Goal: Information Seeking & Learning: Learn about a topic

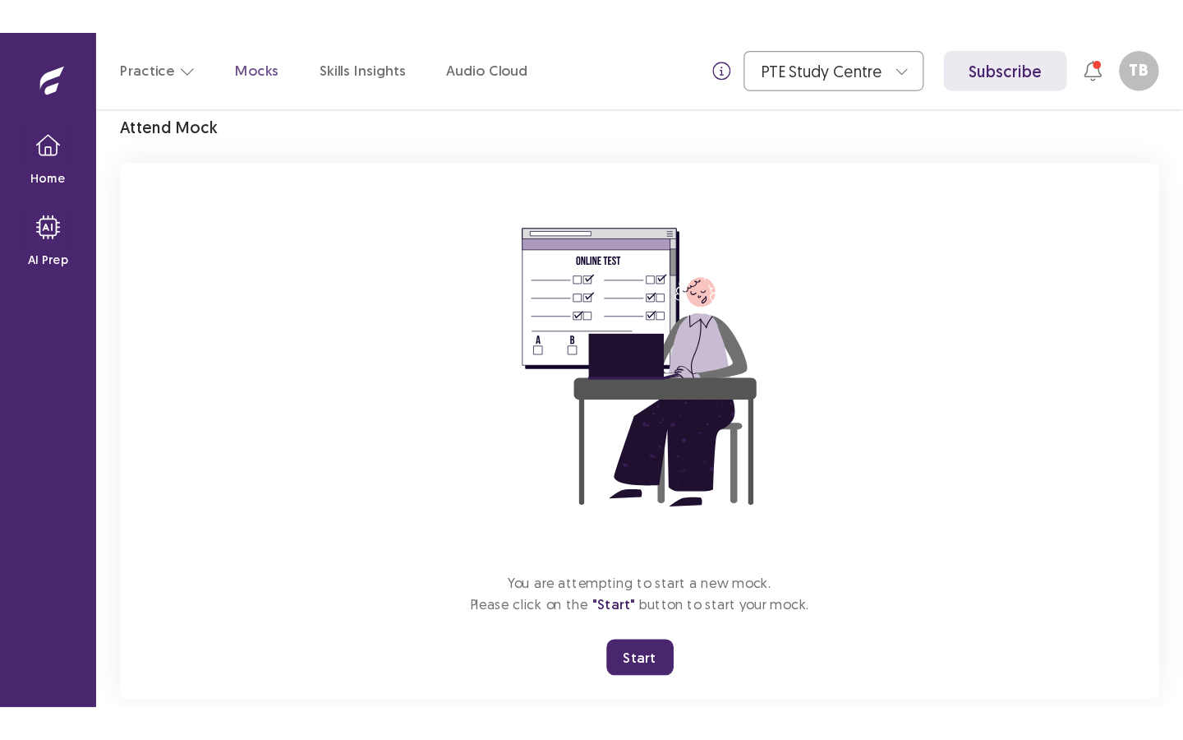
scroll to position [97, 0]
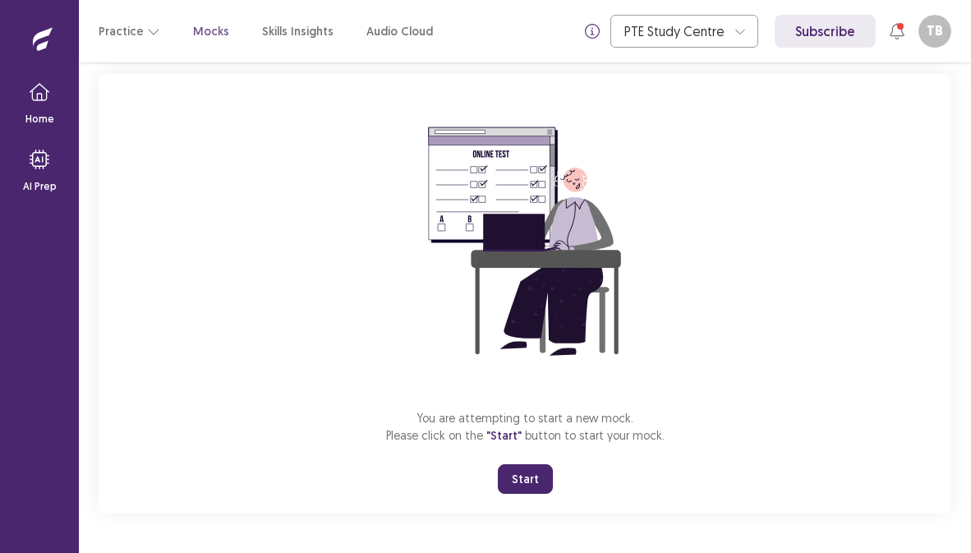
click at [528, 468] on button "Start" at bounding box center [525, 479] width 55 height 30
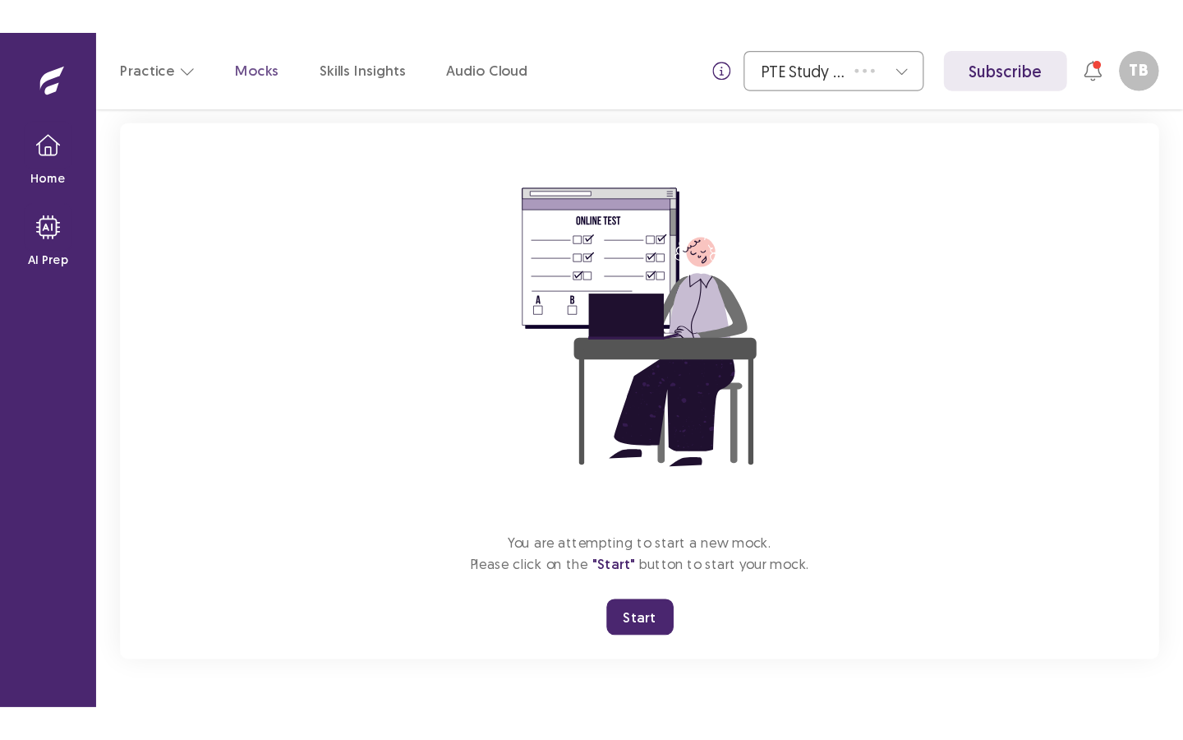
scroll to position [0, 0]
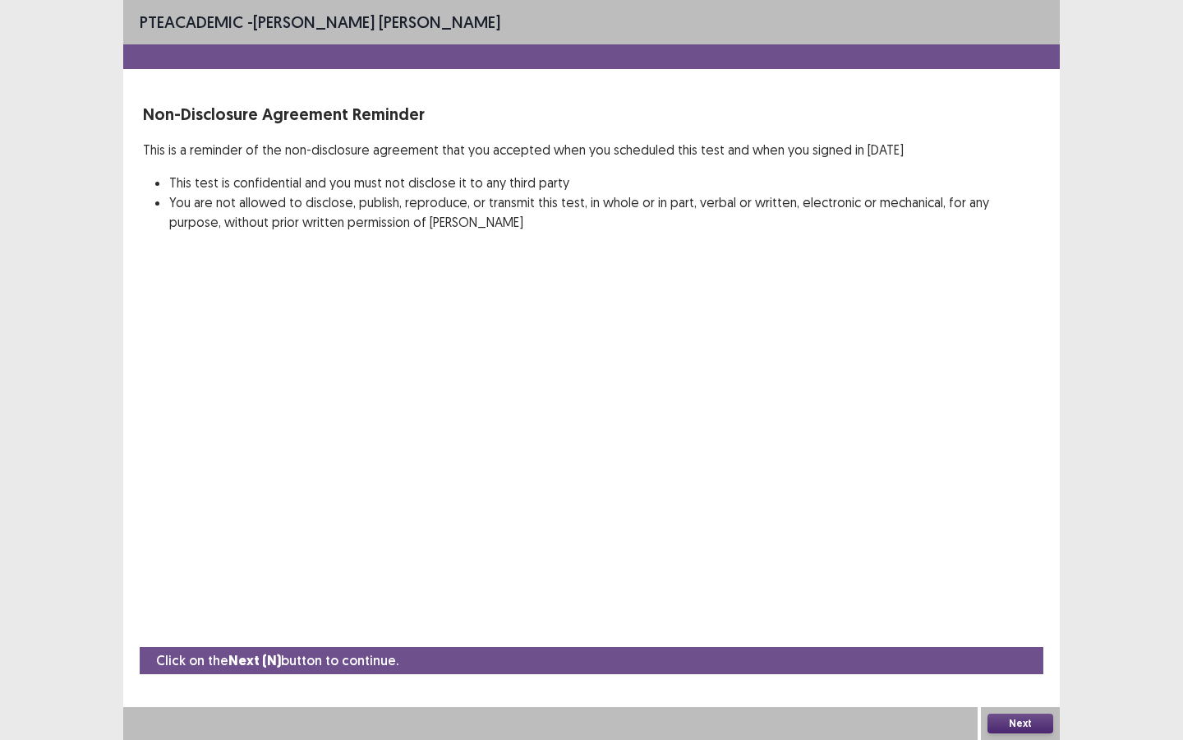
click at [970, 552] on button "Next" at bounding box center [1021, 723] width 66 height 20
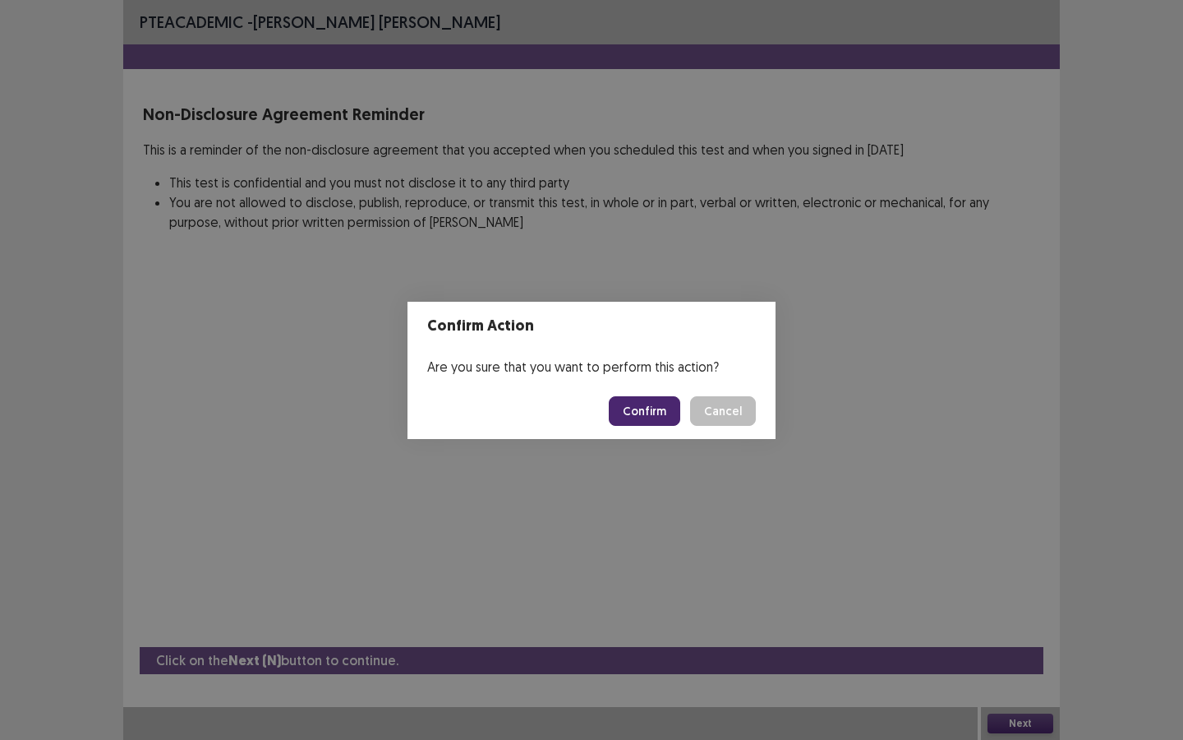
click at [664, 397] on button "Confirm" at bounding box center [644, 411] width 71 height 30
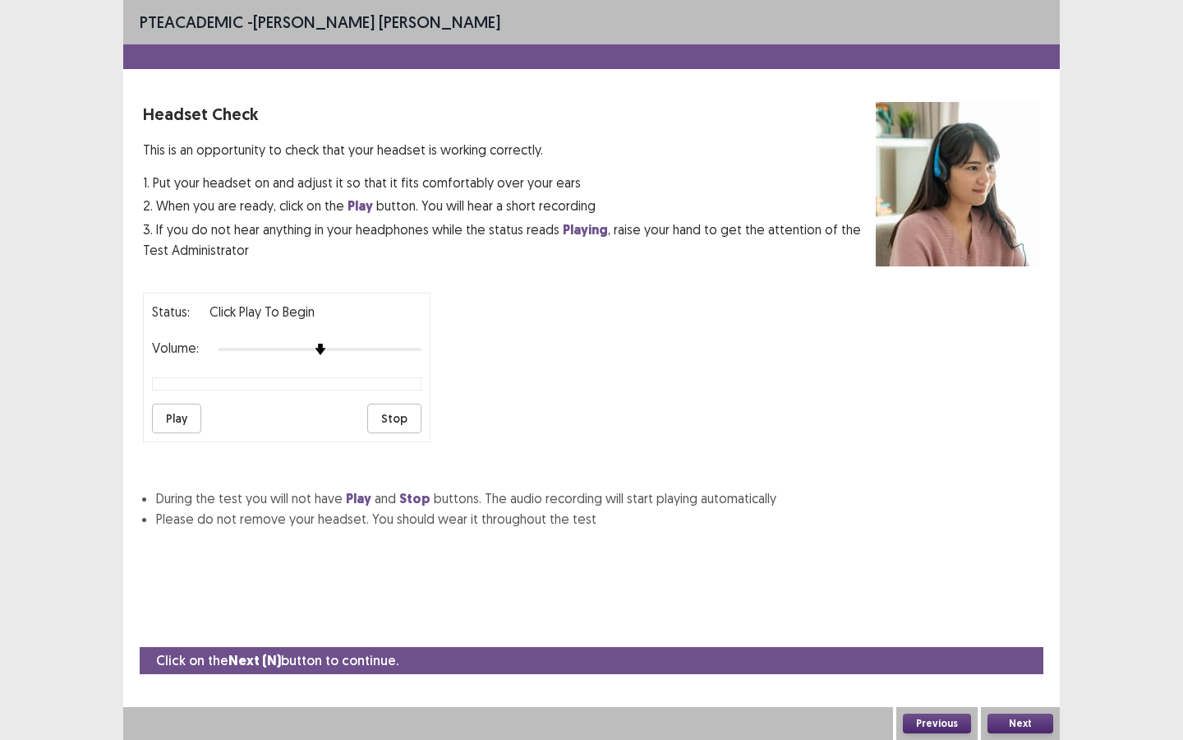
click at [187, 401] on div "Status: Click Play to Begin Volume: Play Stop" at bounding box center [287, 368] width 288 height 150
click at [183, 433] on div "Status: Click Play to Begin Volume: Play Stop" at bounding box center [287, 368] width 288 height 150
click at [180, 413] on button "Play" at bounding box center [176, 418] width 49 height 30
click at [970, 552] on button "Next" at bounding box center [1021, 723] width 66 height 20
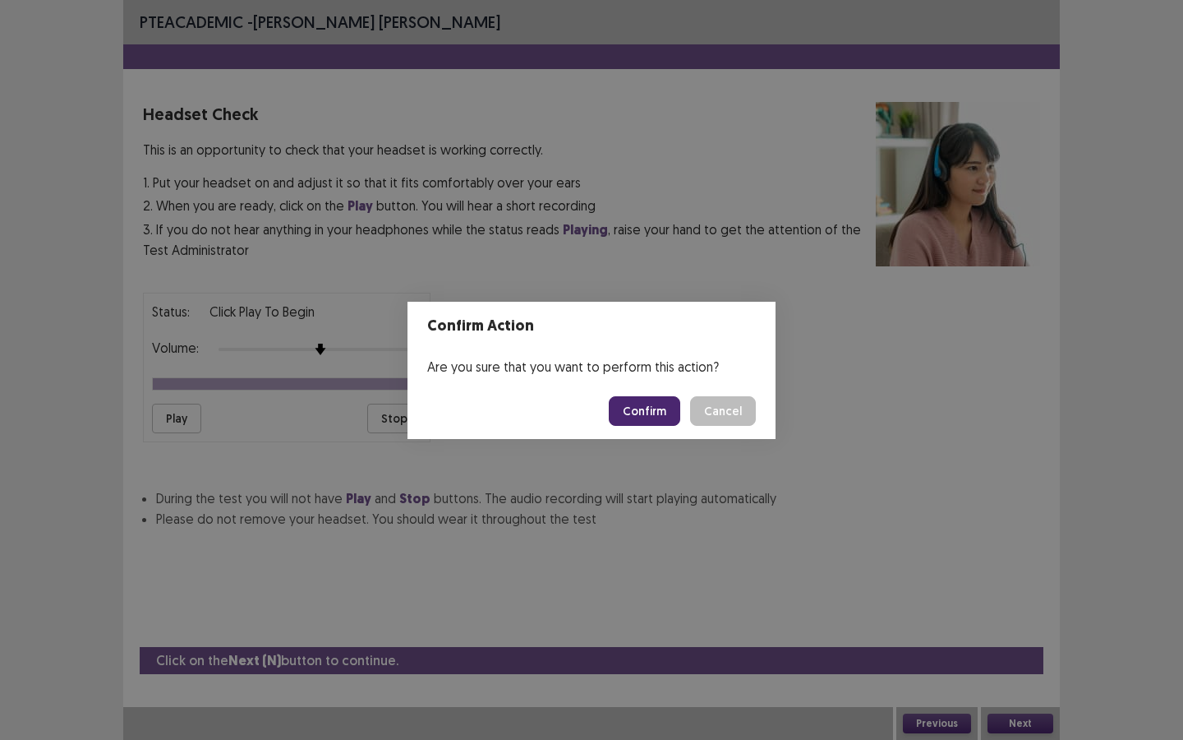
click at [643, 399] on button "Confirm" at bounding box center [644, 411] width 71 height 30
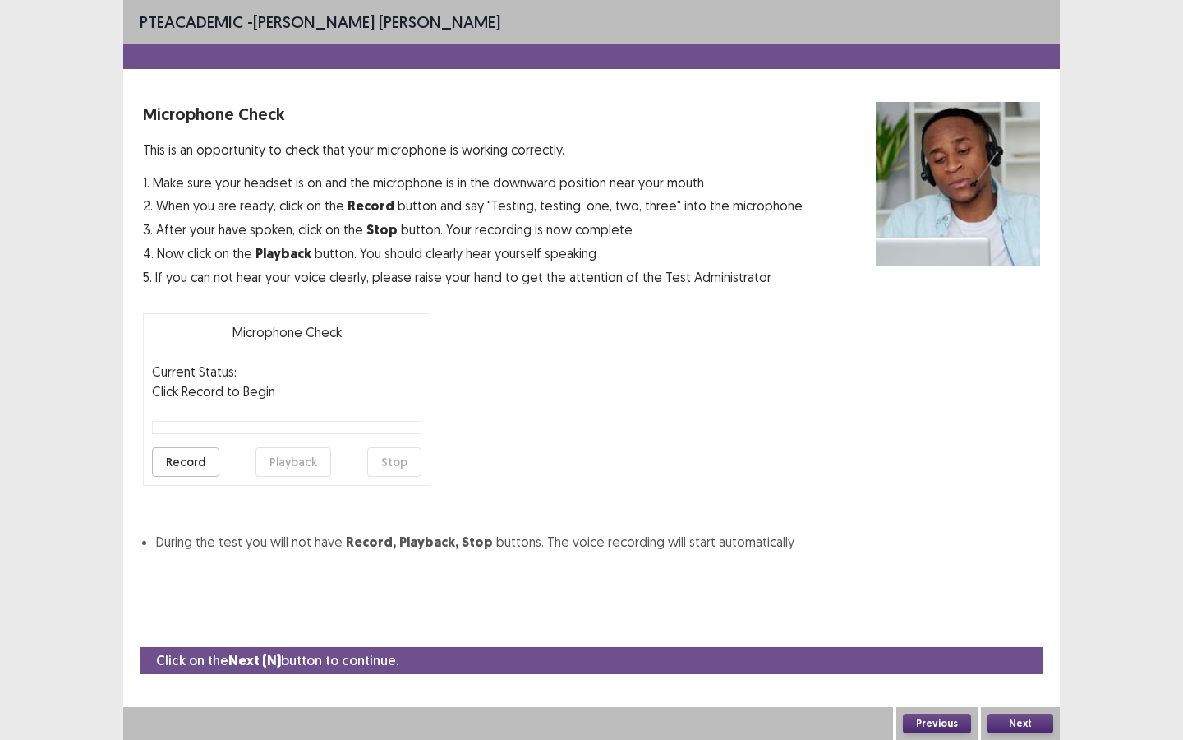
click at [199, 458] on button "Record" at bounding box center [185, 462] width 67 height 30
click at [404, 454] on button "Stop" at bounding box center [394, 462] width 54 height 30
click at [297, 456] on button "Playback" at bounding box center [294, 462] width 76 height 30
click at [970, 552] on button "Next" at bounding box center [1021, 723] width 66 height 20
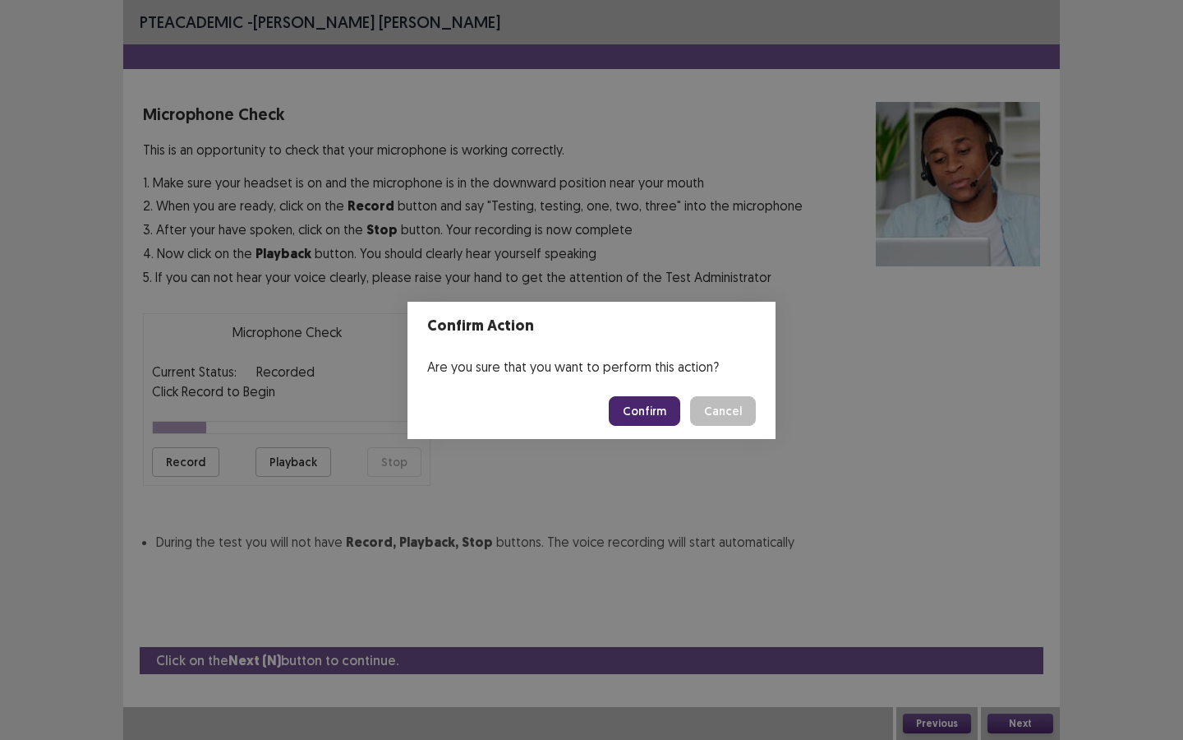
click at [630, 410] on button "Confirm" at bounding box center [644, 411] width 71 height 30
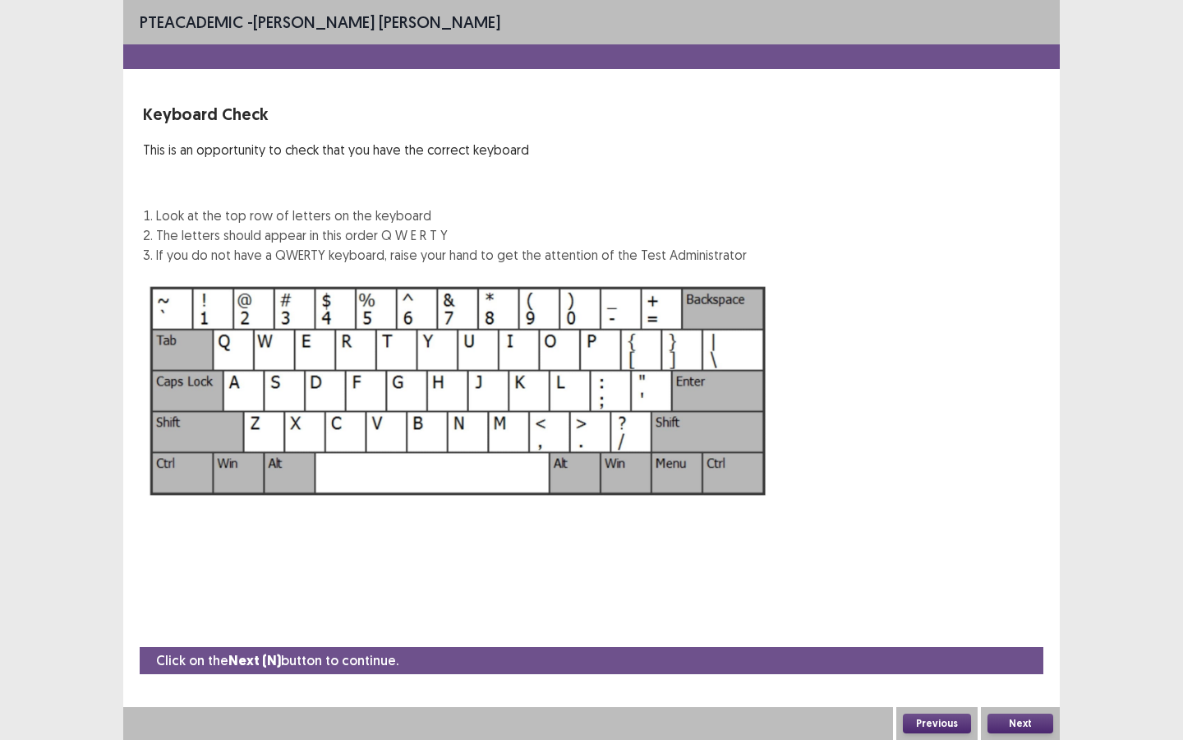
click at [970, 552] on button "Next" at bounding box center [1021, 723] width 66 height 20
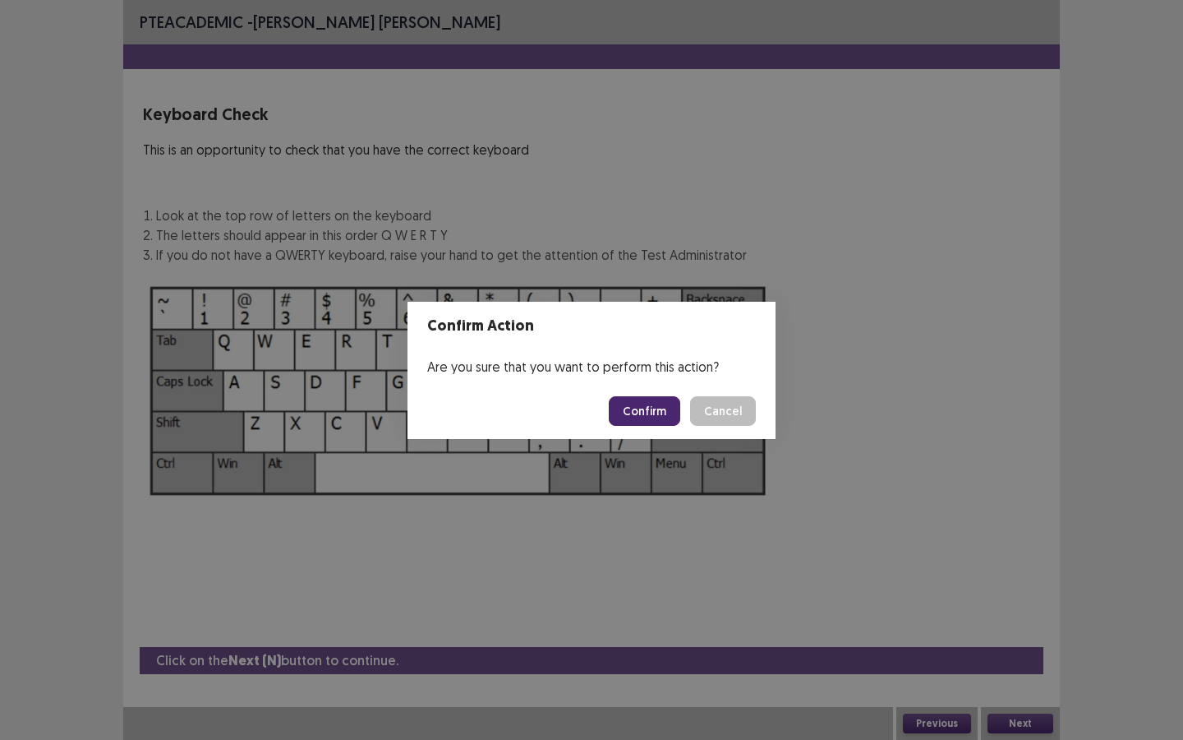
click at [646, 413] on button "Confirm" at bounding box center [644, 411] width 71 height 30
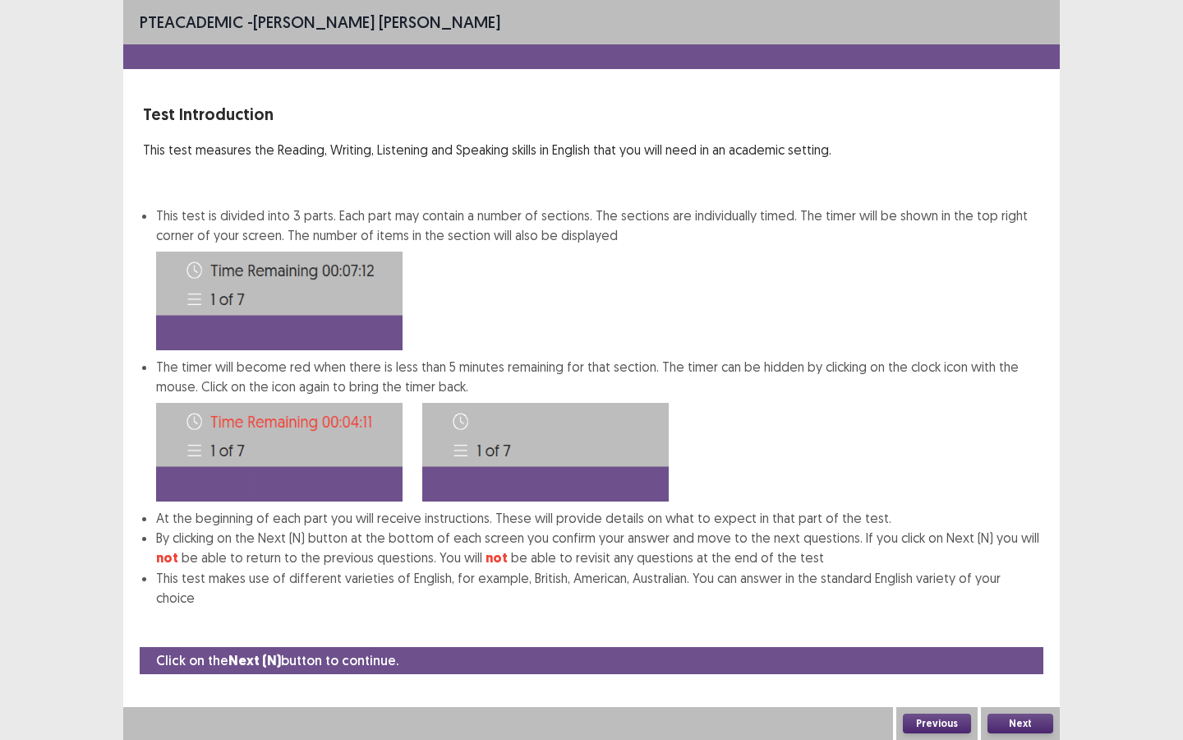
click at [970, 552] on button "Next" at bounding box center [1021, 723] width 66 height 20
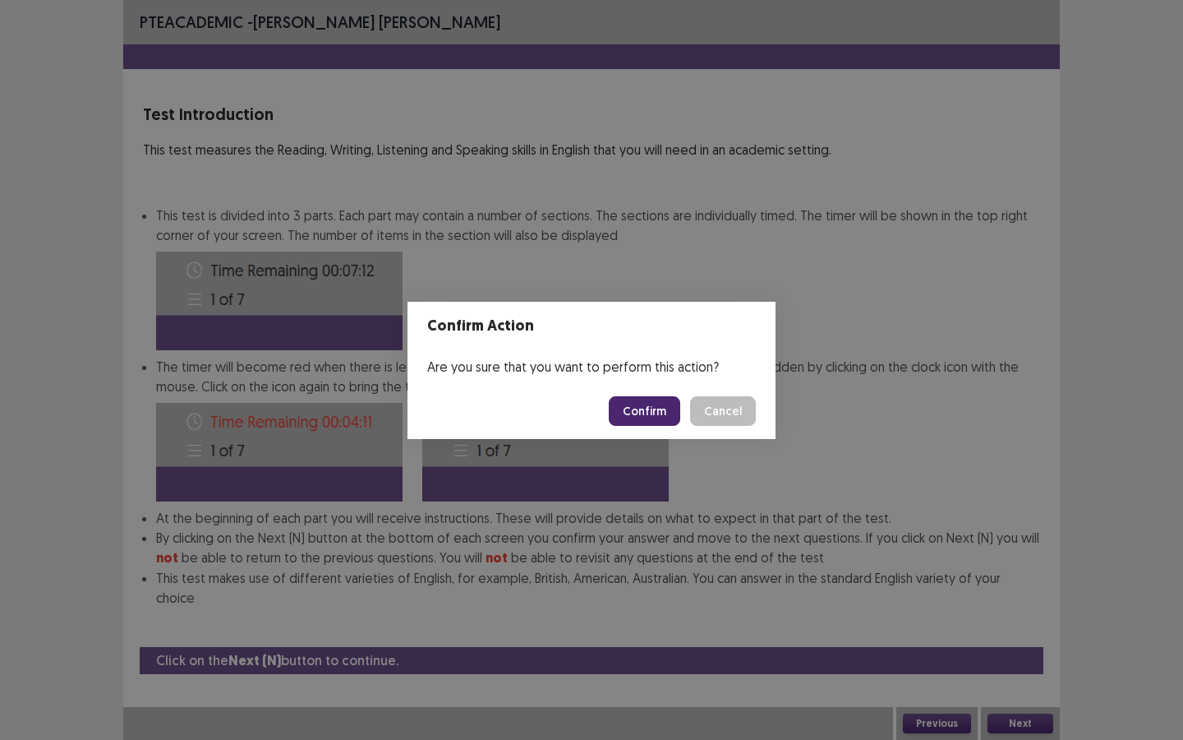
click at [651, 401] on button "Confirm" at bounding box center [644, 411] width 71 height 30
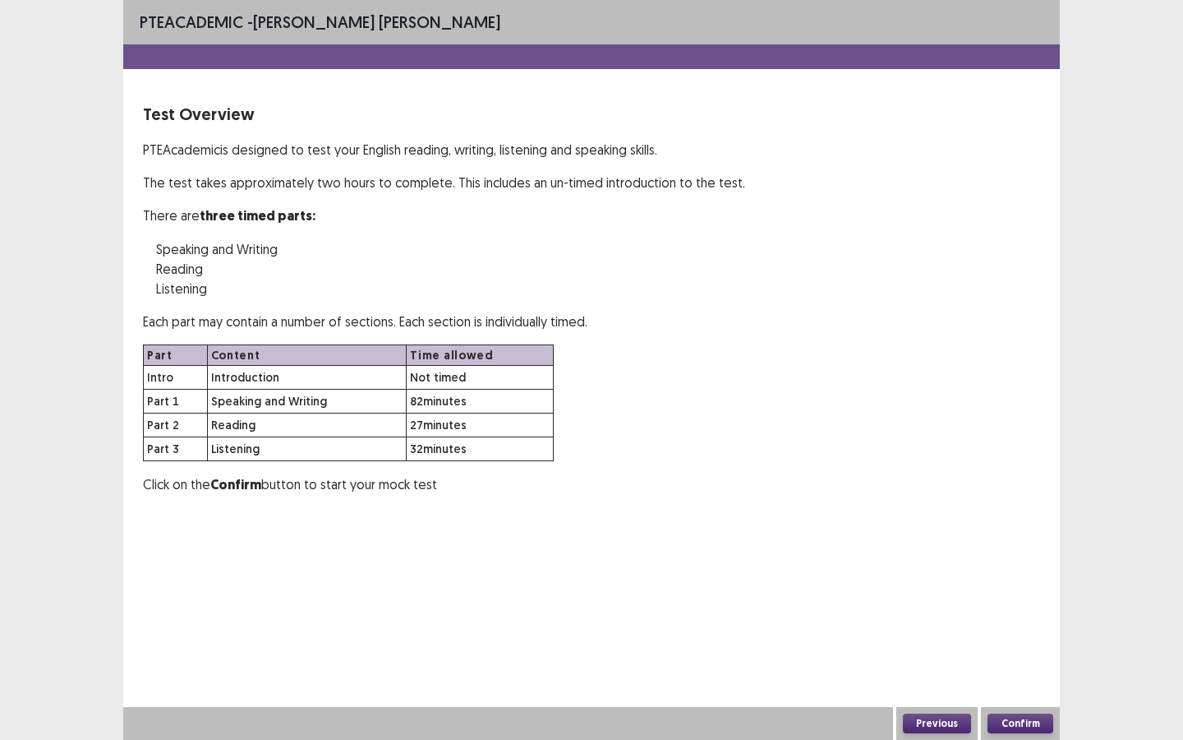
click at [970, 552] on div "Confirm" at bounding box center [1020, 723] width 79 height 33
click at [970, 552] on button "Confirm" at bounding box center [1021, 723] width 66 height 20
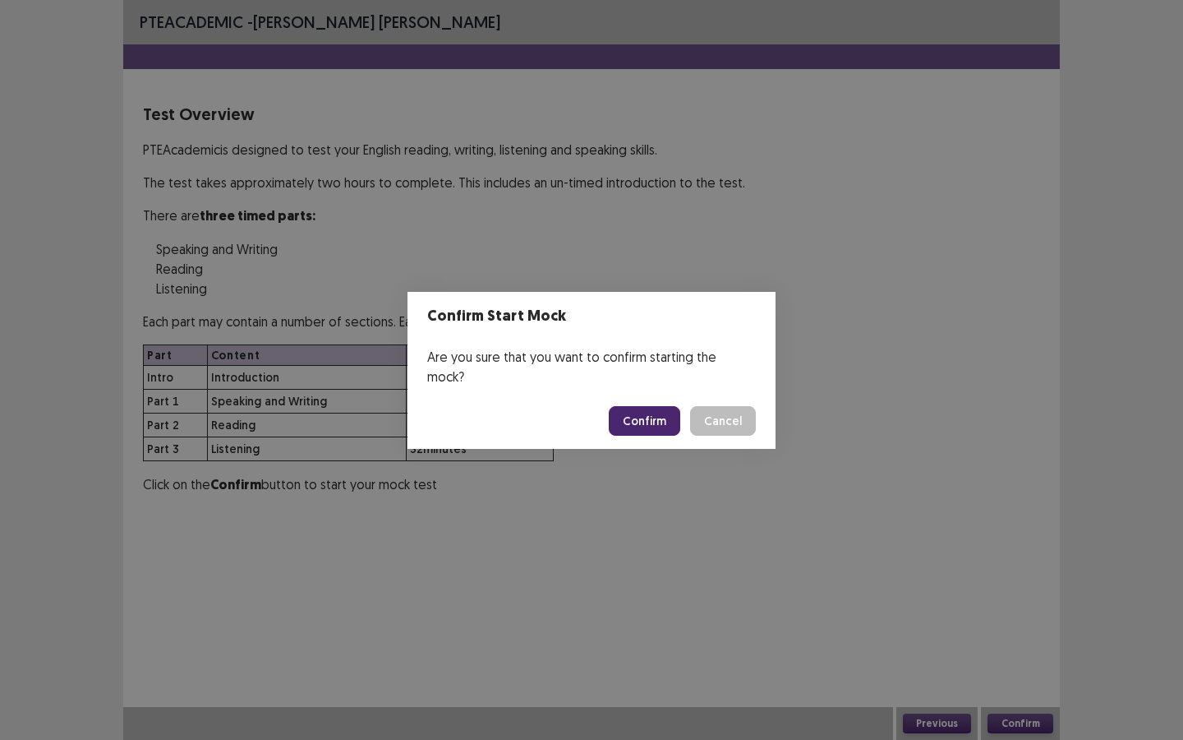
click at [662, 407] on button "Confirm" at bounding box center [644, 421] width 71 height 30
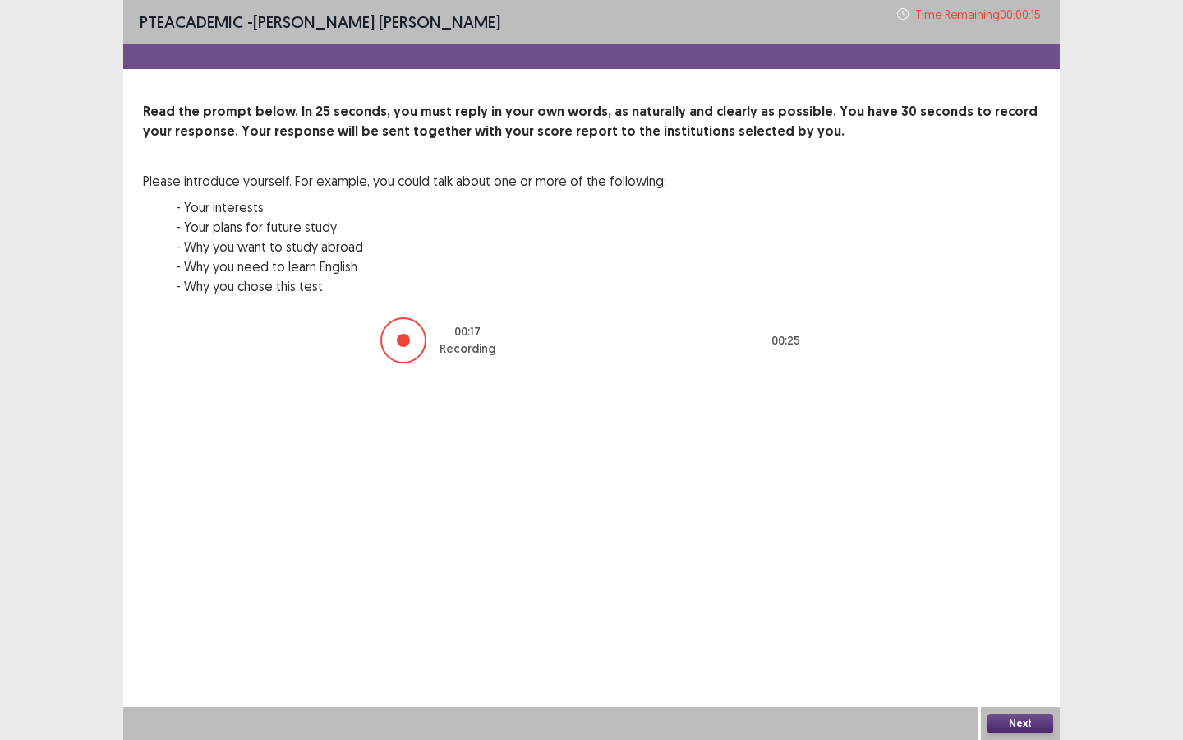
click at [970, 552] on div "Next" at bounding box center [1020, 723] width 79 height 33
click at [970, 552] on button "Next" at bounding box center [1021, 723] width 66 height 20
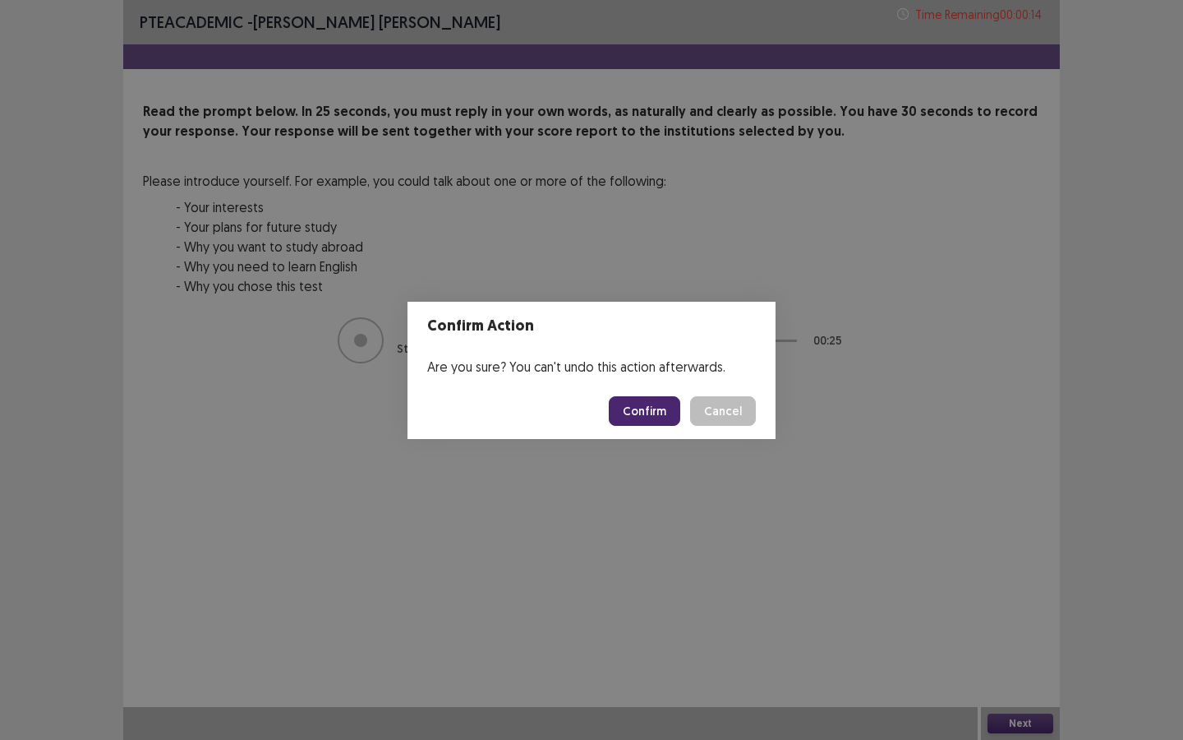
click at [657, 425] on button "Confirm" at bounding box center [644, 411] width 71 height 30
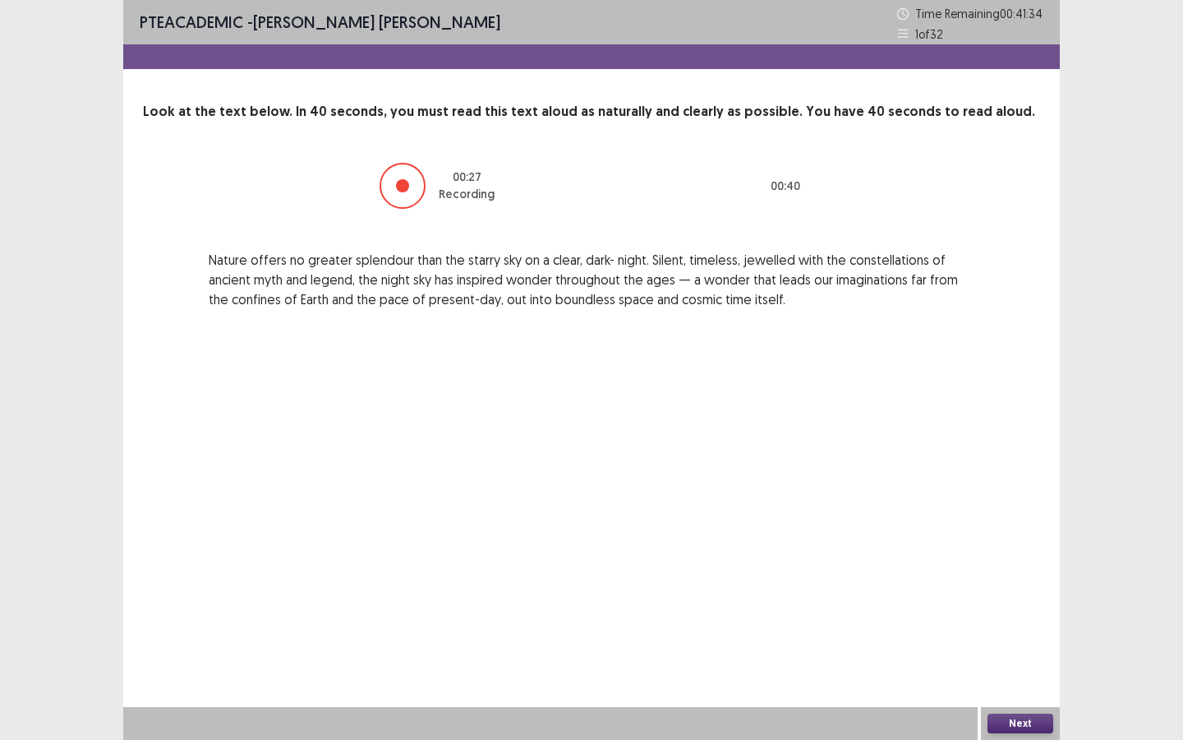
click at [970, 552] on button "Next" at bounding box center [1021, 723] width 66 height 20
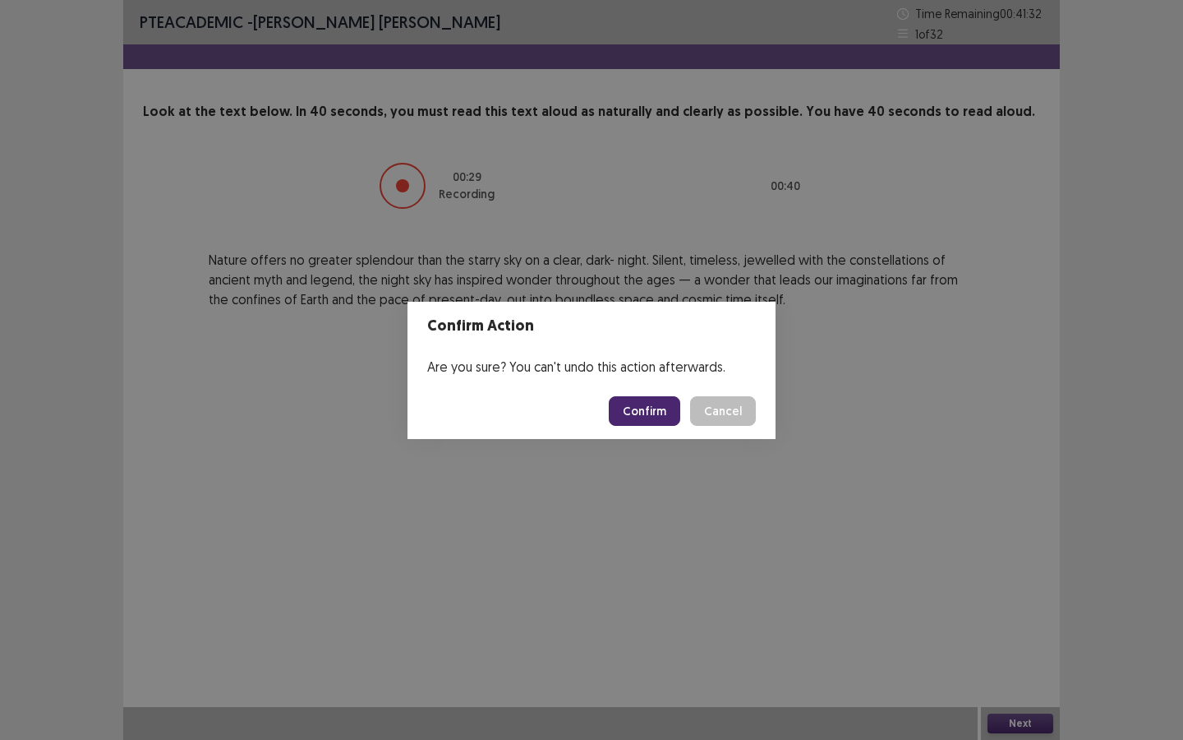
click at [646, 408] on button "Confirm" at bounding box center [644, 411] width 71 height 30
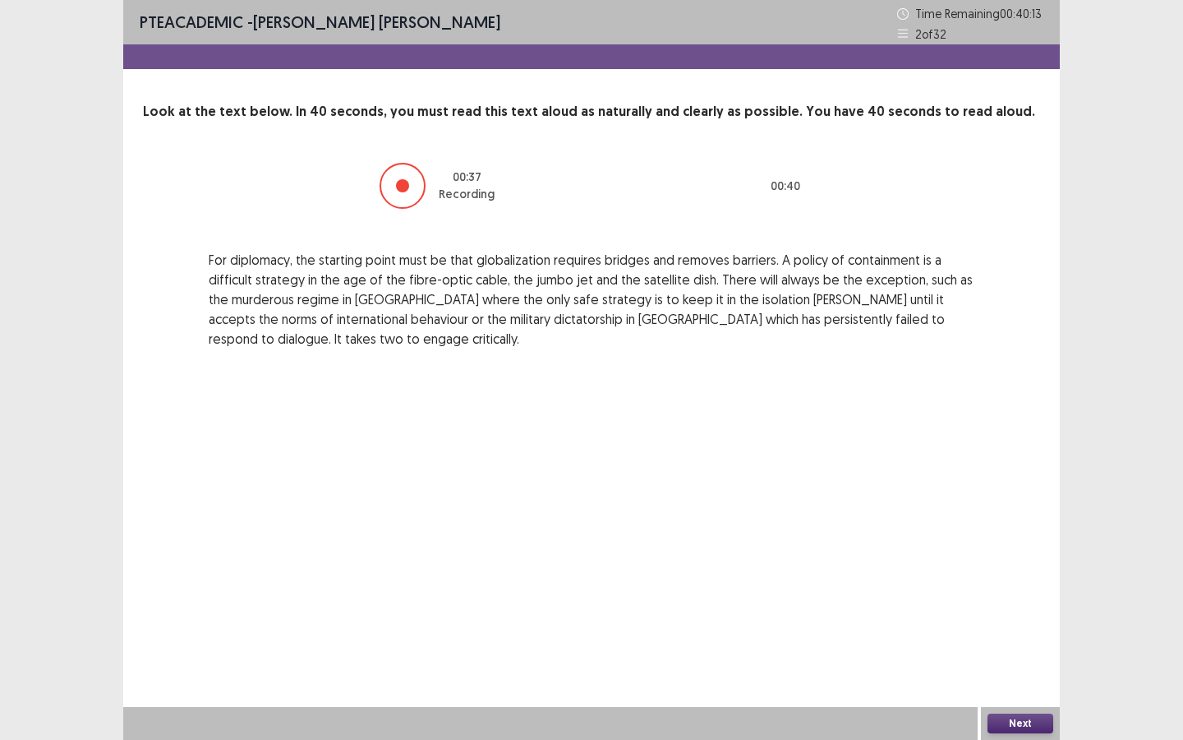
click at [970, 552] on button "Next" at bounding box center [1021, 723] width 66 height 20
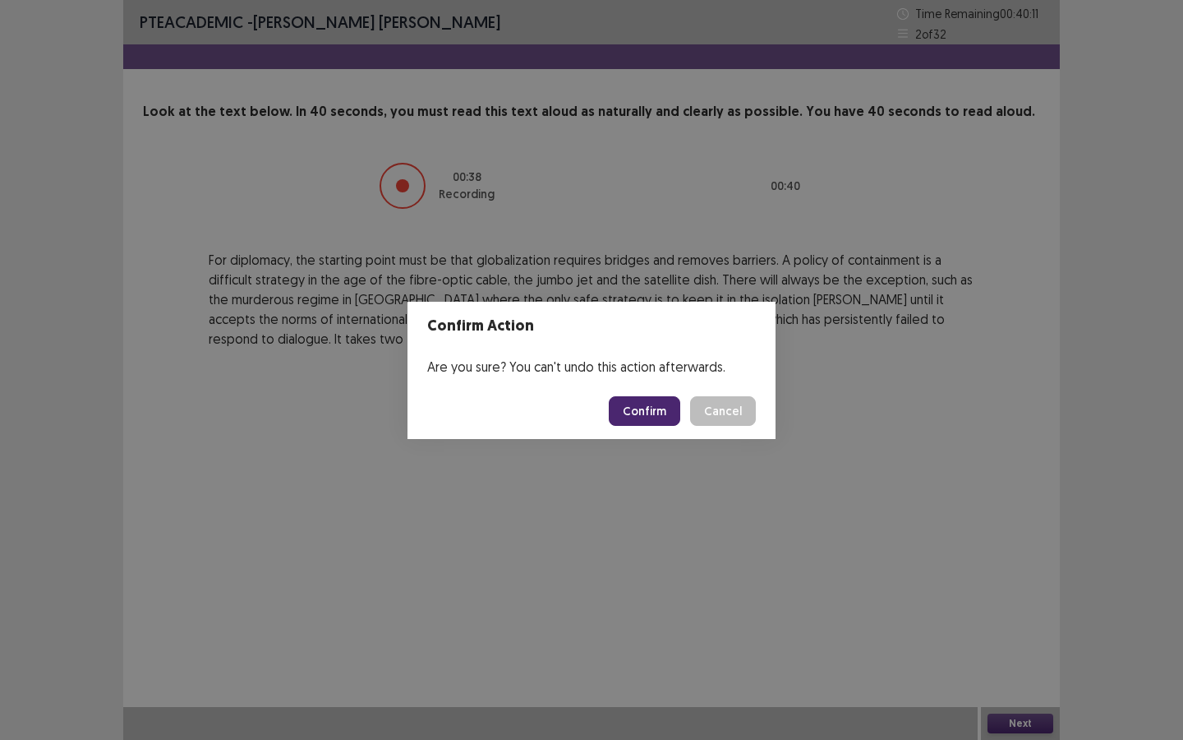
click at [660, 408] on button "Confirm" at bounding box center [644, 411] width 71 height 30
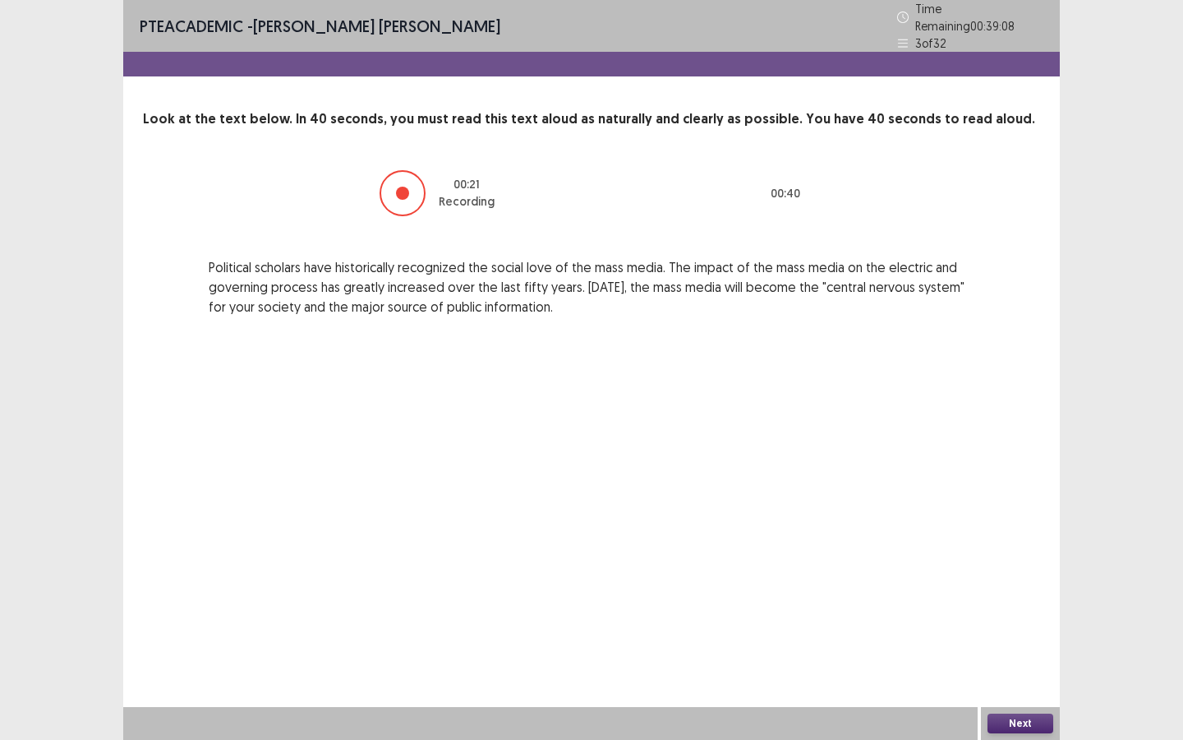
click at [970, 552] on div "Next" at bounding box center [1020, 723] width 79 height 33
click at [970, 552] on button "Next" at bounding box center [1021, 723] width 66 height 20
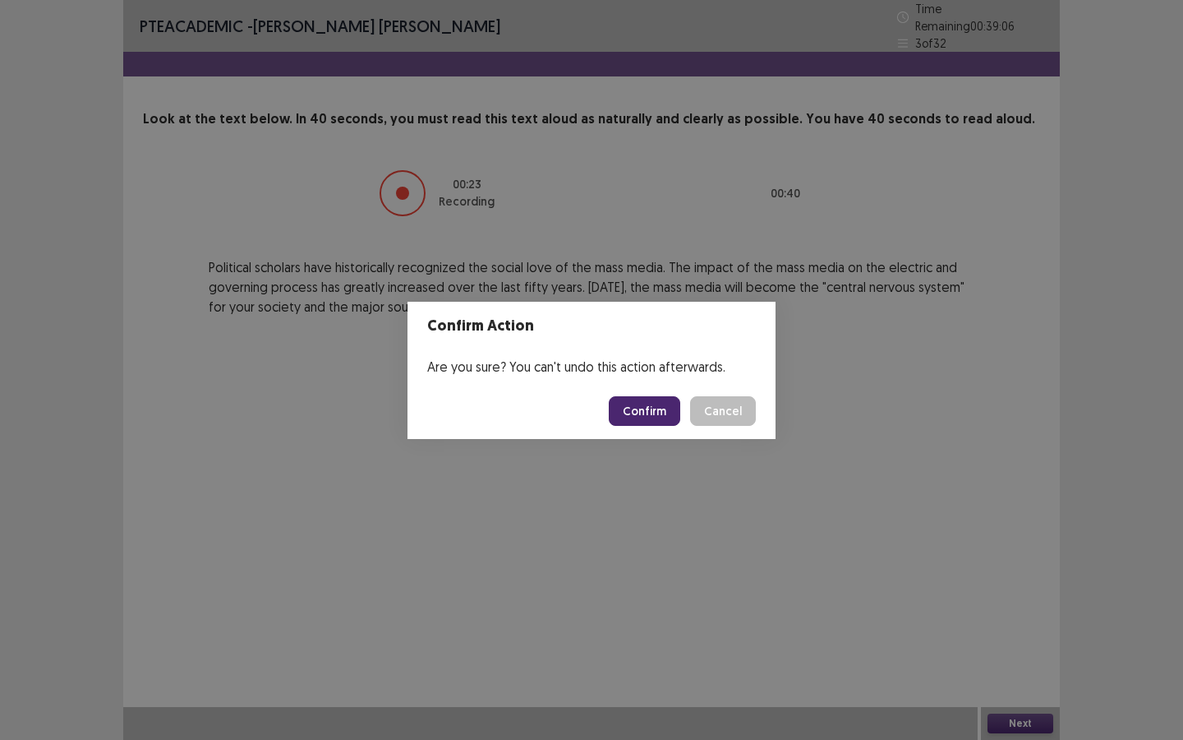
click at [654, 411] on button "Confirm" at bounding box center [644, 411] width 71 height 30
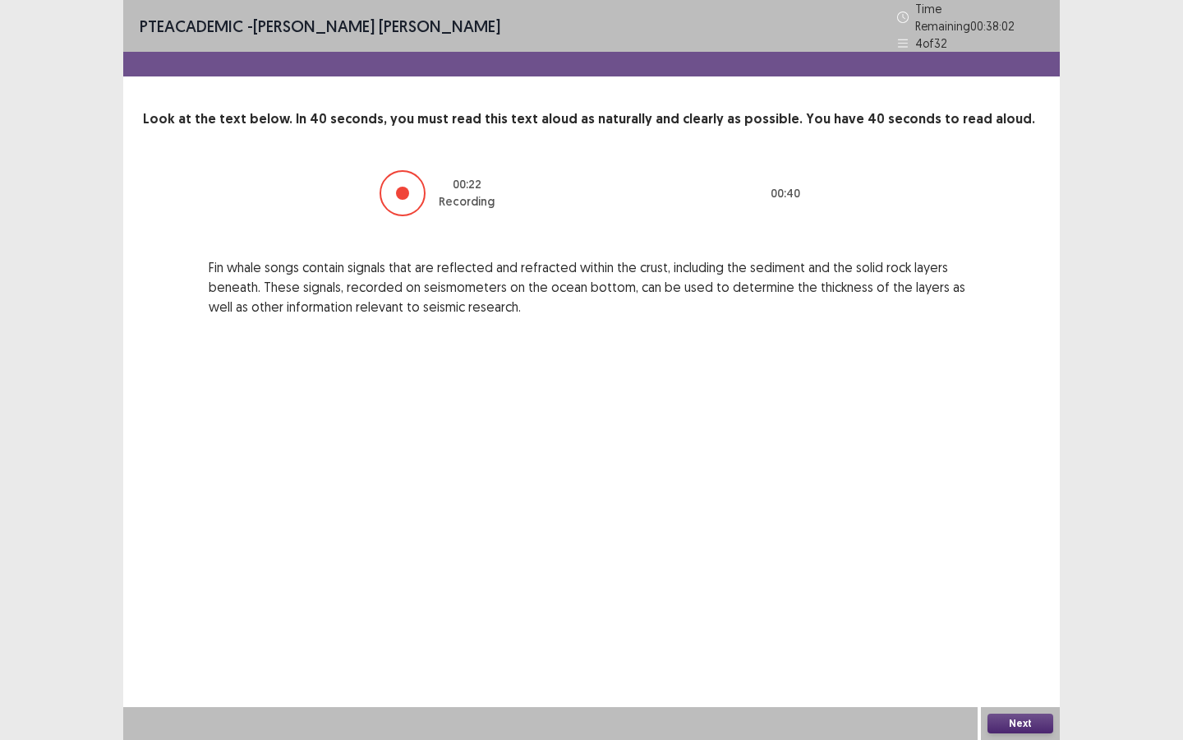
click at [970, 552] on button "Next" at bounding box center [1021, 723] width 66 height 20
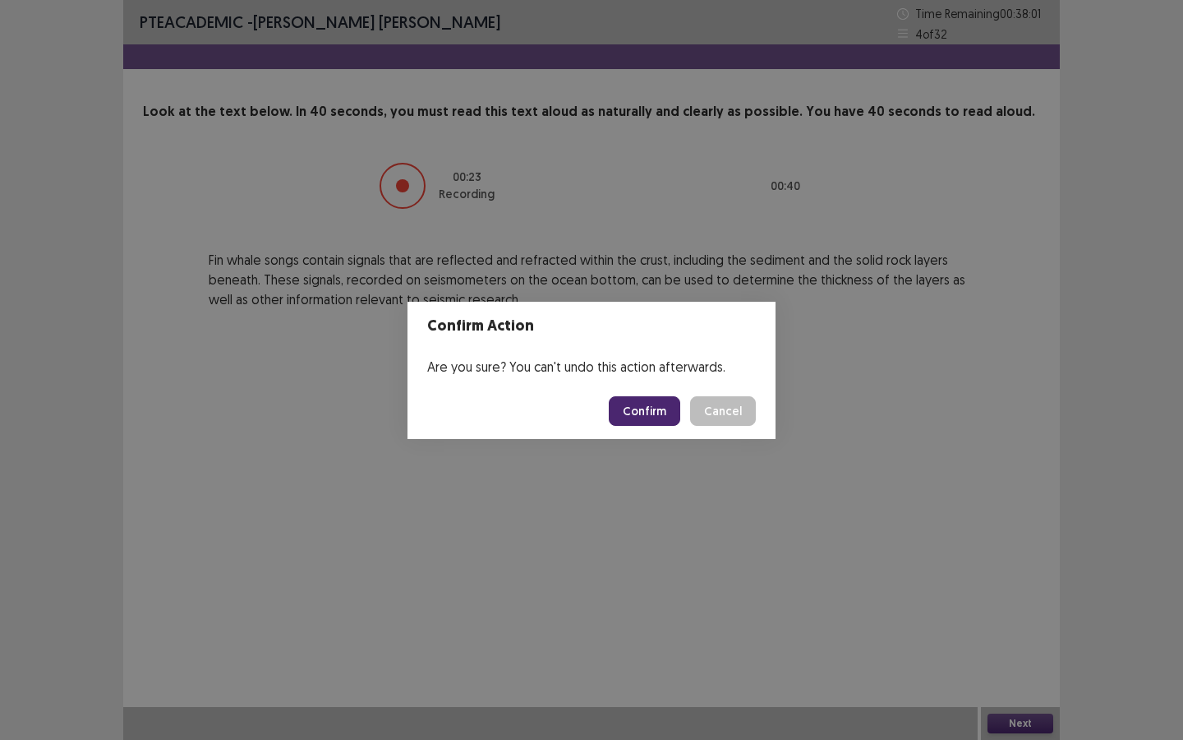
click at [647, 408] on button "Confirm" at bounding box center [644, 411] width 71 height 30
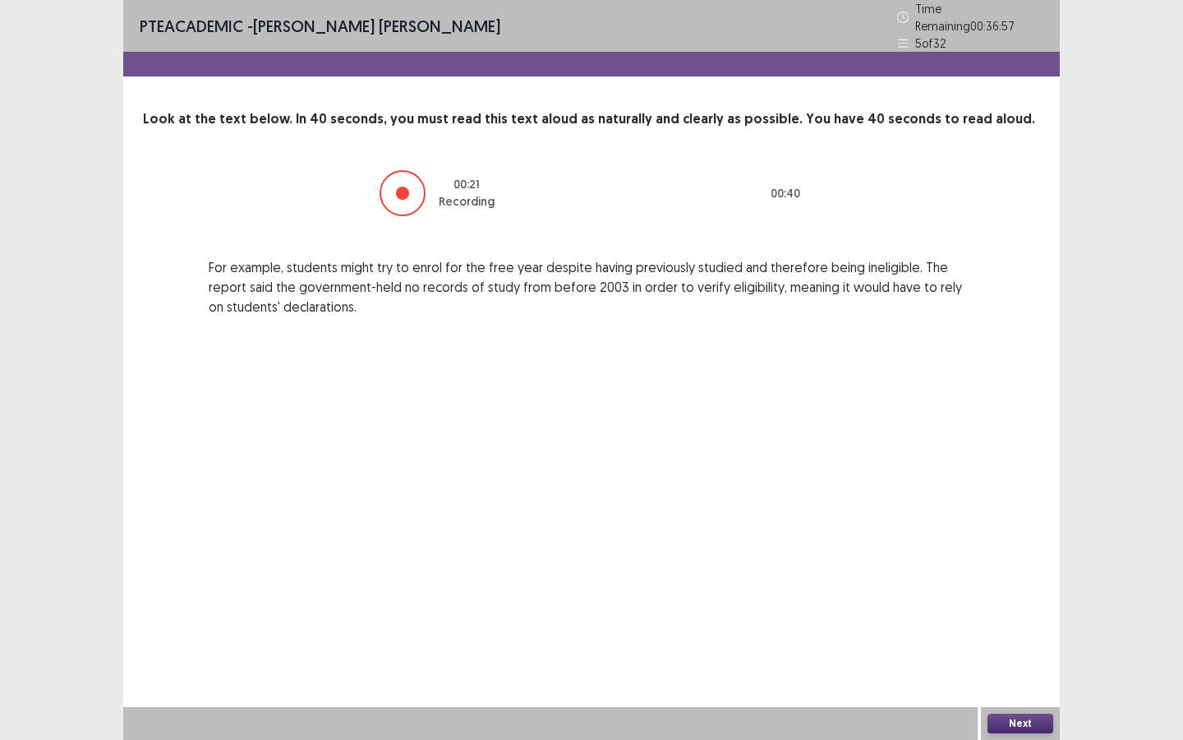
click at [970, 552] on button "Next" at bounding box center [1021, 723] width 66 height 20
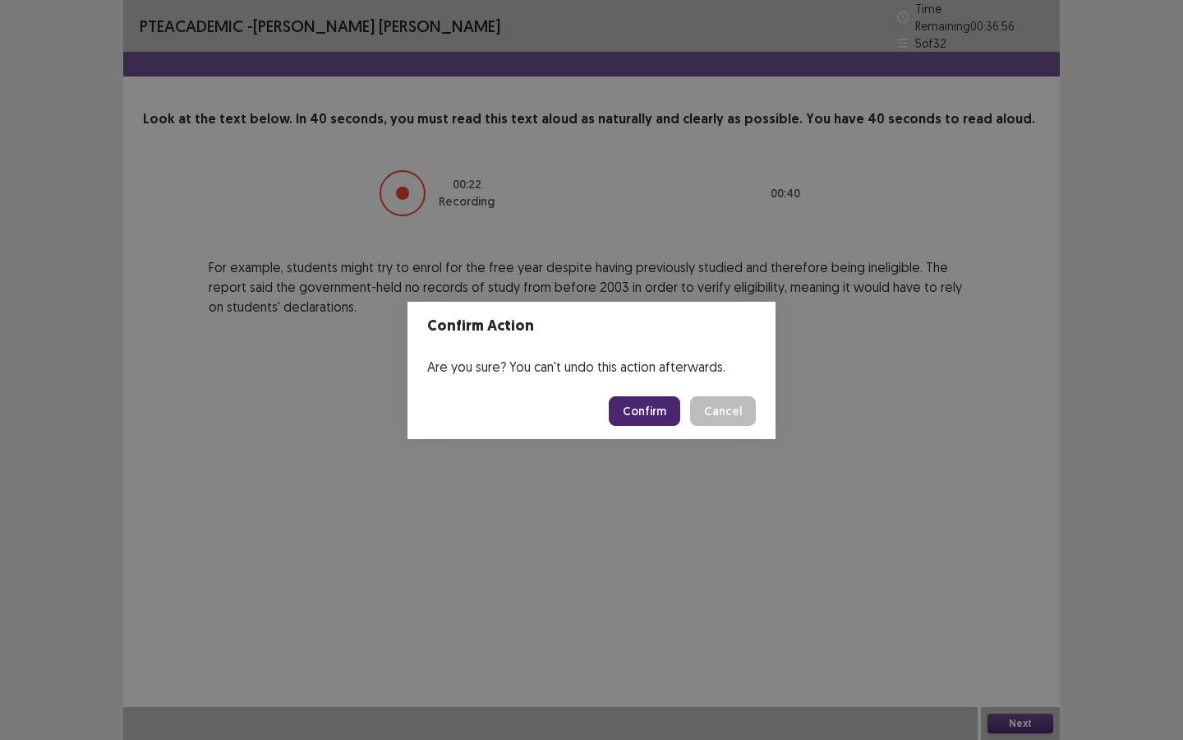
click at [648, 404] on button "Confirm" at bounding box center [644, 411] width 71 height 30
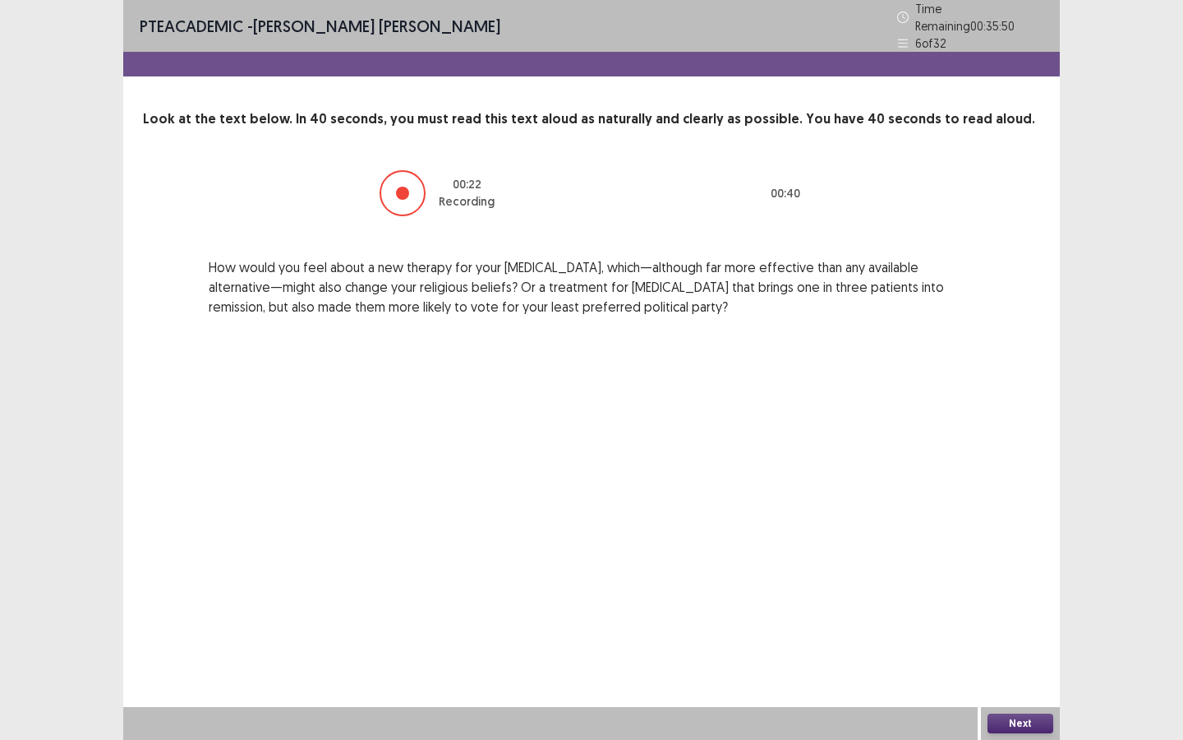
click at [970, 552] on button "Next" at bounding box center [1021, 723] width 66 height 20
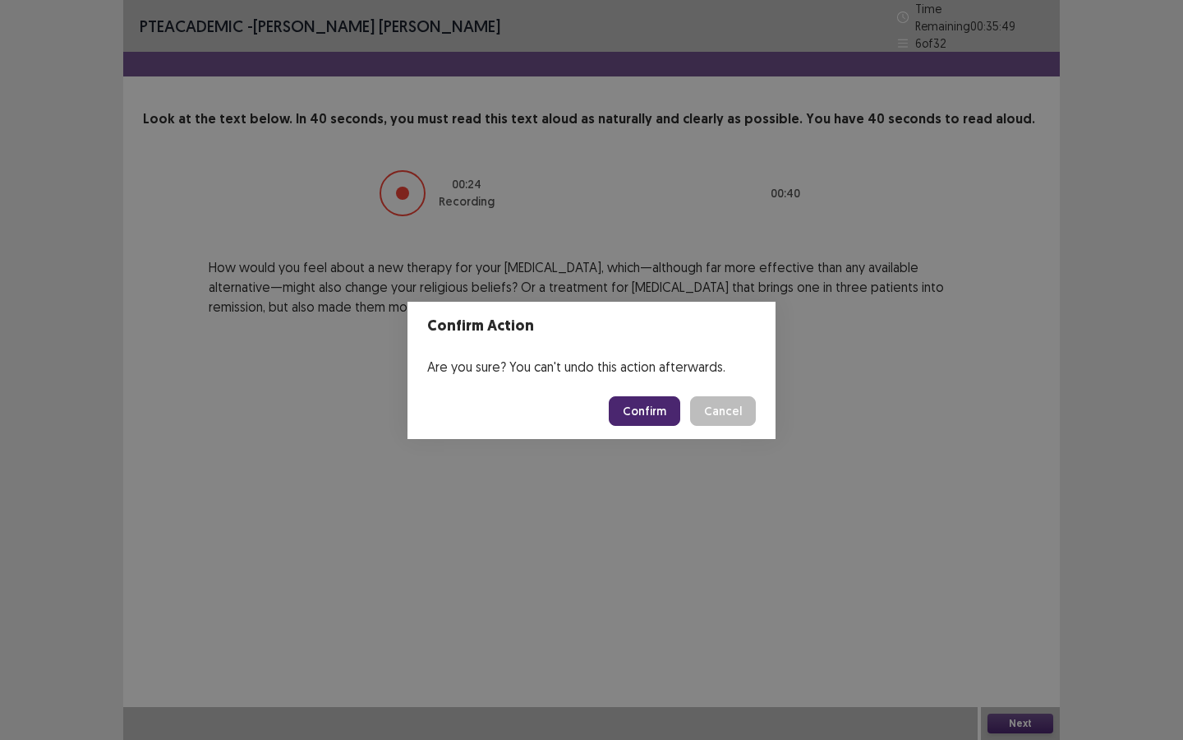
click at [641, 423] on button "Confirm" at bounding box center [644, 411] width 71 height 30
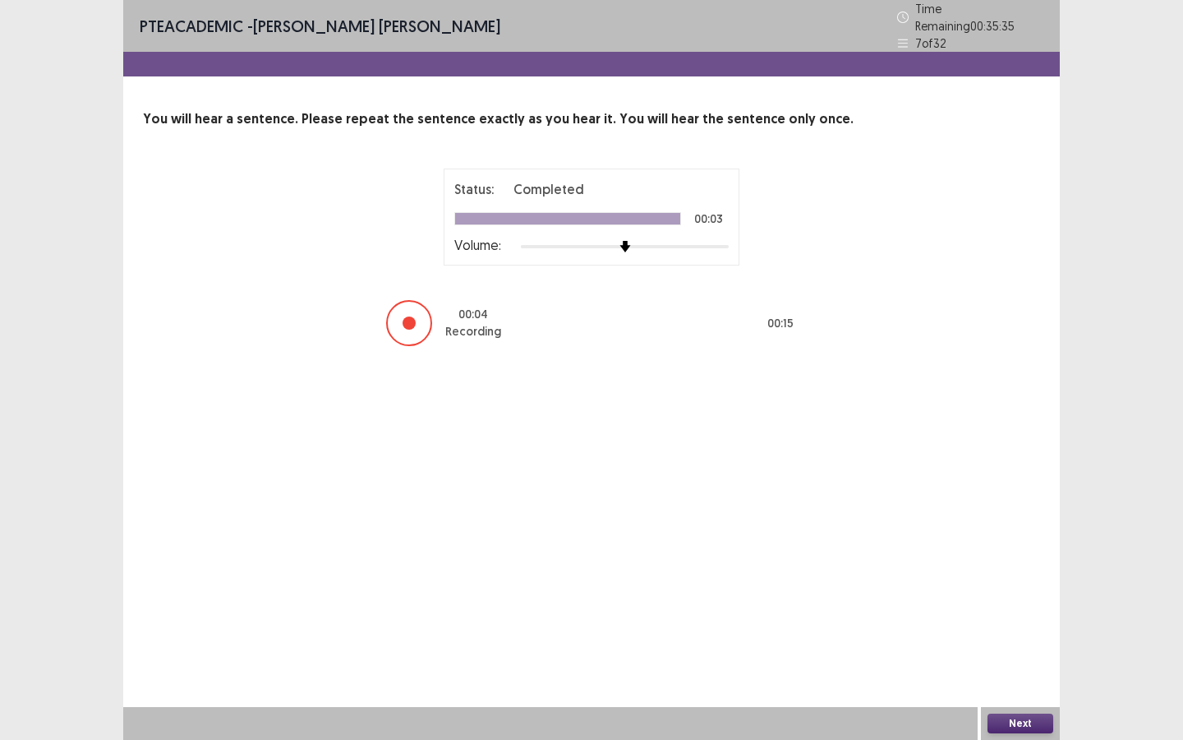
click at [970, 552] on button "Next" at bounding box center [1021, 723] width 66 height 20
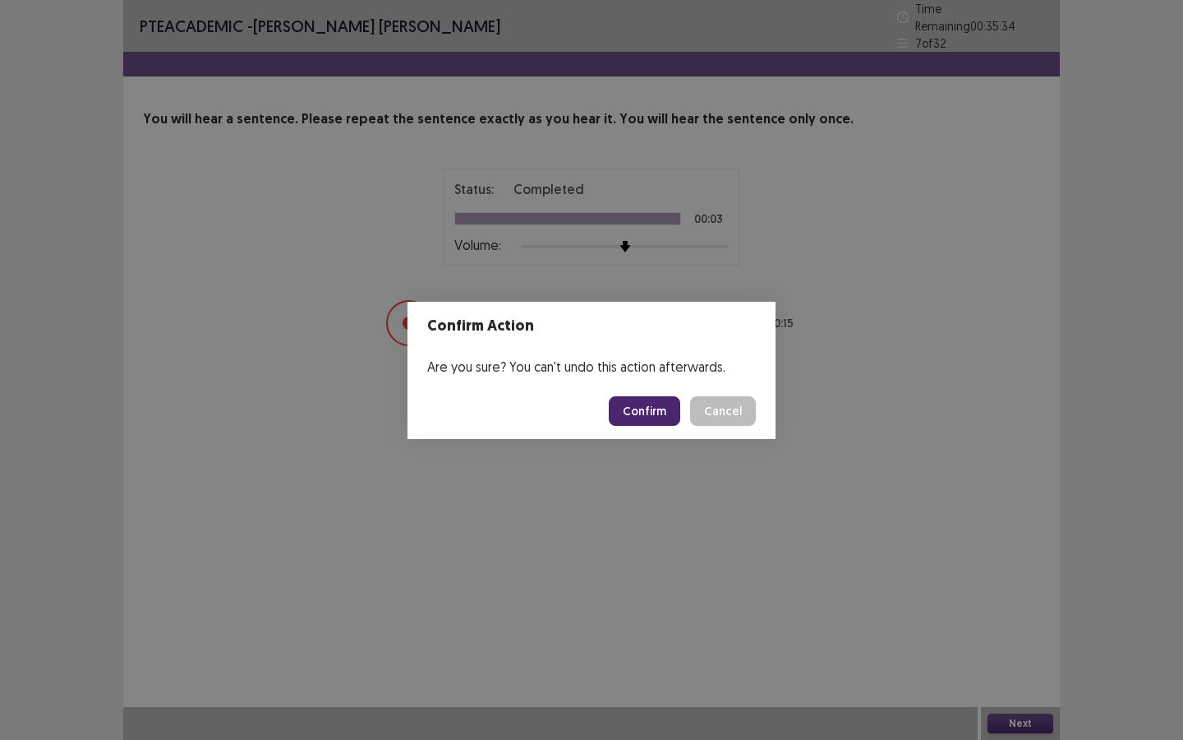
click at [650, 404] on button "Confirm" at bounding box center [644, 411] width 71 height 30
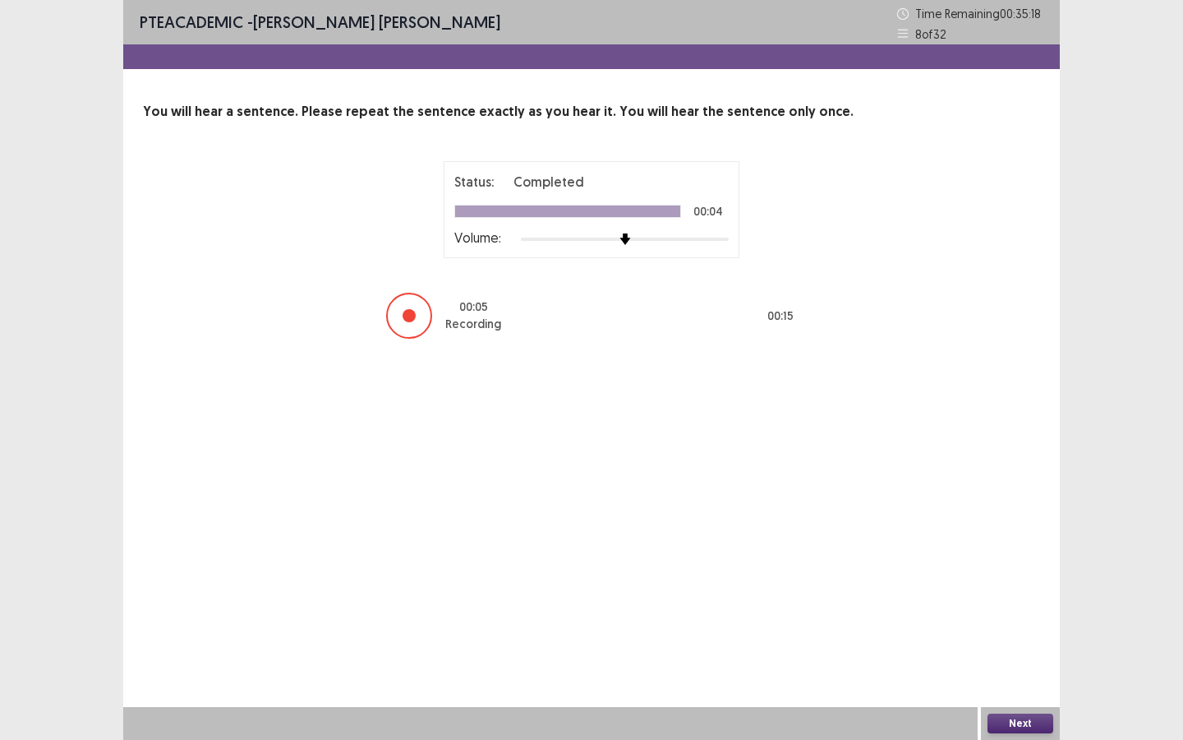
click at [970, 552] on button "Next" at bounding box center [1021, 723] width 66 height 20
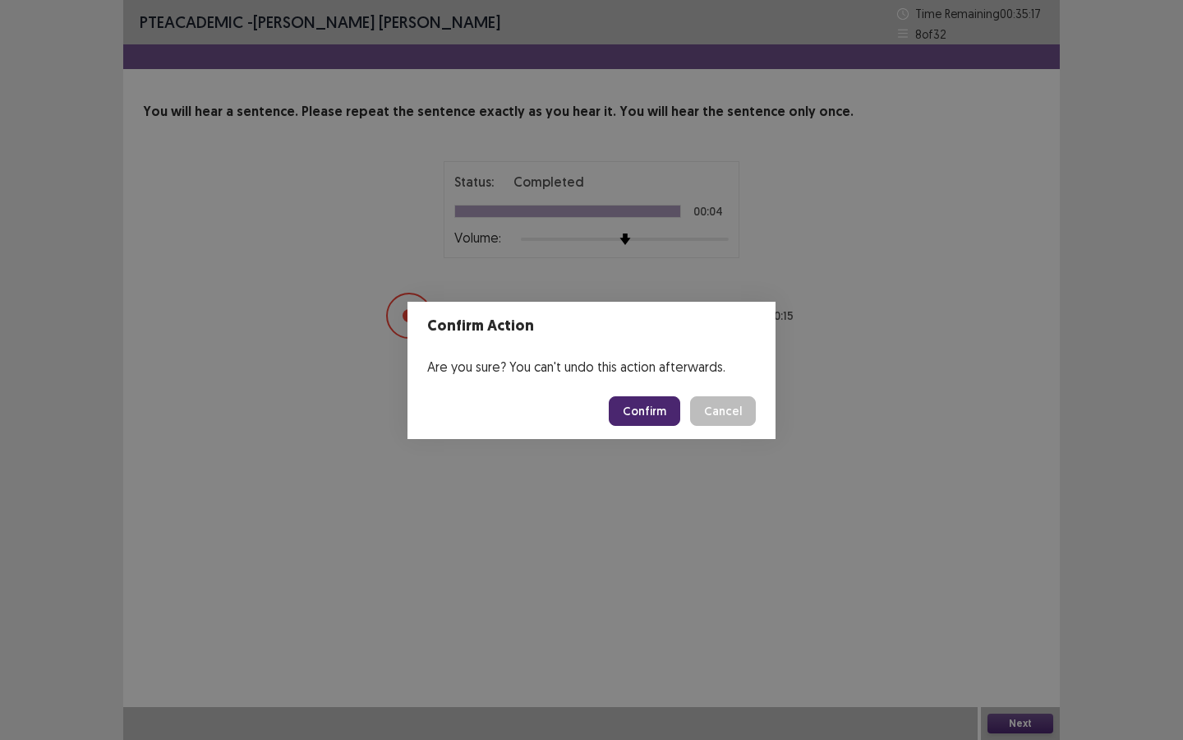
click at [638, 411] on button "Confirm" at bounding box center [644, 411] width 71 height 30
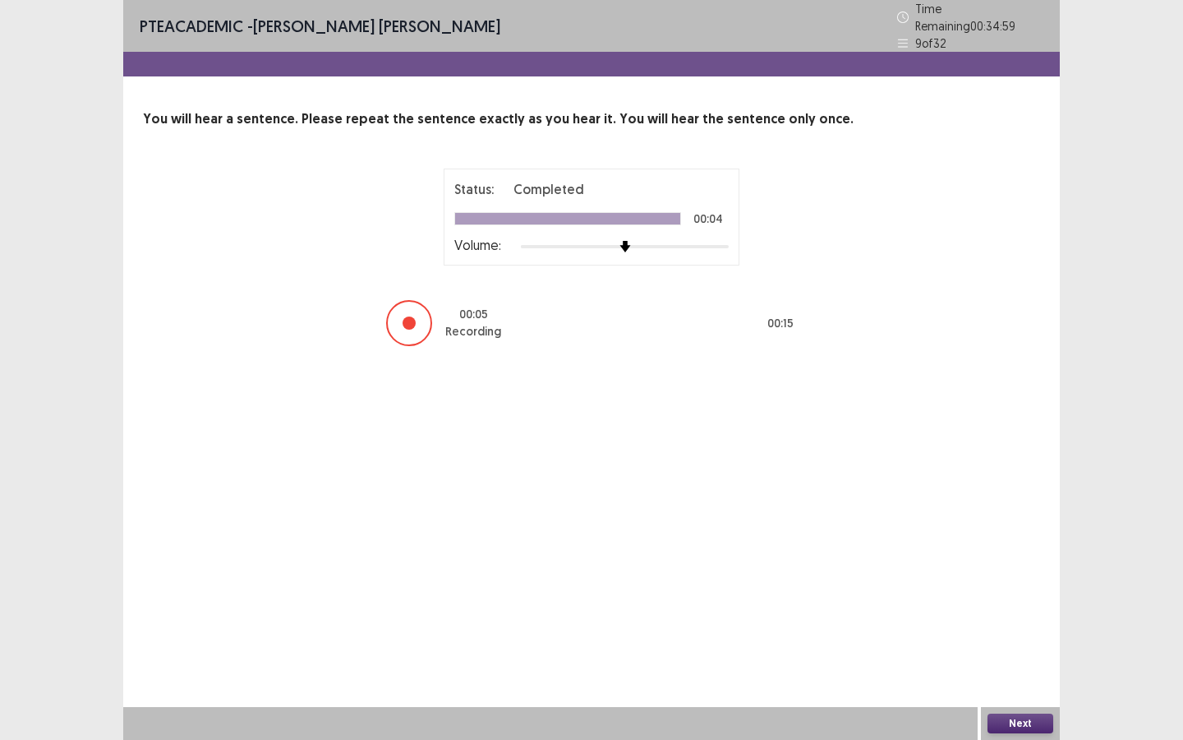
click at [970, 552] on button "Next" at bounding box center [1021, 723] width 66 height 20
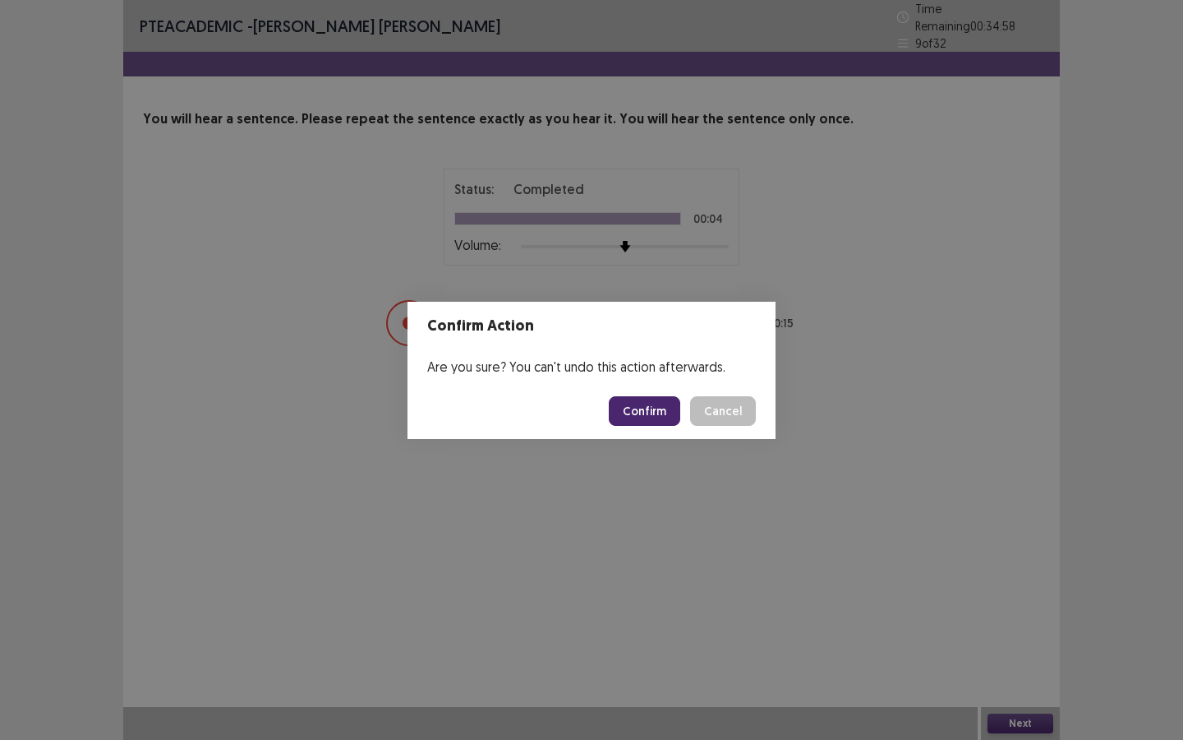
click at [654, 413] on button "Confirm" at bounding box center [644, 411] width 71 height 30
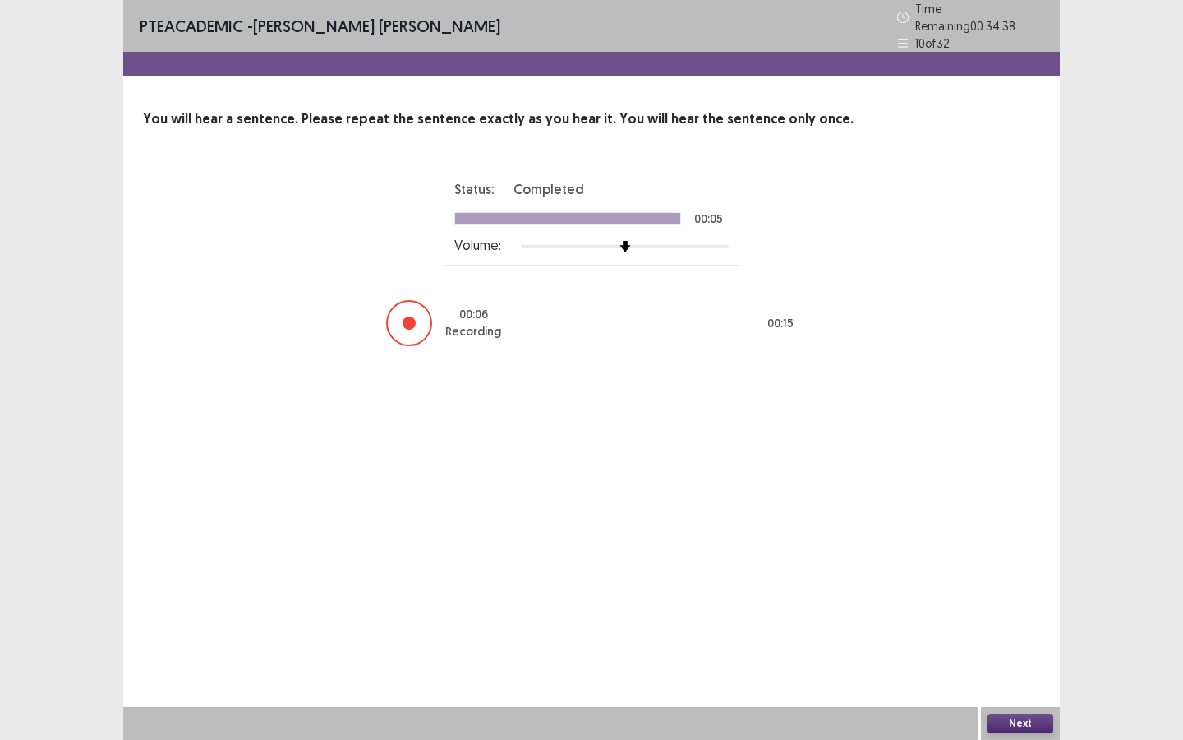
click at [970, 552] on button "Next" at bounding box center [1021, 723] width 66 height 20
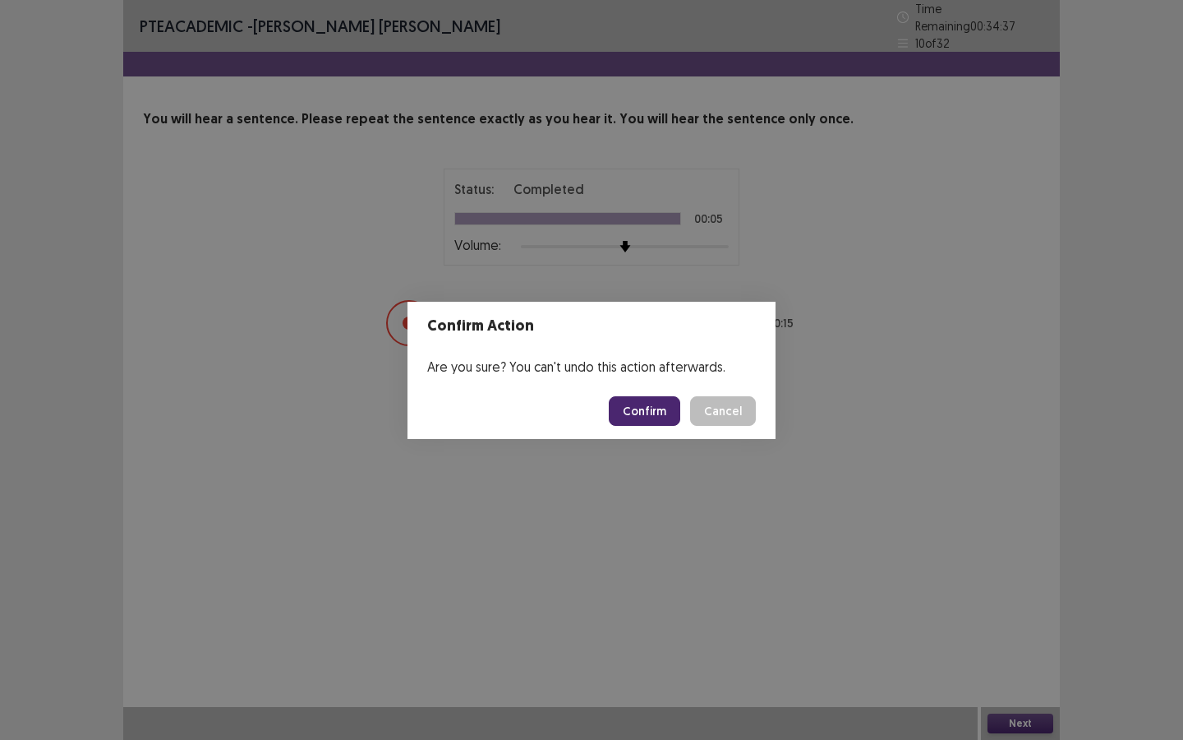
click at [629, 417] on button "Confirm" at bounding box center [644, 411] width 71 height 30
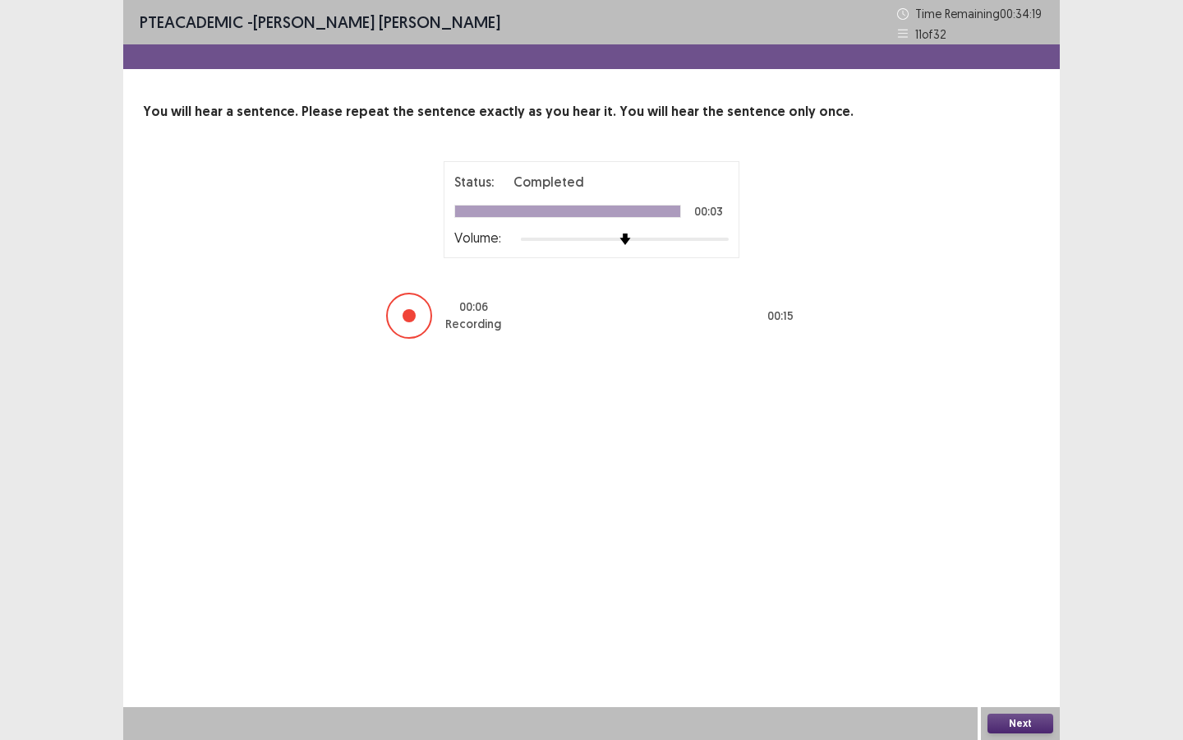
click at [970, 552] on button "Next" at bounding box center [1021, 723] width 66 height 20
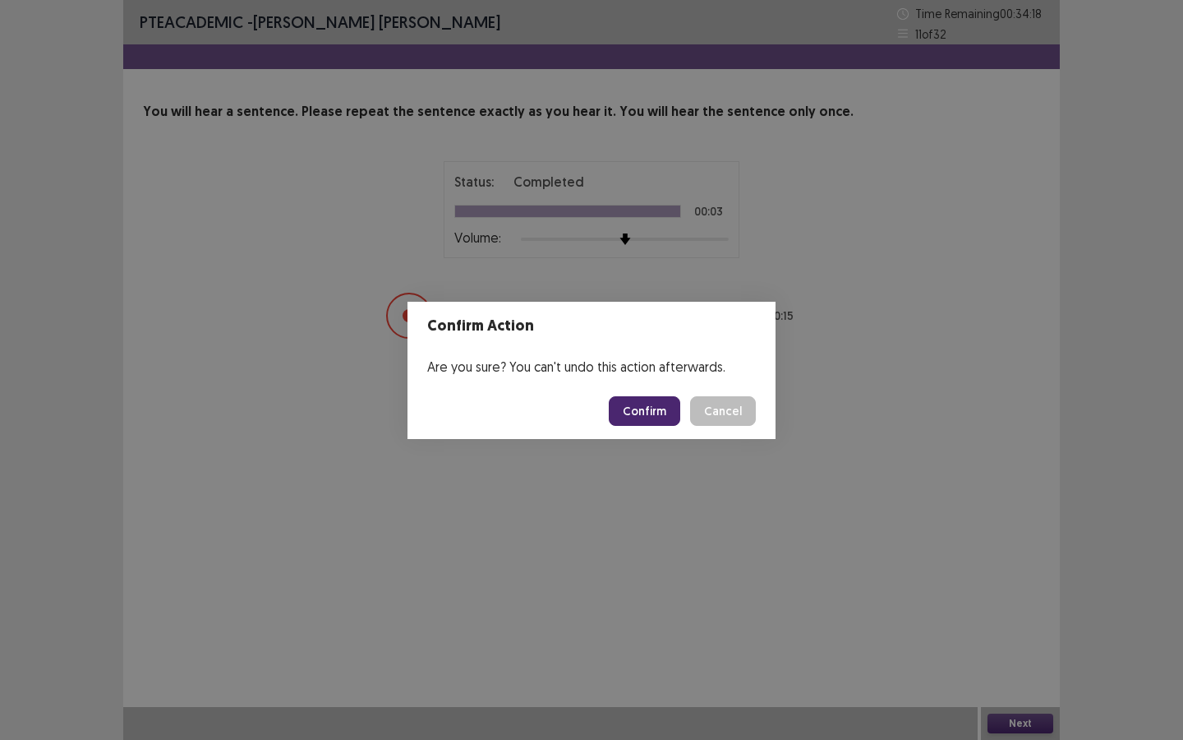
click at [648, 411] on button "Confirm" at bounding box center [644, 411] width 71 height 30
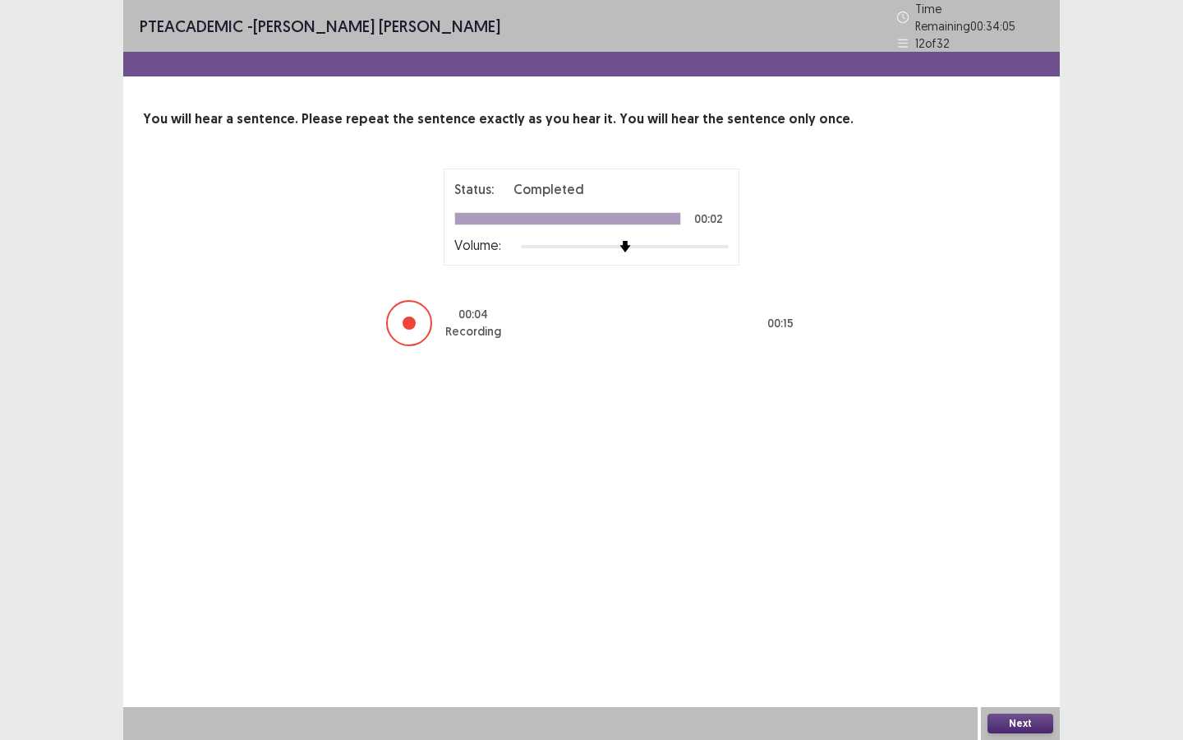
click at [970, 552] on button "Next" at bounding box center [1021, 723] width 66 height 20
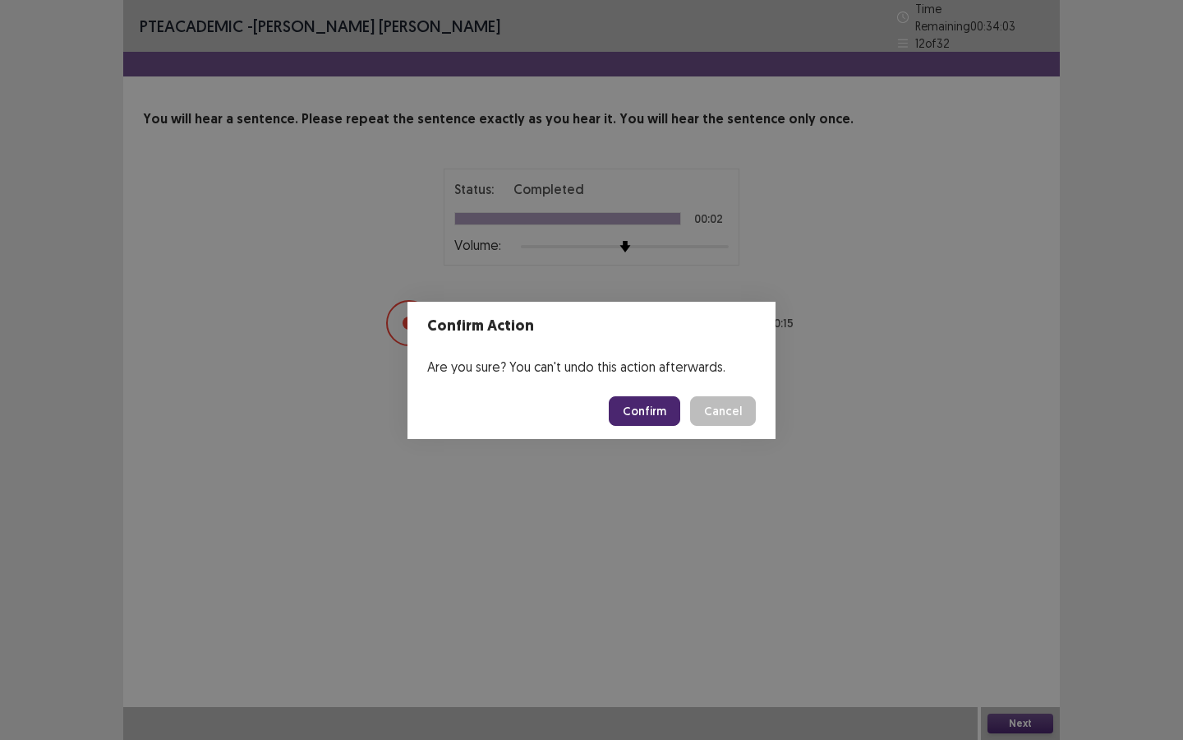
click at [650, 415] on button "Confirm" at bounding box center [644, 411] width 71 height 30
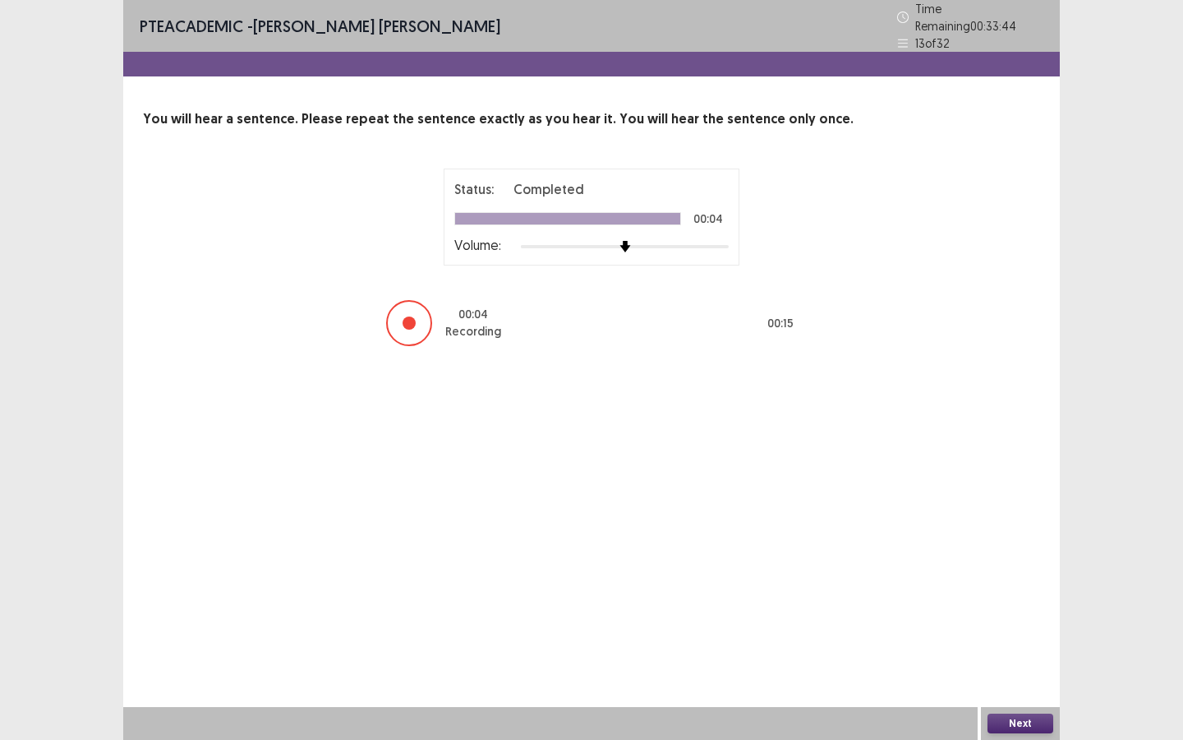
click at [970, 552] on button "Next" at bounding box center [1021, 723] width 66 height 20
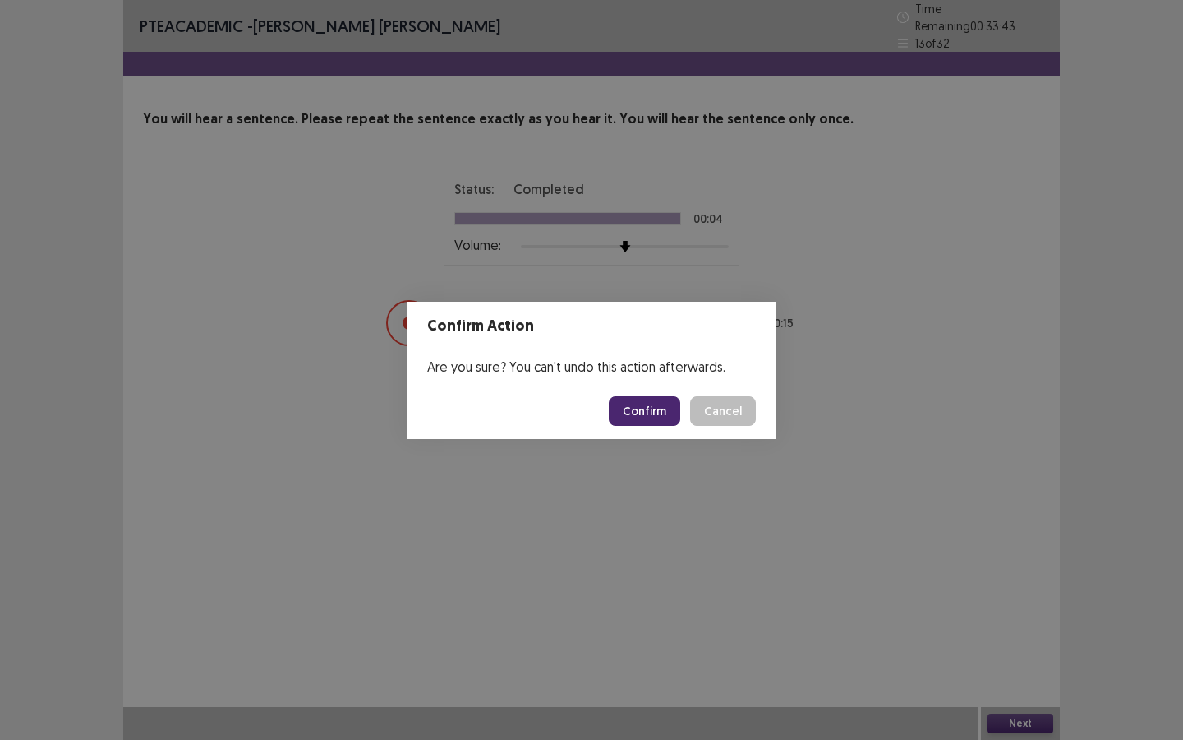
click at [648, 413] on button "Confirm" at bounding box center [644, 411] width 71 height 30
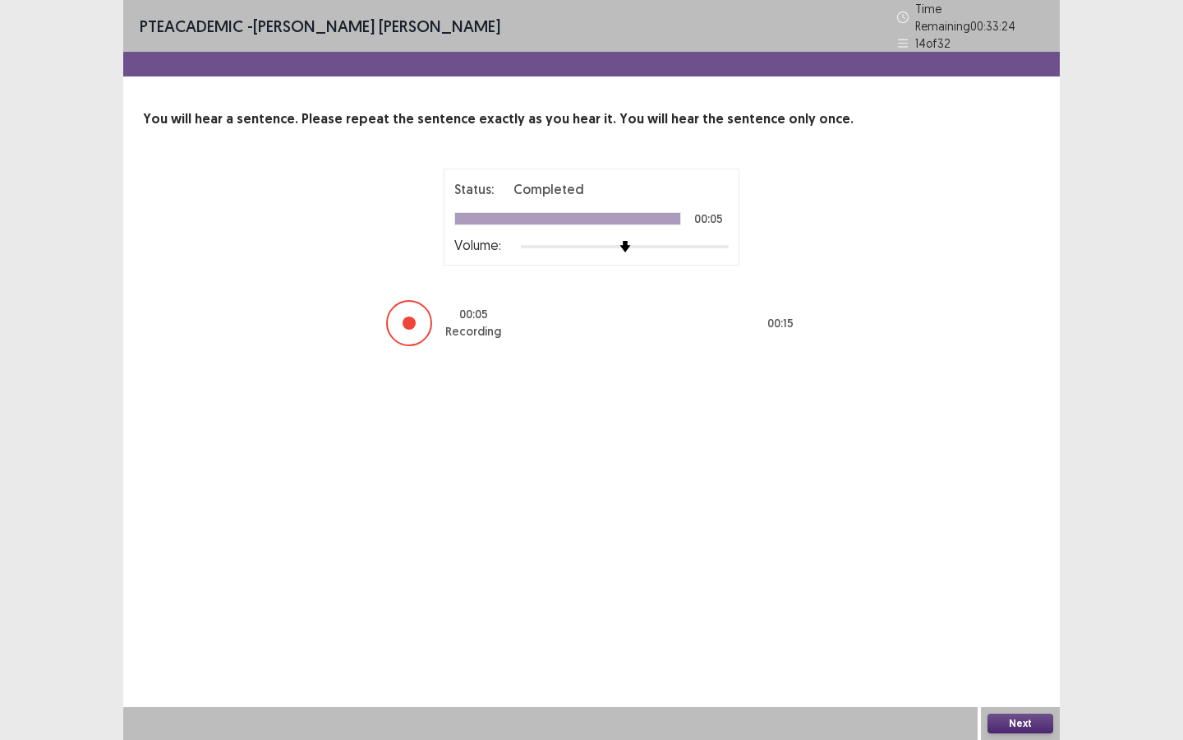
click at [970, 552] on button "Next" at bounding box center [1021, 723] width 66 height 20
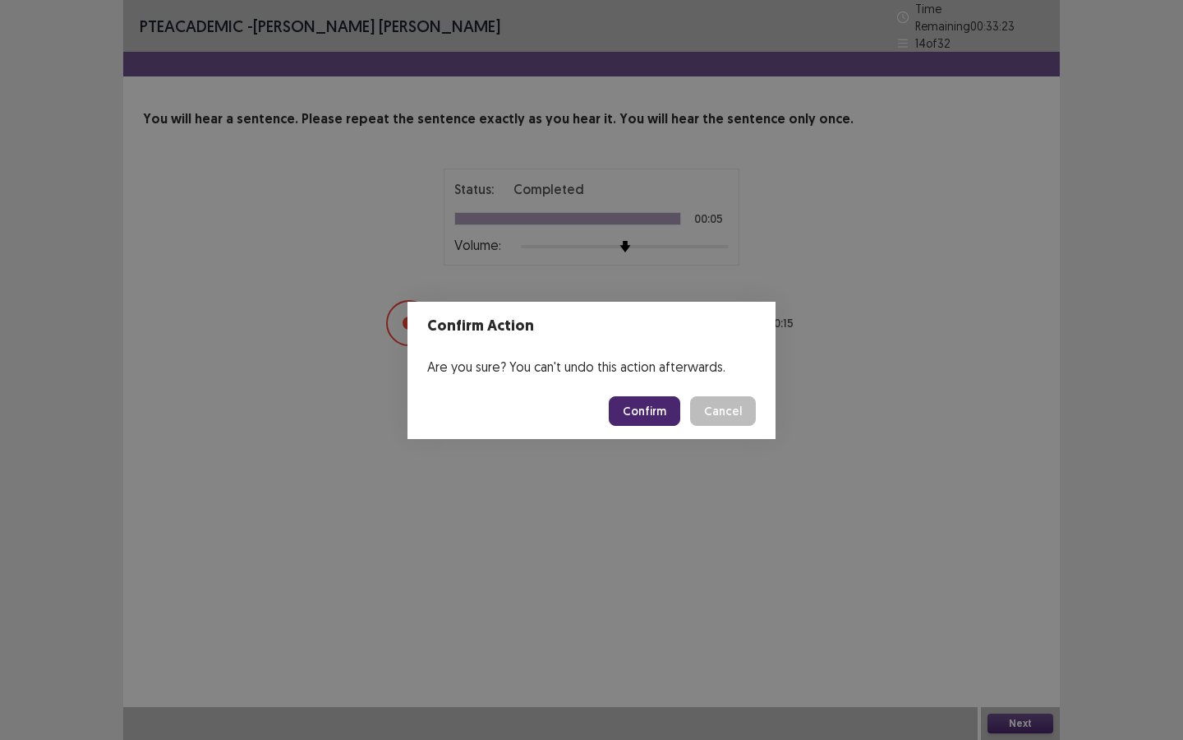
click at [633, 422] on button "Confirm" at bounding box center [644, 411] width 71 height 30
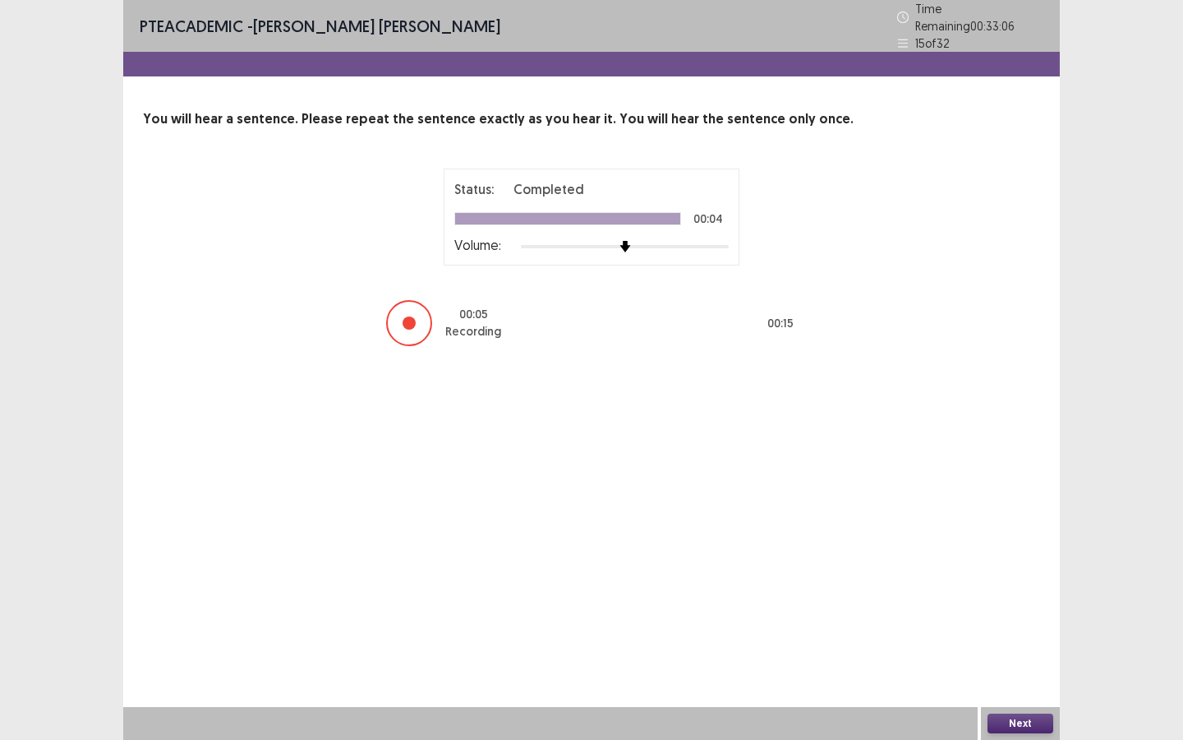
click at [970, 552] on div "Next" at bounding box center [1020, 723] width 79 height 33
click at [970, 552] on button "Next" at bounding box center [1021, 723] width 66 height 20
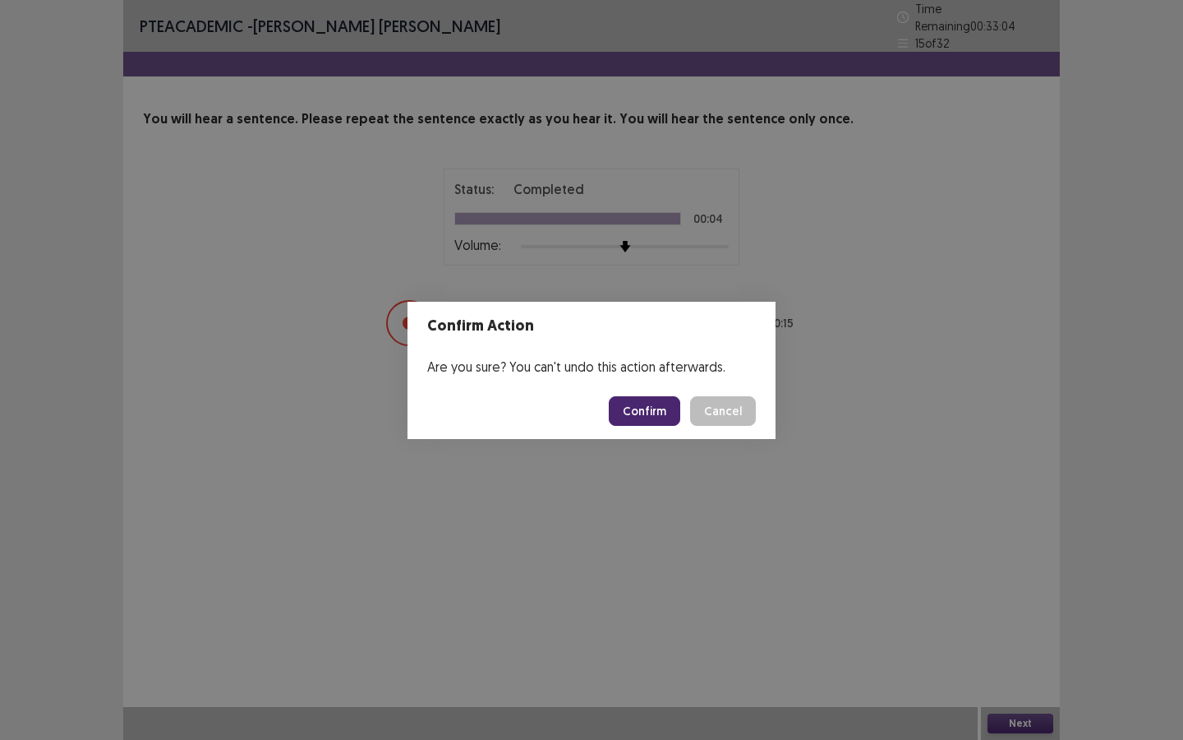
click at [646, 411] on button "Confirm" at bounding box center [644, 411] width 71 height 30
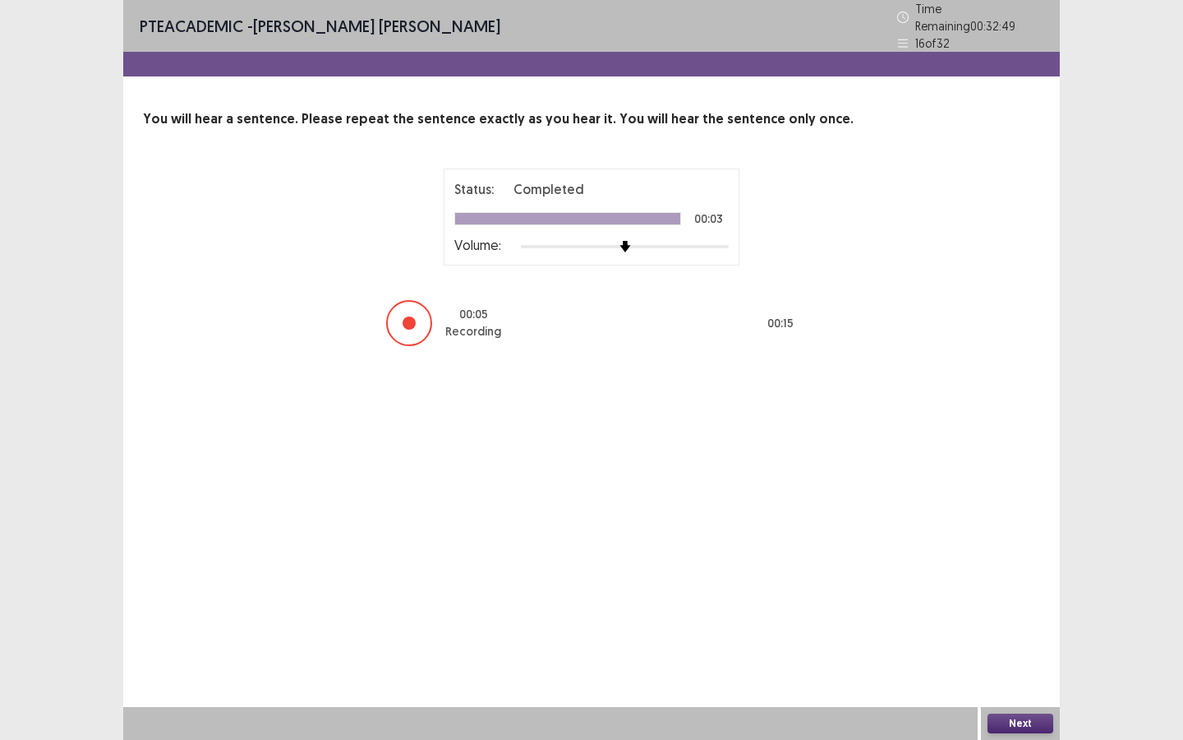
click at [970, 552] on button "Next" at bounding box center [1021, 723] width 66 height 20
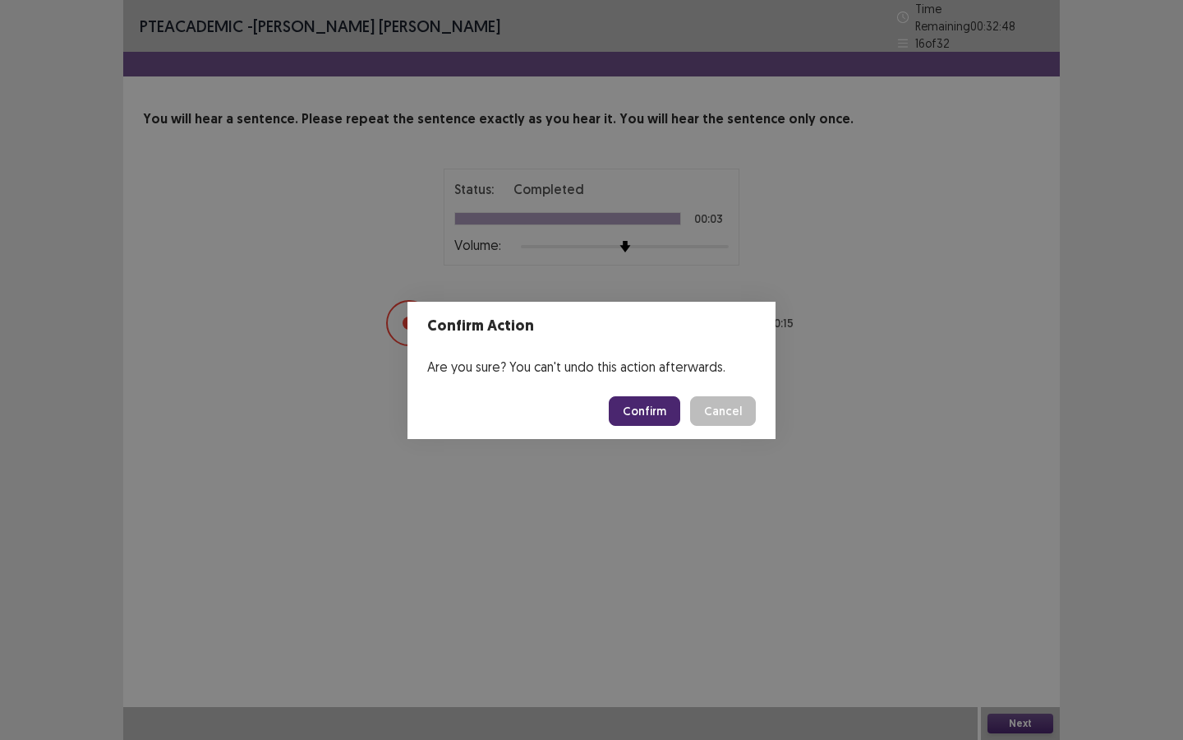
click at [653, 419] on button "Confirm" at bounding box center [644, 411] width 71 height 30
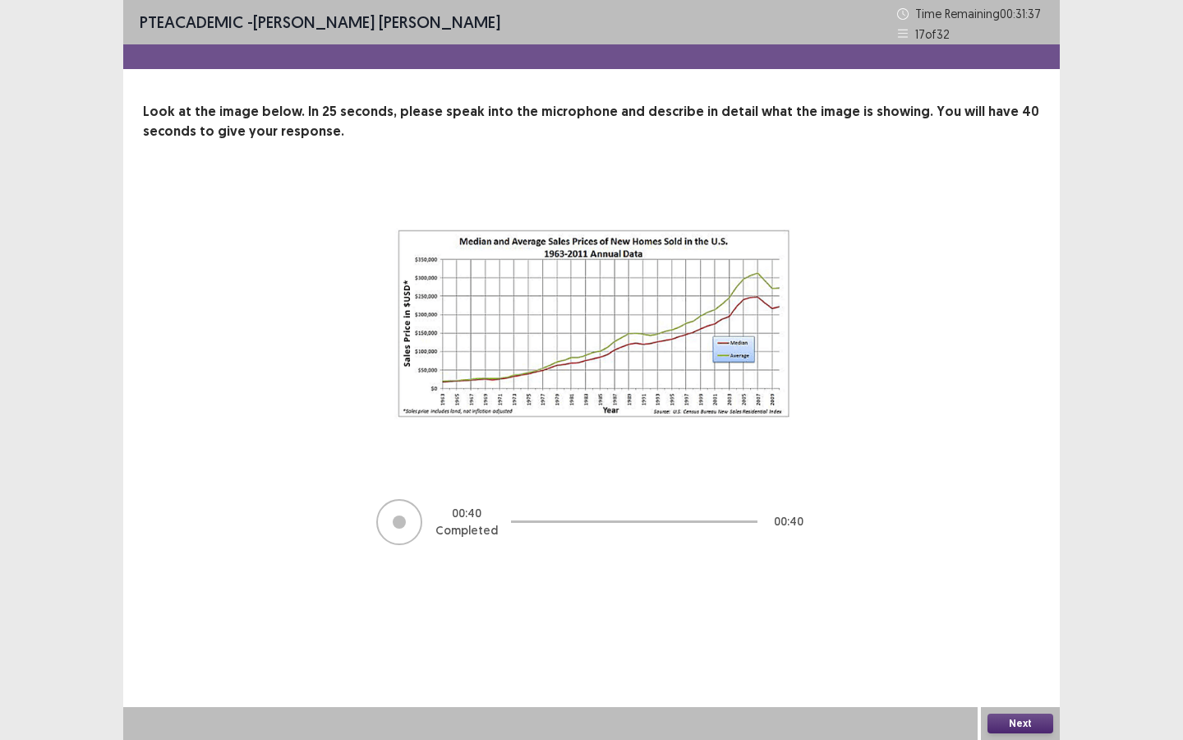
click at [970, 552] on div "Next" at bounding box center [1020, 723] width 79 height 33
click at [970, 552] on button "Next" at bounding box center [1021, 723] width 66 height 20
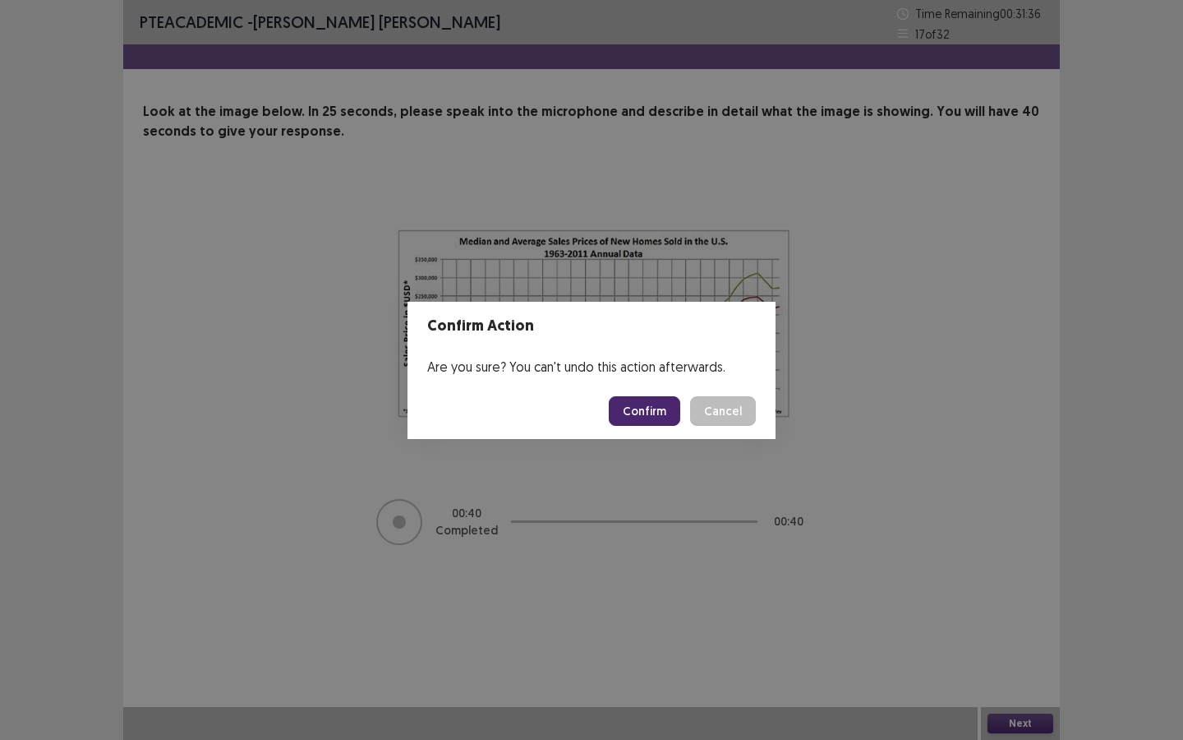
click at [643, 415] on button "Confirm" at bounding box center [644, 411] width 71 height 30
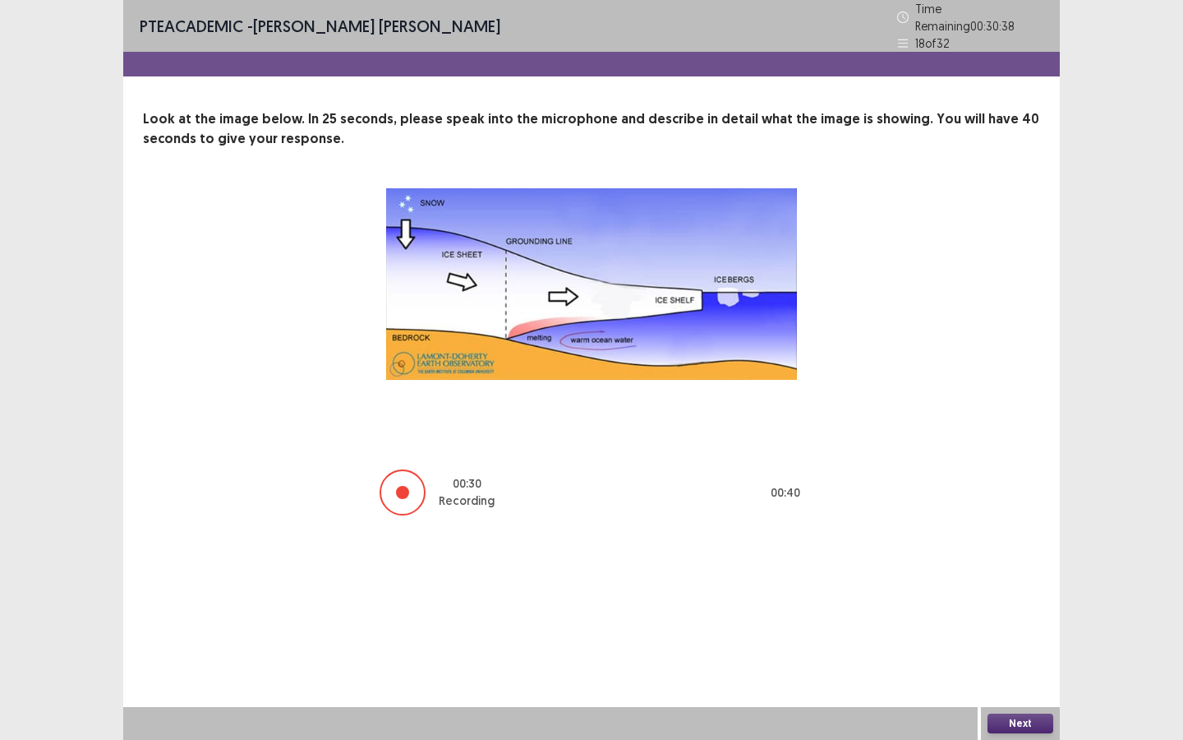
click at [970, 552] on button "Next" at bounding box center [1021, 723] width 66 height 20
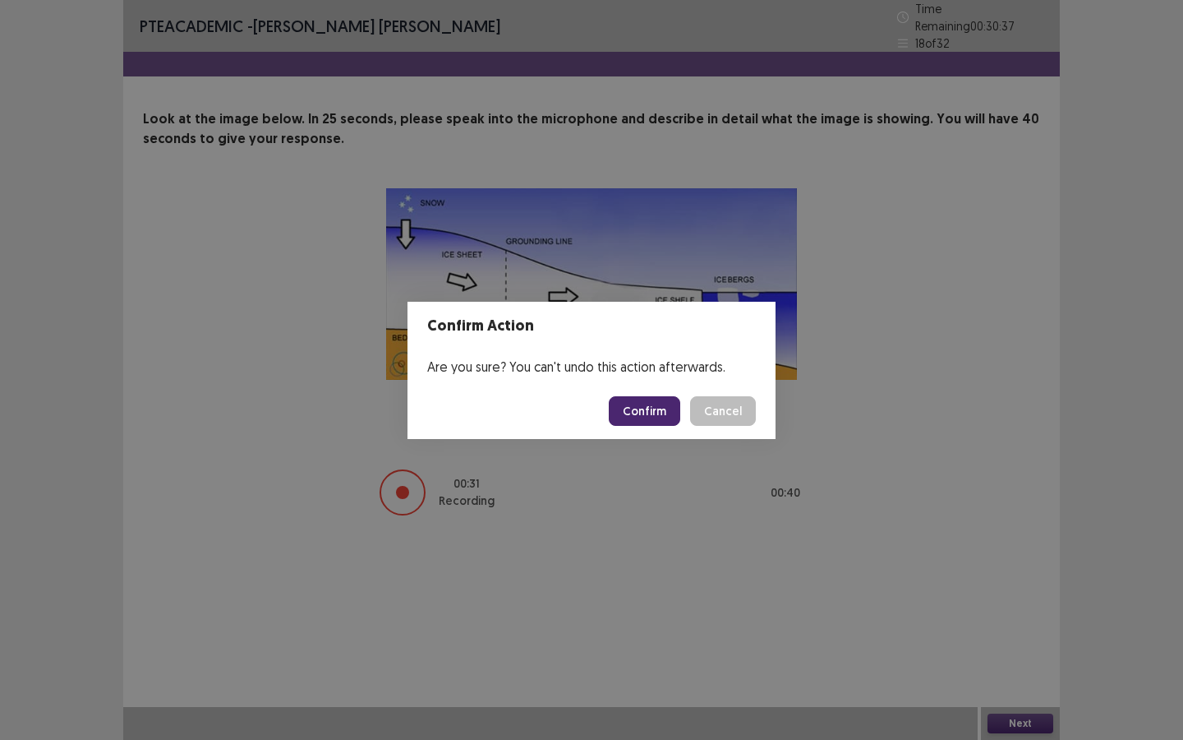
click at [666, 414] on button "Confirm" at bounding box center [644, 411] width 71 height 30
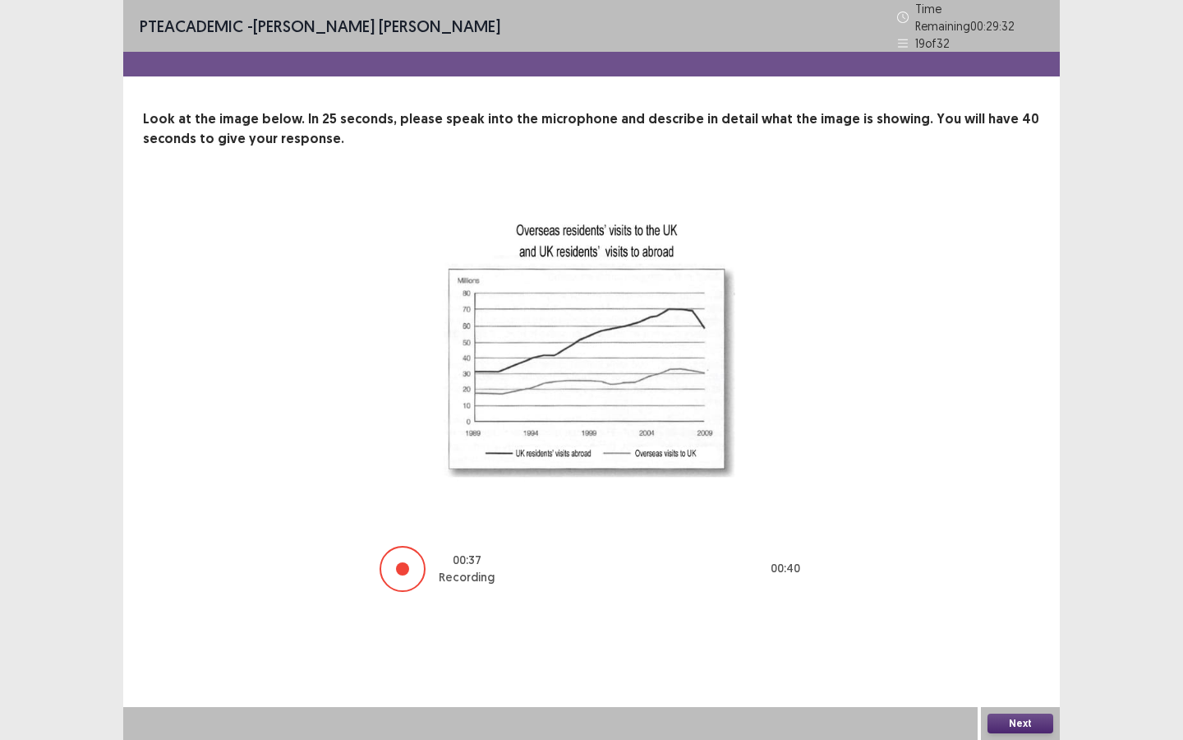
click at [970, 552] on button "Next" at bounding box center [1021, 723] width 66 height 20
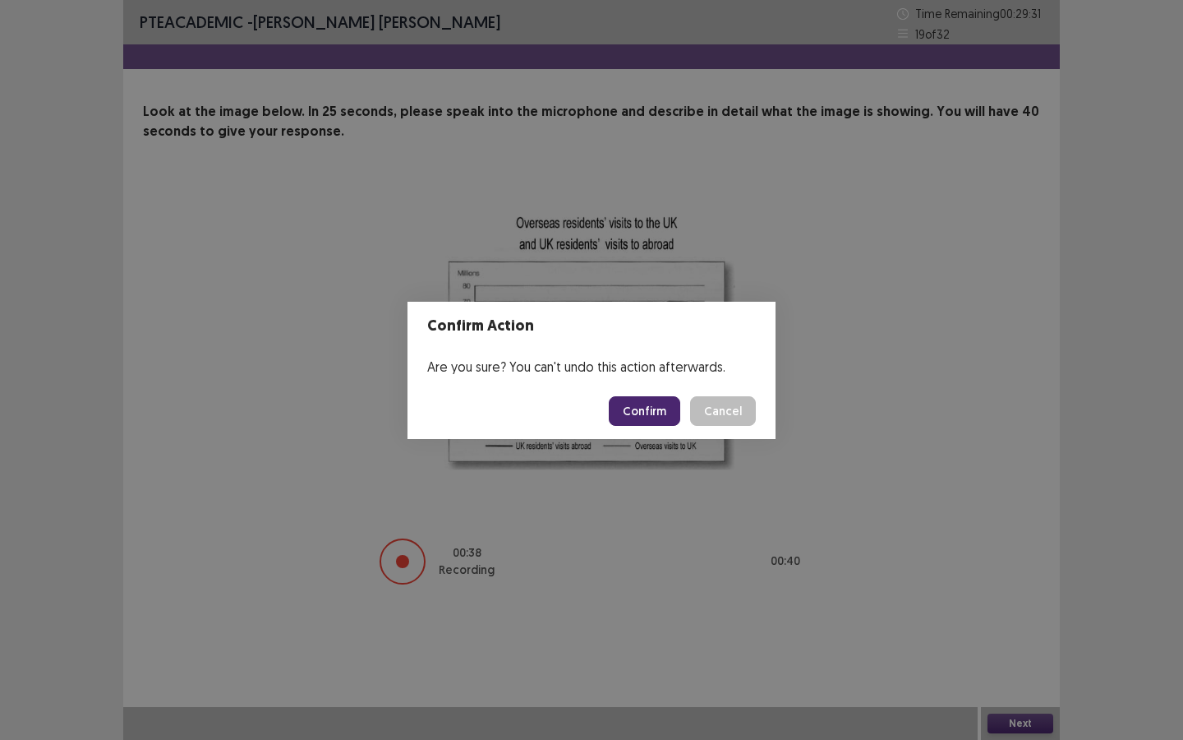
click at [657, 426] on footer "Confirm Cancel" at bounding box center [592, 411] width 368 height 56
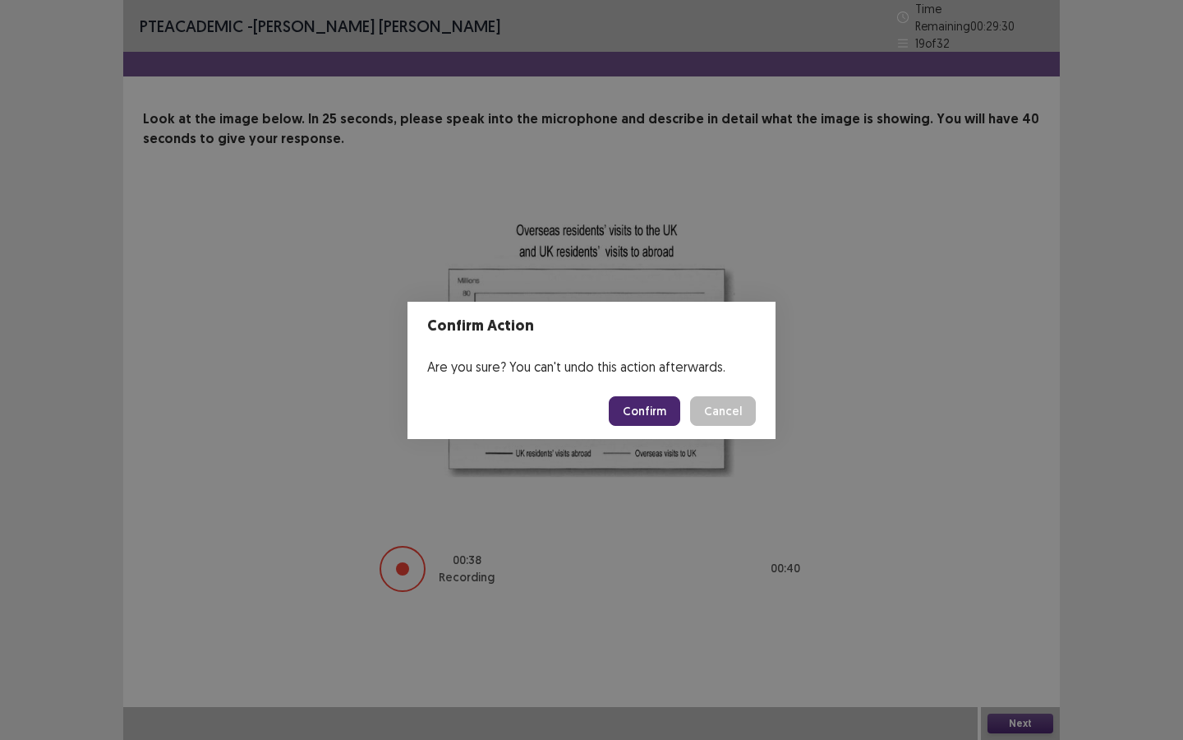
click at [657, 426] on footer "Confirm Cancel" at bounding box center [592, 411] width 368 height 56
click at [654, 418] on button "Confirm" at bounding box center [644, 411] width 71 height 30
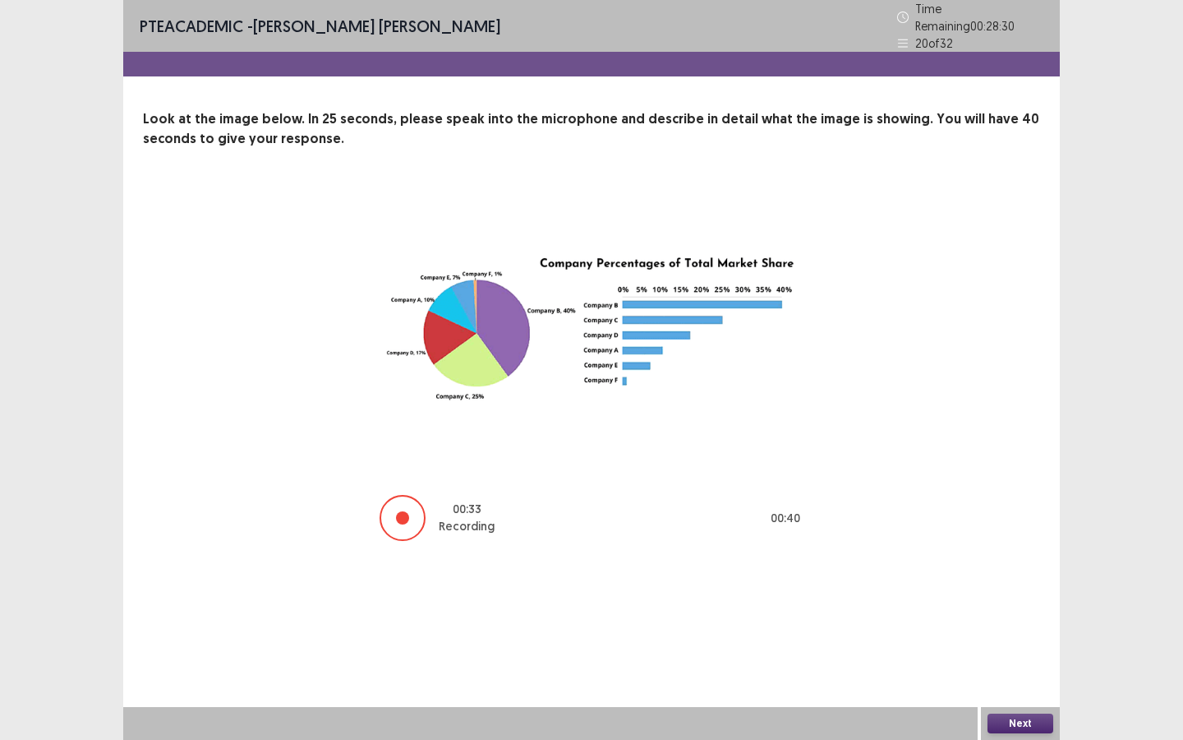
click at [970, 552] on button "Next" at bounding box center [1021, 723] width 66 height 20
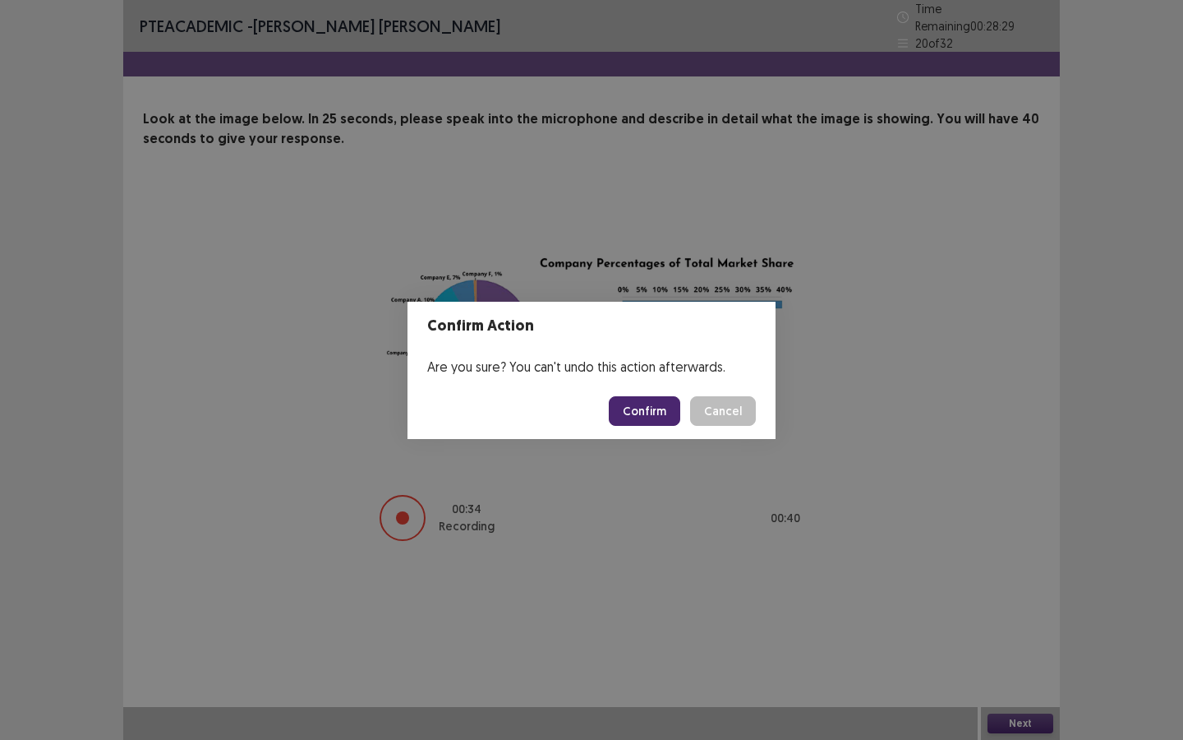
click at [648, 413] on button "Confirm" at bounding box center [644, 411] width 71 height 30
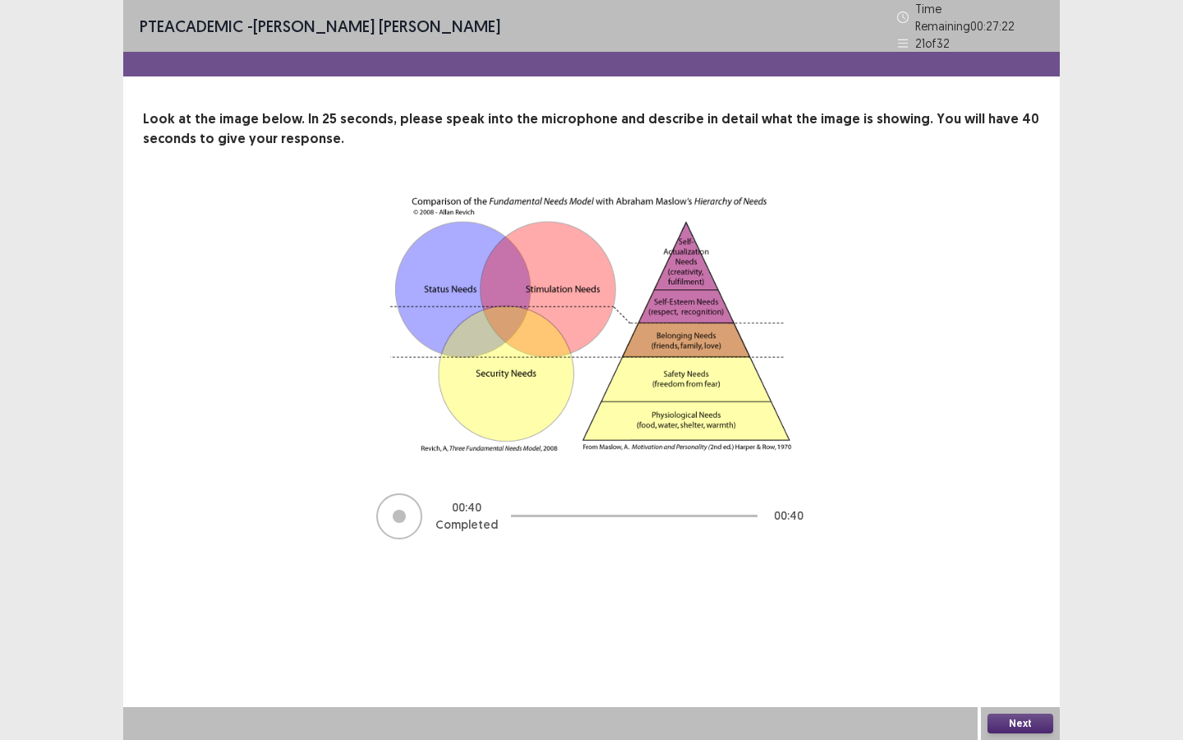
click at [970, 552] on button "Next" at bounding box center [1021, 723] width 66 height 20
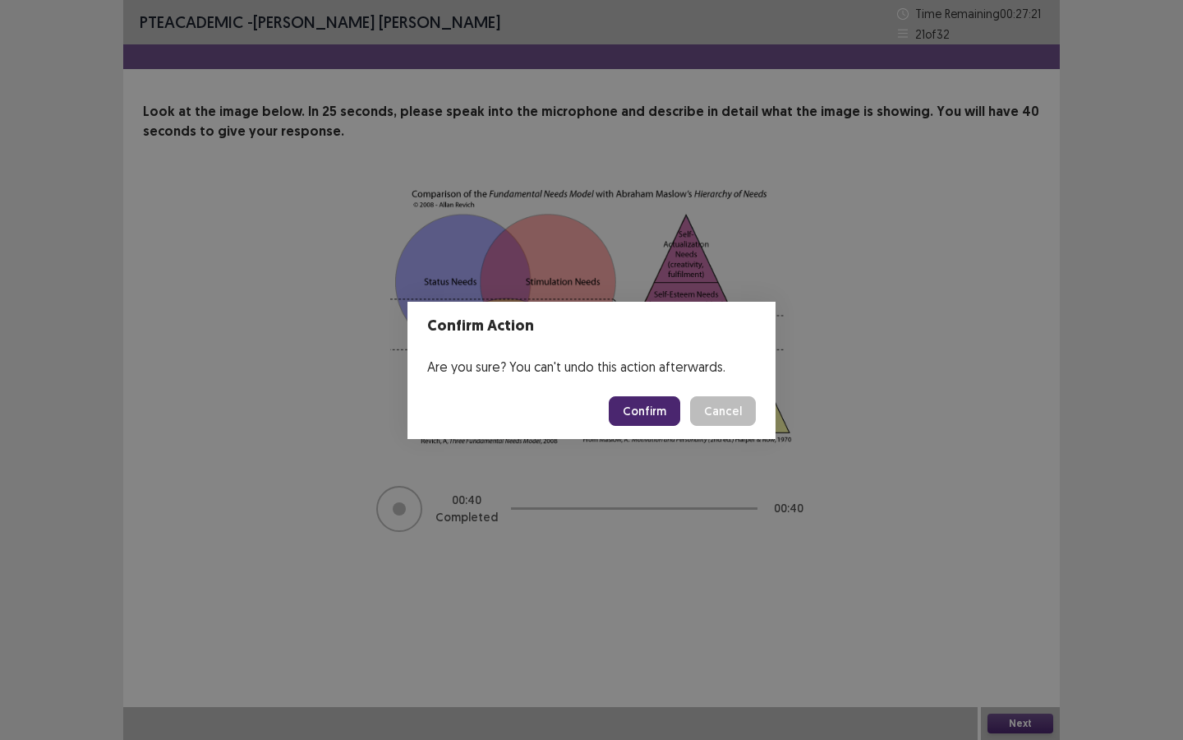
click at [653, 400] on button "Confirm" at bounding box center [644, 411] width 71 height 30
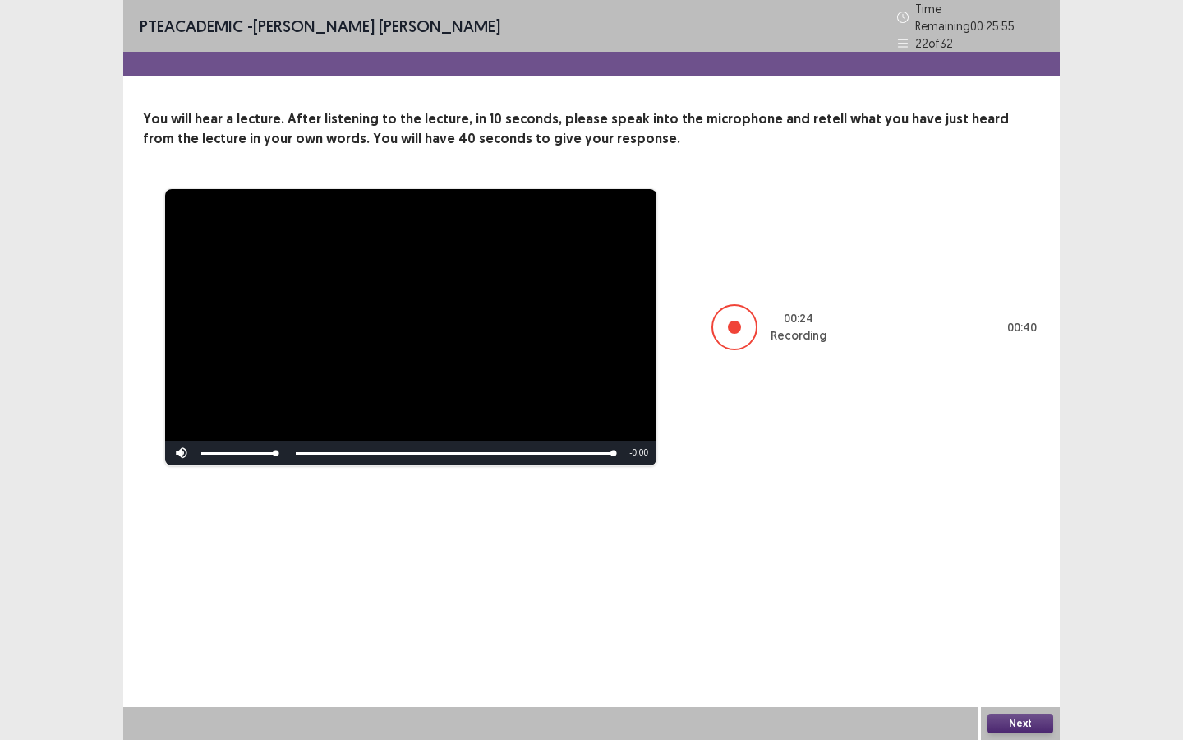
click at [970, 552] on button "Next" at bounding box center [1021, 723] width 66 height 20
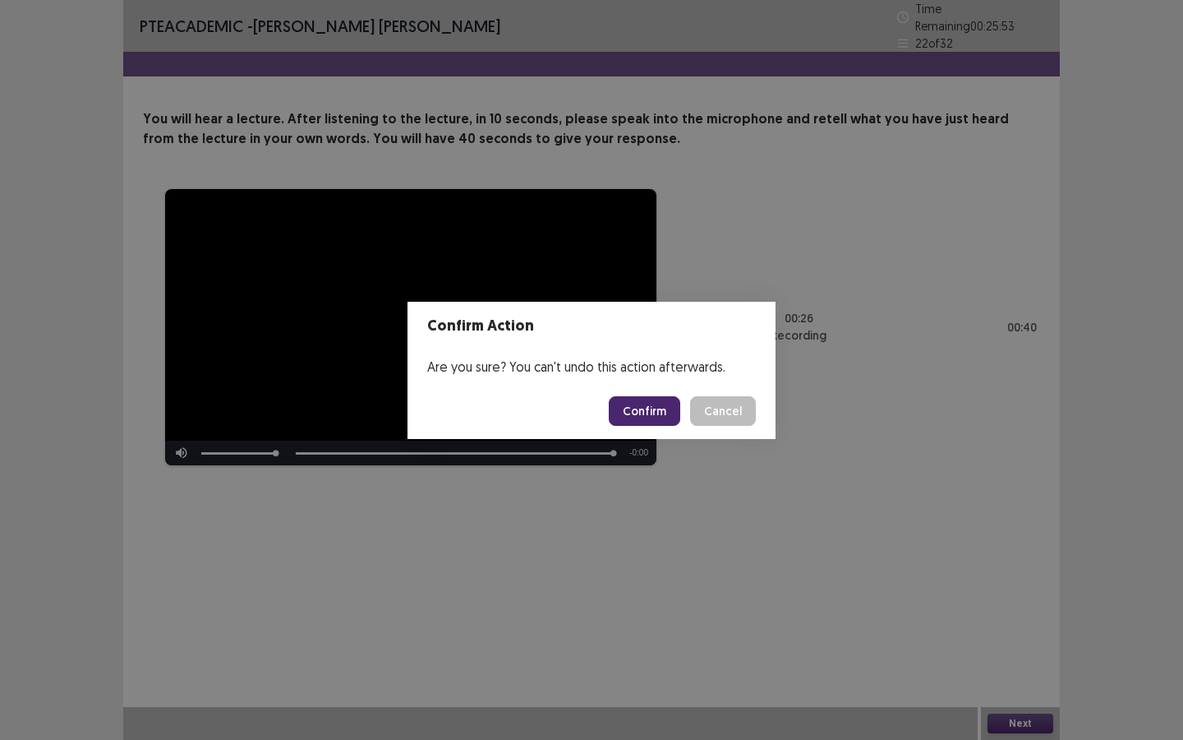
click at [656, 410] on button "Confirm" at bounding box center [644, 411] width 71 height 30
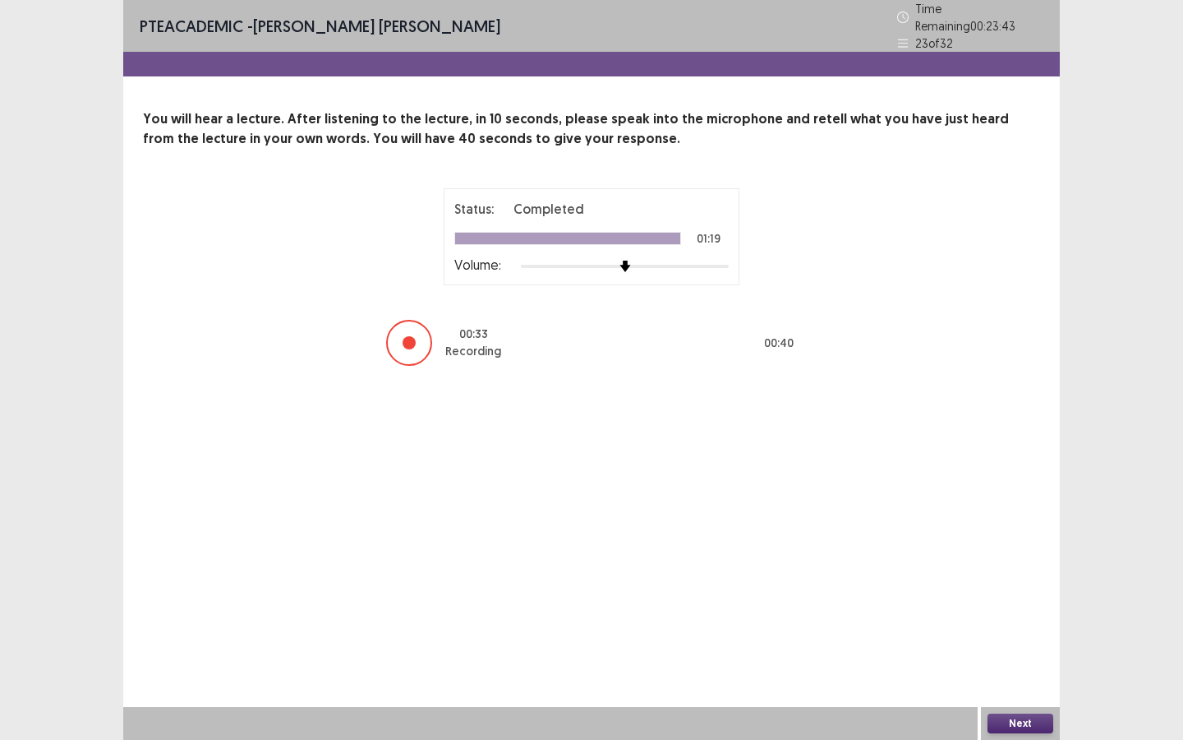
click at [970, 552] on button "Next" at bounding box center [1021, 723] width 66 height 20
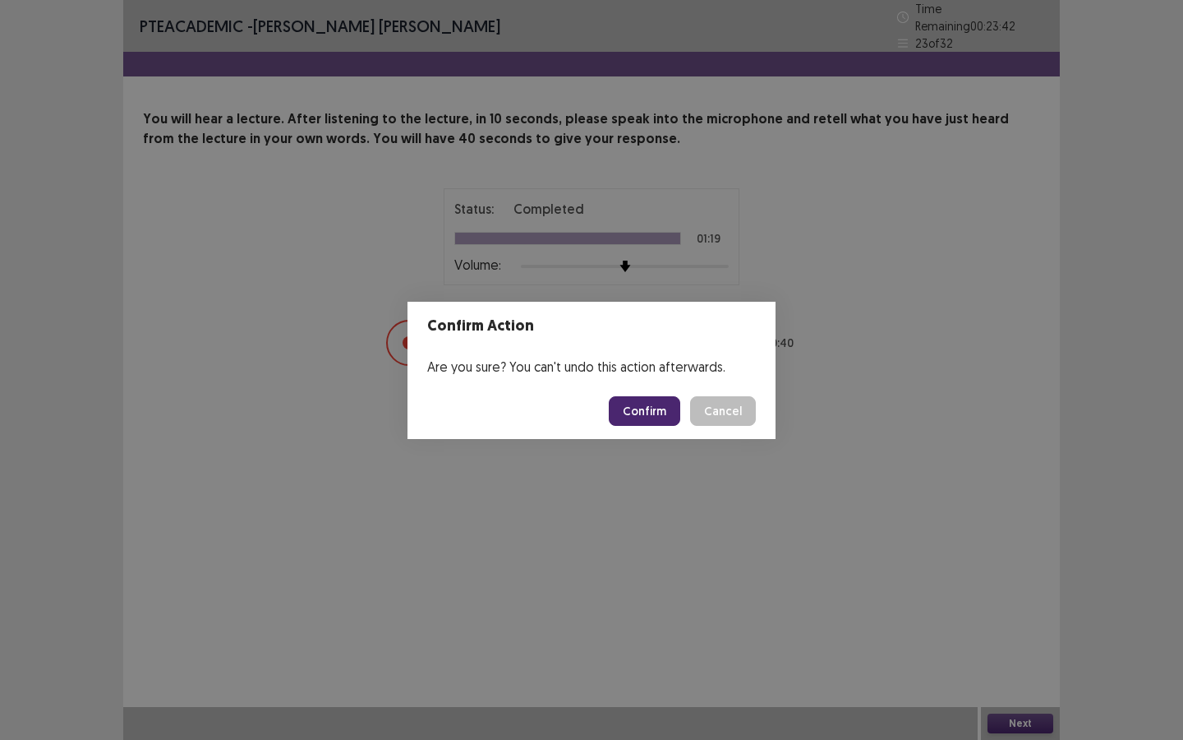
click at [659, 414] on button "Confirm" at bounding box center [644, 411] width 71 height 30
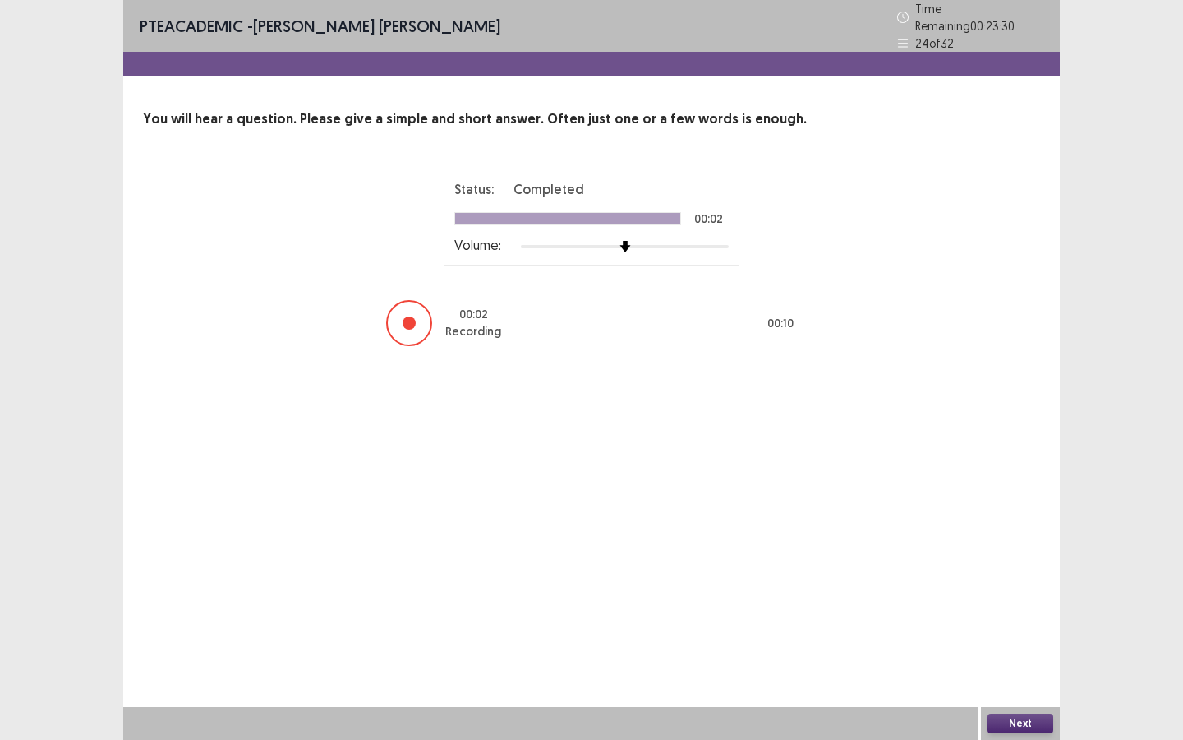
click at [970, 552] on button "Next" at bounding box center [1021, 723] width 66 height 20
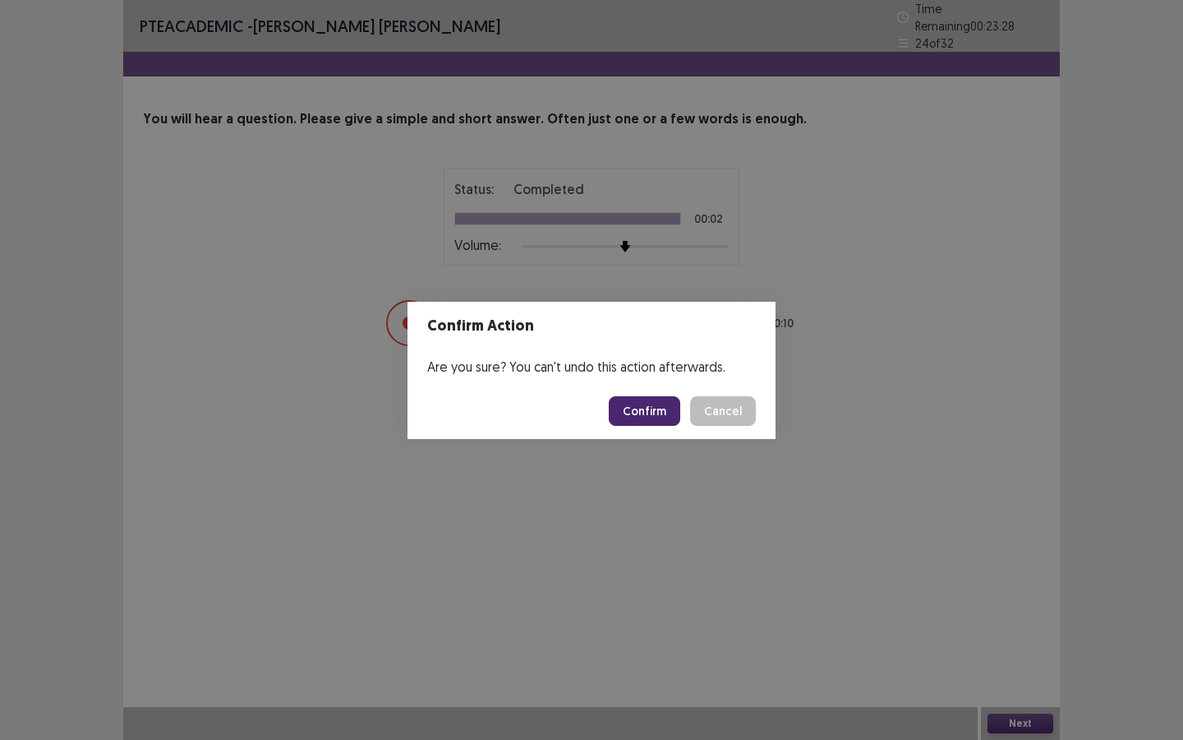
click at [664, 413] on button "Confirm" at bounding box center [644, 411] width 71 height 30
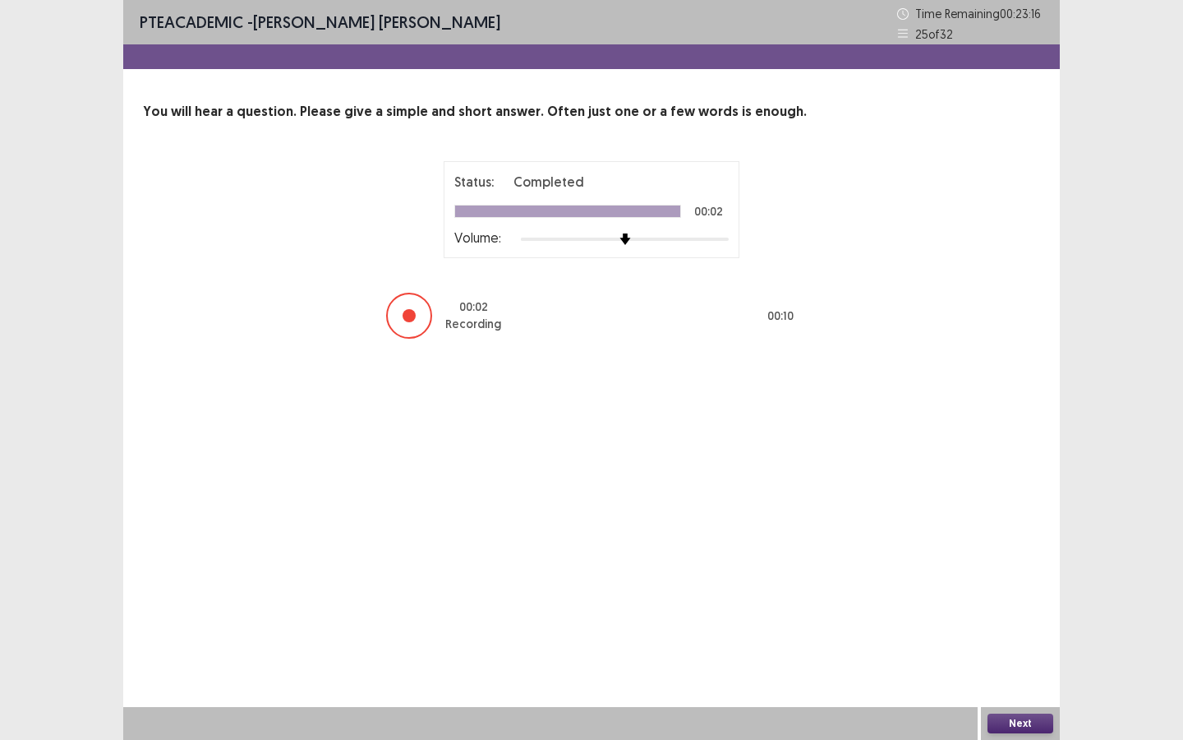
click at [970, 552] on button "Next" at bounding box center [1021, 723] width 66 height 20
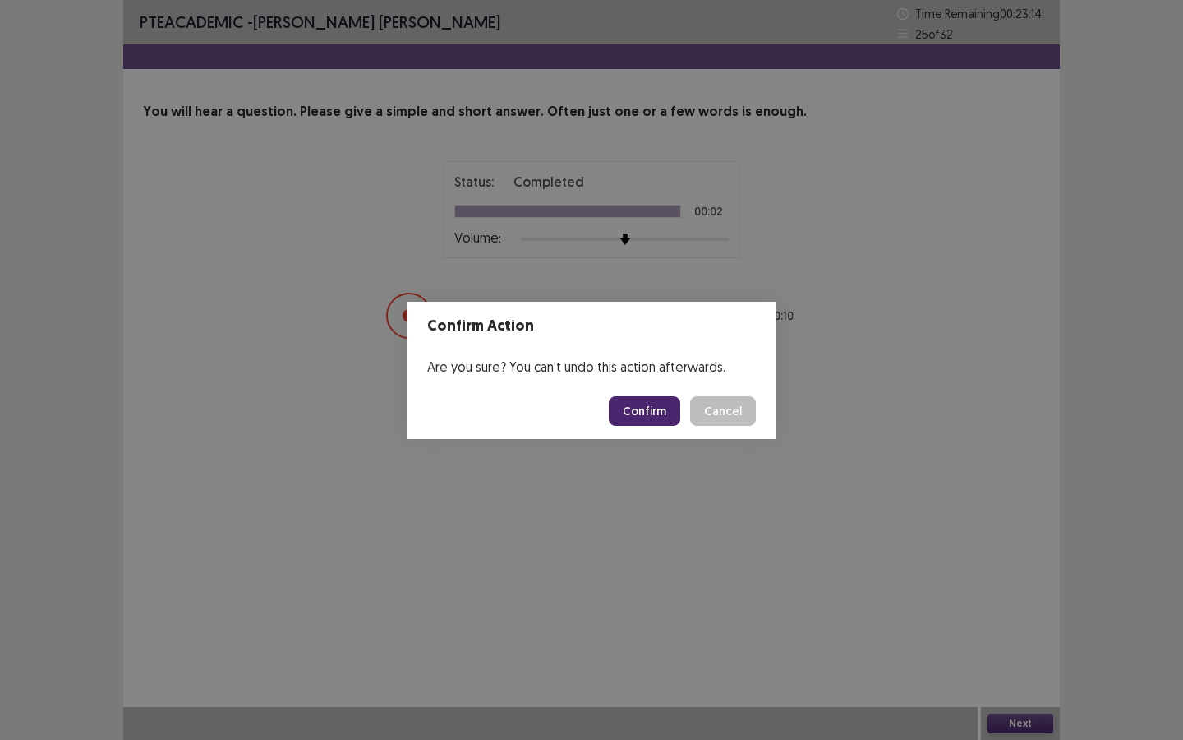
click at [643, 410] on button "Confirm" at bounding box center [644, 411] width 71 height 30
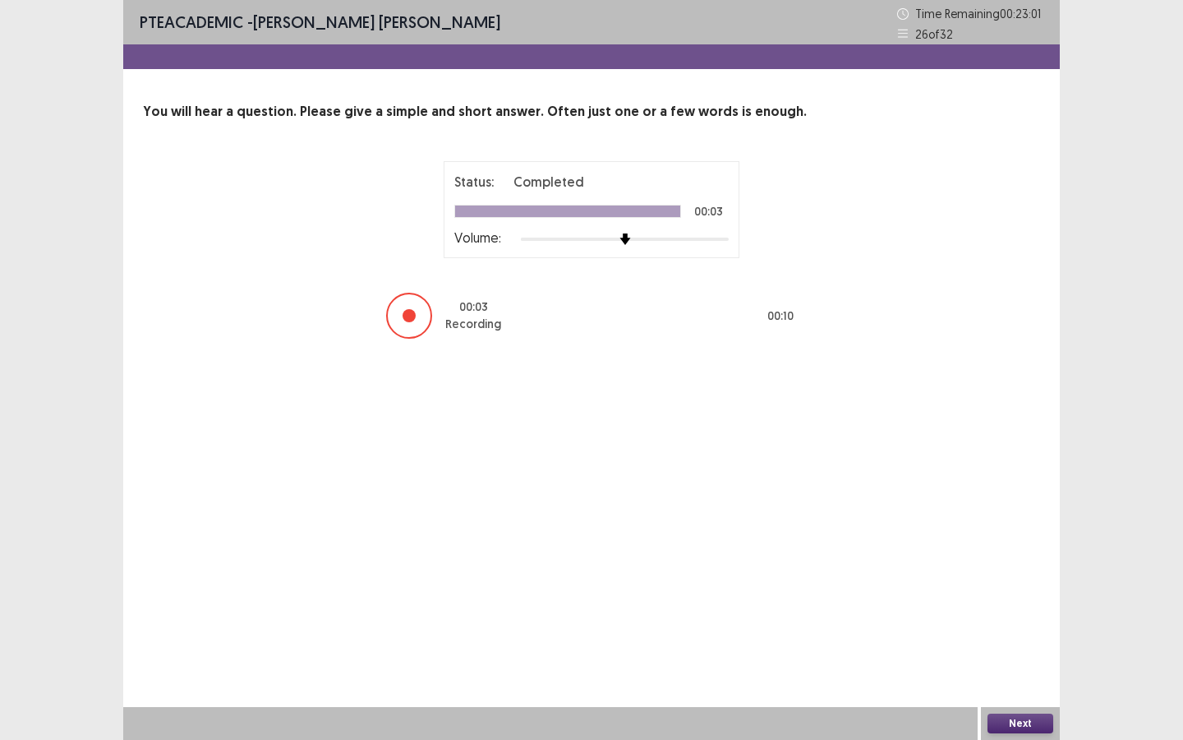
click at [970, 552] on button "Next" at bounding box center [1021, 723] width 66 height 20
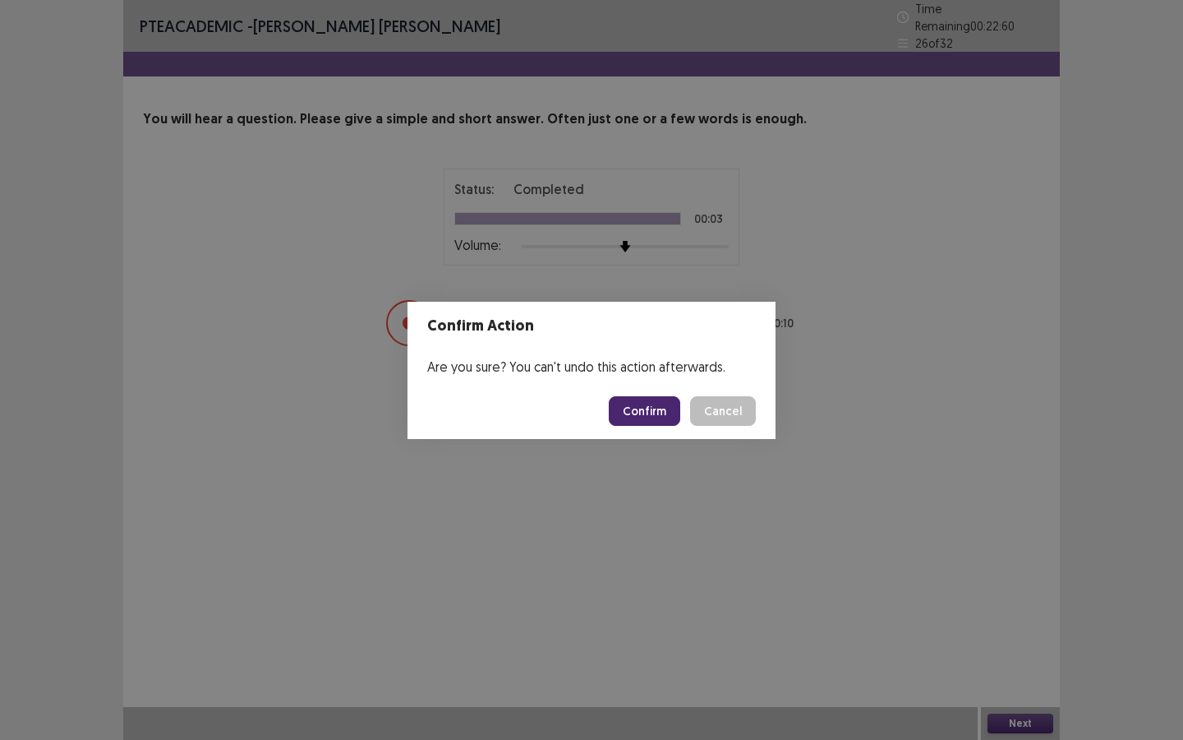
click at [628, 405] on button "Confirm" at bounding box center [644, 411] width 71 height 30
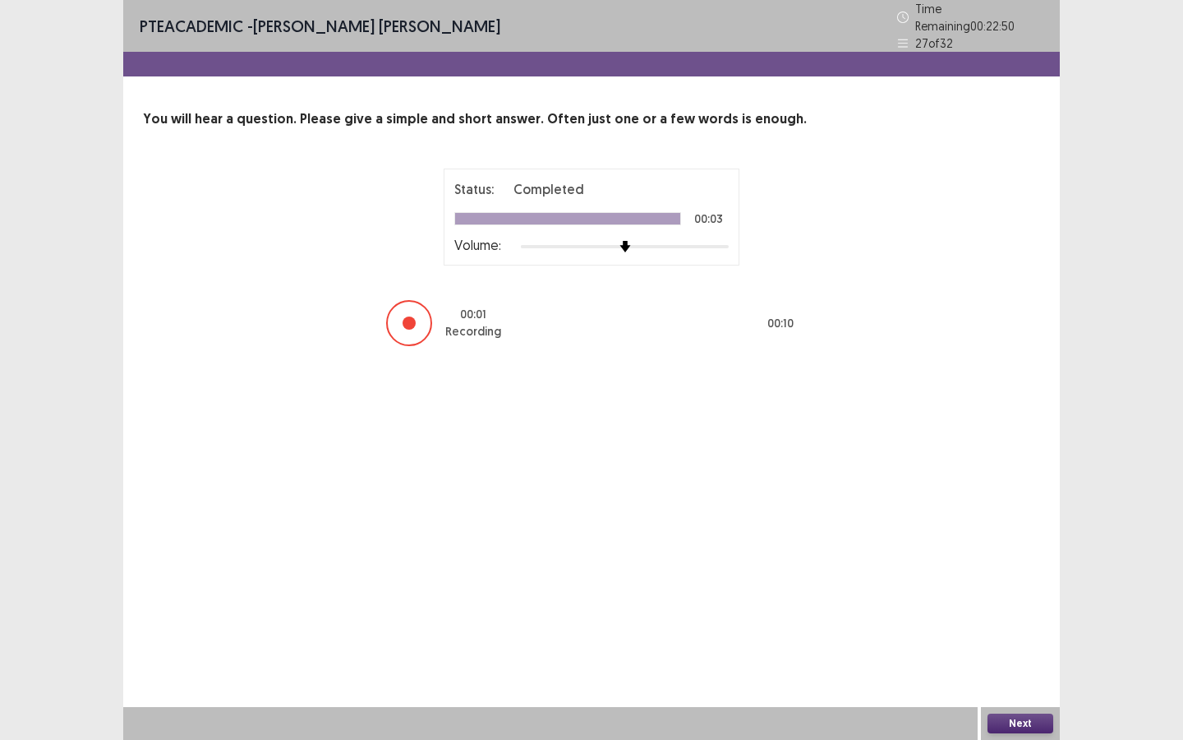
click at [970, 552] on button "Next" at bounding box center [1021, 723] width 66 height 20
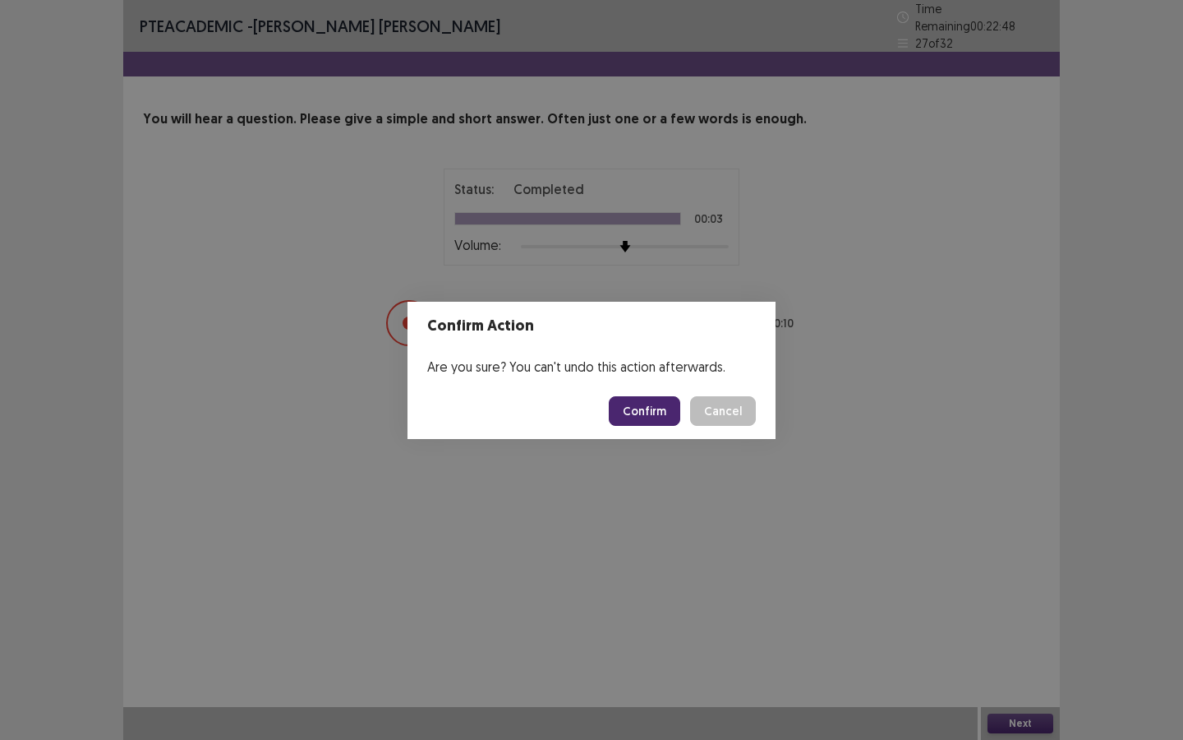
click at [648, 416] on button "Confirm" at bounding box center [644, 411] width 71 height 30
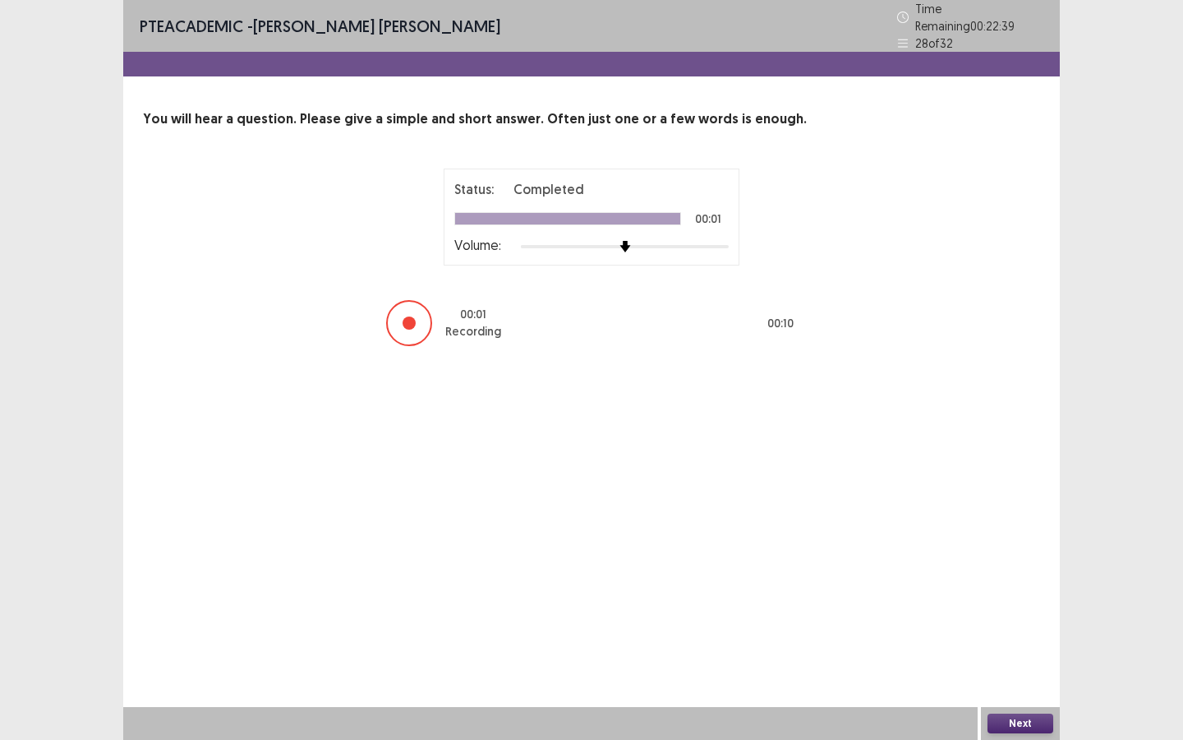
click at [970, 552] on button "Next" at bounding box center [1021, 723] width 66 height 20
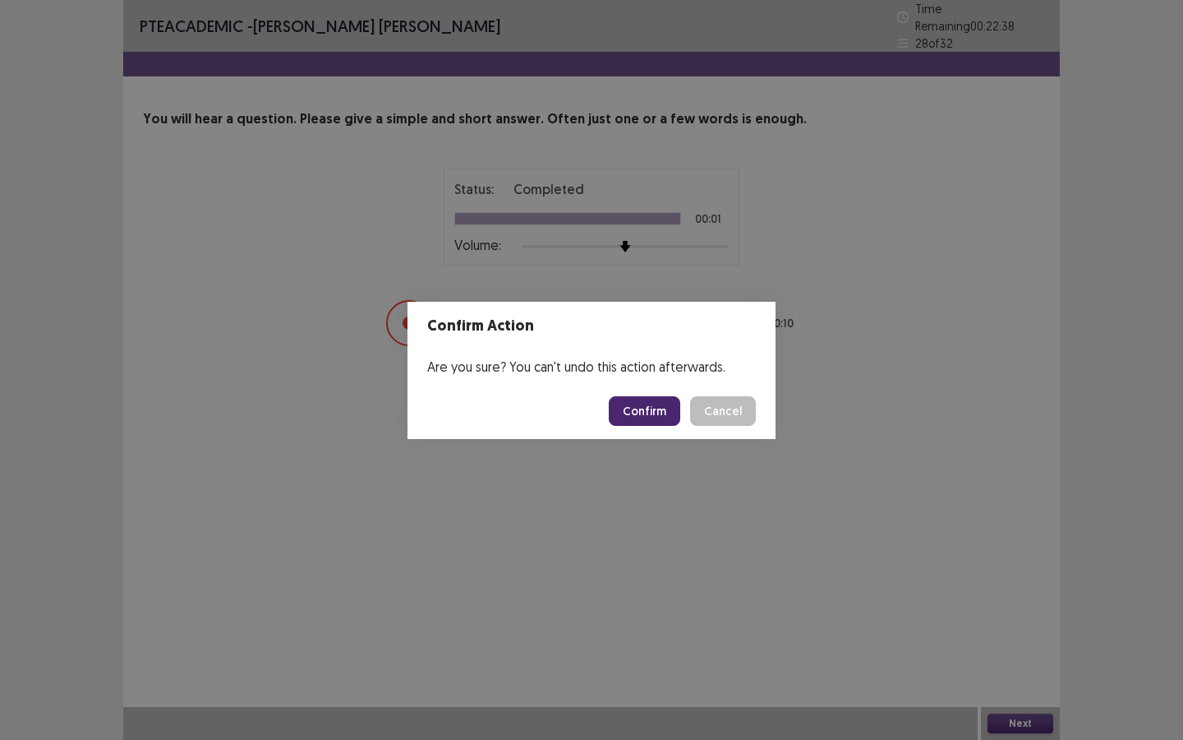
click at [644, 410] on button "Confirm" at bounding box center [644, 411] width 71 height 30
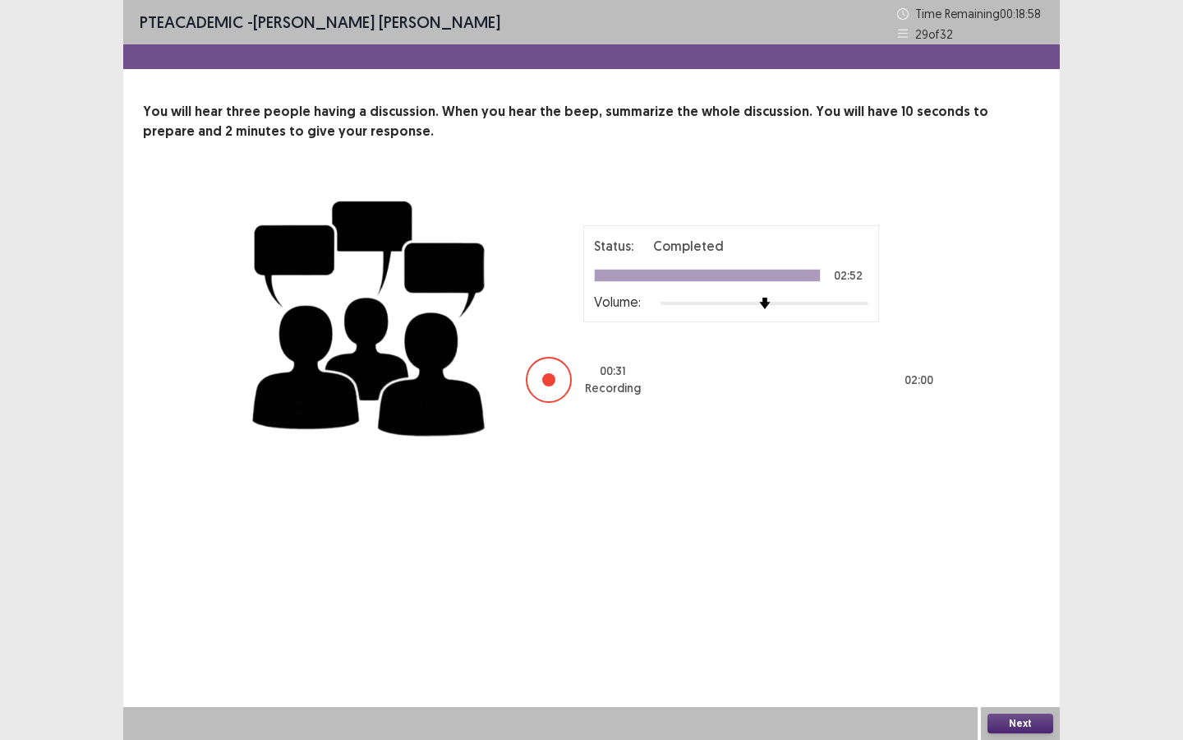
click at [952, 552] on div "PTE academic - [PERSON_NAME] [PERSON_NAME] Time Remaining 00 : 18 : 58 29 of 32…" at bounding box center [591, 370] width 937 height 740
click at [970, 552] on button "Next" at bounding box center [1021, 723] width 66 height 20
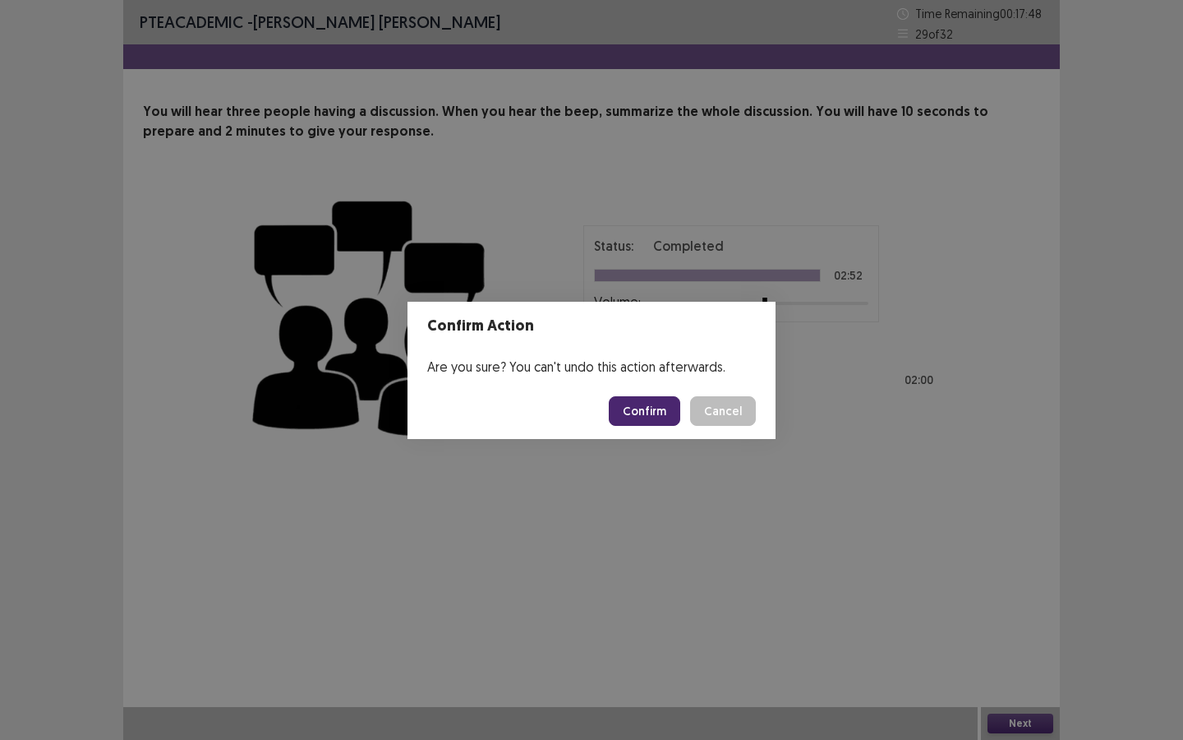
click at [650, 403] on button "Confirm" at bounding box center [644, 411] width 71 height 30
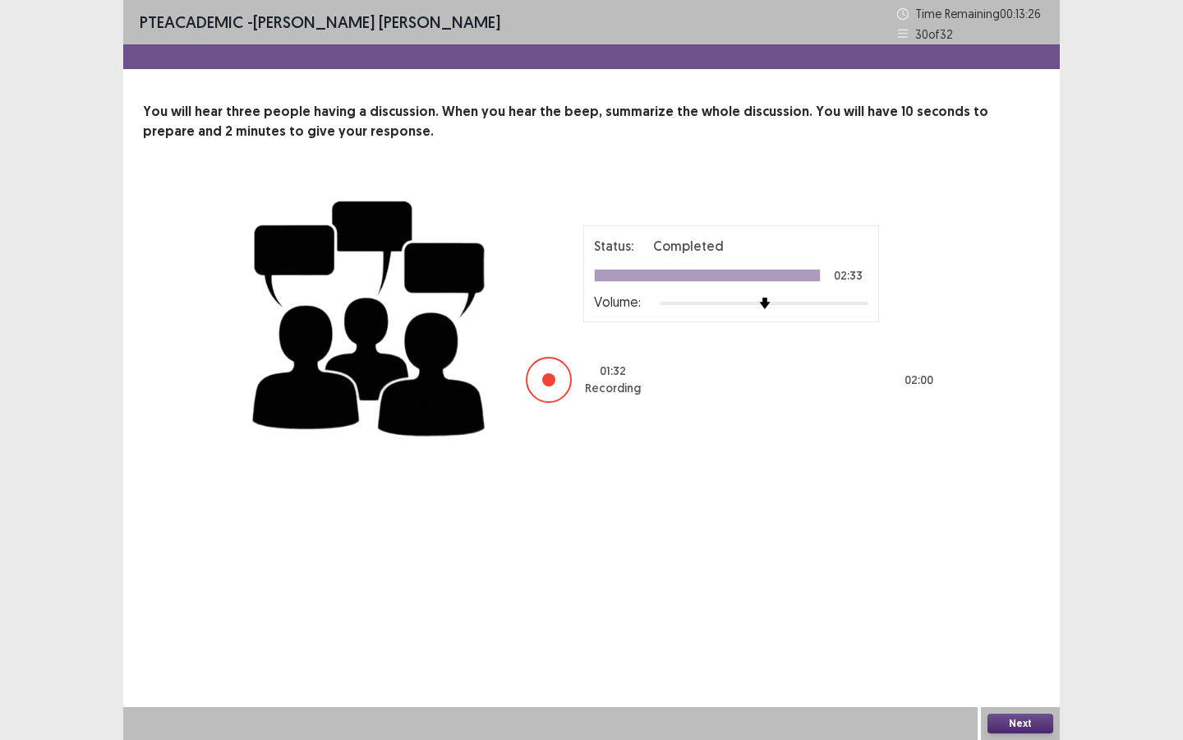
click at [970, 552] on button "Next" at bounding box center [1021, 723] width 66 height 20
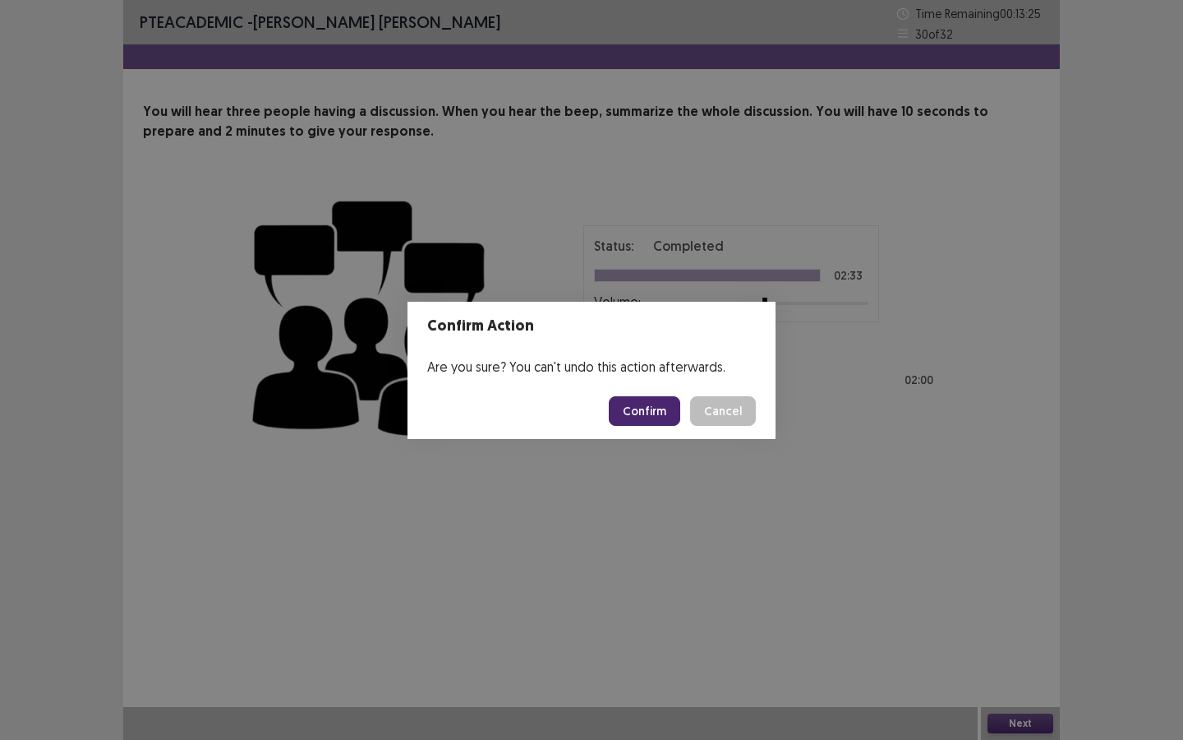
click at [645, 413] on button "Confirm" at bounding box center [644, 411] width 71 height 30
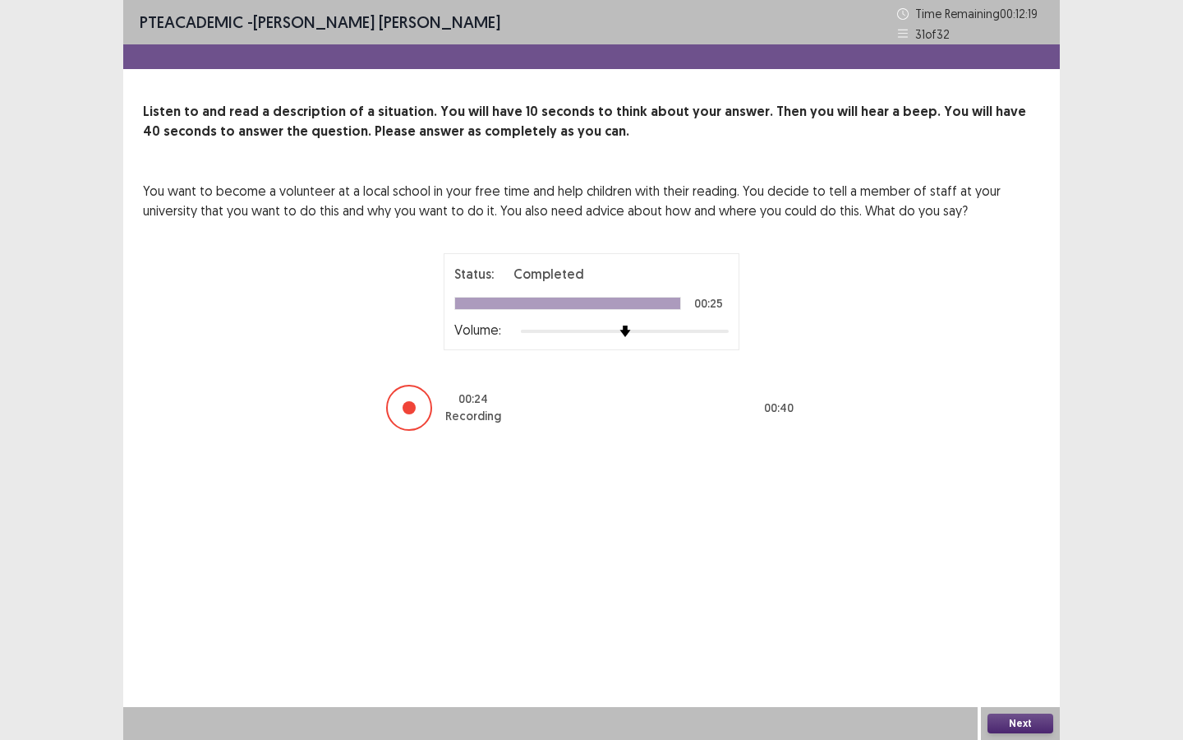
click at [970, 552] on button "Next" at bounding box center [1021, 723] width 66 height 20
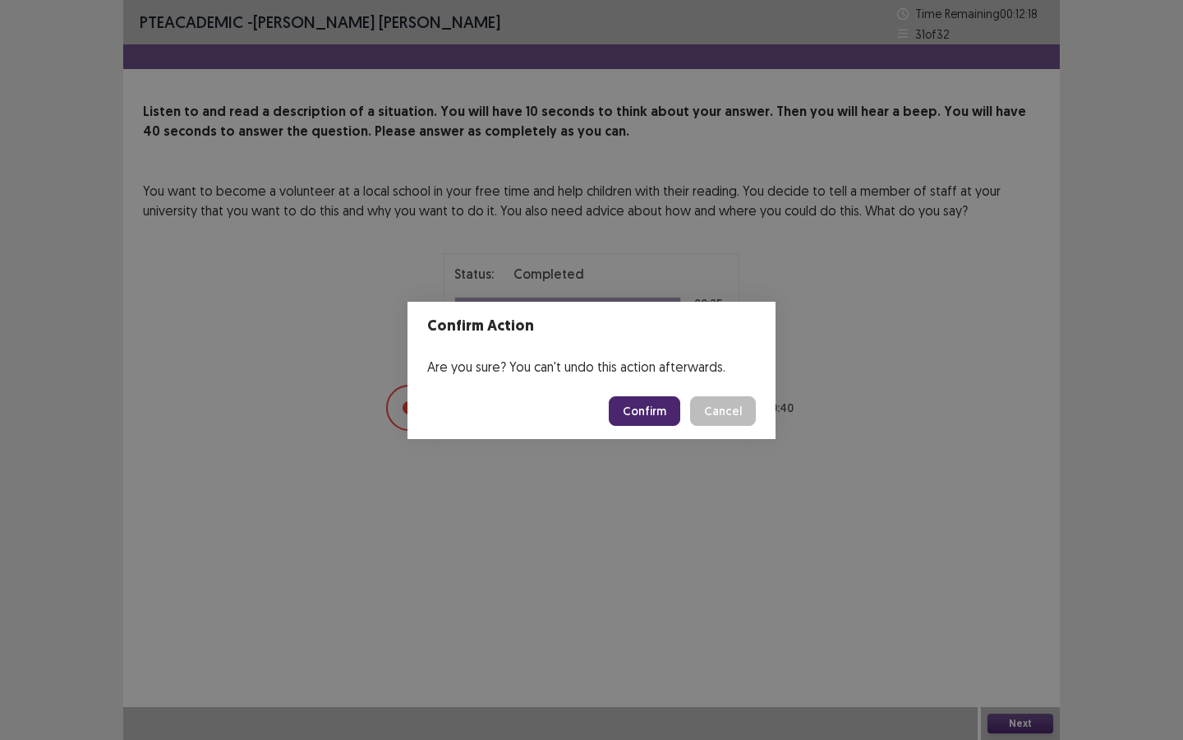
click at [652, 414] on button "Confirm" at bounding box center [644, 411] width 71 height 30
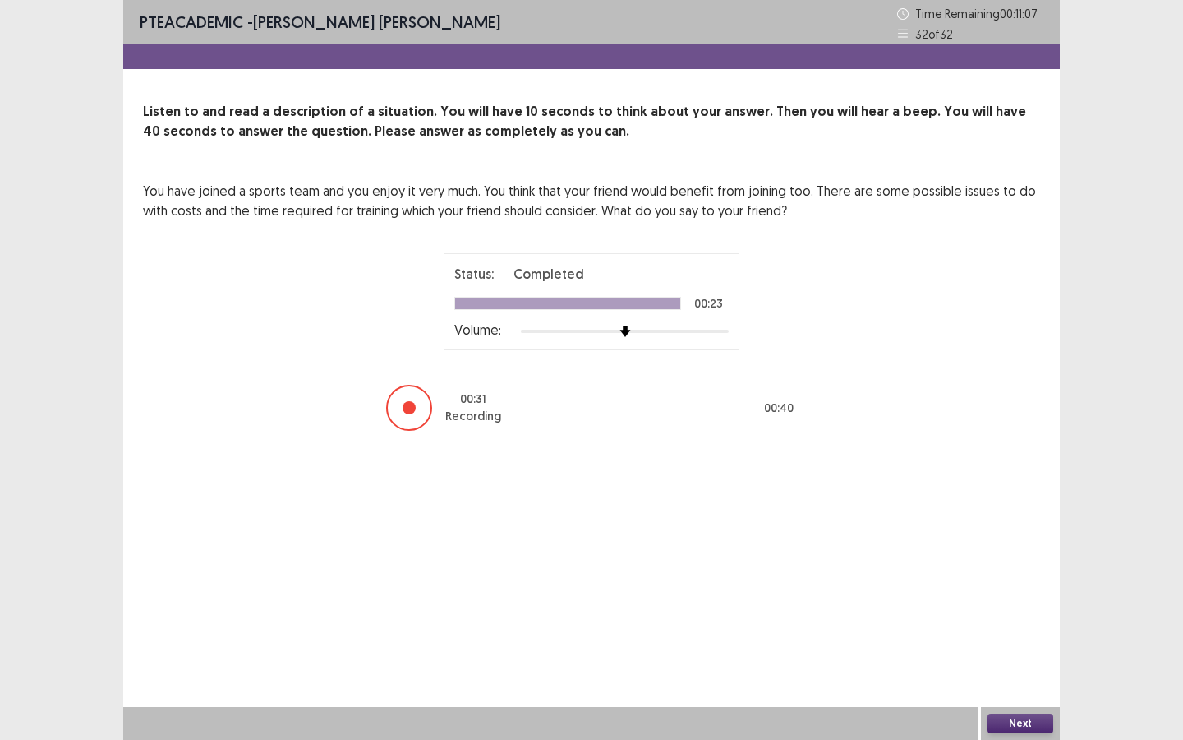
click at [970, 552] on button "Next" at bounding box center [1021, 723] width 66 height 20
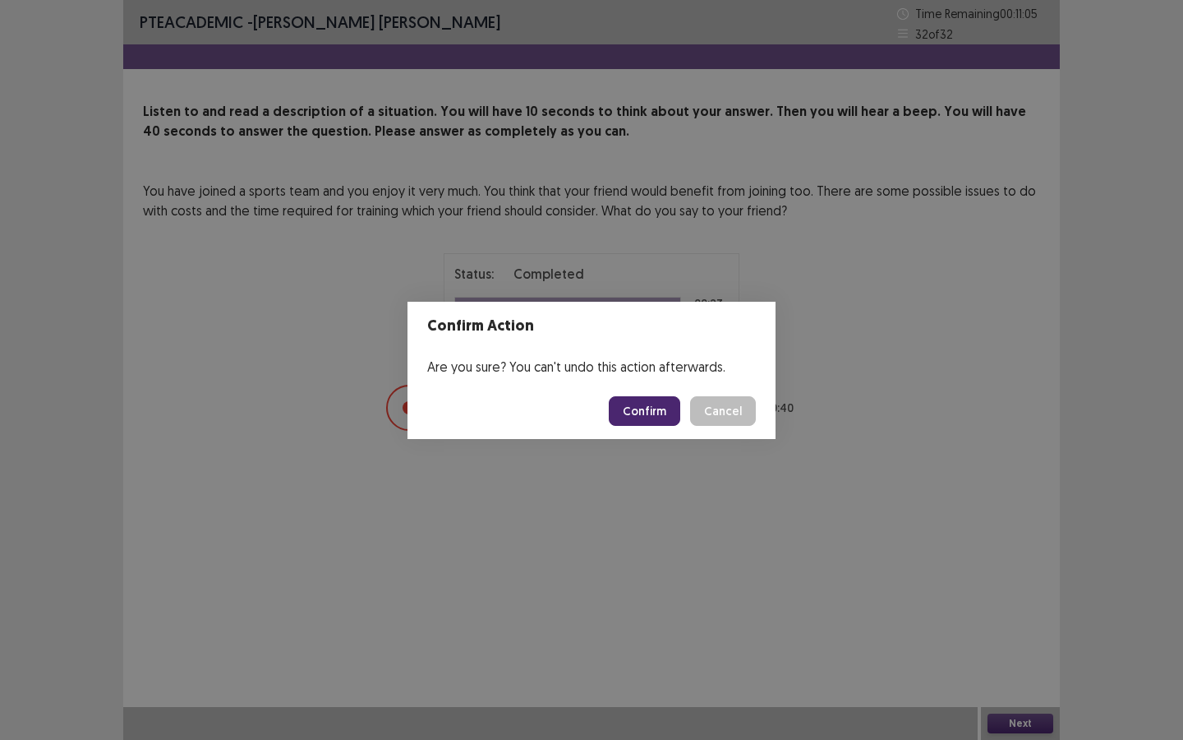
click at [630, 413] on button "Confirm" at bounding box center [644, 411] width 71 height 30
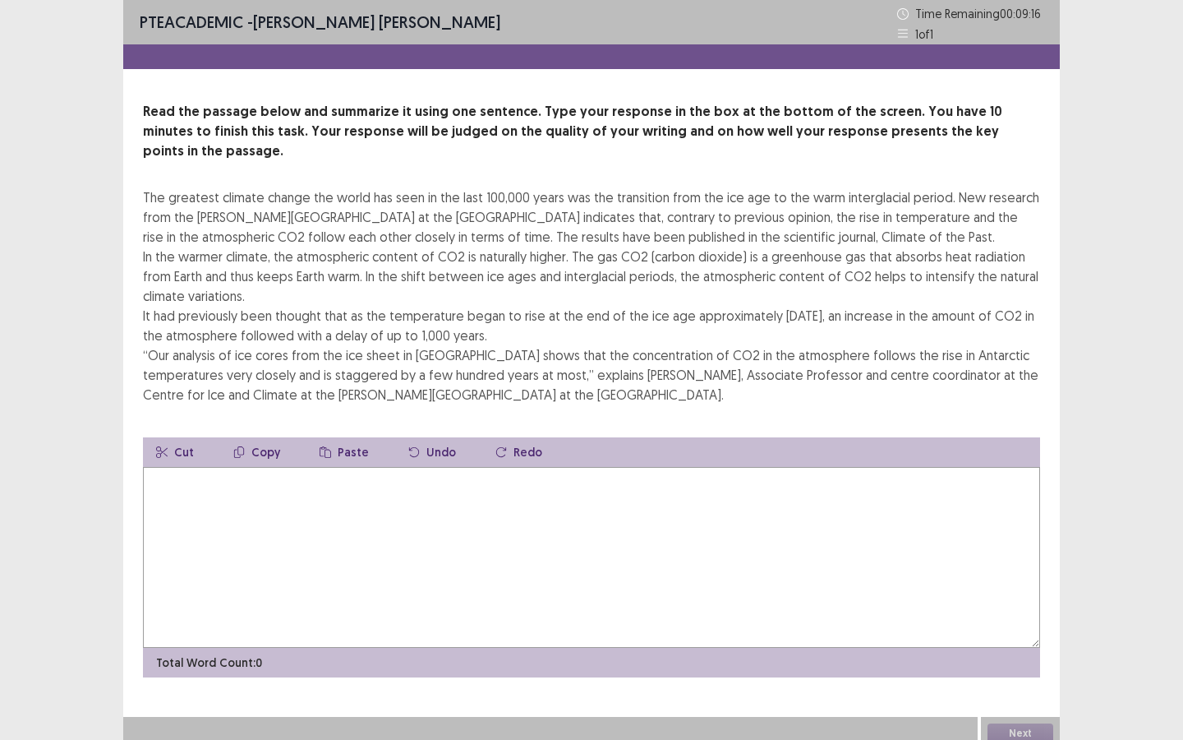
click at [446, 545] on textarea at bounding box center [591, 557] width 897 height 181
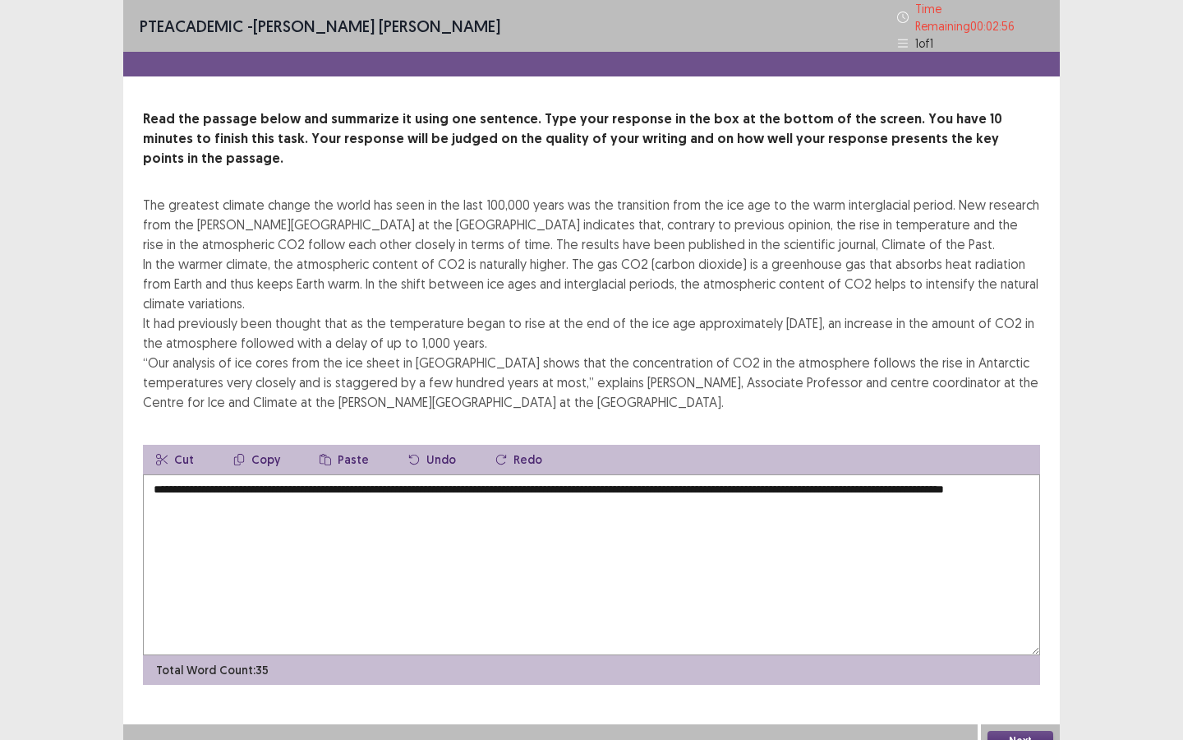
click at [594, 474] on textarea "**********" at bounding box center [591, 564] width 897 height 181
click at [852, 474] on textarea "**********" at bounding box center [591, 564] width 897 height 181
click at [253, 481] on textarea "**********" at bounding box center [591, 564] width 897 height 181
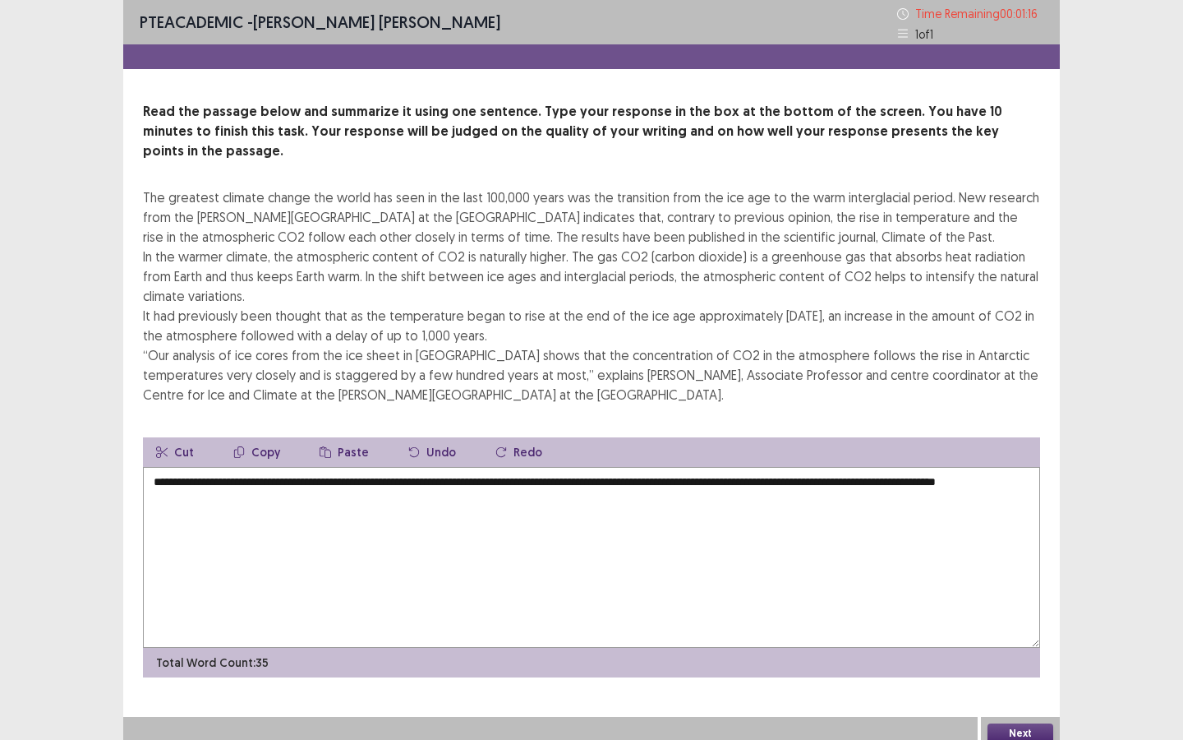
type textarea "**********"
click at [970, 552] on button "Next" at bounding box center [1021, 733] width 66 height 20
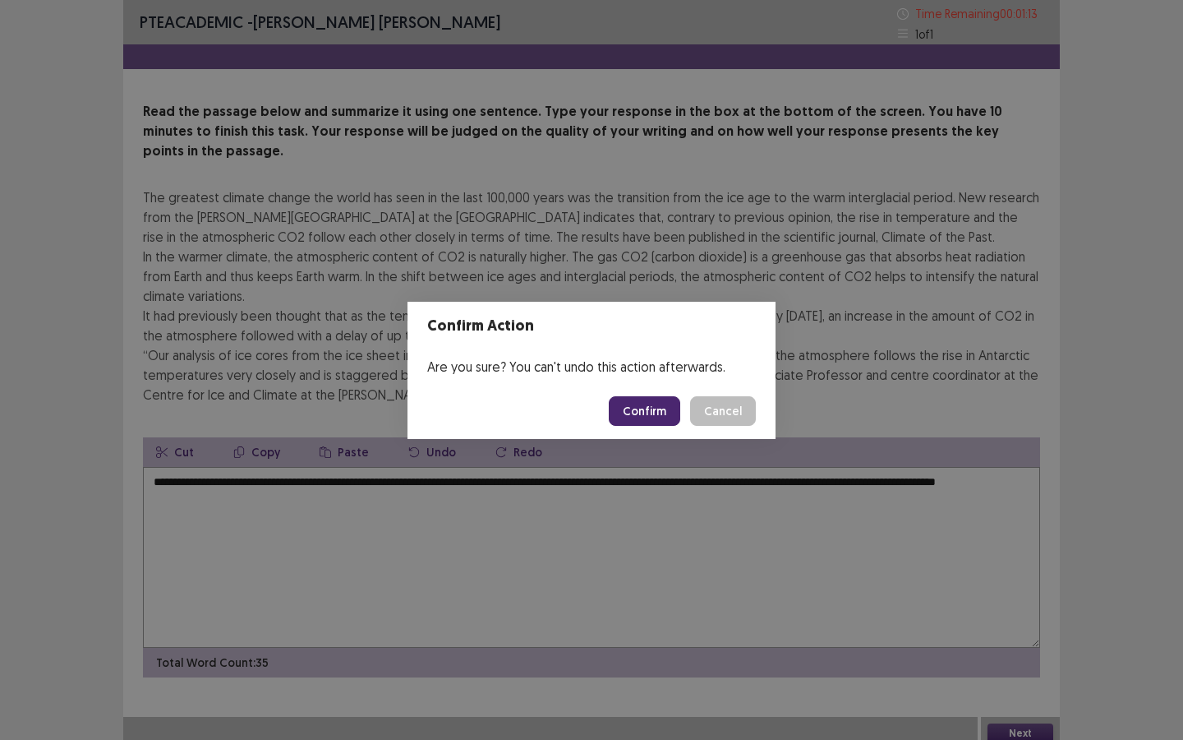
click at [641, 411] on button "Confirm" at bounding box center [644, 411] width 71 height 30
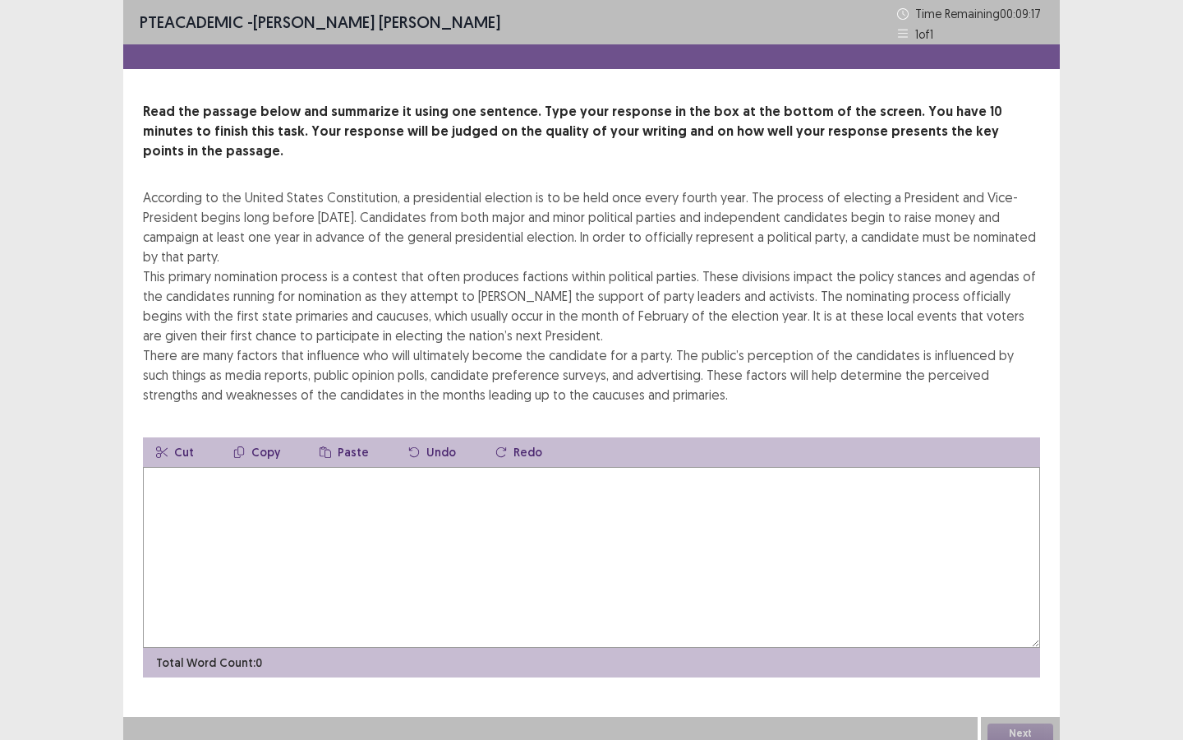
click at [537, 529] on textarea at bounding box center [591, 557] width 897 height 181
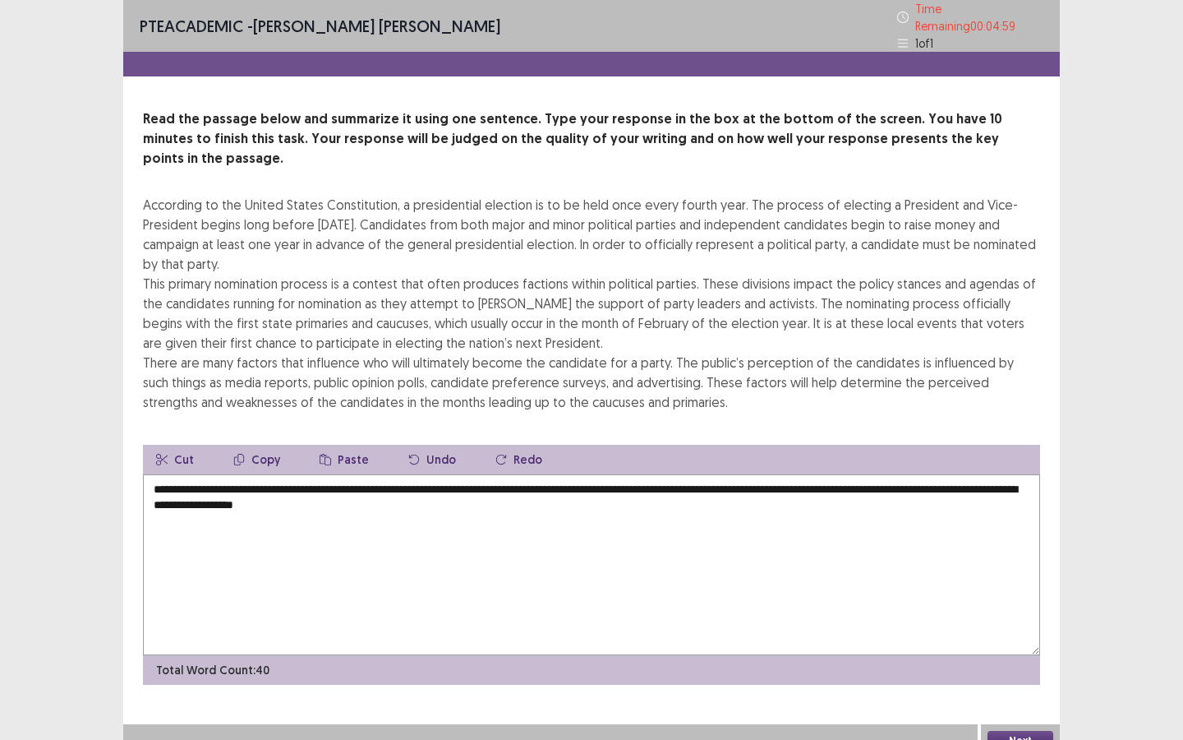
click at [954, 474] on textarea "**********" at bounding box center [591, 564] width 897 height 181
click at [249, 477] on textarea "**********" at bounding box center [591, 564] width 897 height 181
type textarea "**********"
click at [970, 552] on button "Next" at bounding box center [1021, 741] width 66 height 20
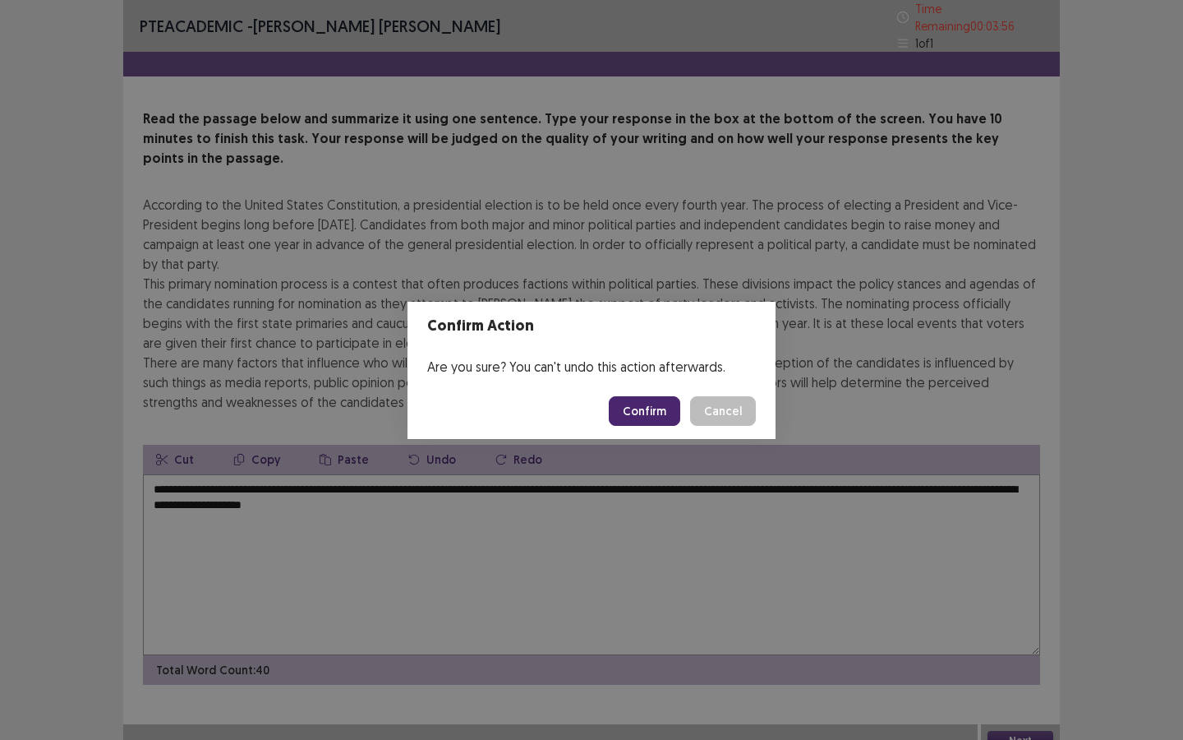
click at [635, 405] on button "Confirm" at bounding box center [644, 411] width 71 height 30
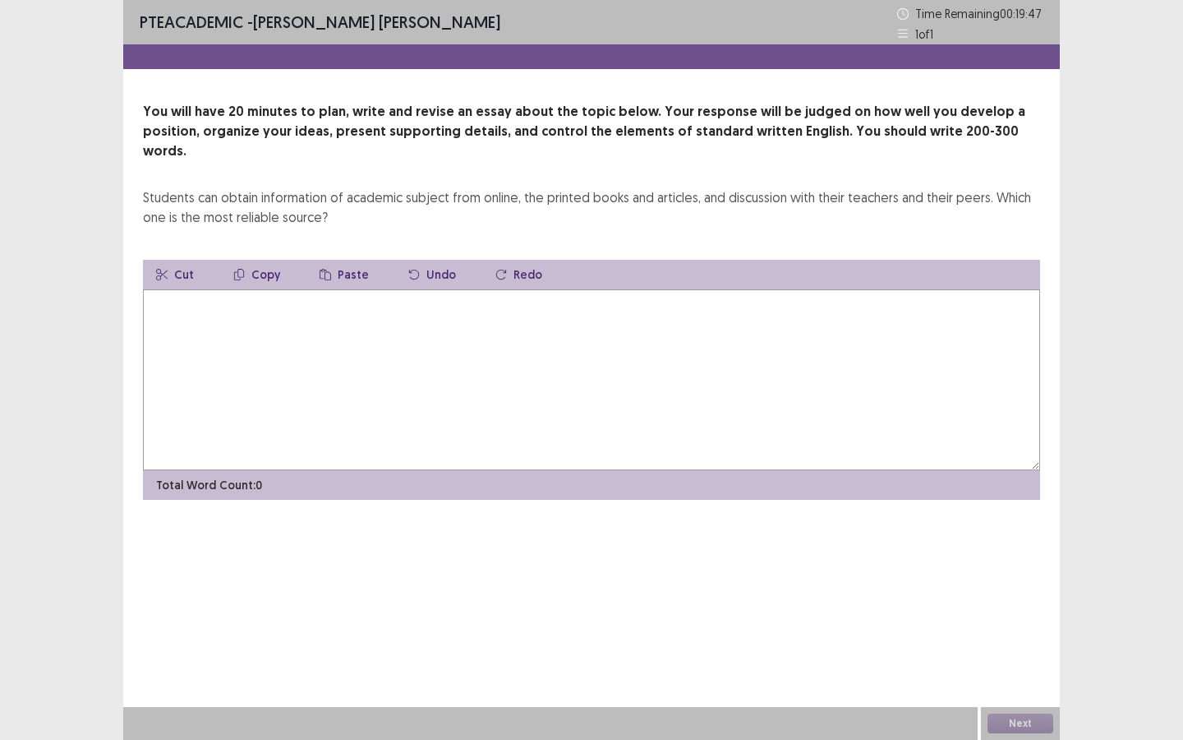
click at [635, 405] on textarea at bounding box center [591, 379] width 897 height 181
type textarea "*"
drag, startPoint x: 575, startPoint y: 284, endPoint x: 624, endPoint y: 291, distance: 49.0
click at [624, 291] on textarea "**********" at bounding box center [591, 379] width 897 height 181
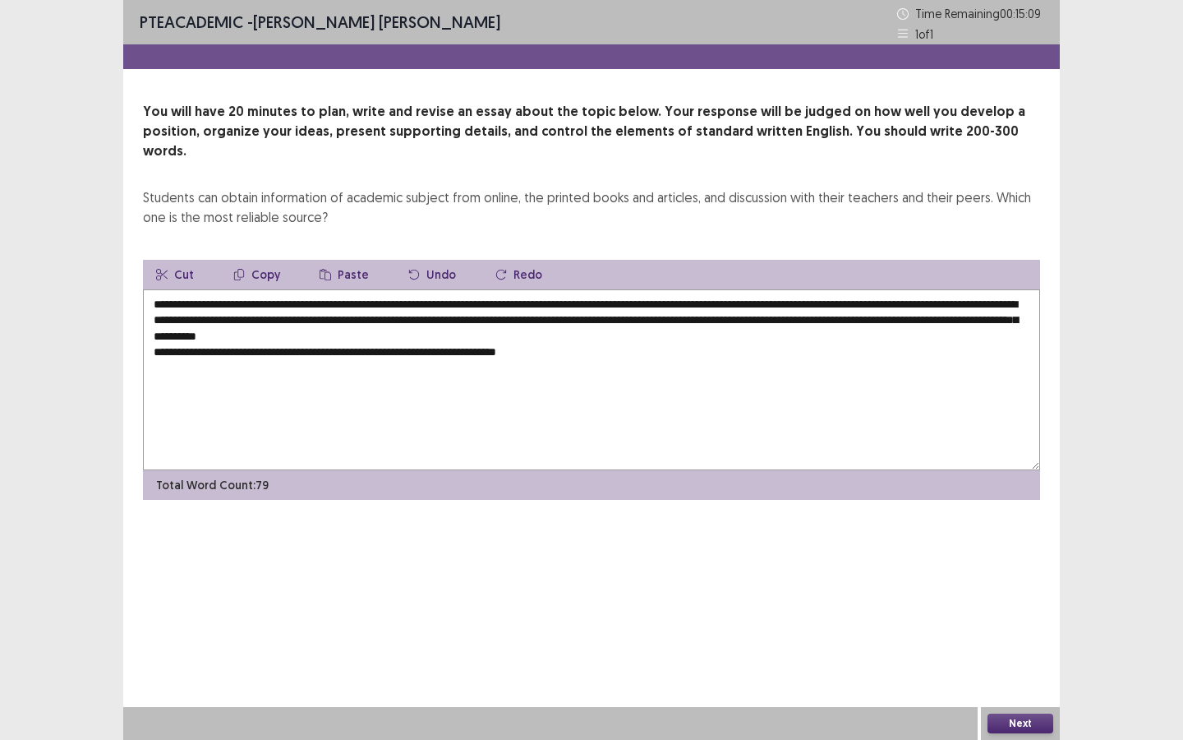
click at [388, 336] on textarea "**********" at bounding box center [591, 379] width 897 height 181
drag, startPoint x: 491, startPoint y: 334, endPoint x: 629, endPoint y: 334, distance: 137.2
click at [629, 334] on textarea "**********" at bounding box center [591, 379] width 897 height 181
click at [629, 335] on textarea "**********" at bounding box center [591, 379] width 897 height 181
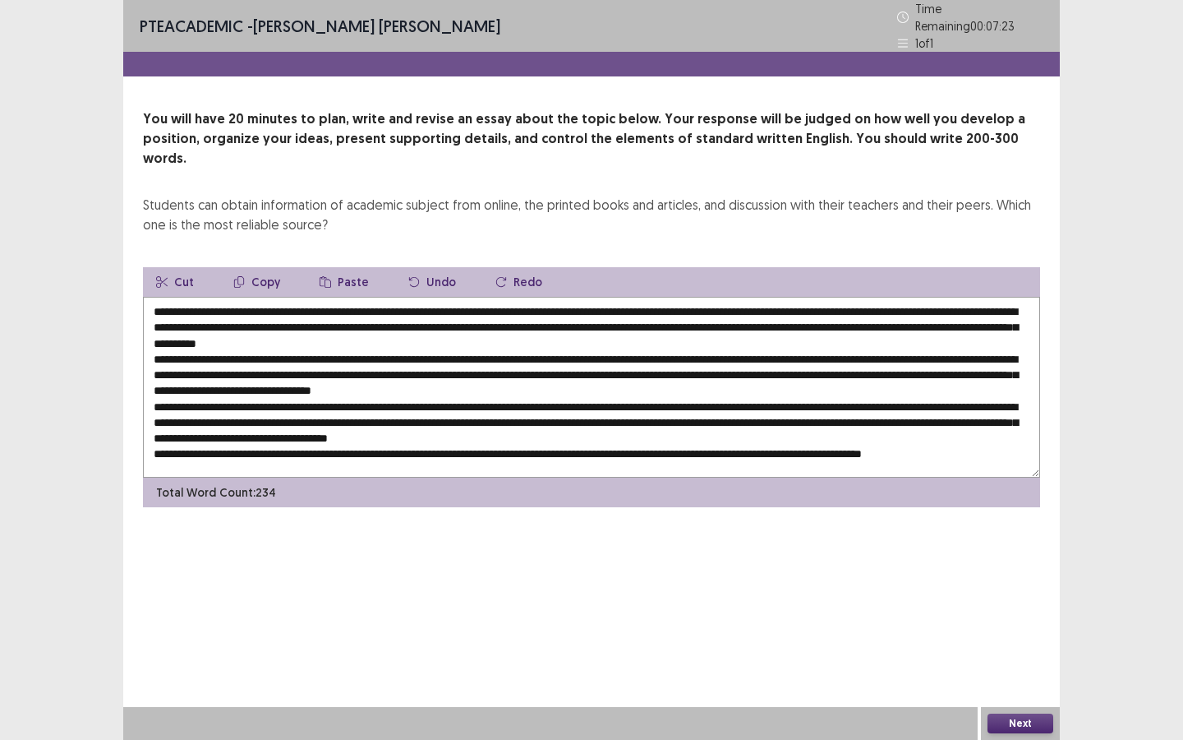
scroll to position [1, 0]
click at [474, 297] on textarea at bounding box center [591, 387] width 897 height 181
click at [632, 297] on textarea at bounding box center [591, 387] width 897 height 181
click at [634, 297] on textarea at bounding box center [591, 387] width 897 height 181
click at [970, 302] on textarea at bounding box center [591, 387] width 897 height 181
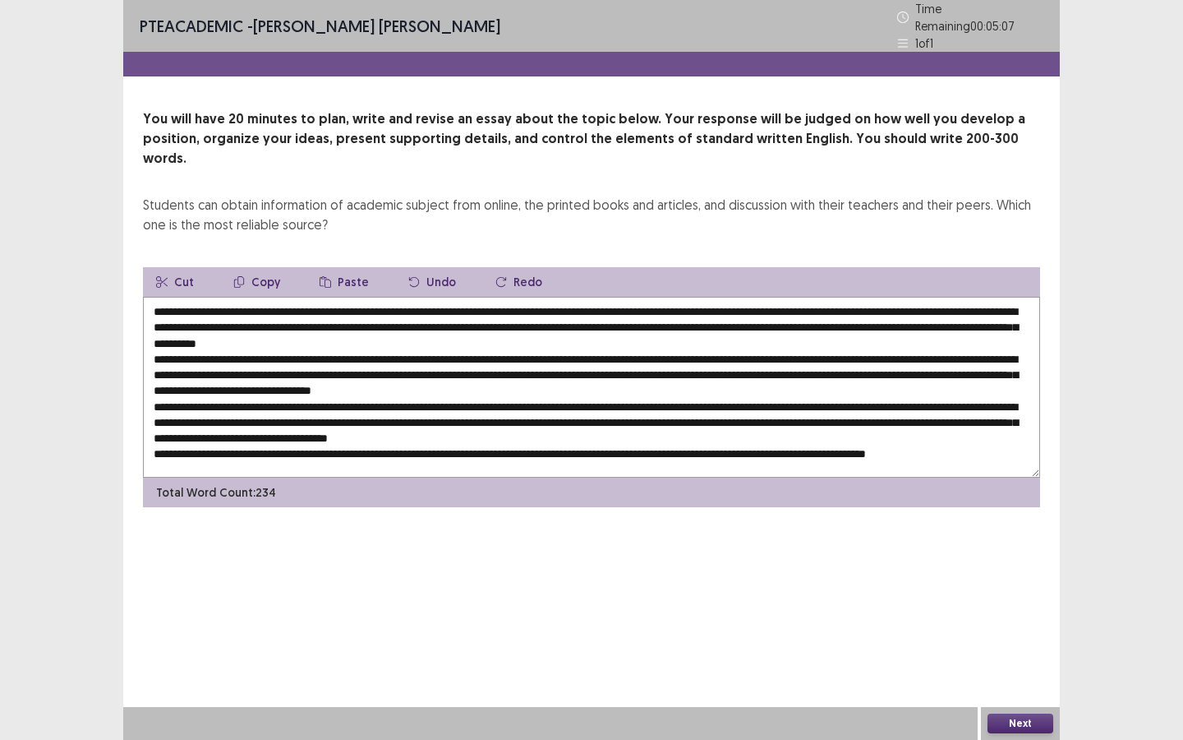
click at [958, 326] on textarea at bounding box center [591, 387] width 897 height 181
click at [699, 353] on textarea at bounding box center [591, 387] width 897 height 181
drag, startPoint x: 615, startPoint y: 367, endPoint x: 560, endPoint y: 366, distance: 55.9
click at [560, 366] on textarea at bounding box center [591, 387] width 897 height 181
drag, startPoint x: 516, startPoint y: 380, endPoint x: 491, endPoint y: 379, distance: 24.7
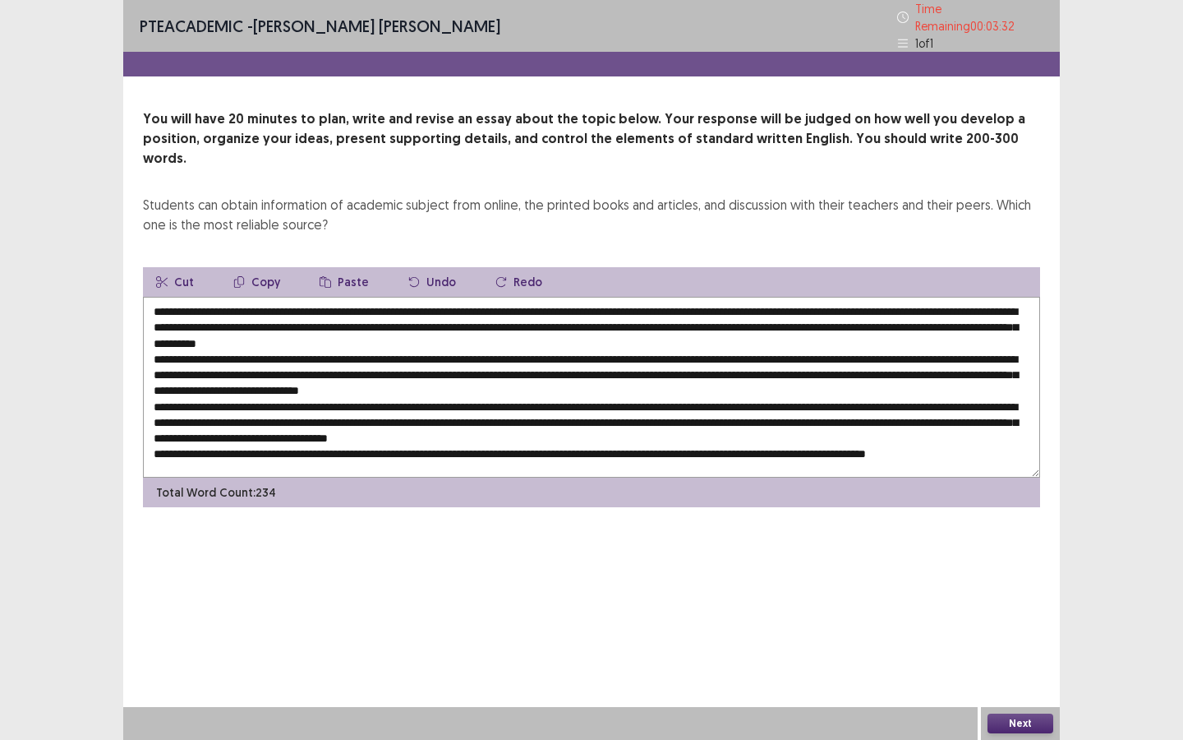
click at [491, 379] on textarea at bounding box center [591, 387] width 897 height 181
click at [661, 381] on textarea at bounding box center [591, 387] width 897 height 181
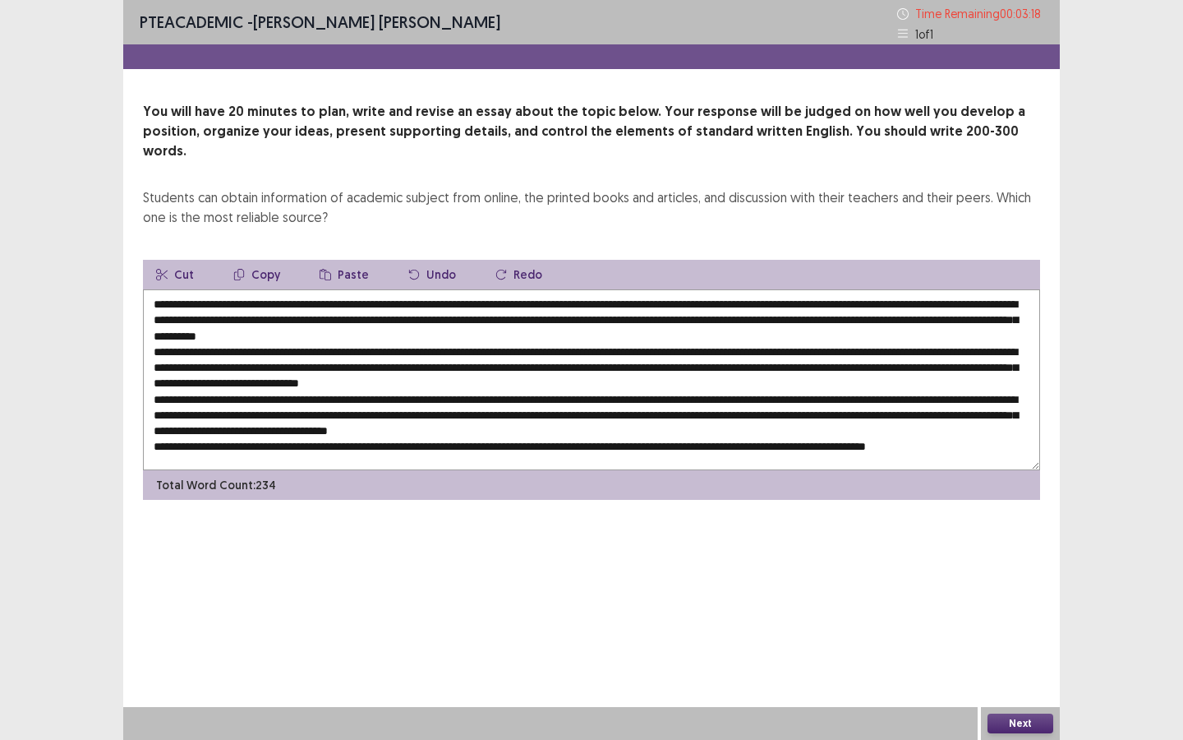
click at [916, 383] on textarea at bounding box center [591, 379] width 897 height 181
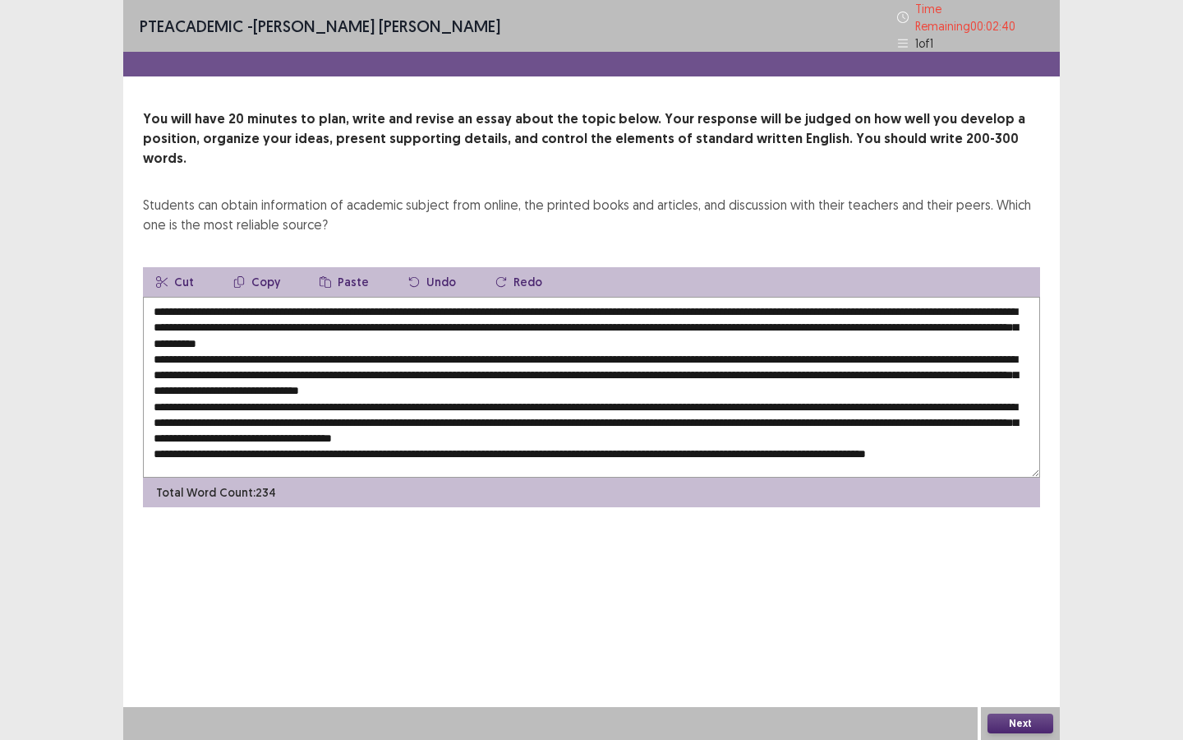
click at [970, 397] on textarea at bounding box center [591, 387] width 897 height 181
click at [249, 431] on textarea at bounding box center [591, 387] width 897 height 181
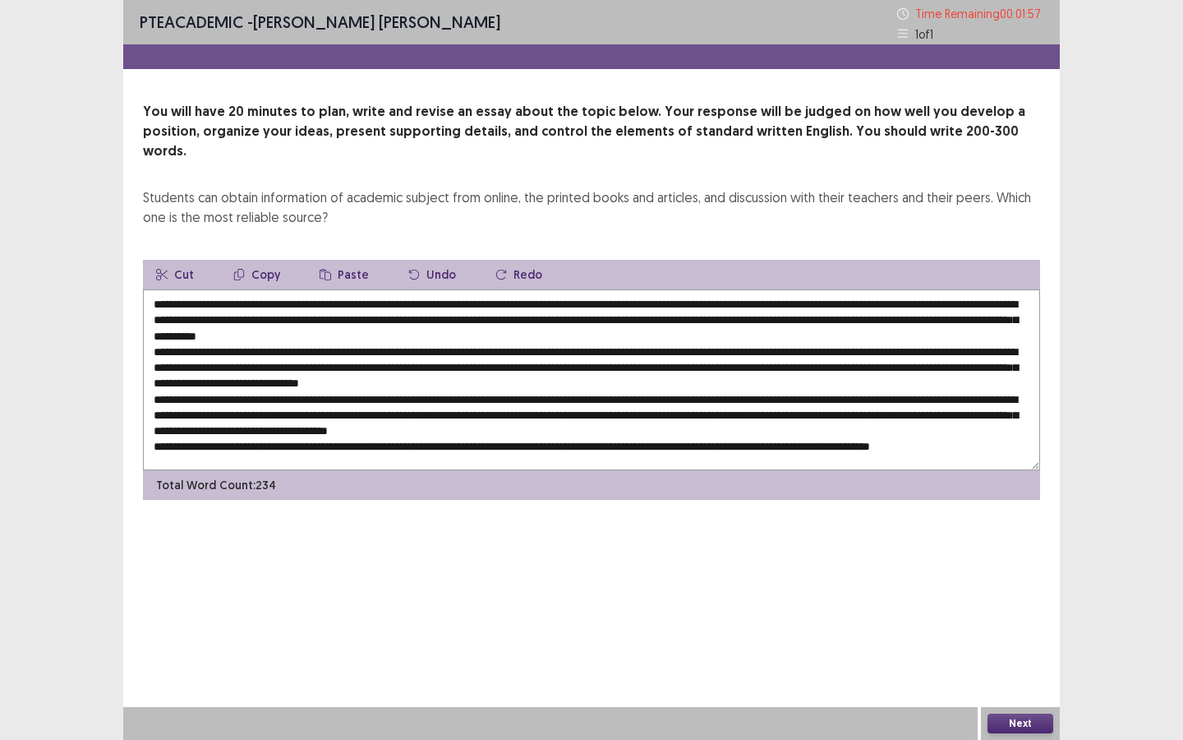
click at [581, 427] on textarea at bounding box center [591, 379] width 897 height 181
type textarea "**********"
click at [970, 552] on button "Next" at bounding box center [1021, 723] width 66 height 20
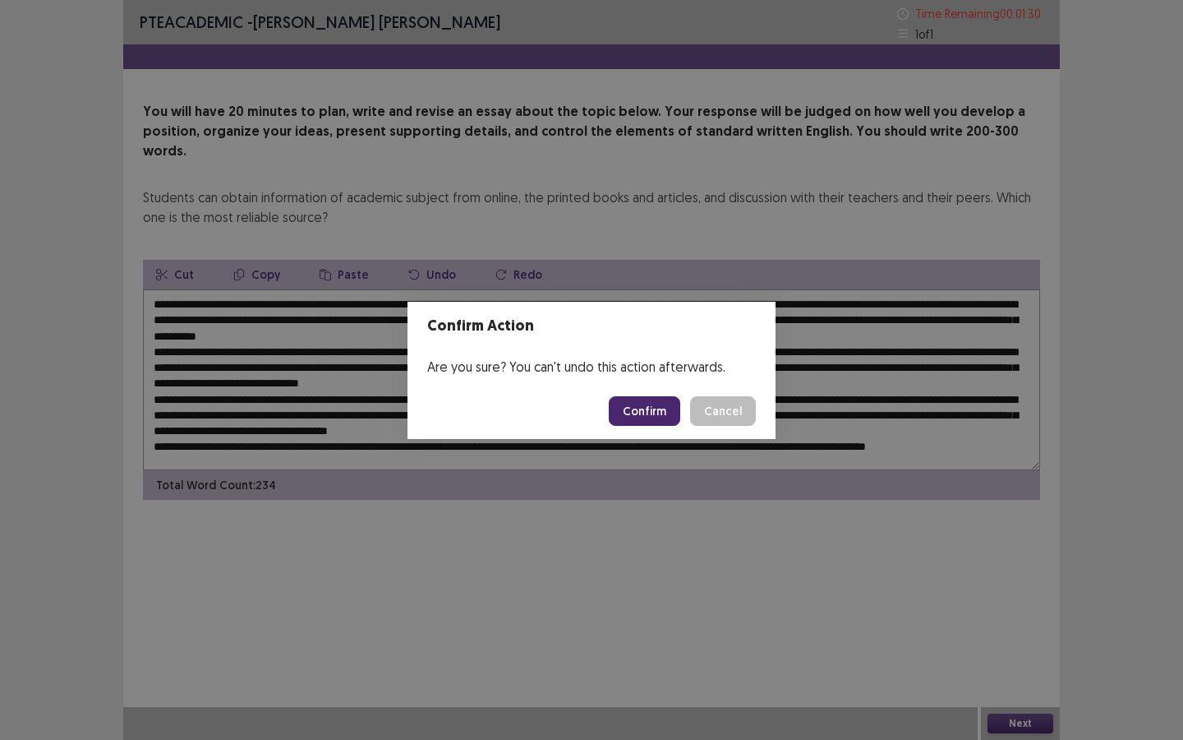
click at [641, 414] on button "Confirm" at bounding box center [644, 411] width 71 height 30
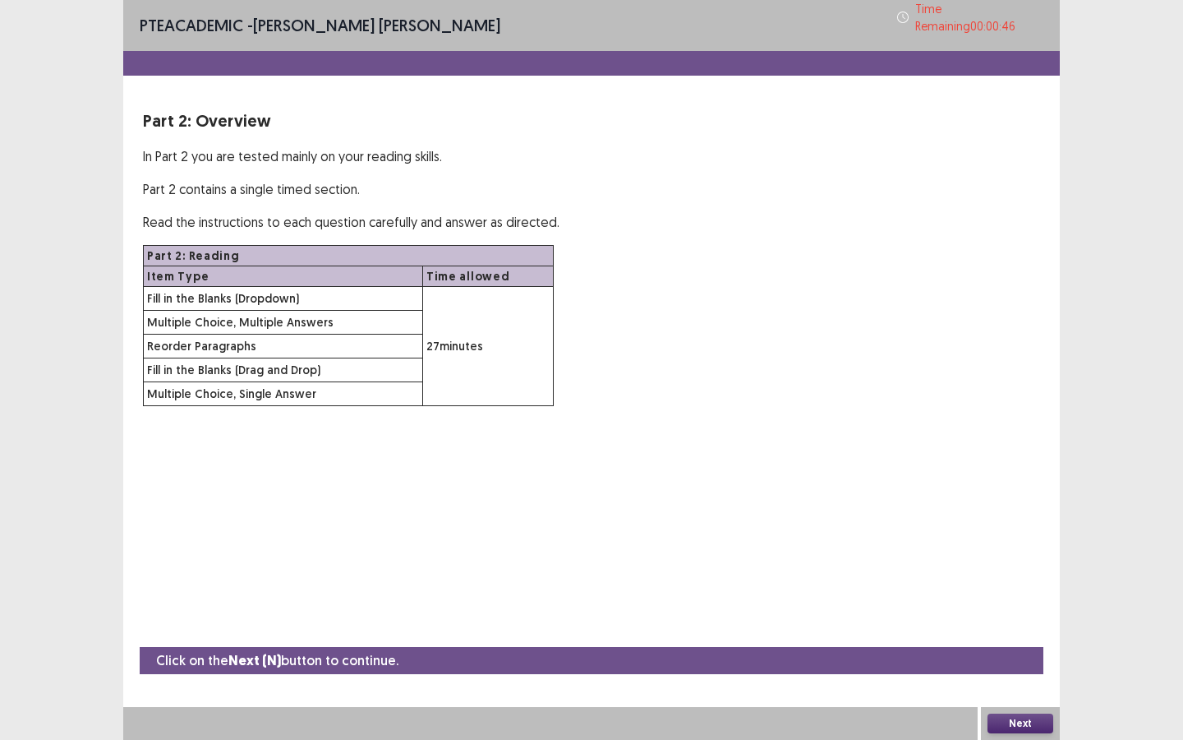
click at [970, 552] on button "Next" at bounding box center [1021, 723] width 66 height 20
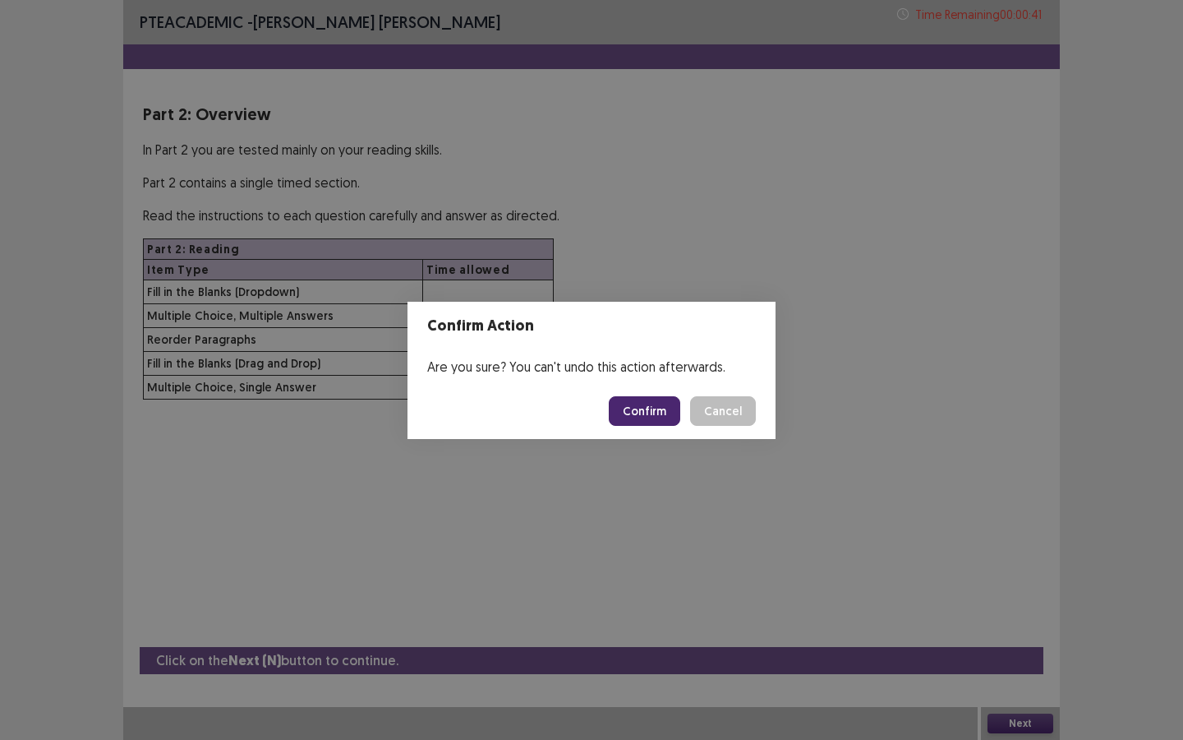
click at [643, 424] on button "Confirm" at bounding box center [644, 411] width 71 height 30
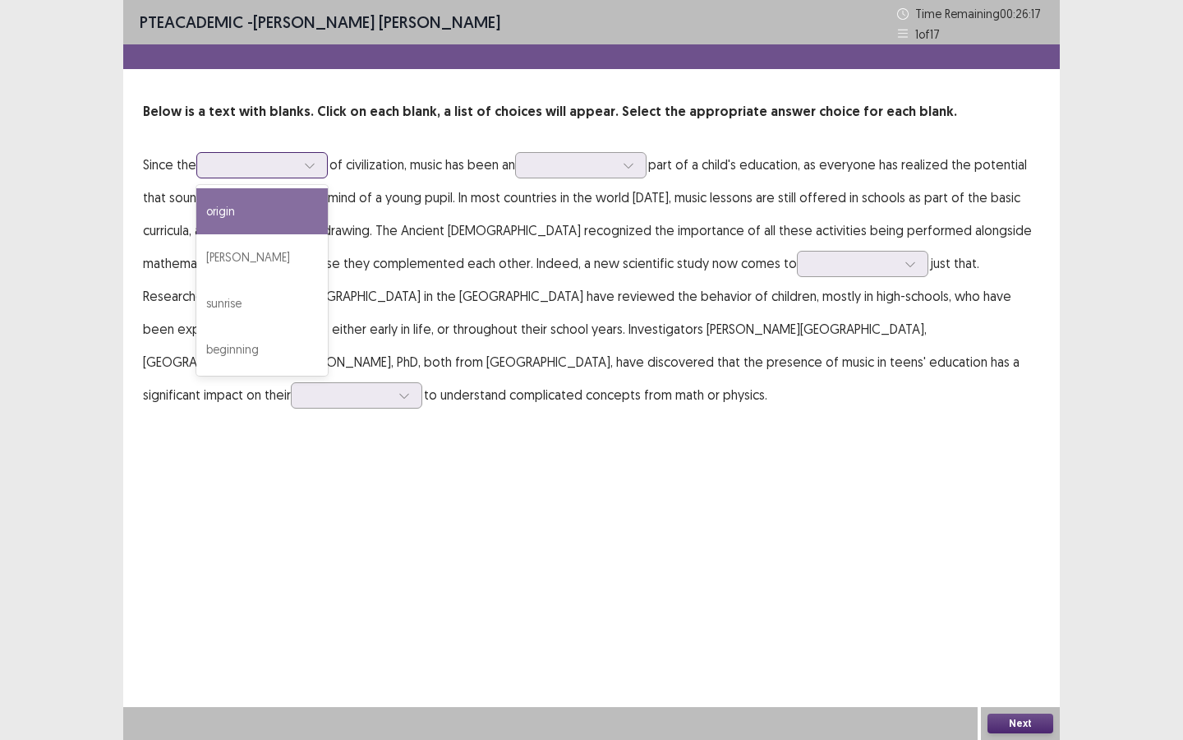
click at [288, 171] on div at bounding box center [252, 165] width 85 height 16
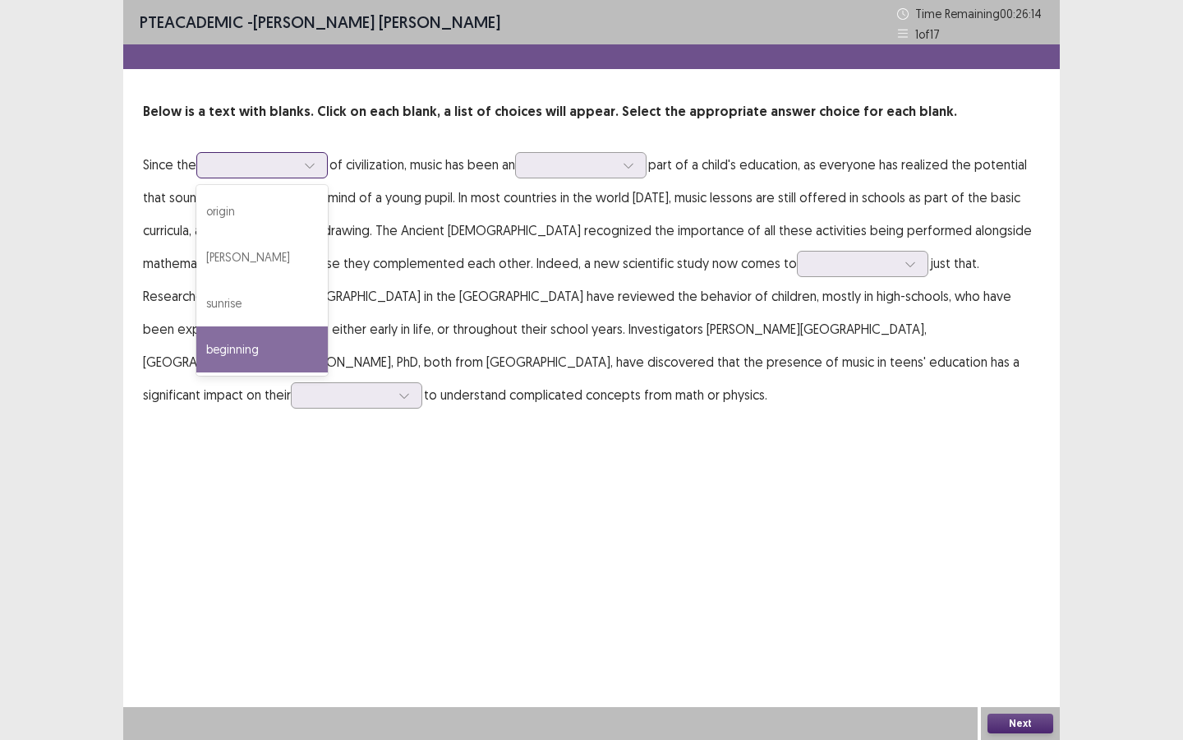
click at [251, 353] on div "beginning" at bounding box center [261, 349] width 131 height 46
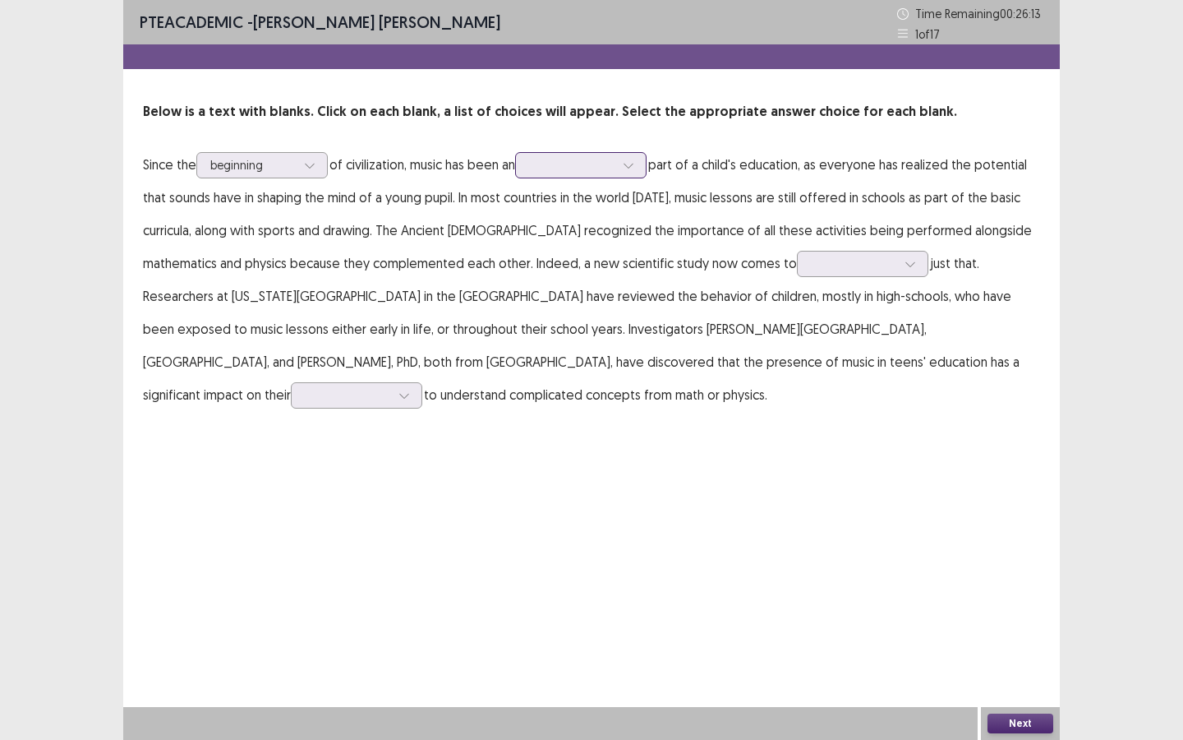
click at [569, 164] on div at bounding box center [571, 165] width 85 height 16
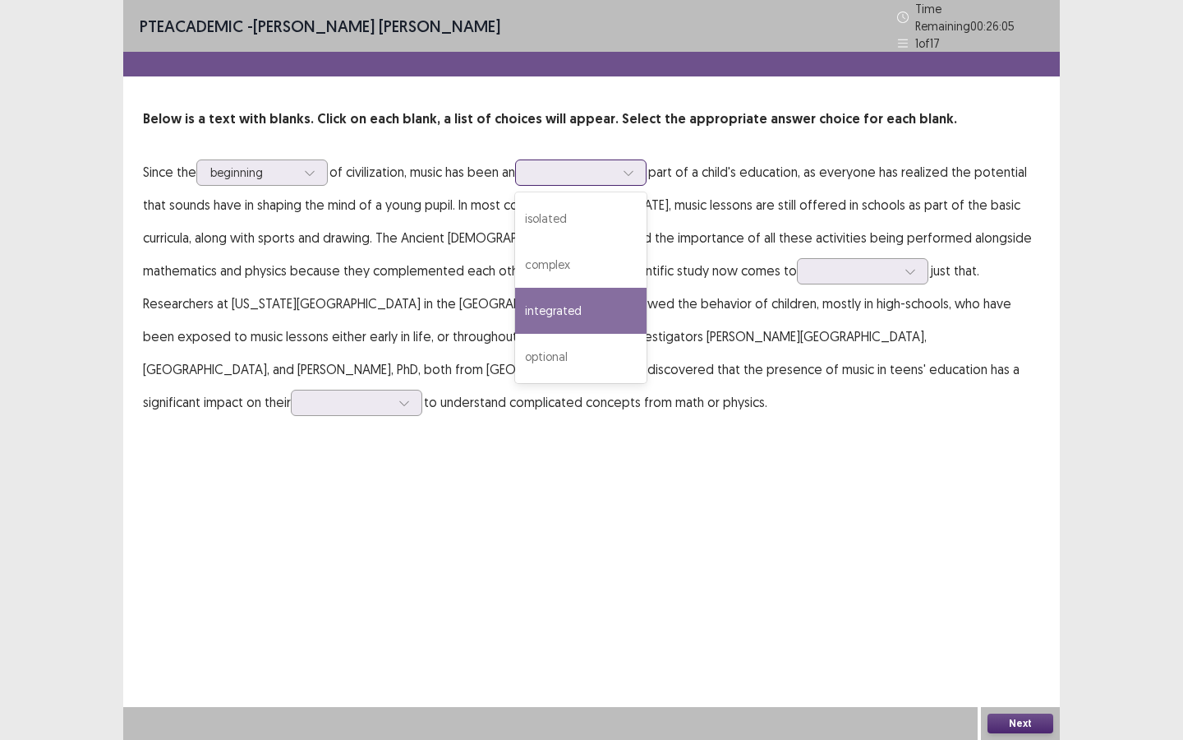
click at [565, 311] on div "integrated" at bounding box center [580, 311] width 131 height 46
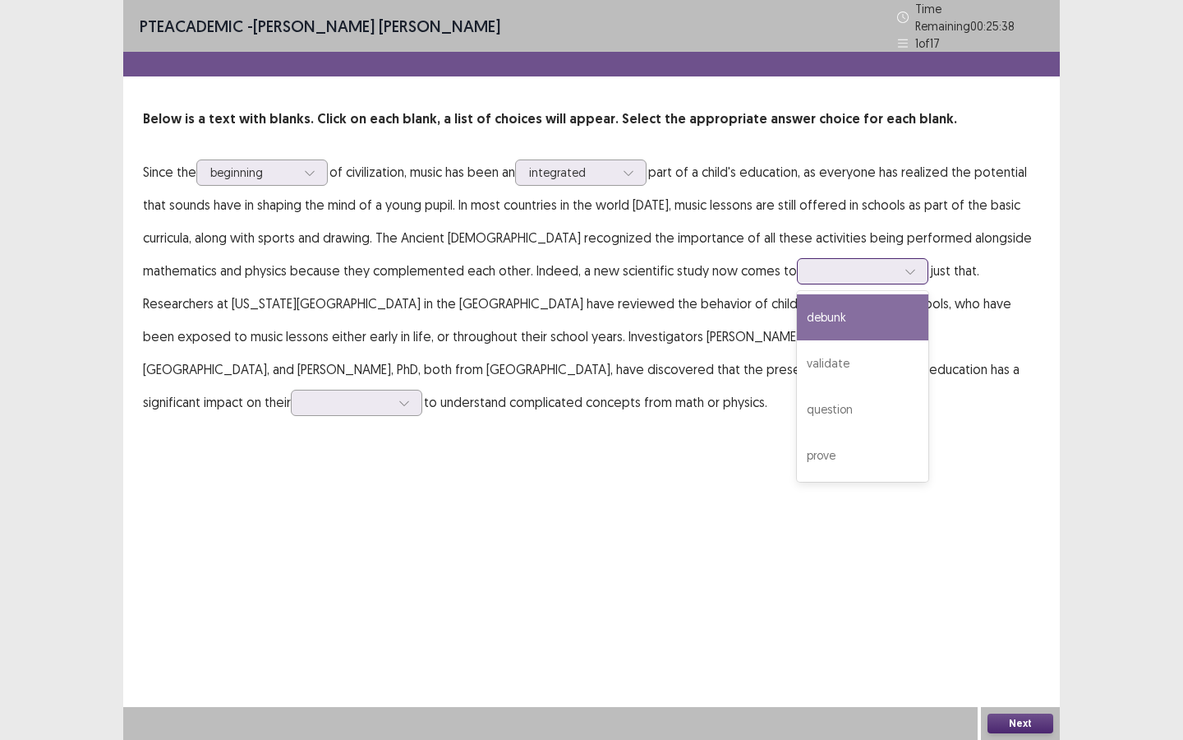
click at [811, 266] on div at bounding box center [853, 271] width 85 height 16
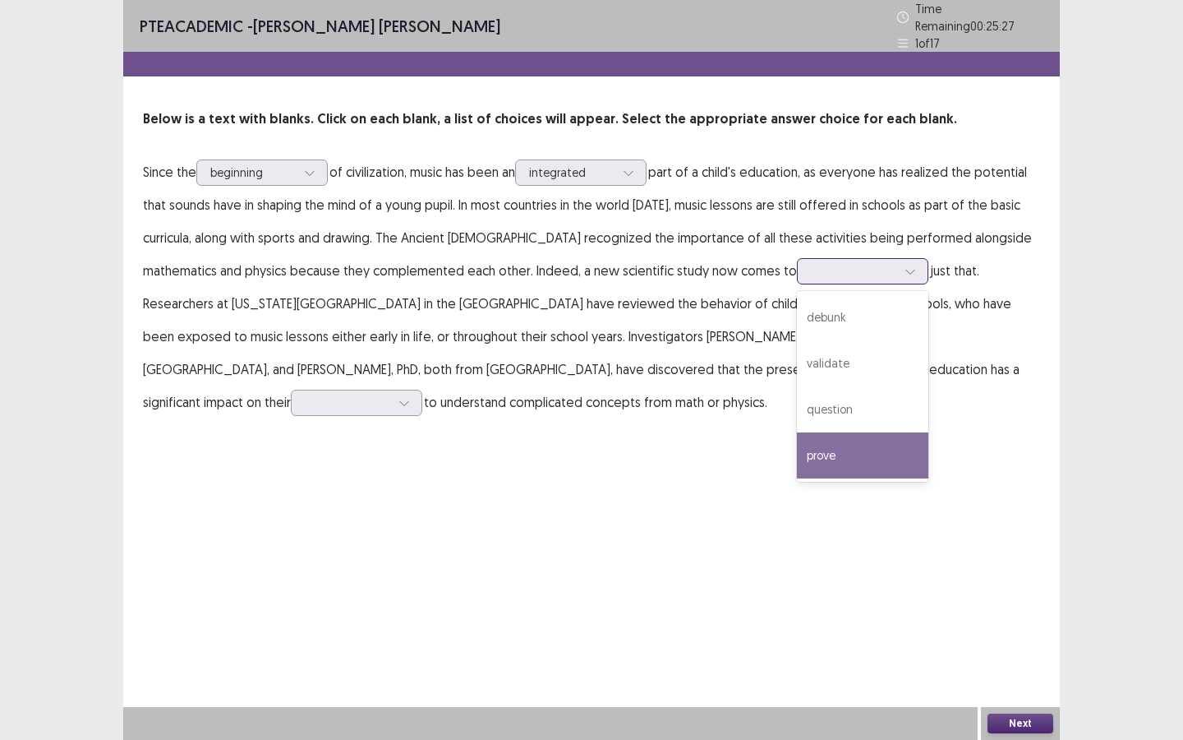
click at [797, 447] on div "prove" at bounding box center [862, 455] width 131 height 46
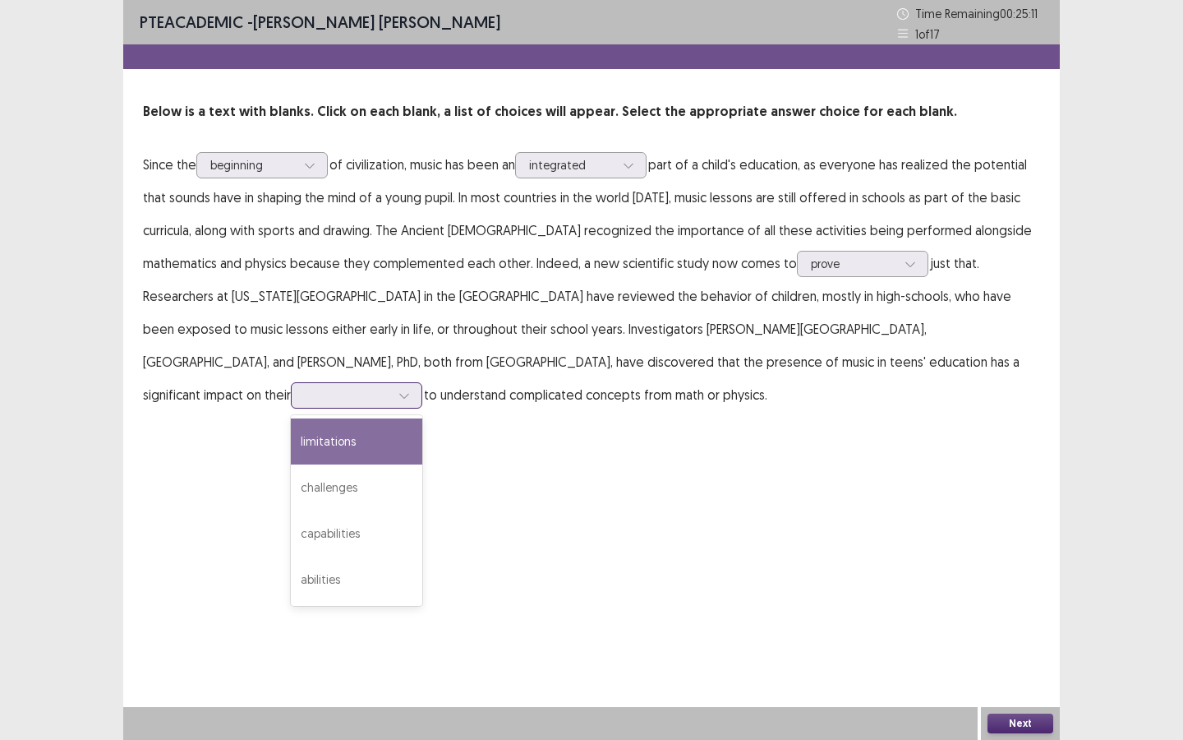
click at [390, 387] on div at bounding box center [347, 395] width 85 height 16
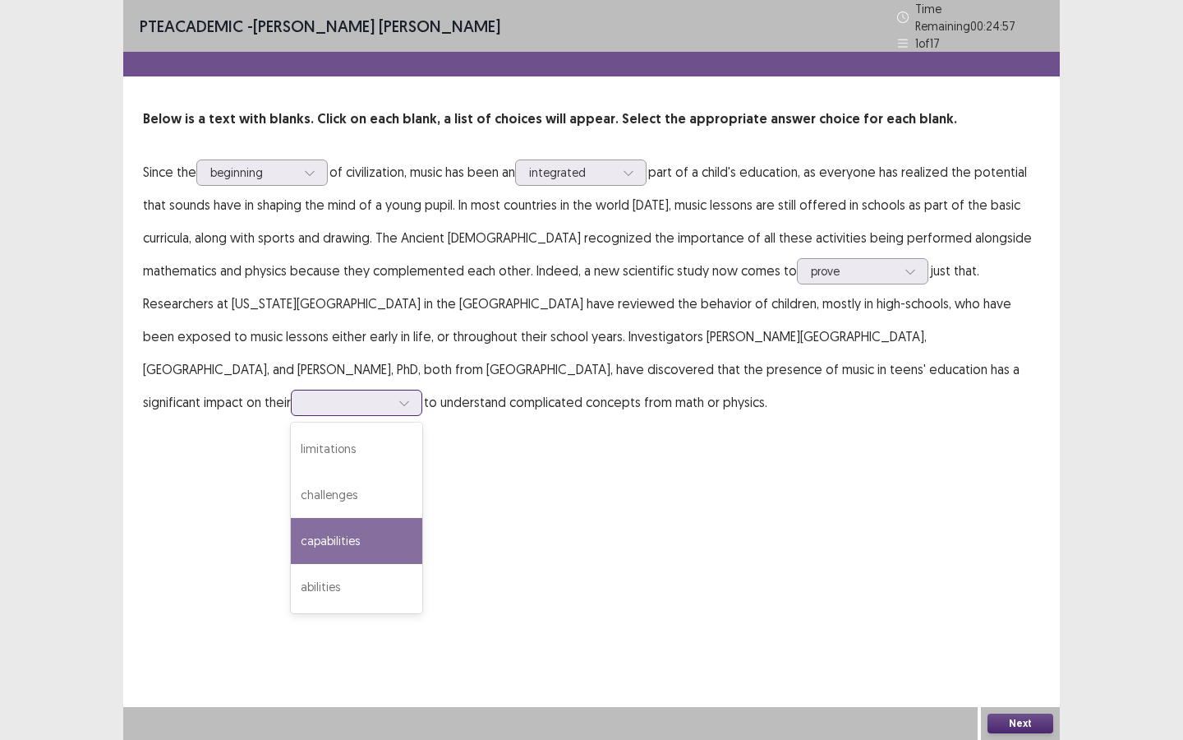
click at [422, 518] on div "capabilities" at bounding box center [356, 541] width 131 height 46
click at [390, 390] on div "capabilities" at bounding box center [347, 402] width 85 height 25
click at [422, 518] on div "capabilities" at bounding box center [356, 541] width 131 height 46
click at [970, 552] on button "Next" at bounding box center [1021, 723] width 66 height 20
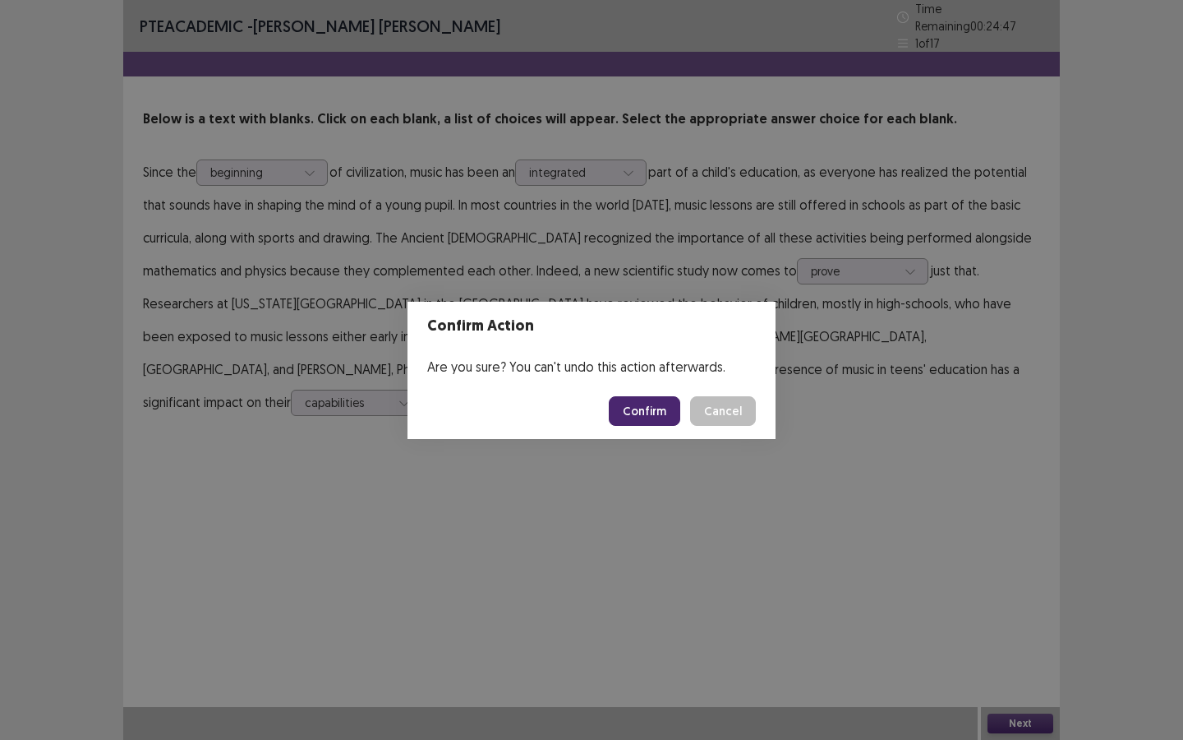
click at [643, 418] on button "Confirm" at bounding box center [644, 411] width 71 height 30
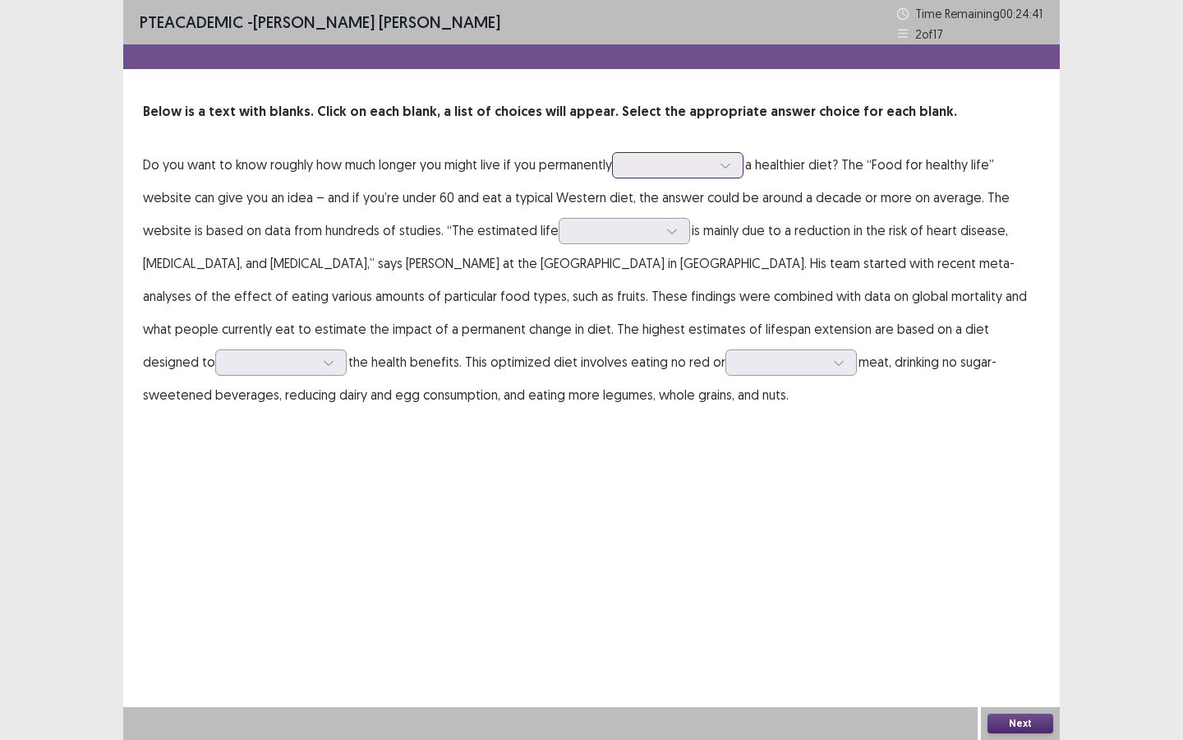
click at [656, 168] on div at bounding box center [668, 165] width 85 height 16
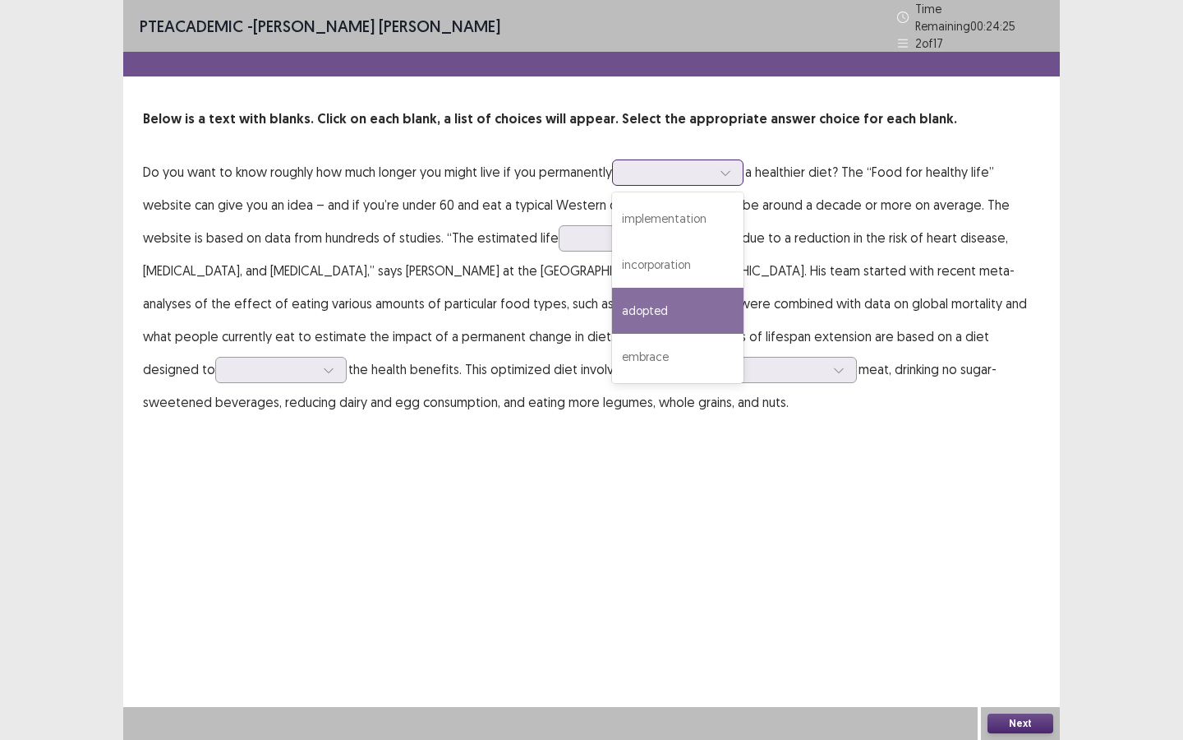
click at [671, 312] on div "adopted" at bounding box center [677, 311] width 131 height 46
click at [712, 169] on div at bounding box center [668, 172] width 85 height 16
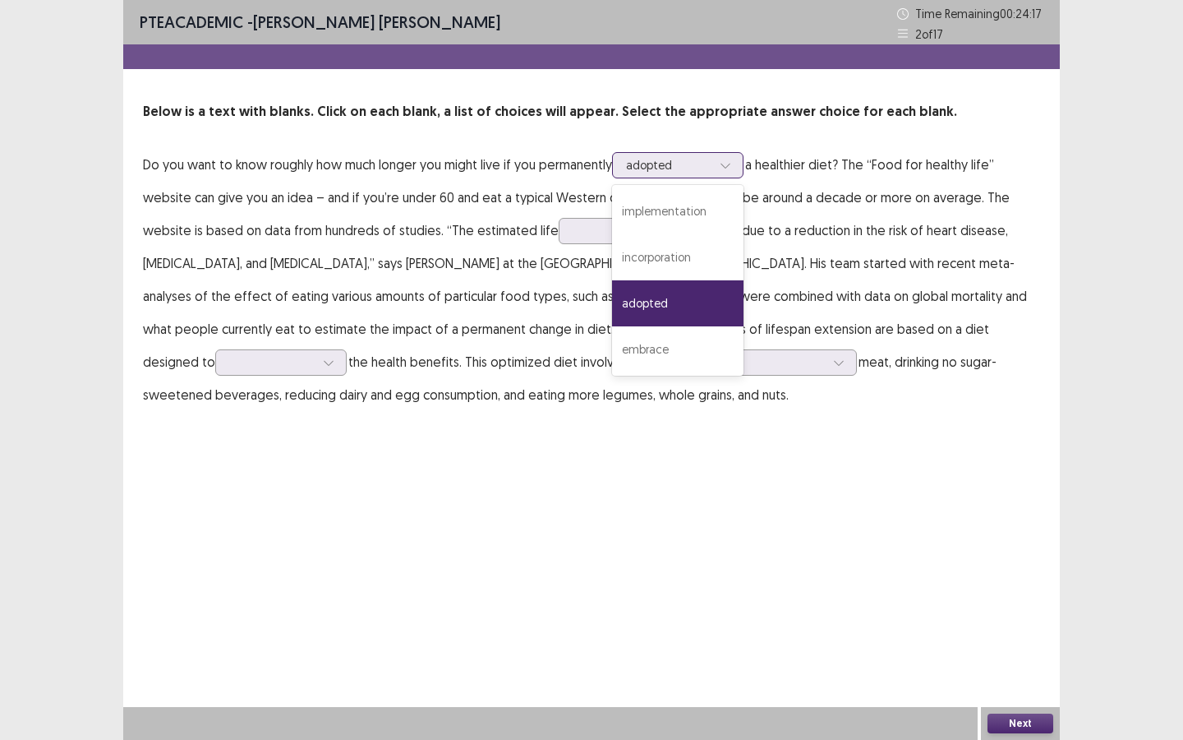
click at [706, 293] on div "adopted" at bounding box center [677, 303] width 131 height 46
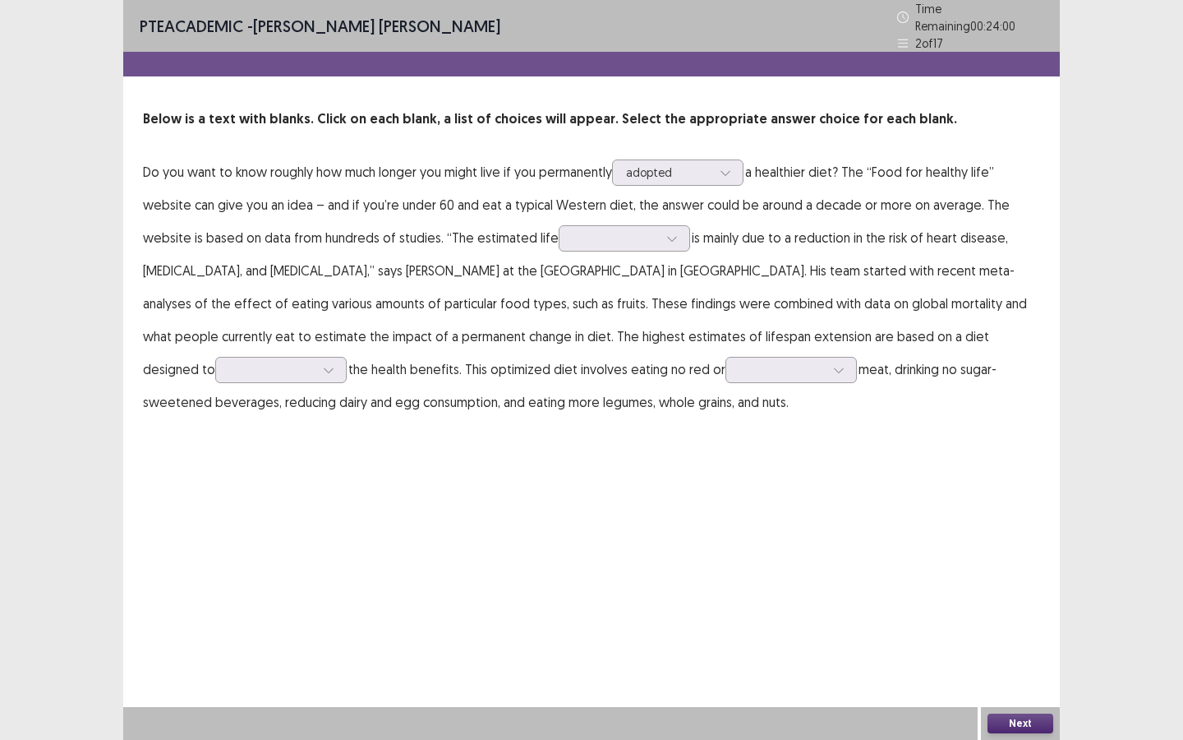
click at [568, 244] on p "Do you want to know roughly how much longer you might live if you permanently o…" at bounding box center [591, 286] width 897 height 263
click at [577, 237] on div at bounding box center [615, 238] width 85 height 16
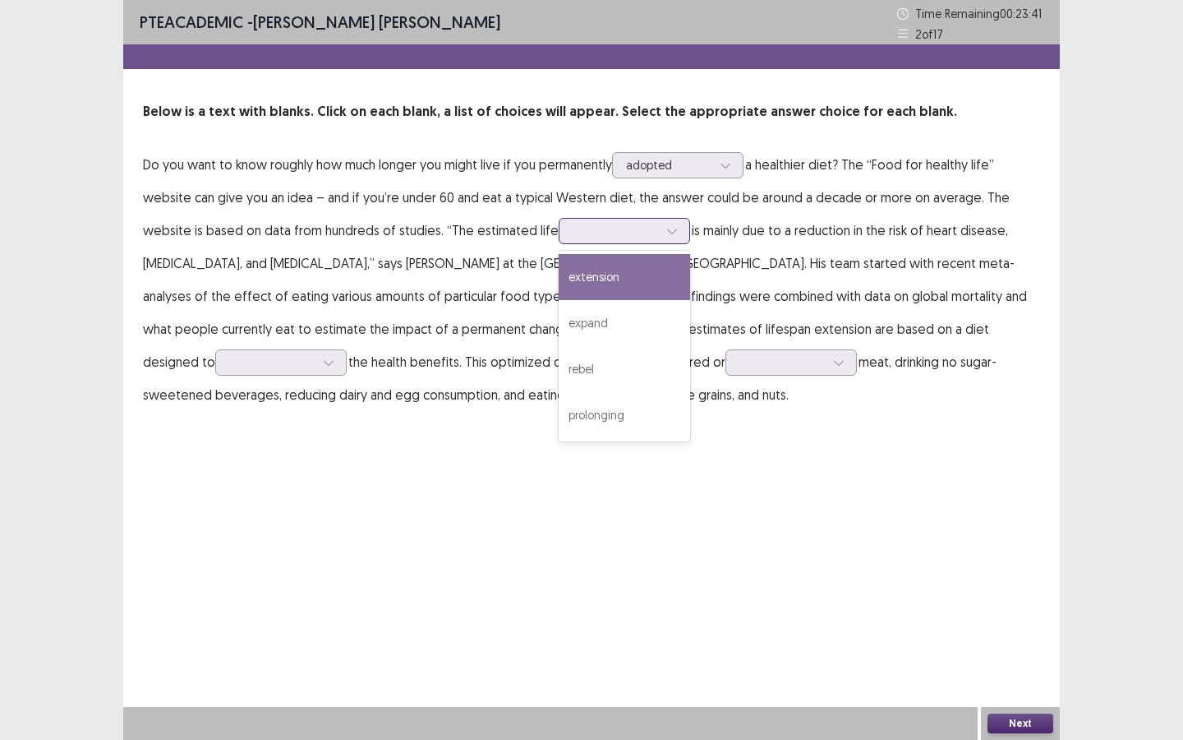
click at [641, 274] on div "extension" at bounding box center [624, 277] width 131 height 46
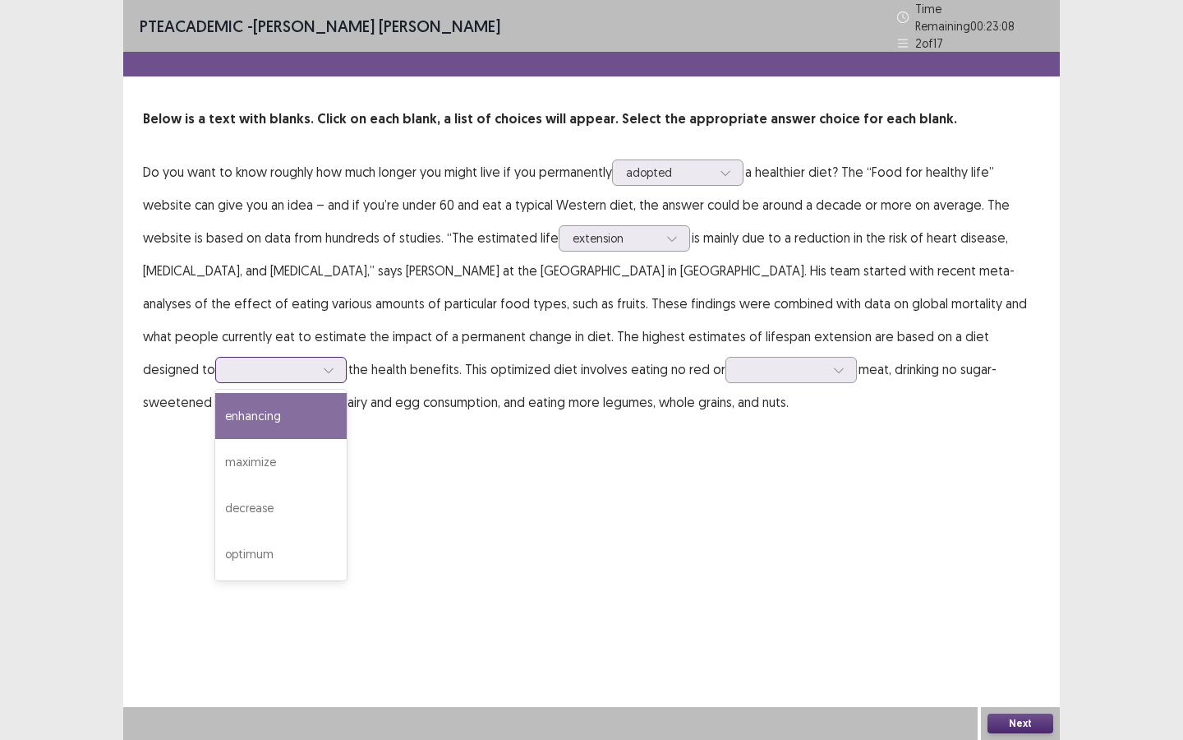
click at [315, 362] on div at bounding box center [271, 370] width 85 height 16
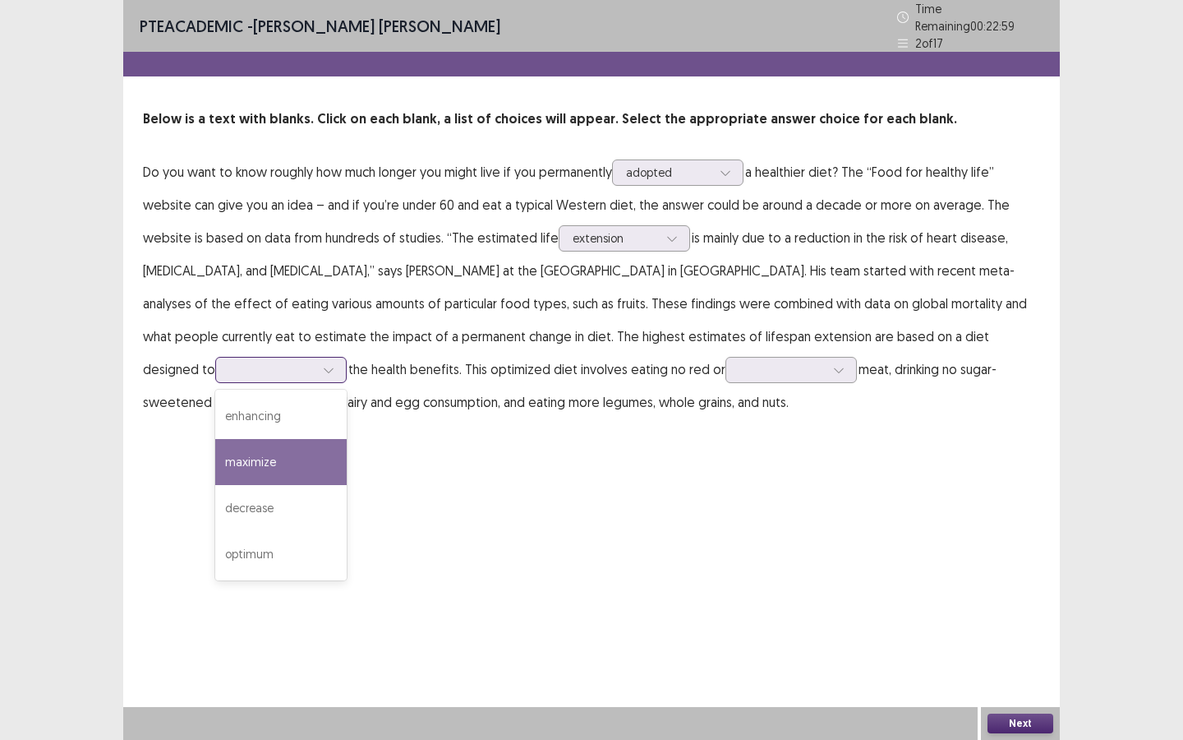
click at [347, 439] on div "maximize" at bounding box center [280, 462] width 131 height 46
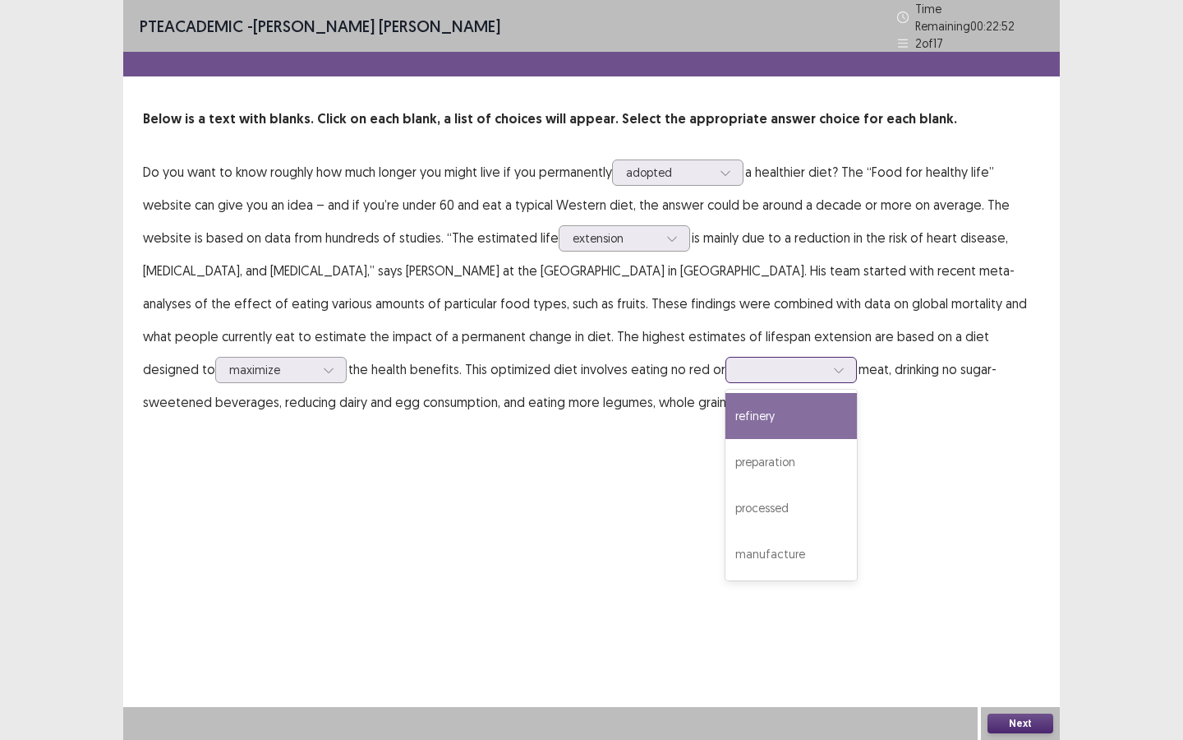
click at [740, 369] on div at bounding box center [782, 370] width 85 height 16
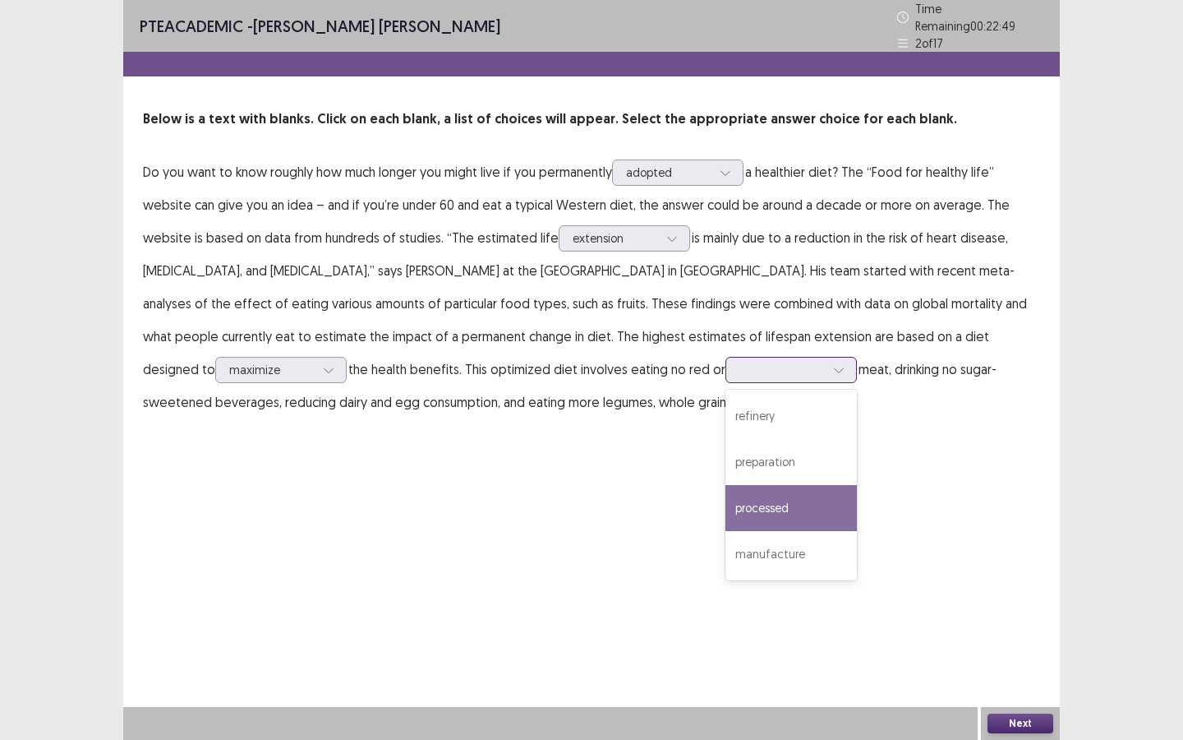
click at [726, 500] on div "processed" at bounding box center [791, 508] width 131 height 46
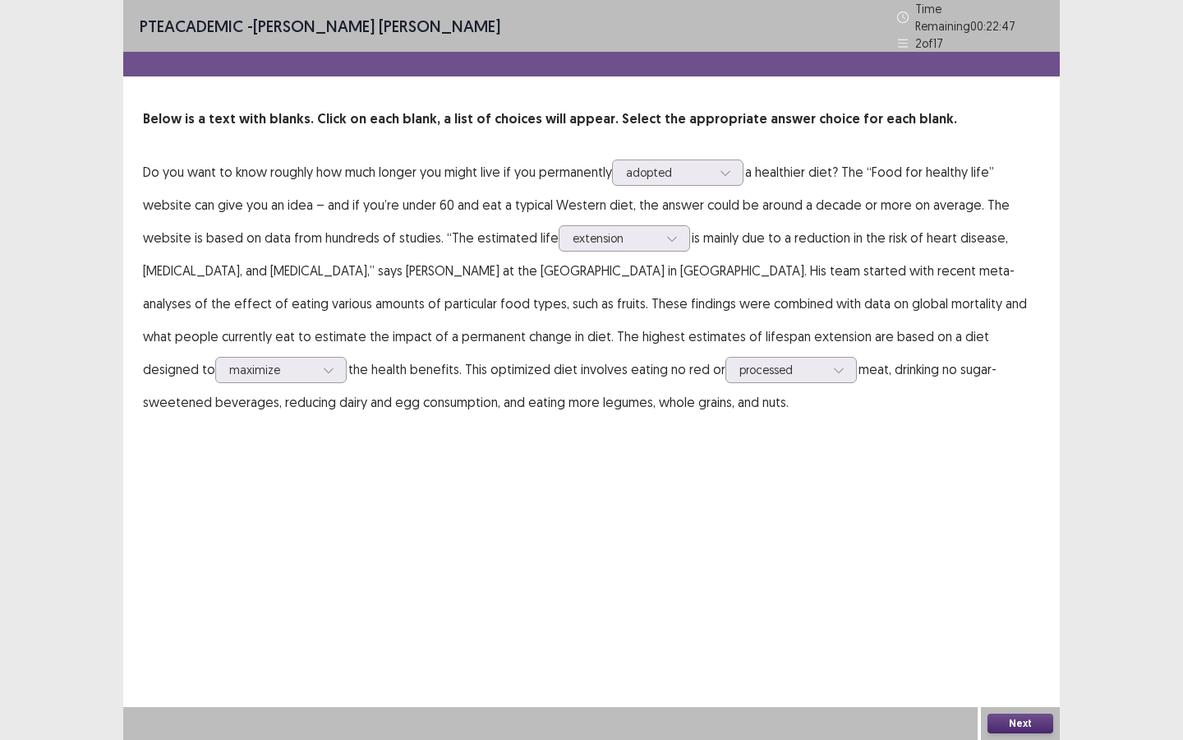
click at [970, 552] on button "Next" at bounding box center [1021, 723] width 66 height 20
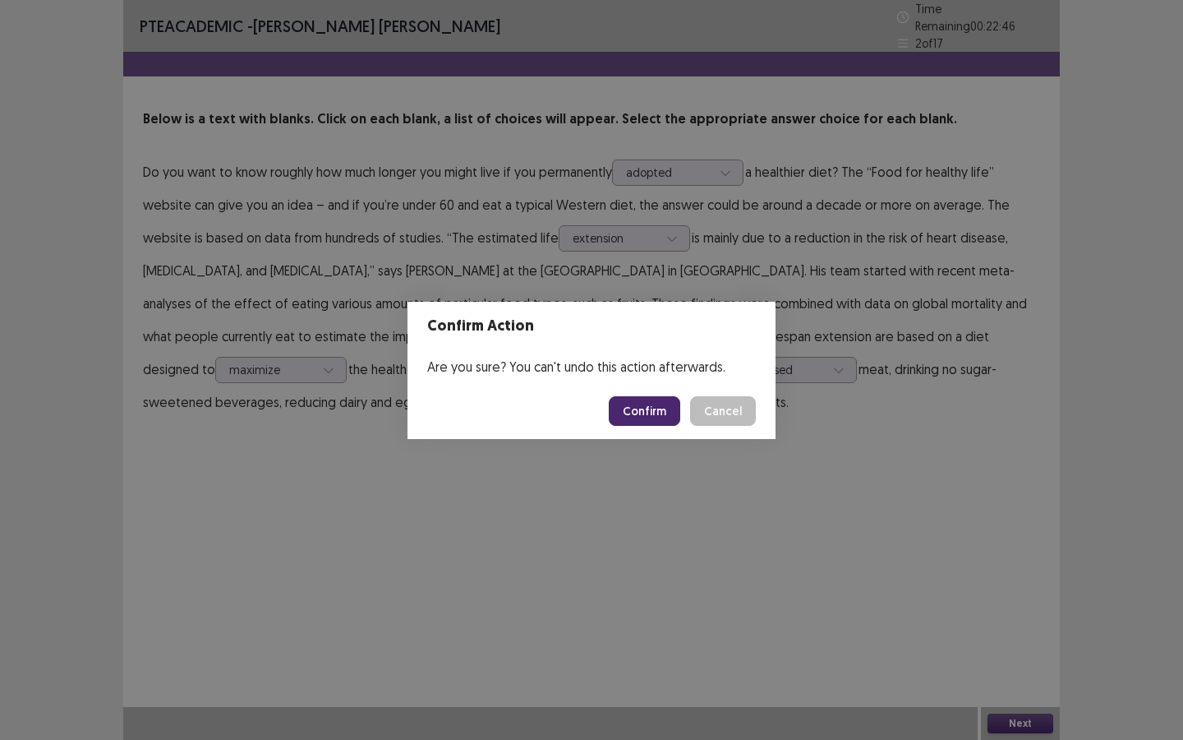
click at [647, 402] on button "Confirm" at bounding box center [644, 411] width 71 height 30
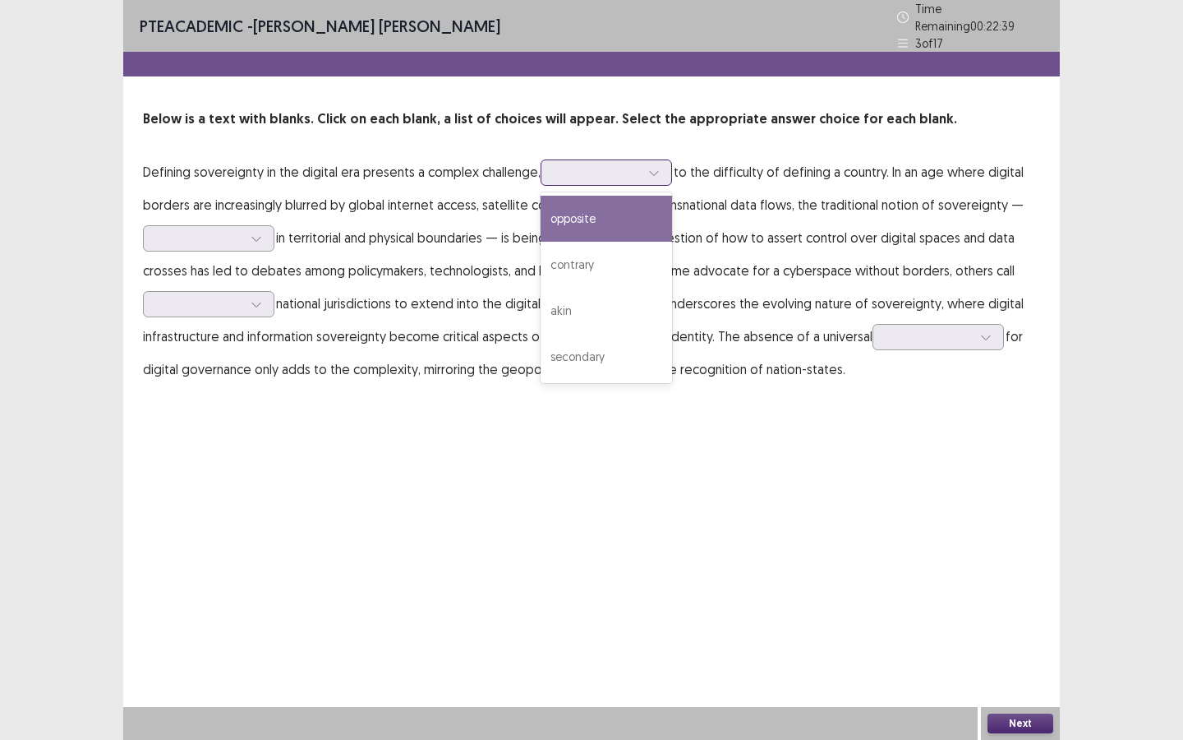
click at [588, 172] on div at bounding box center [597, 172] width 85 height 16
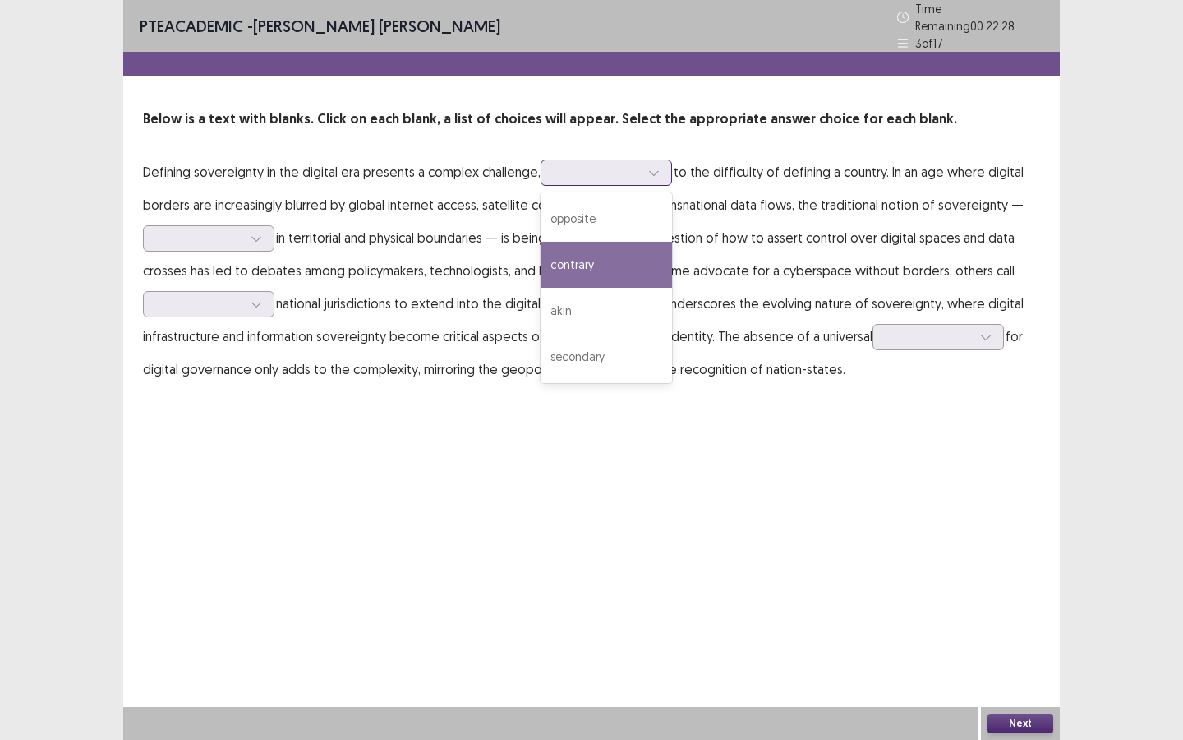
click at [621, 254] on div "contrary" at bounding box center [606, 265] width 131 height 46
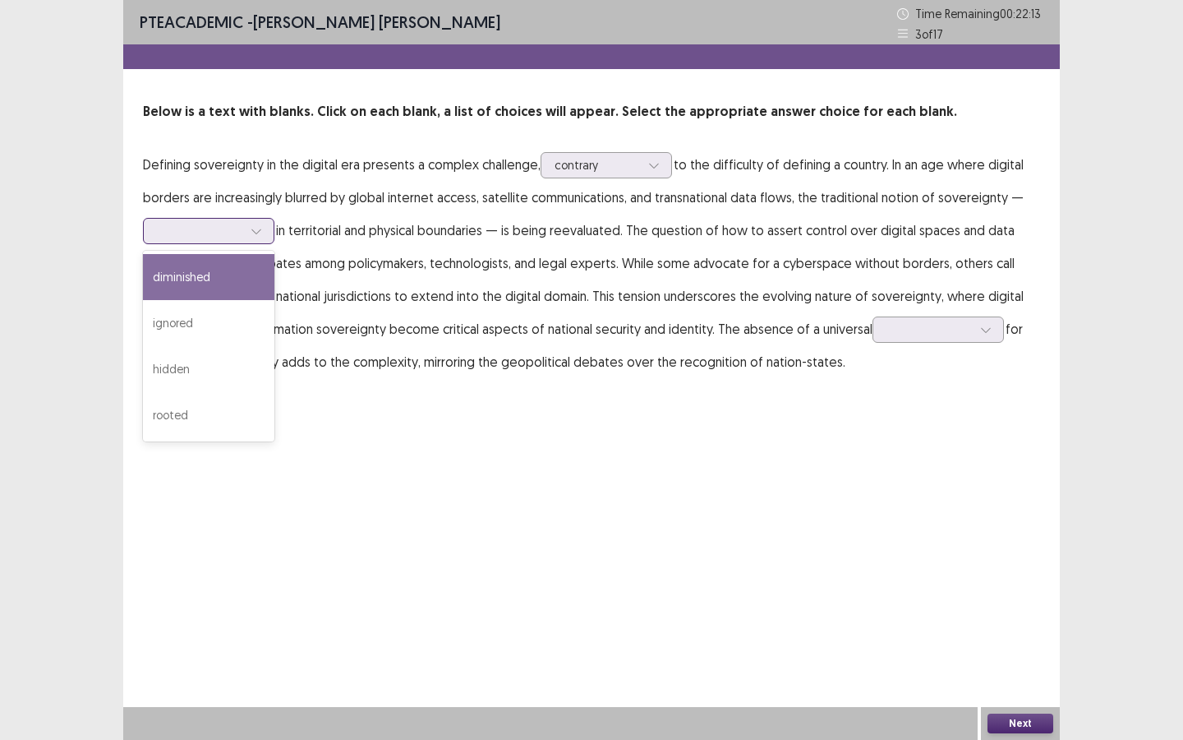
click at [192, 237] on div at bounding box center [199, 231] width 85 height 16
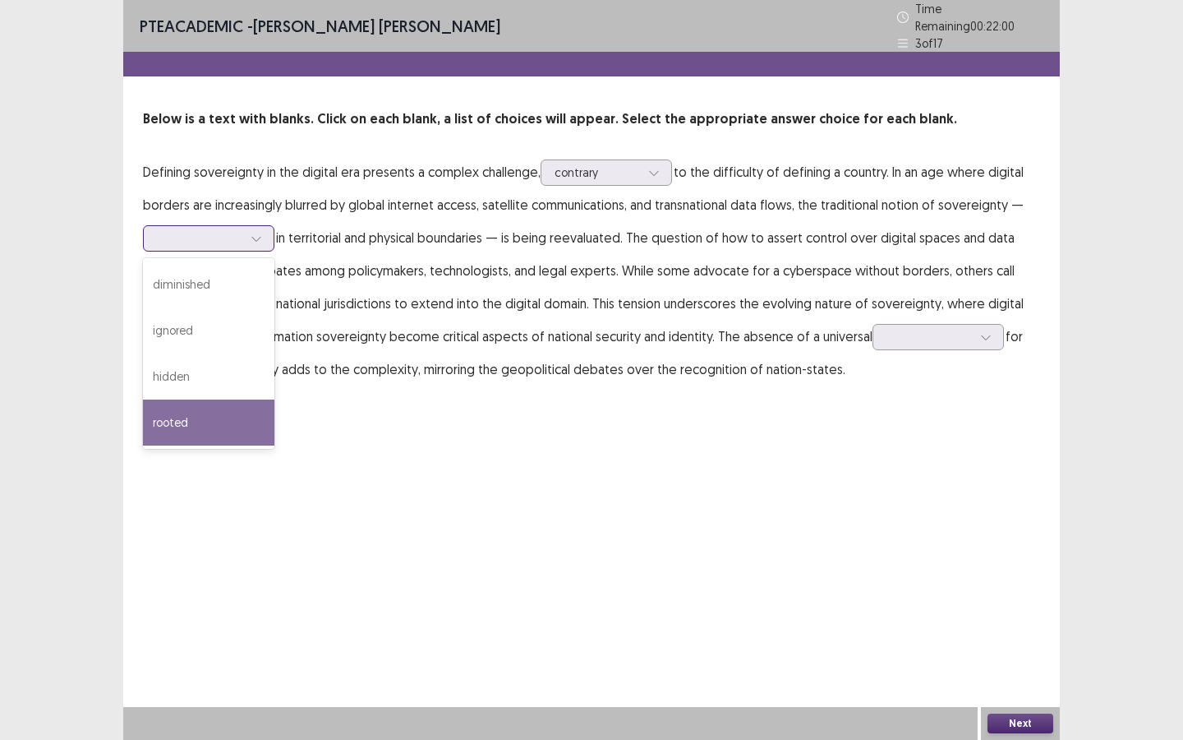
click at [197, 412] on div "rooted" at bounding box center [208, 422] width 131 height 46
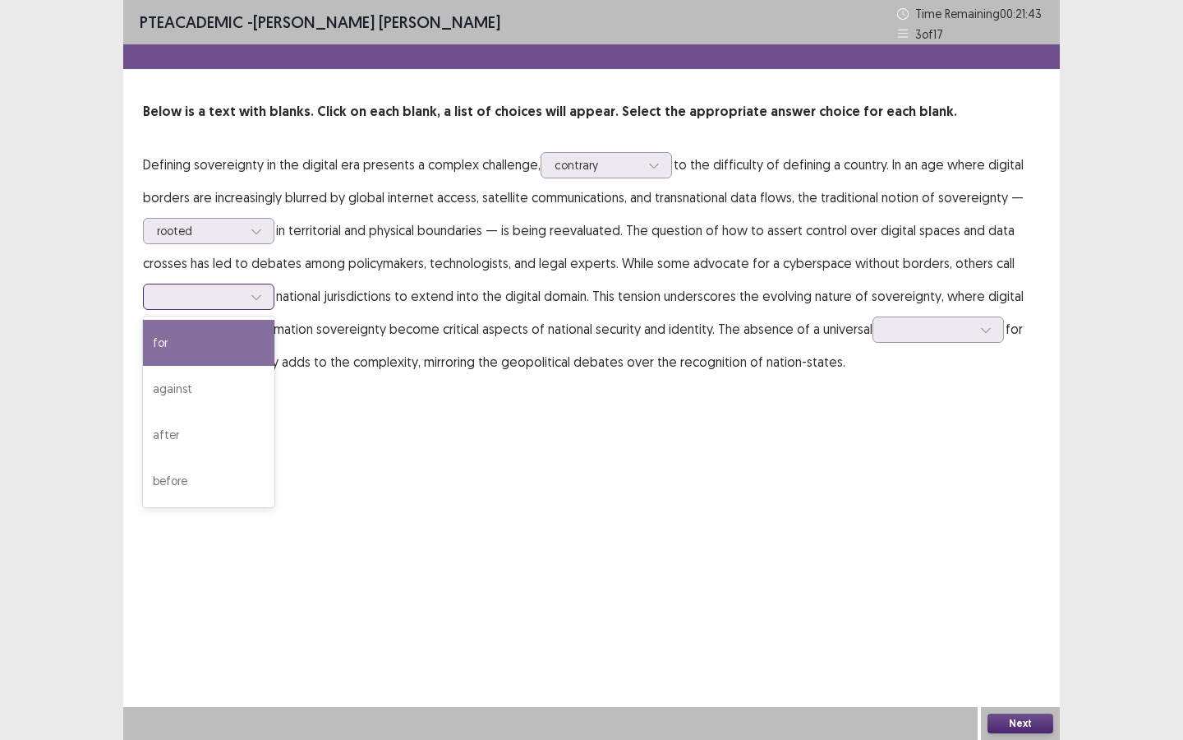
click at [180, 304] on div at bounding box center [199, 296] width 85 height 16
click at [182, 354] on div "for" at bounding box center [208, 343] width 131 height 46
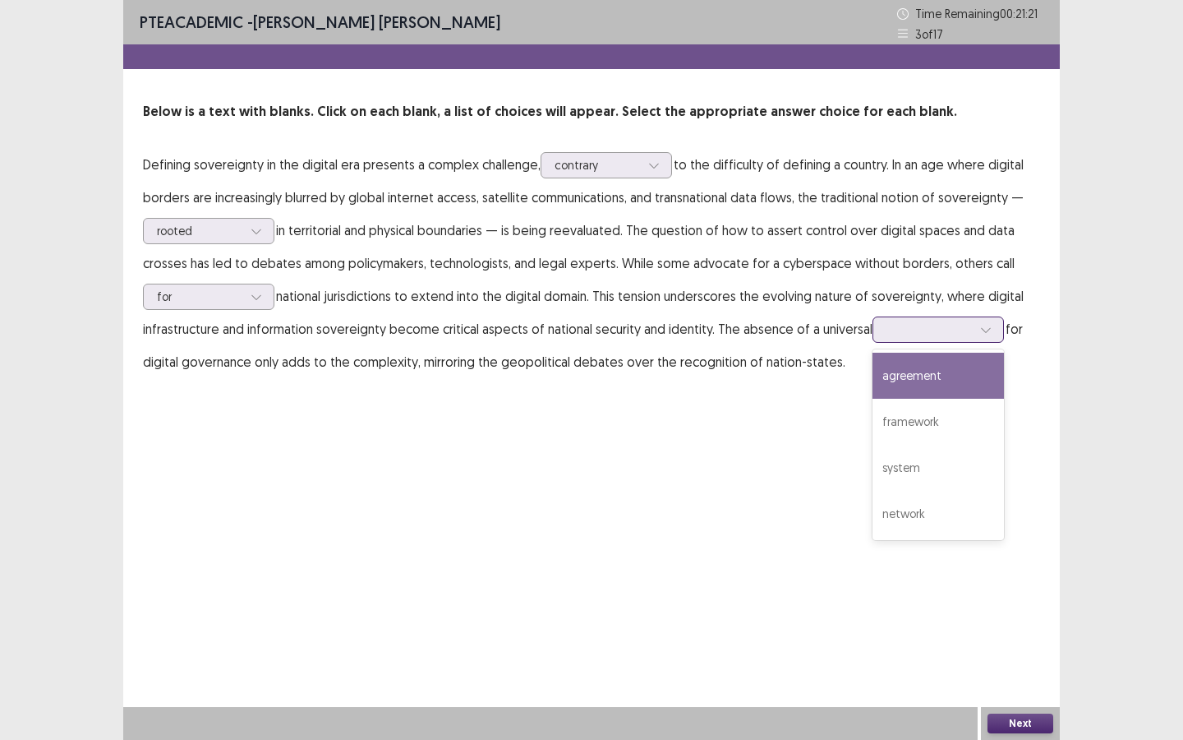
click at [907, 325] on div at bounding box center [929, 329] width 85 height 16
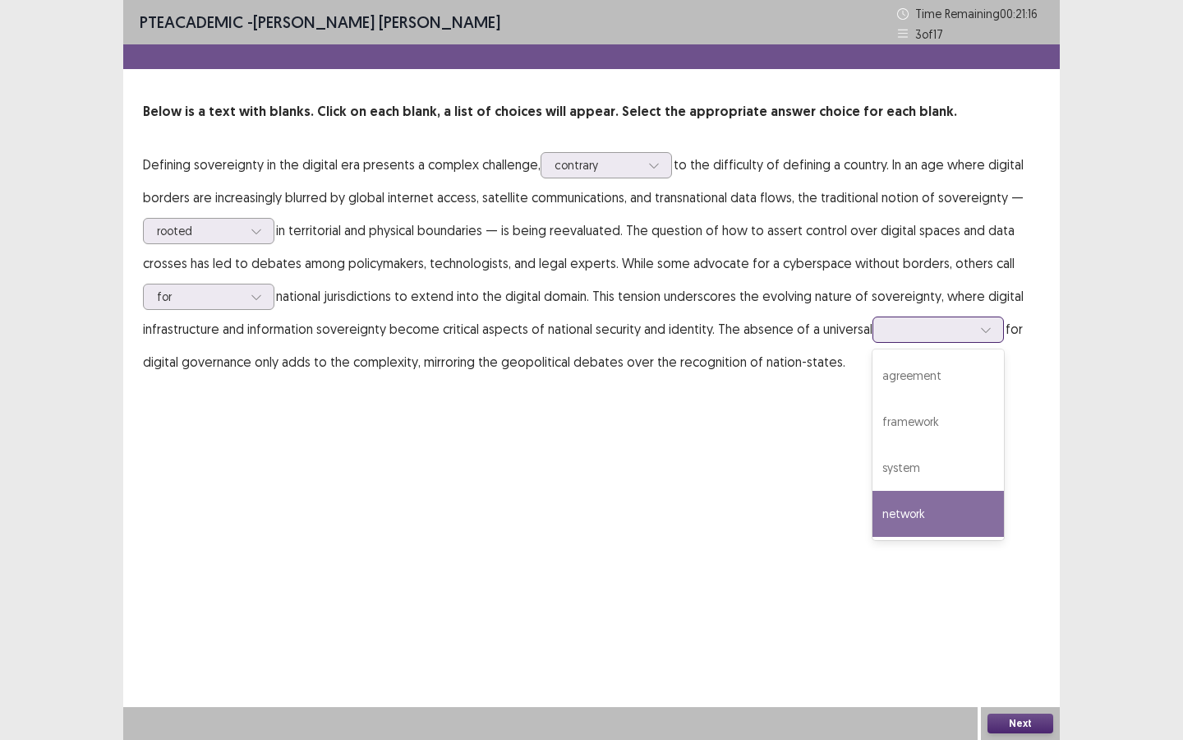
click at [928, 511] on div "network" at bounding box center [938, 514] width 131 height 46
click at [970, 552] on button "Next" at bounding box center [1021, 723] width 66 height 20
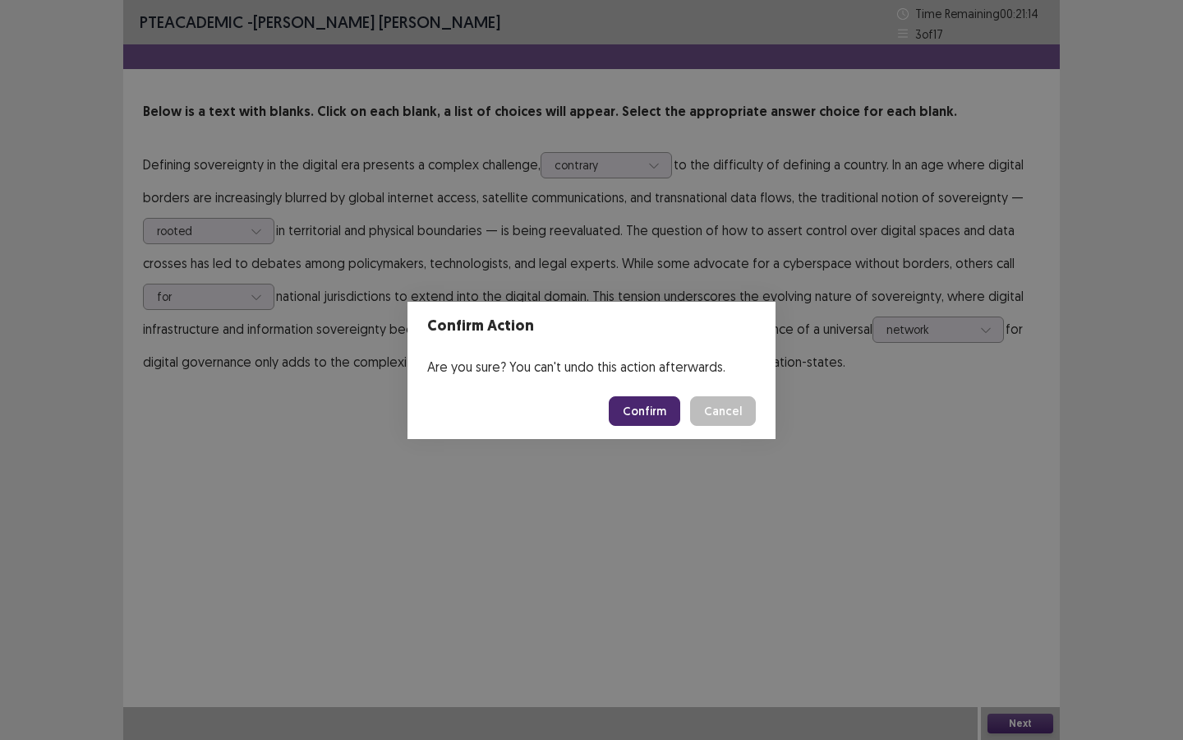
click at [664, 412] on button "Confirm" at bounding box center [644, 411] width 71 height 30
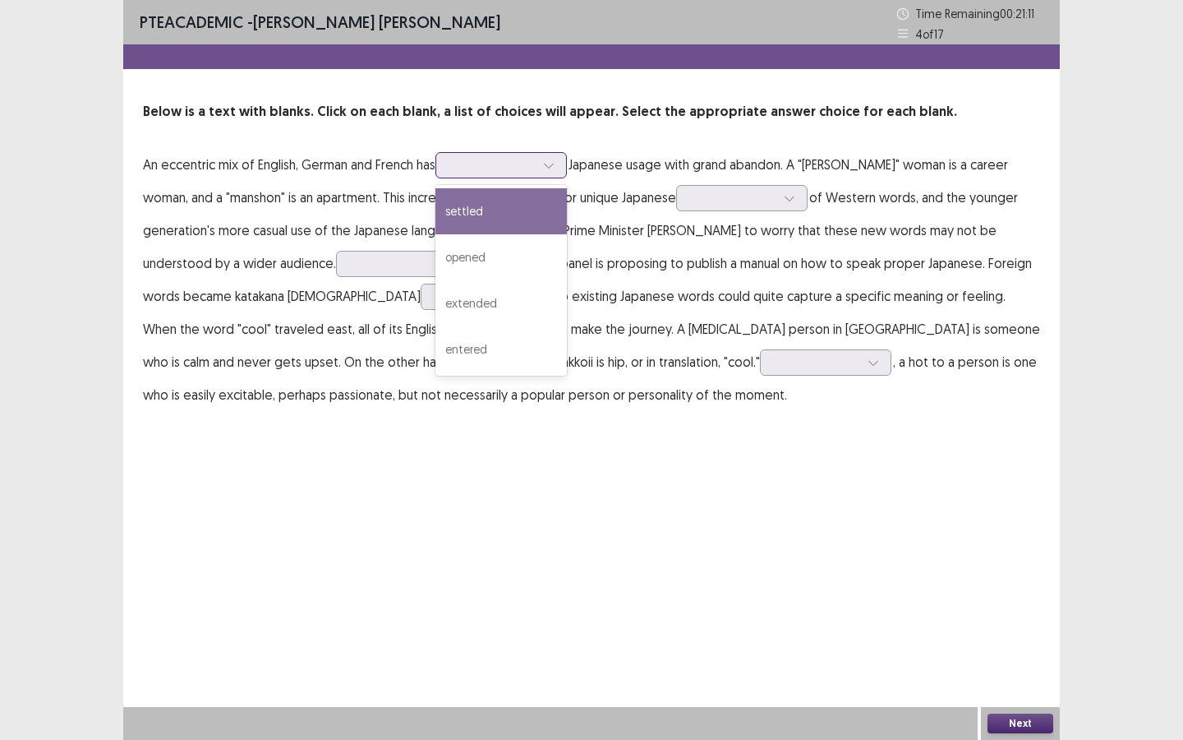
click at [473, 177] on div at bounding box center [501, 165] width 131 height 26
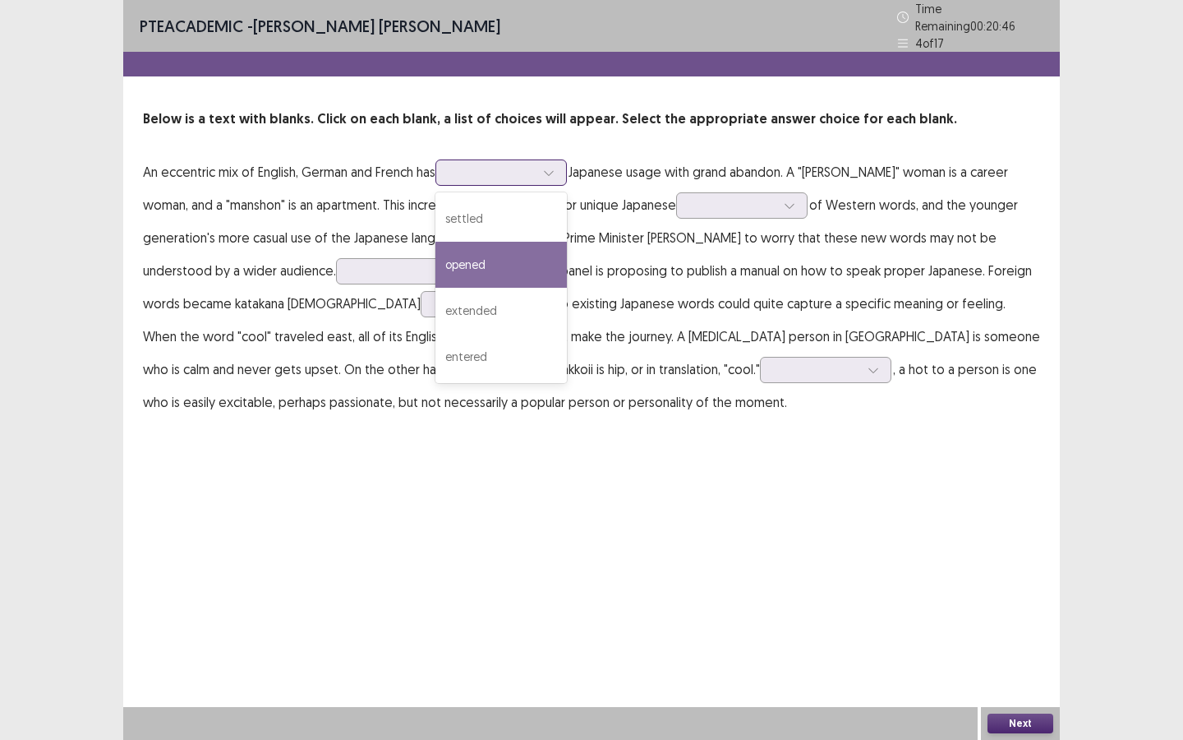
click at [494, 261] on div "opened" at bounding box center [501, 265] width 131 height 46
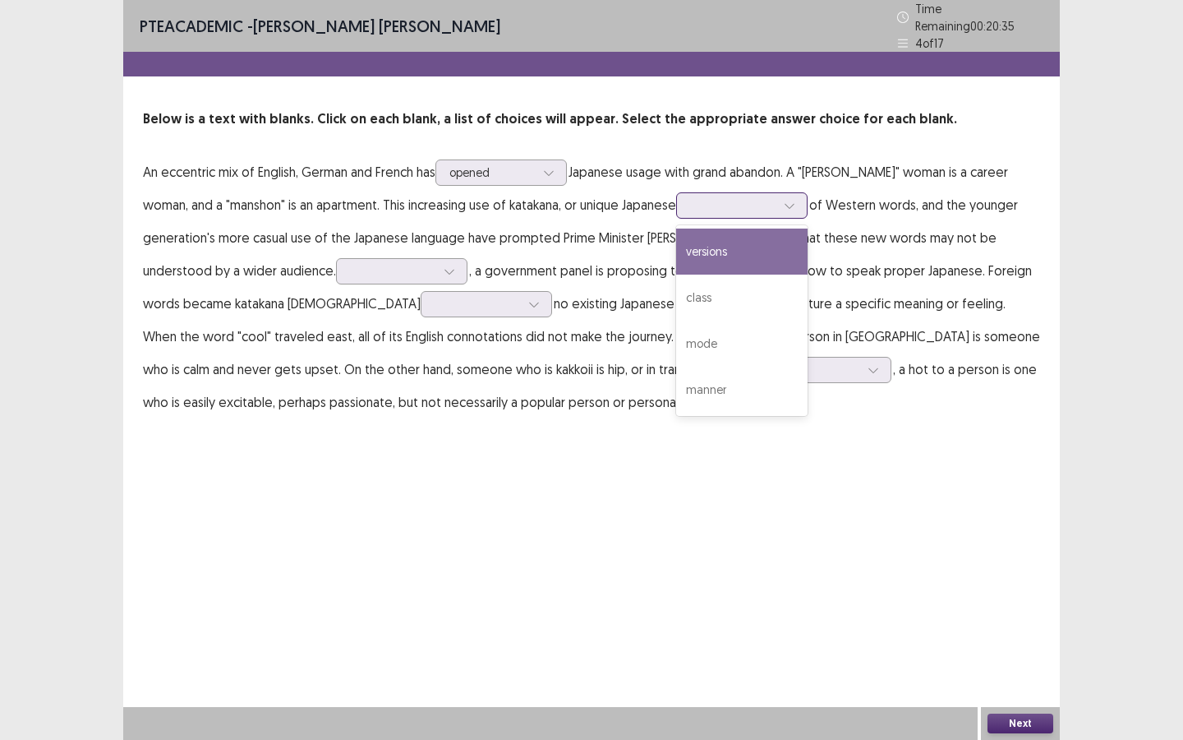
click at [690, 198] on div at bounding box center [732, 205] width 85 height 16
click at [682, 247] on div "versions" at bounding box center [741, 251] width 131 height 46
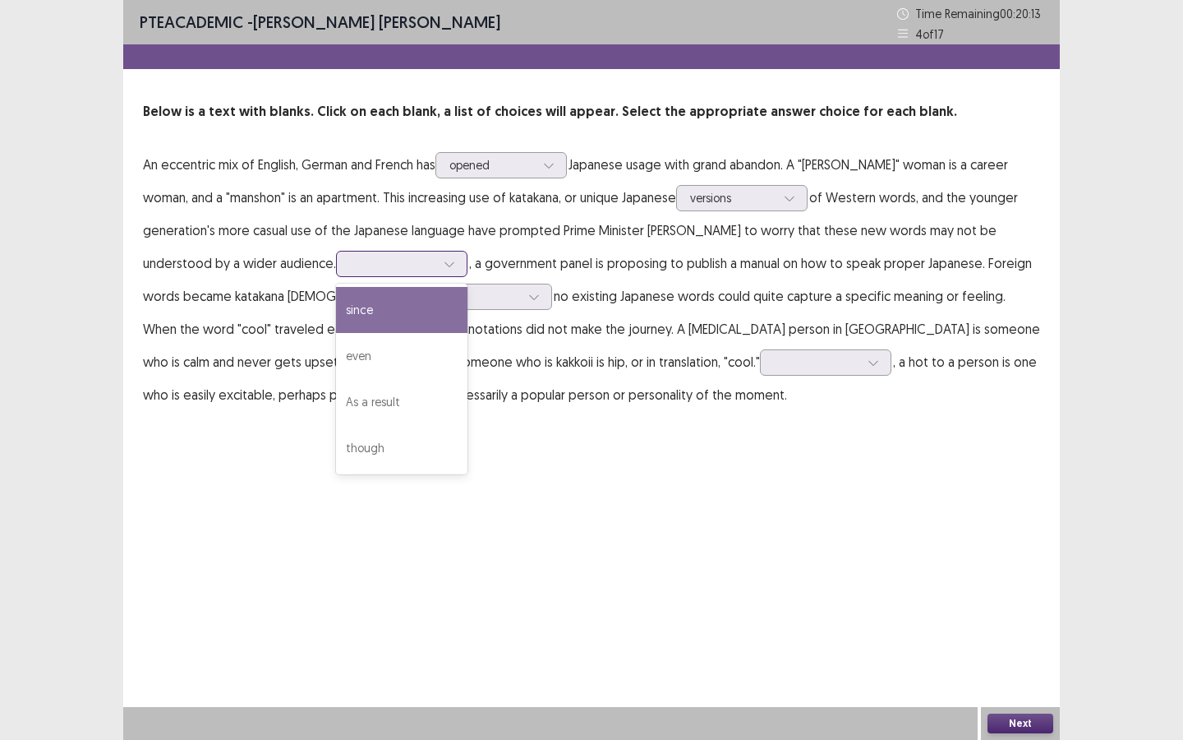
click at [350, 266] on div at bounding box center [392, 264] width 85 height 16
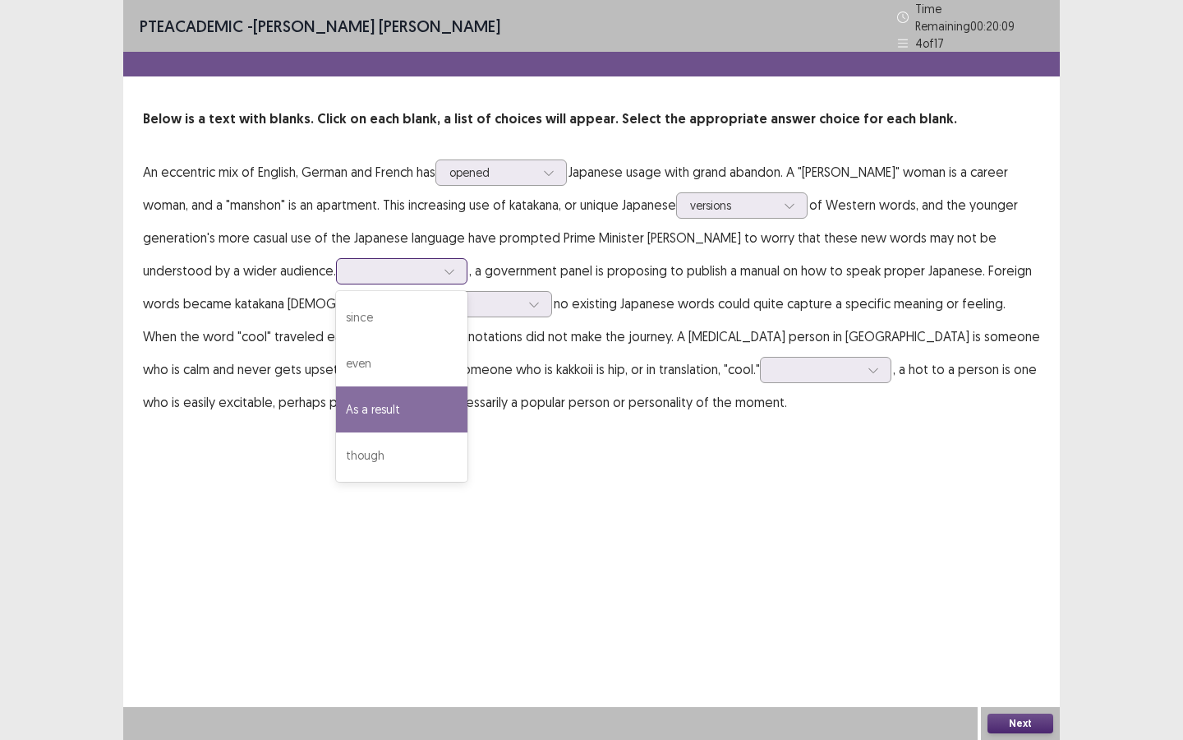
click at [336, 407] on div "As a result" at bounding box center [401, 409] width 131 height 46
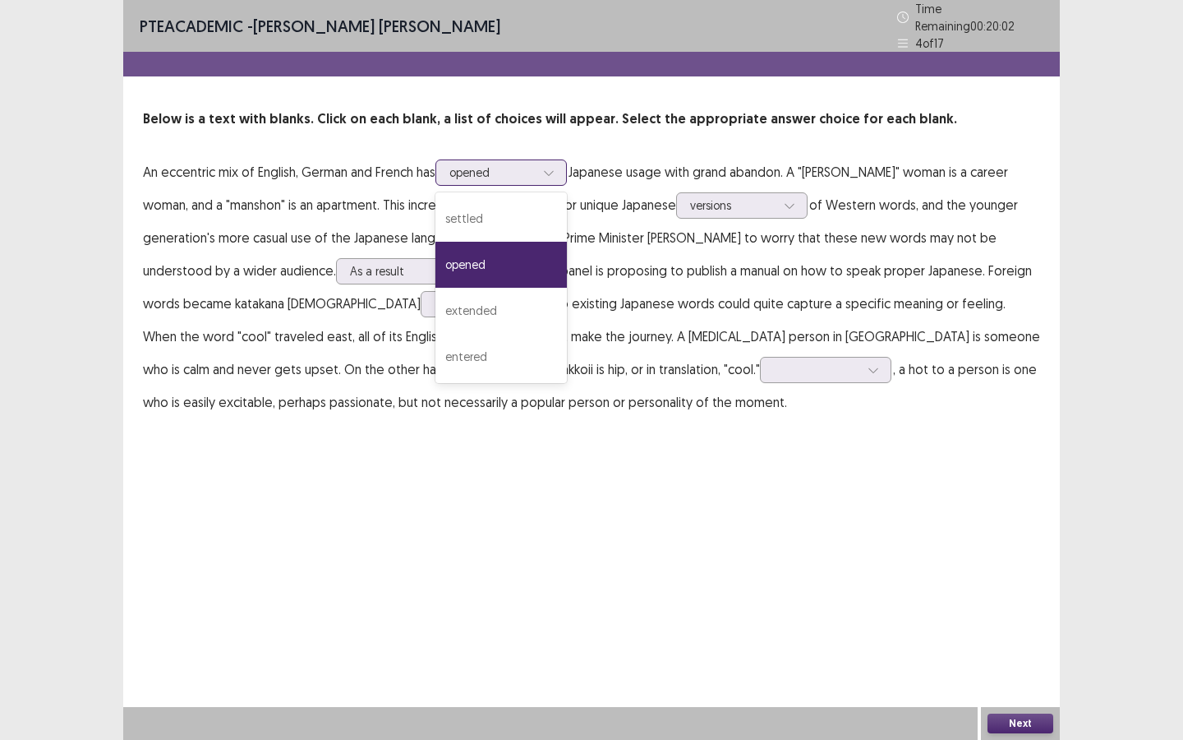
click at [479, 174] on div "opened" at bounding box center [491, 172] width 85 height 25
click at [493, 254] on div "opened" at bounding box center [501, 265] width 131 height 46
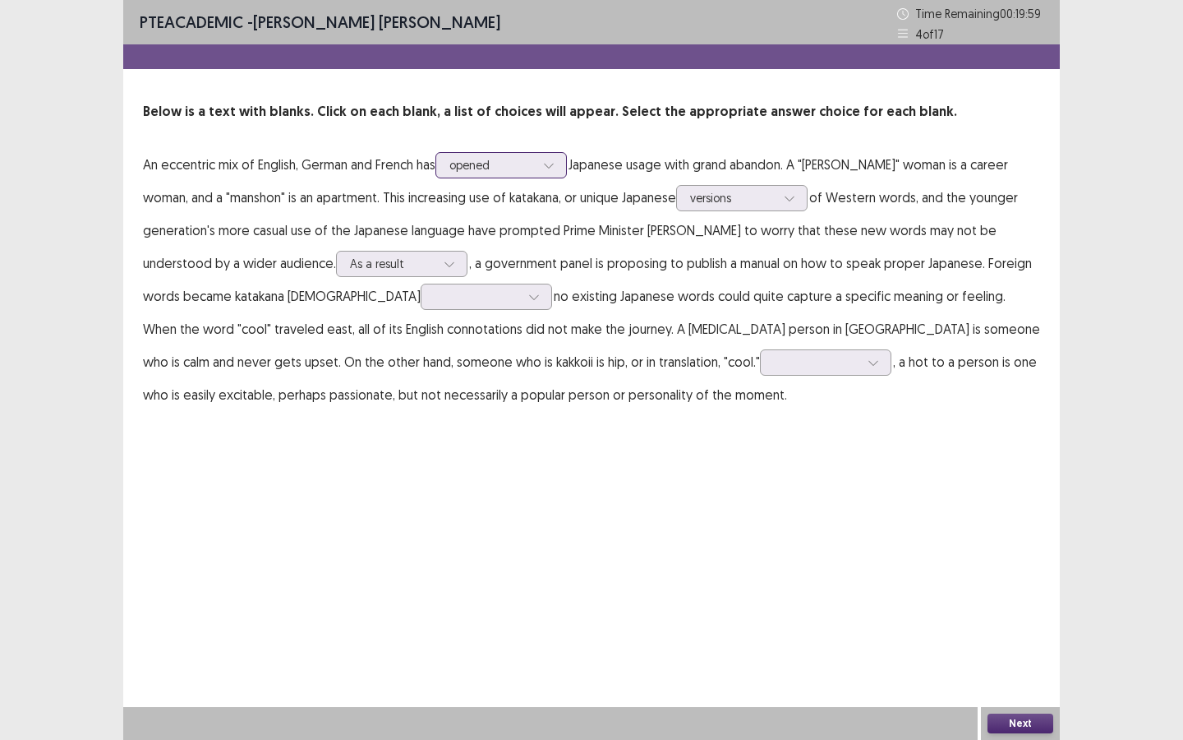
click at [505, 175] on div "opened" at bounding box center [491, 165] width 85 height 25
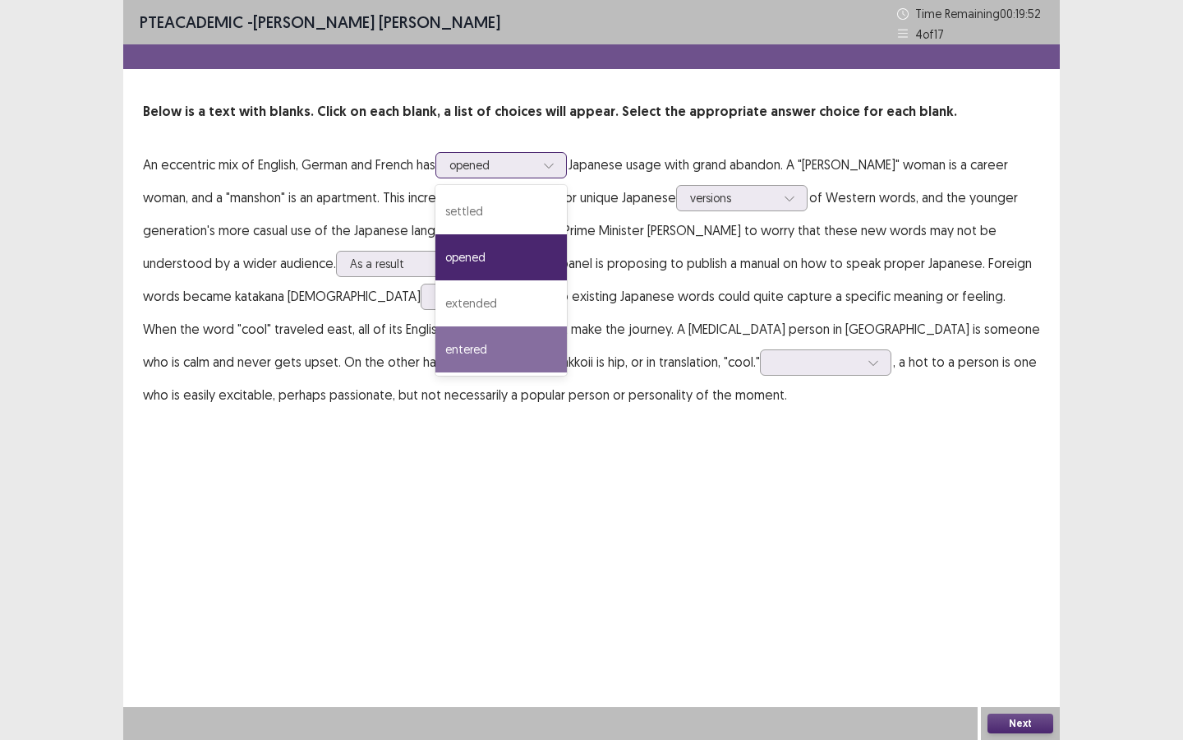
click at [508, 351] on div "entered" at bounding box center [501, 349] width 131 height 46
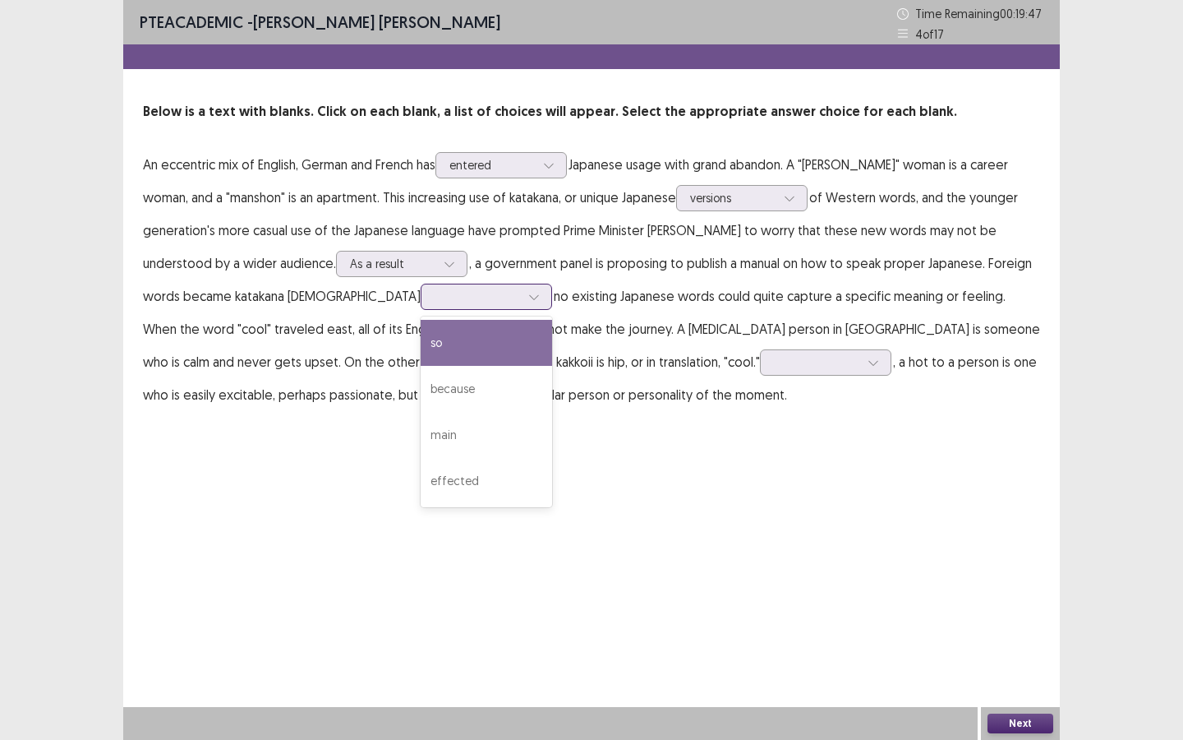
click at [433, 305] on div at bounding box center [477, 296] width 89 height 19
click at [421, 348] on div "so" at bounding box center [486, 343] width 131 height 46
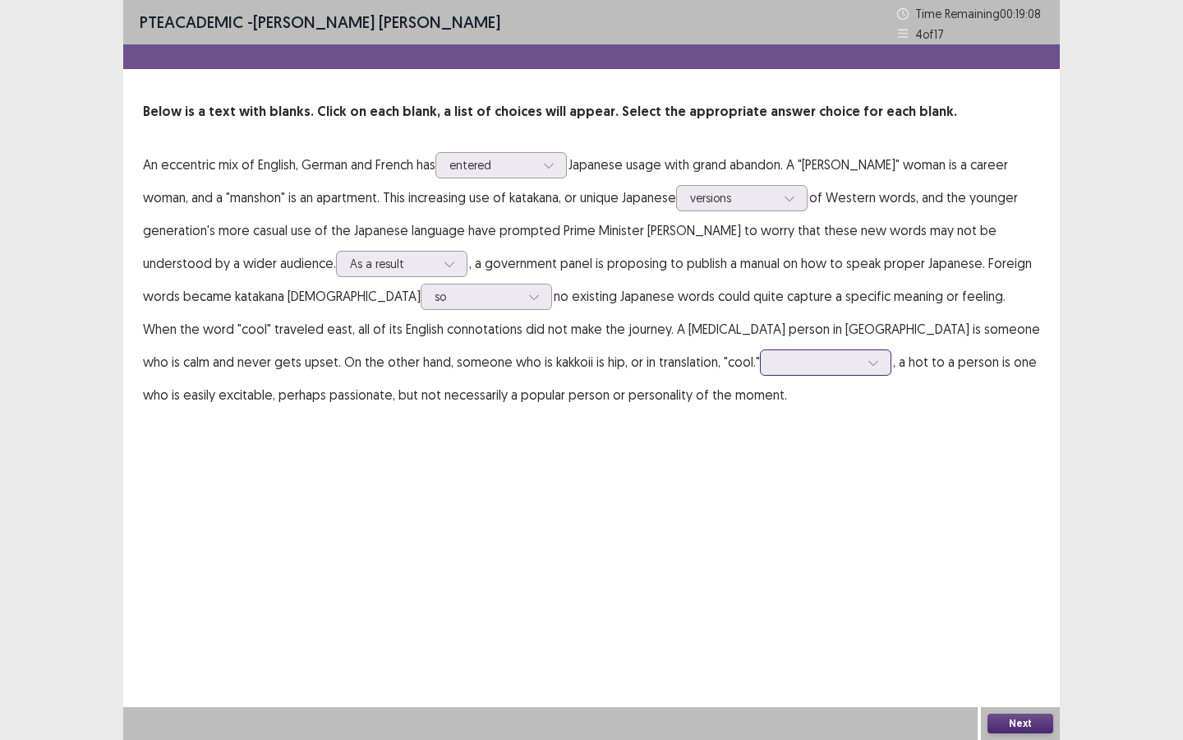
click at [774, 359] on div at bounding box center [816, 362] width 85 height 16
click at [760, 407] on div "formally" at bounding box center [825, 408] width 131 height 46
click at [970, 552] on div "Next" at bounding box center [1020, 723] width 79 height 33
click at [970, 552] on button "Next" at bounding box center [1021, 723] width 66 height 20
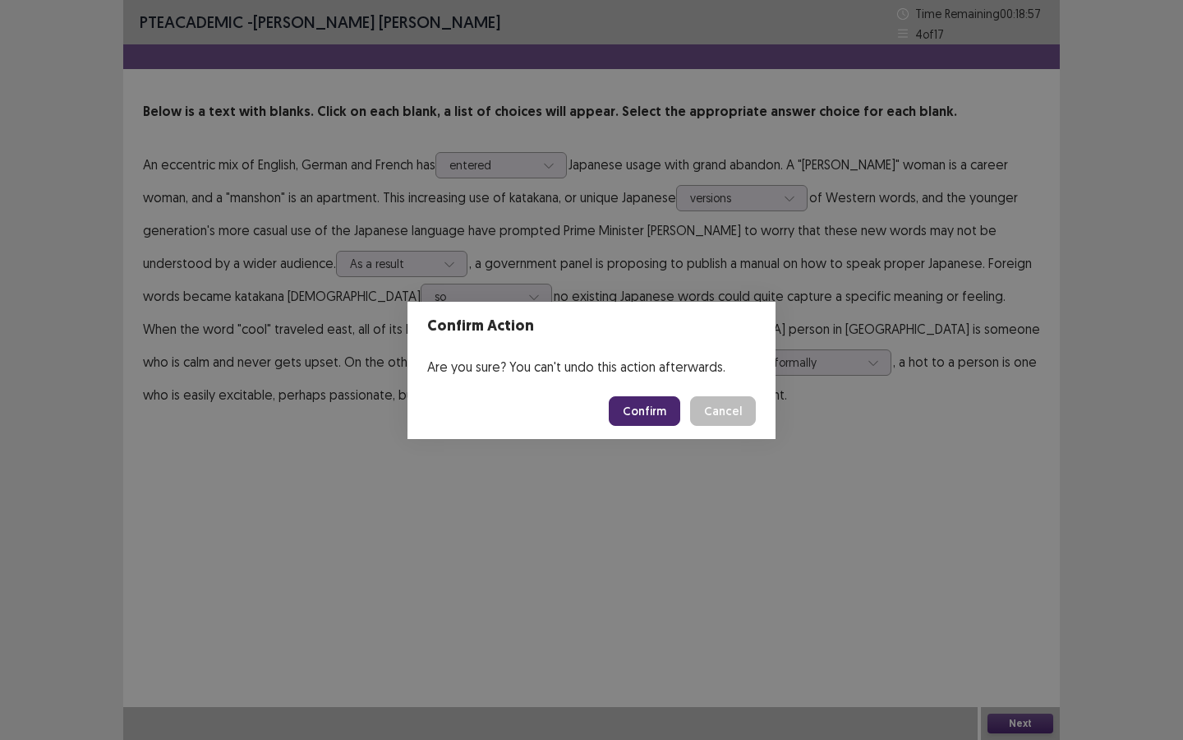
click at [664, 415] on button "Confirm" at bounding box center [644, 411] width 71 height 30
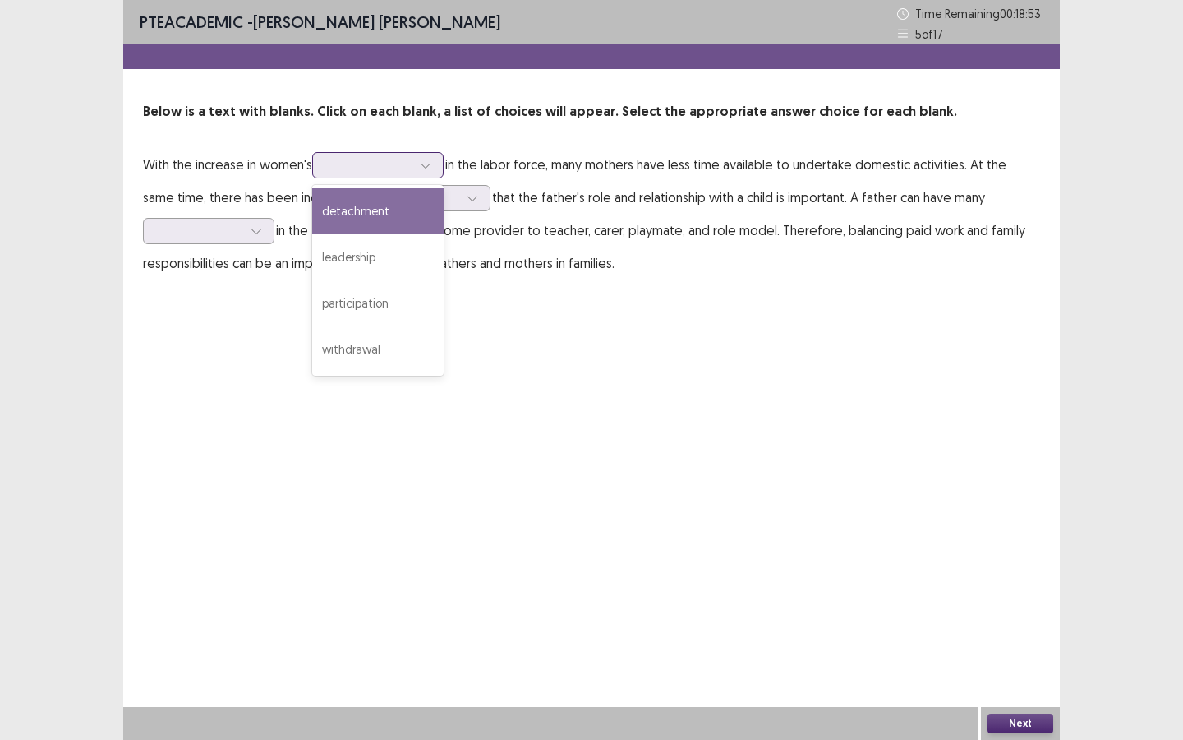
click at [384, 164] on div at bounding box center [368, 165] width 85 height 16
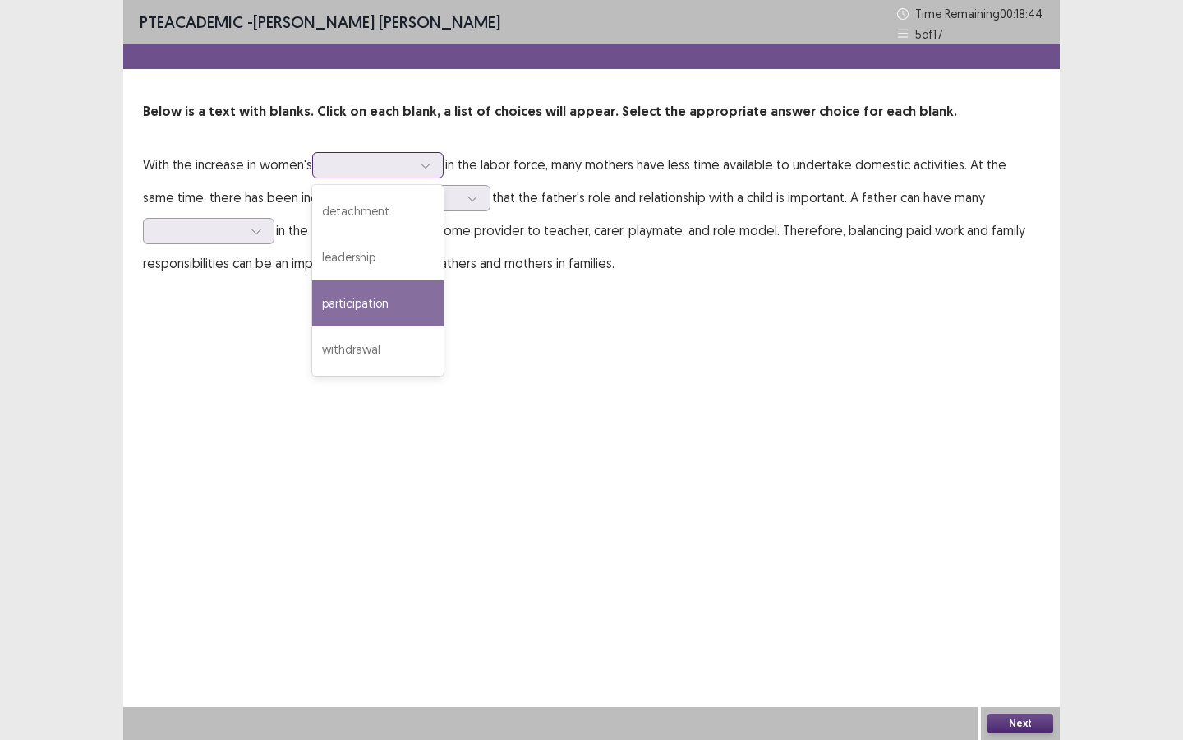
click at [390, 307] on div "participation" at bounding box center [377, 303] width 131 height 46
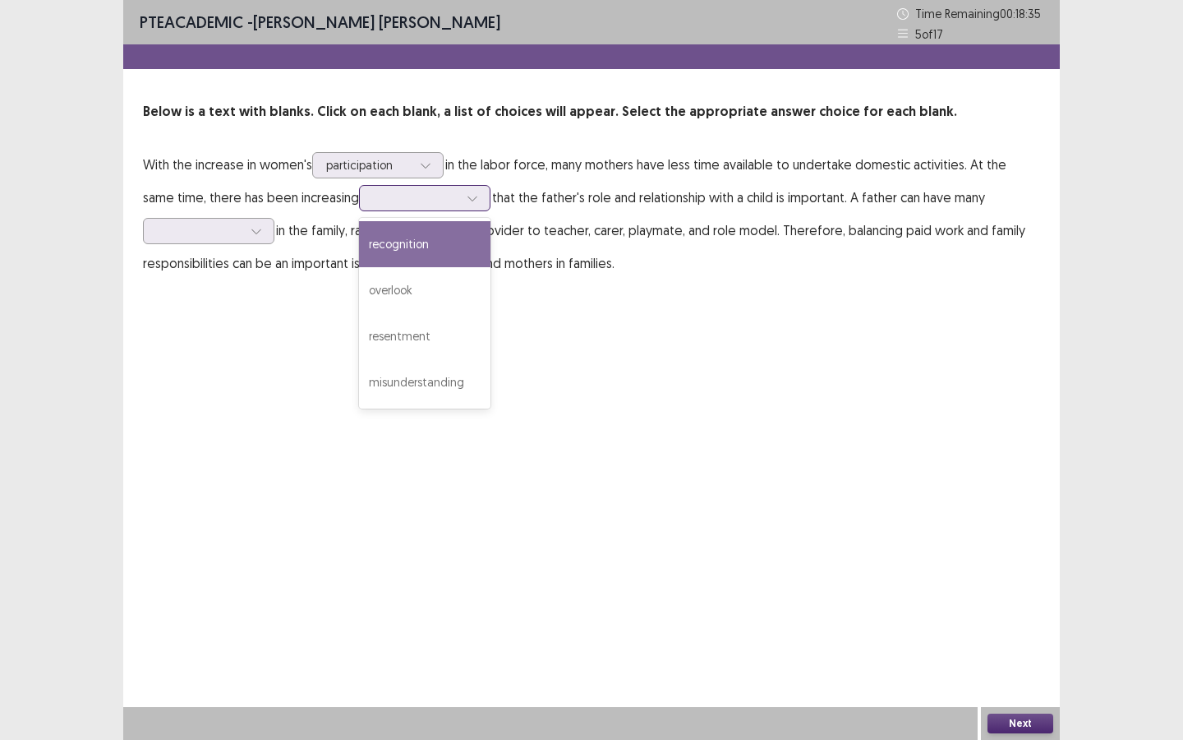
click at [376, 205] on div at bounding box center [415, 198] width 85 height 16
click at [394, 241] on div "recognition" at bounding box center [424, 244] width 131 height 46
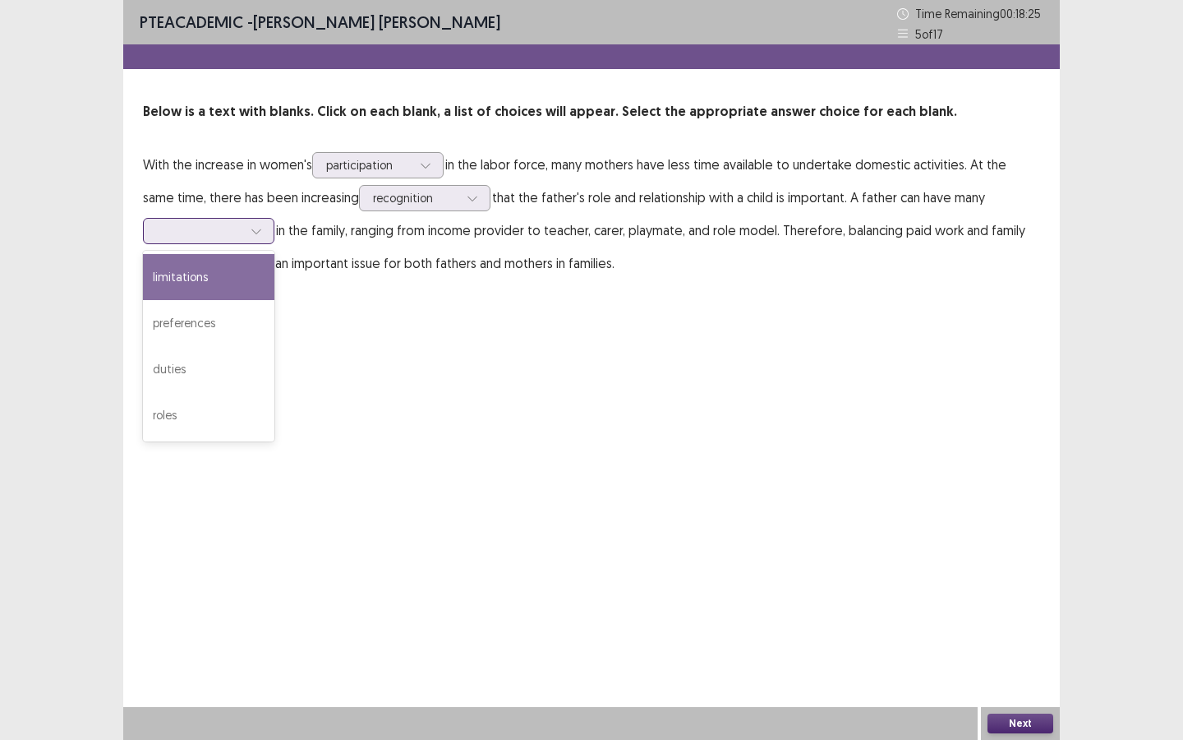
click at [236, 228] on div at bounding box center [199, 231] width 85 height 16
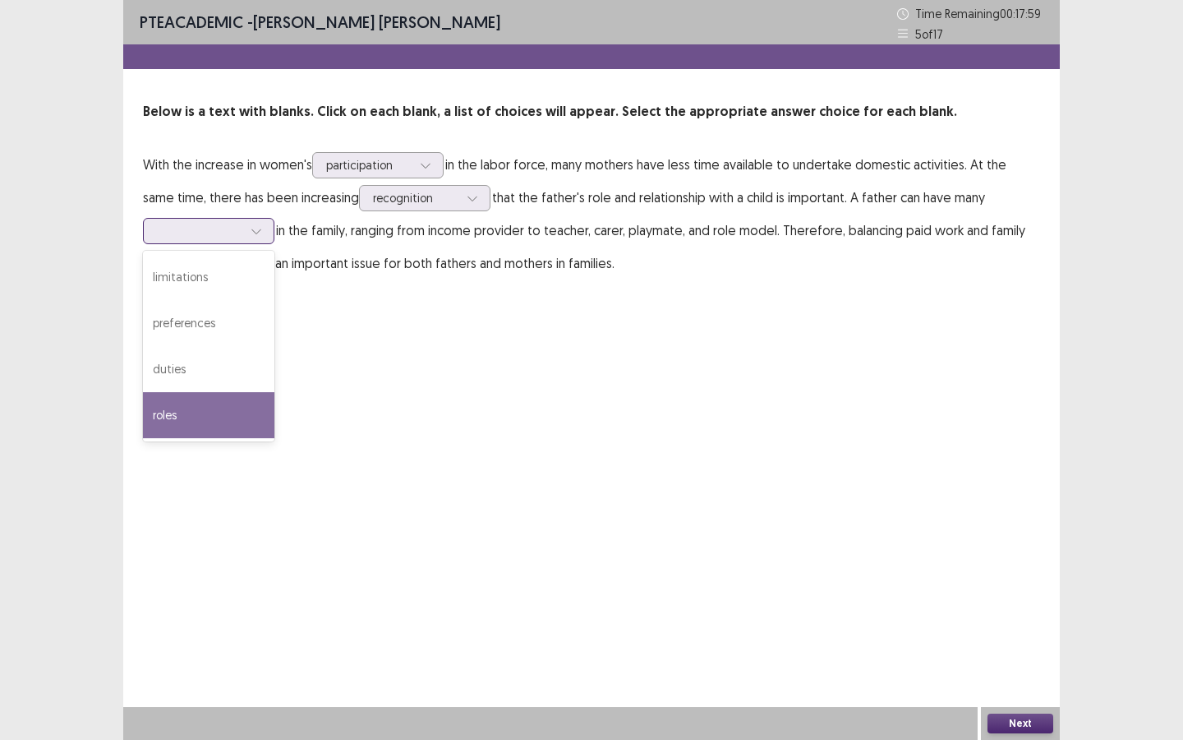
click at [214, 413] on div "roles" at bounding box center [208, 415] width 131 height 46
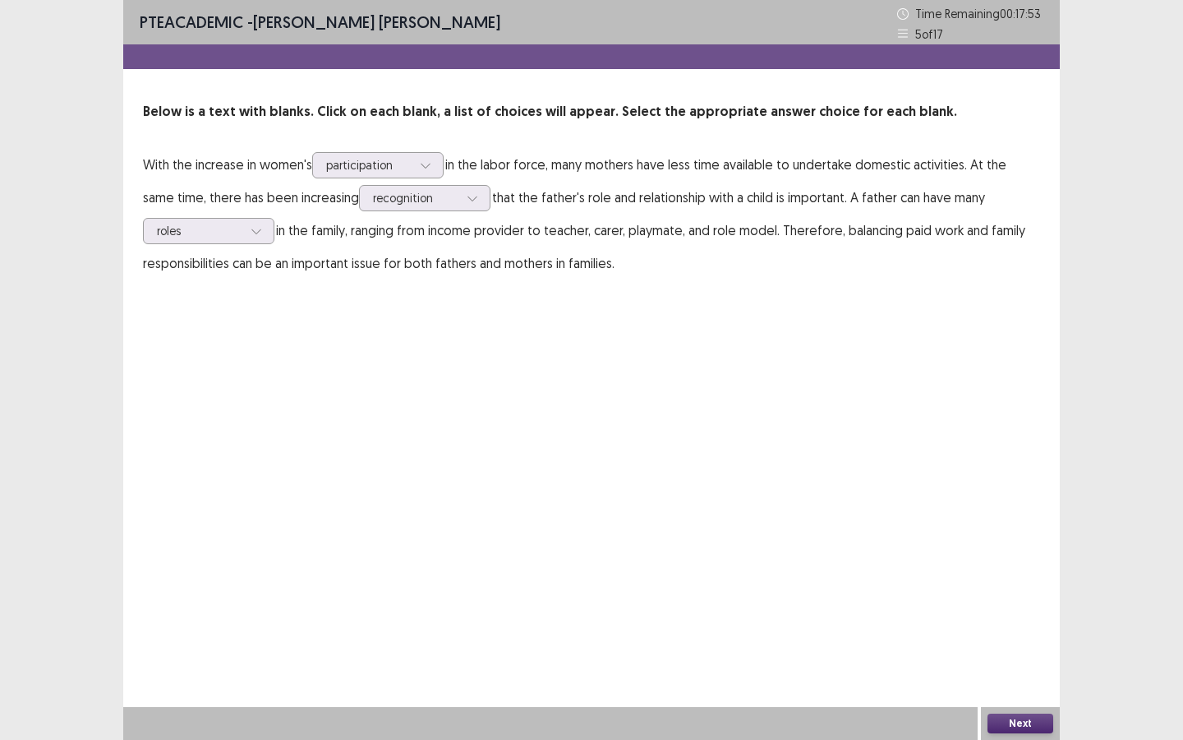
click at [970, 552] on button "Next" at bounding box center [1021, 723] width 66 height 20
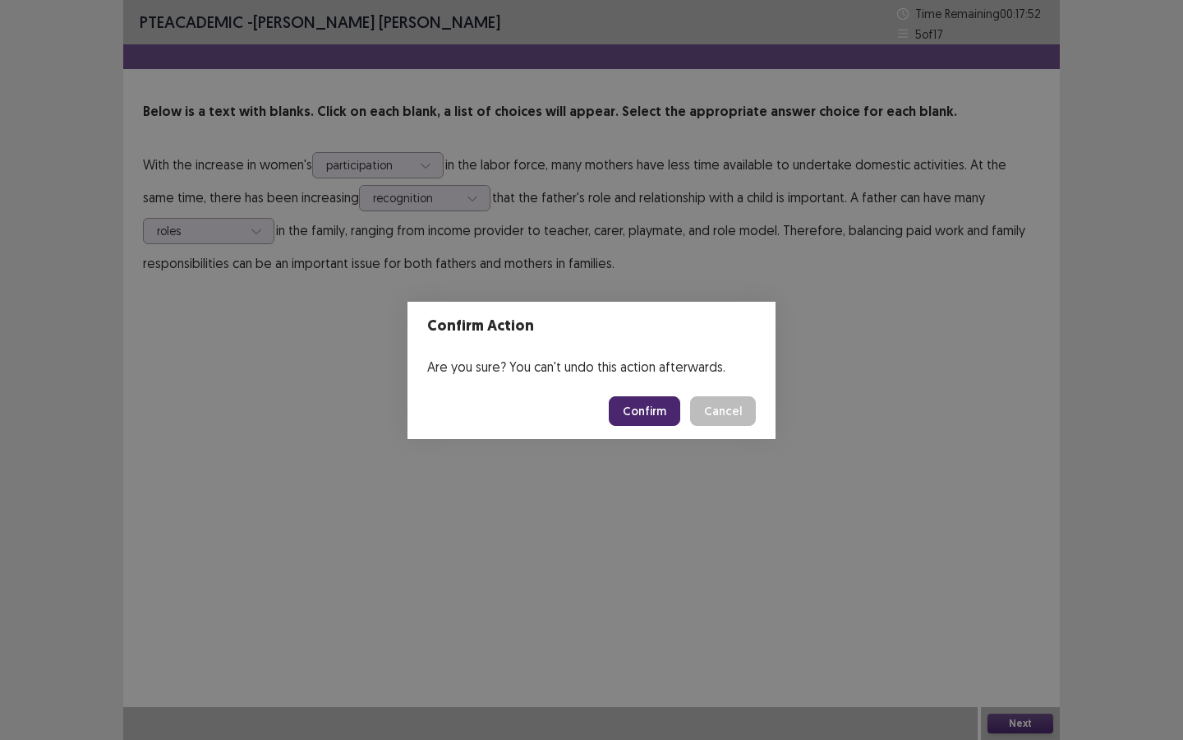
click at [662, 408] on button "Confirm" at bounding box center [644, 411] width 71 height 30
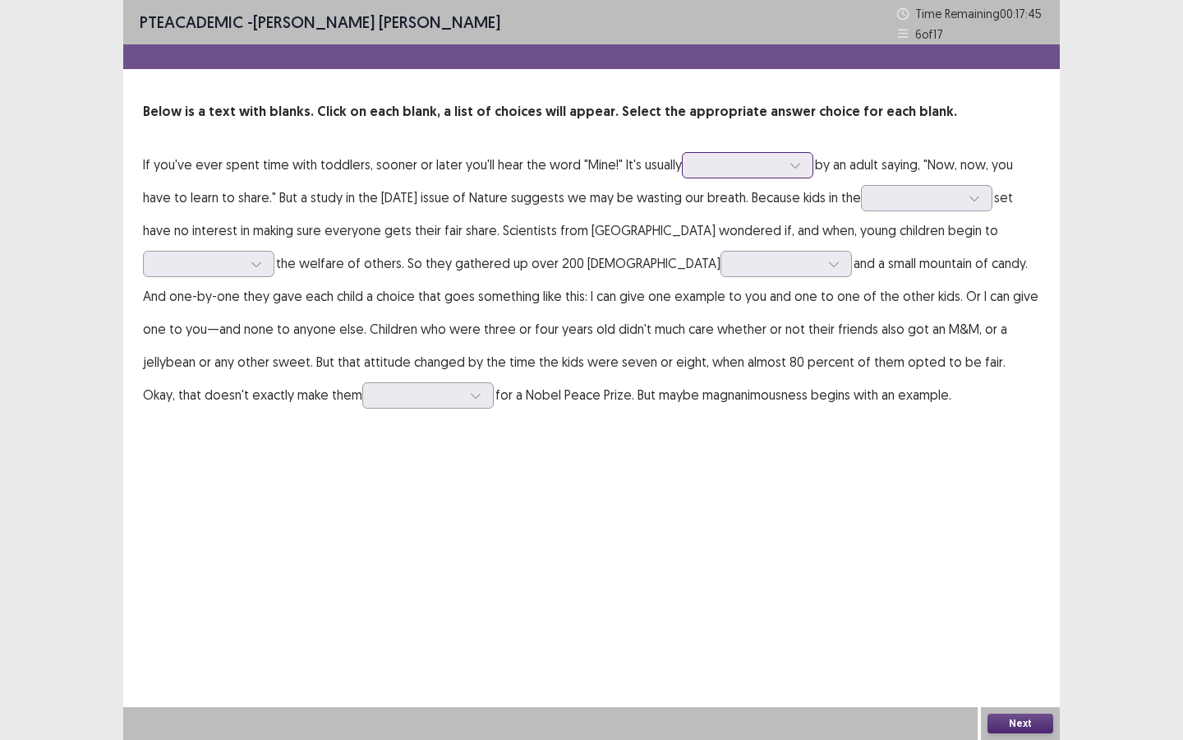
click at [707, 172] on div at bounding box center [738, 165] width 85 height 16
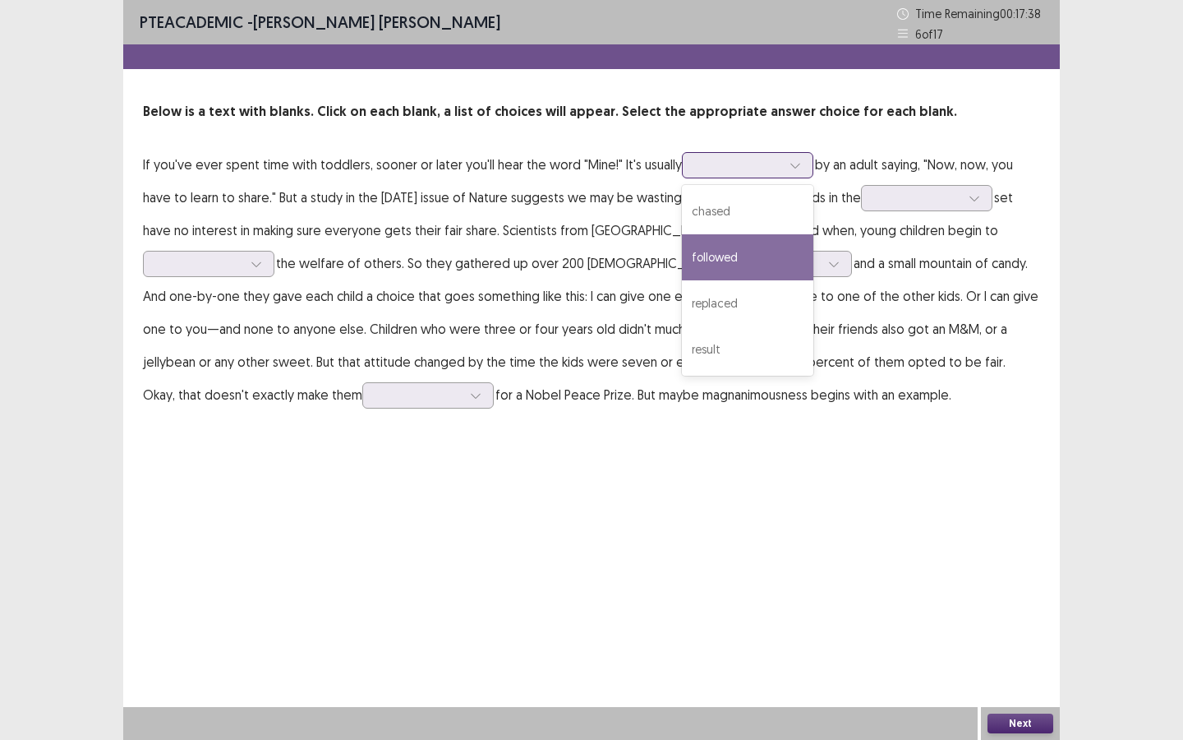
click at [737, 264] on div "followed" at bounding box center [747, 257] width 131 height 46
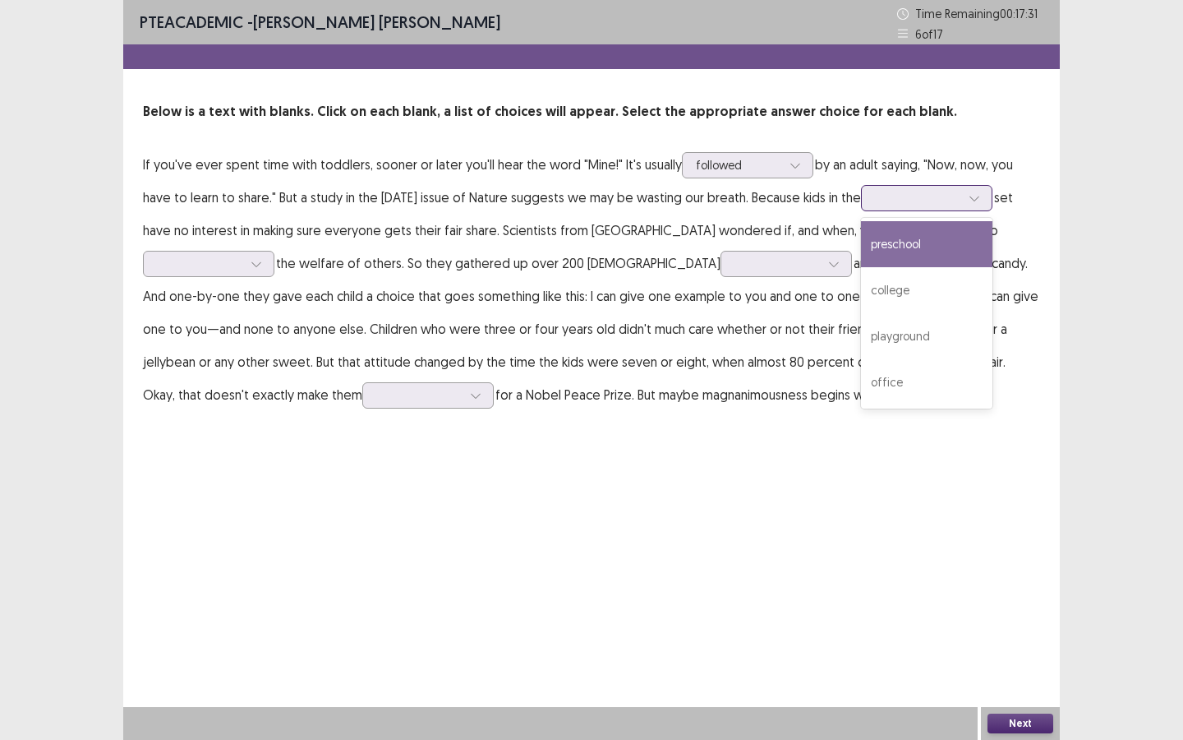
click at [924, 201] on div at bounding box center [917, 198] width 85 height 16
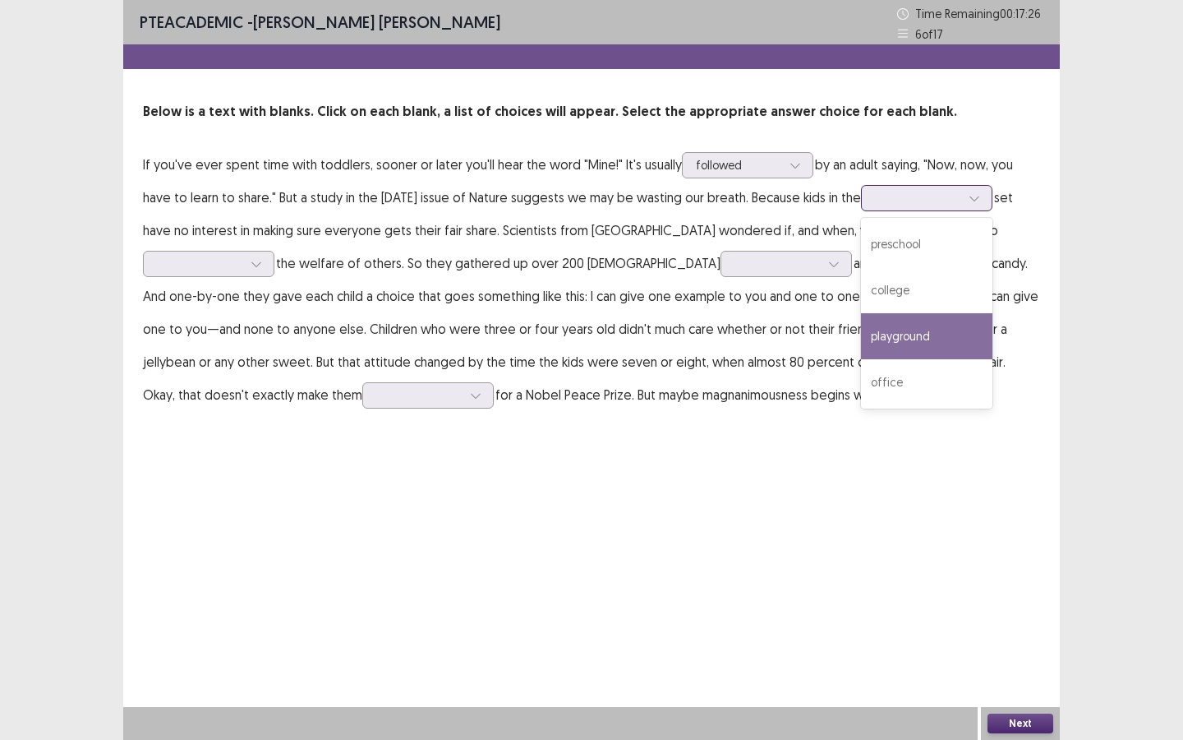
click at [936, 341] on div "playground" at bounding box center [926, 336] width 131 height 46
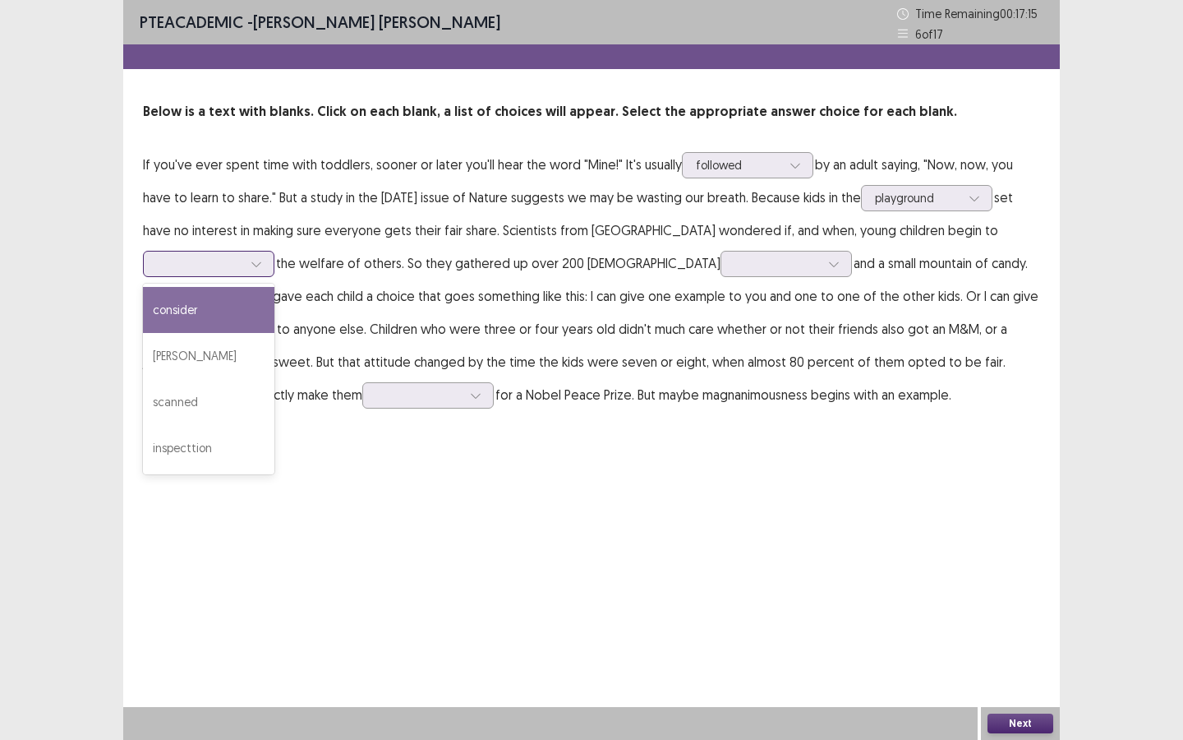
click at [228, 266] on div at bounding box center [199, 264] width 85 height 16
click at [224, 330] on div "consider" at bounding box center [208, 310] width 131 height 46
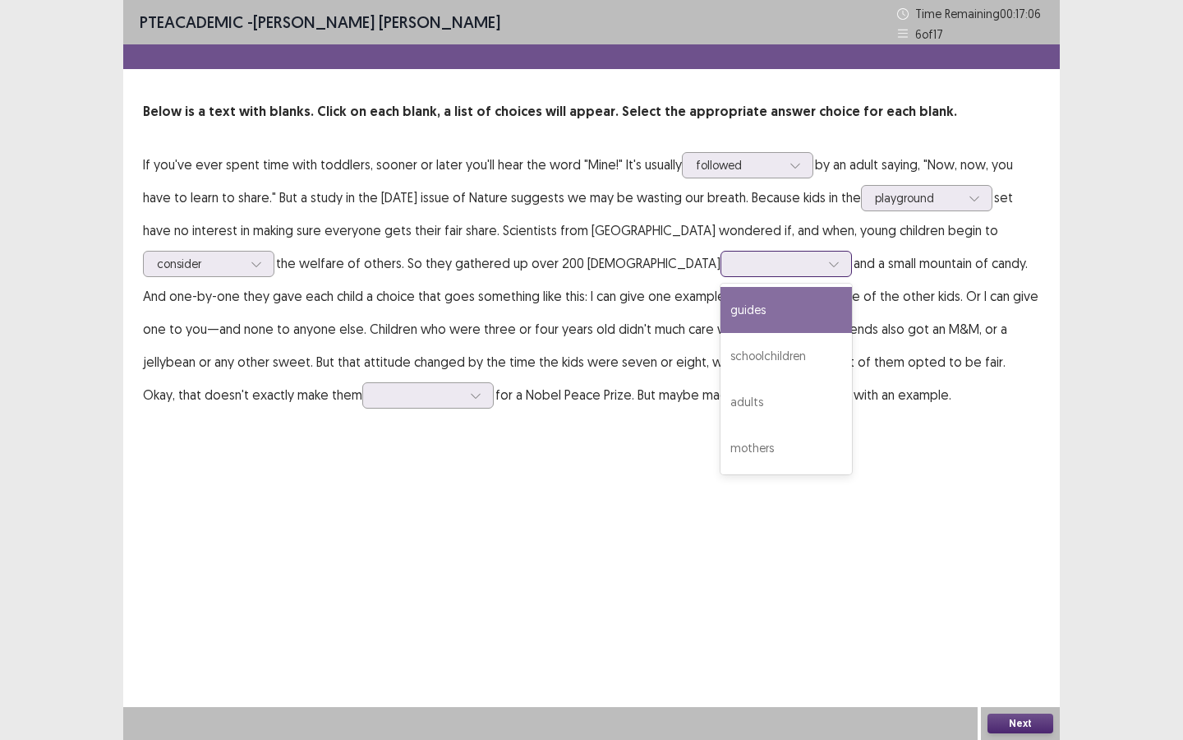
click at [735, 260] on div at bounding box center [777, 264] width 85 height 16
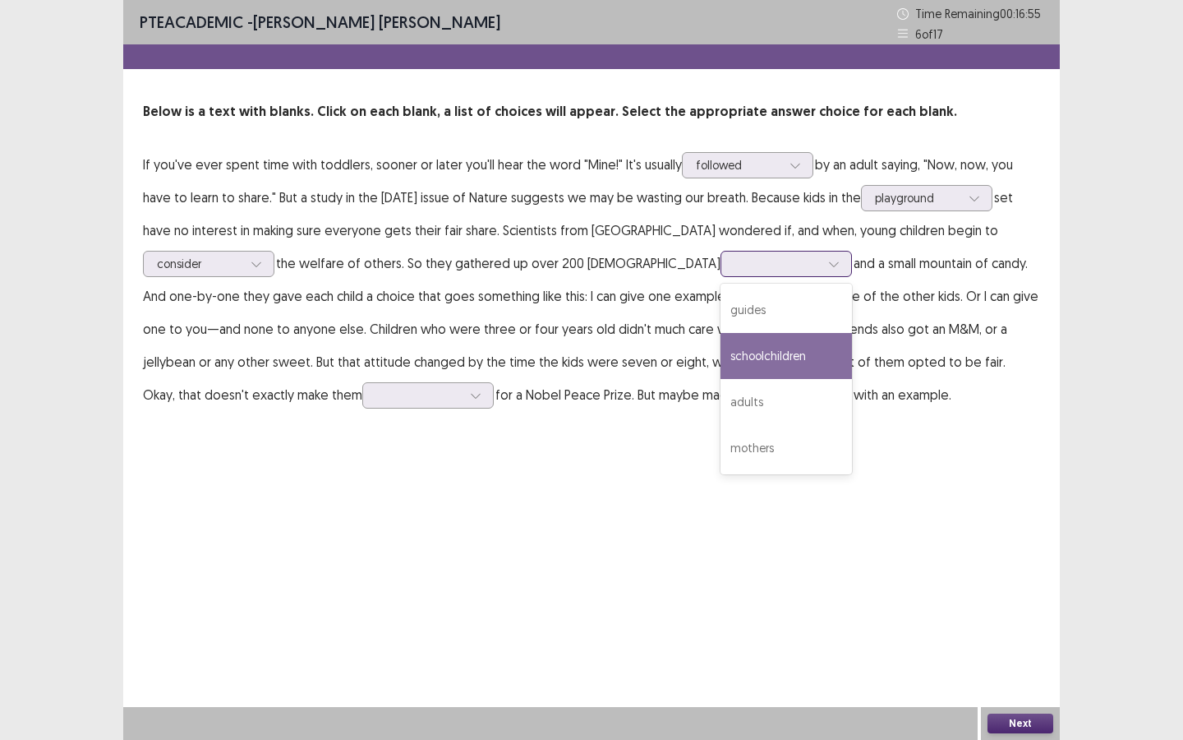
click at [721, 366] on div "schoolchildren" at bounding box center [786, 356] width 131 height 46
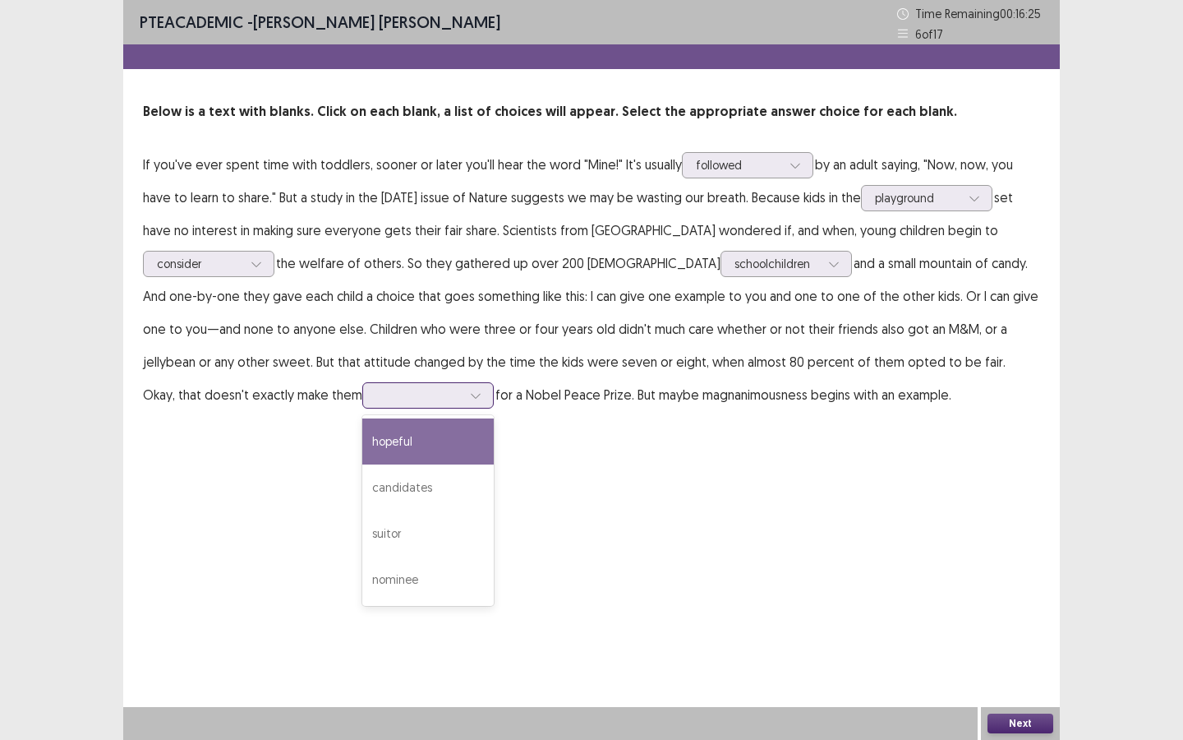
click at [376, 394] on div at bounding box center [418, 395] width 85 height 16
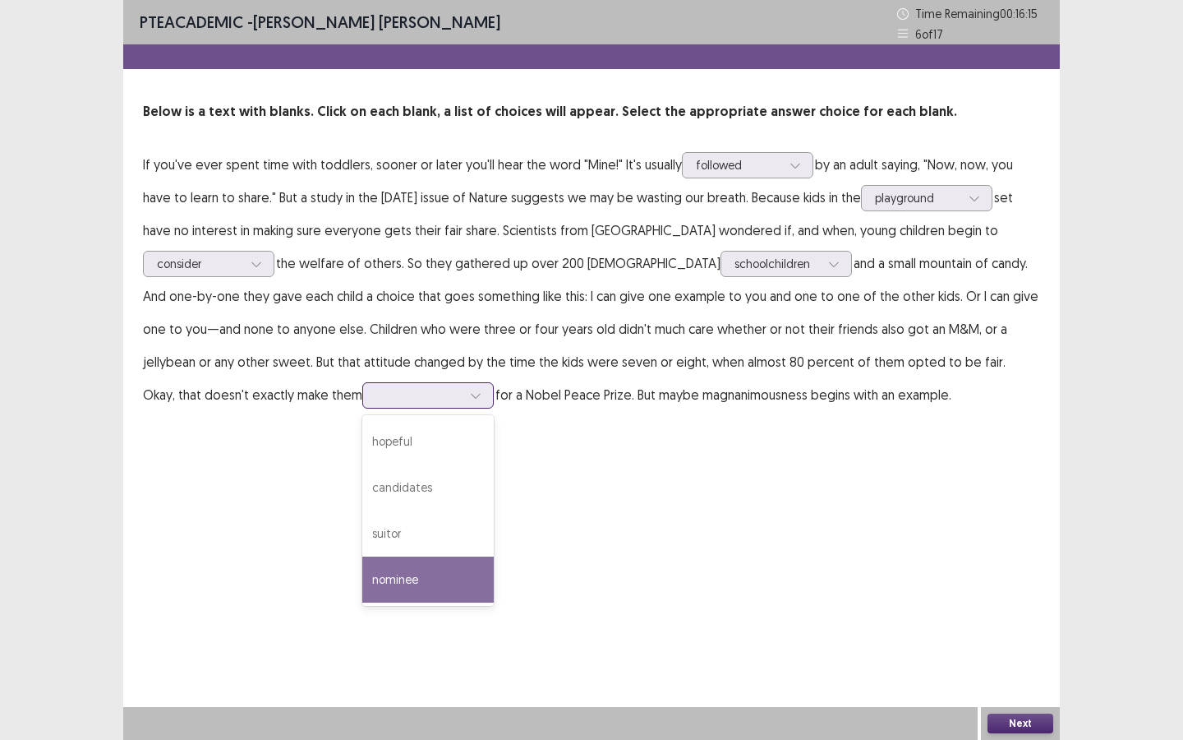
click at [362, 552] on div "nominee" at bounding box center [427, 579] width 131 height 46
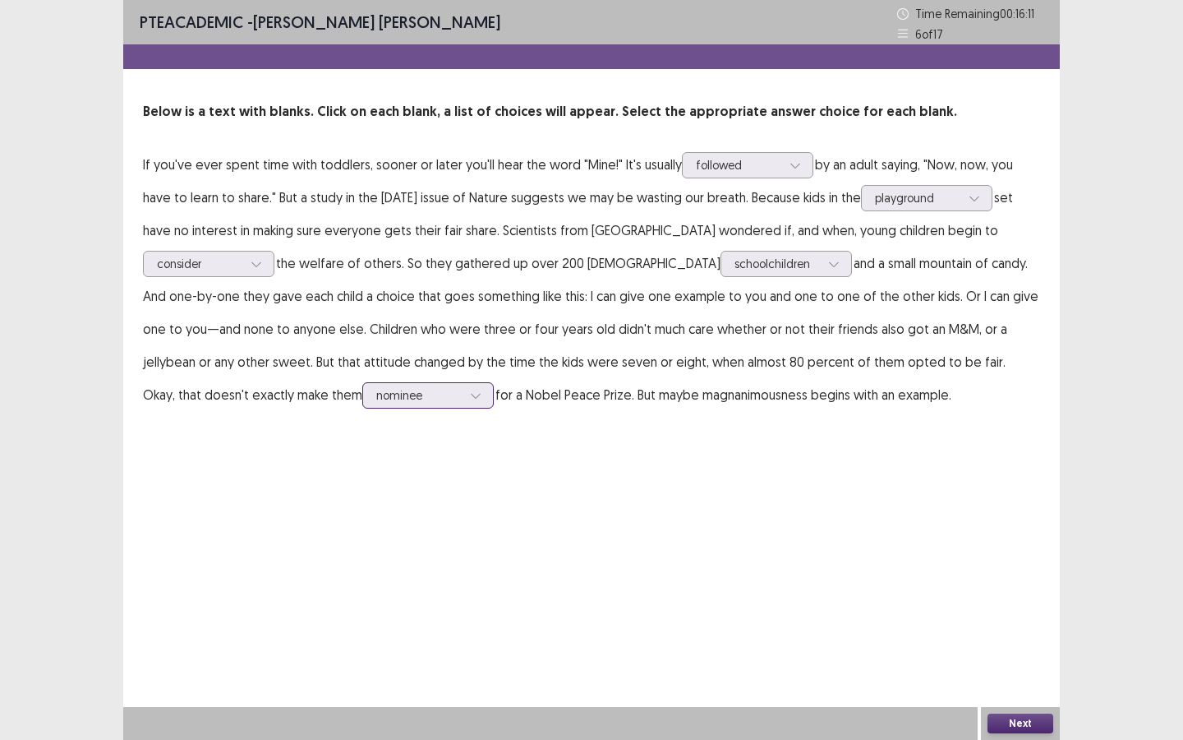
click at [376, 406] on div "nominee" at bounding box center [418, 395] width 85 height 25
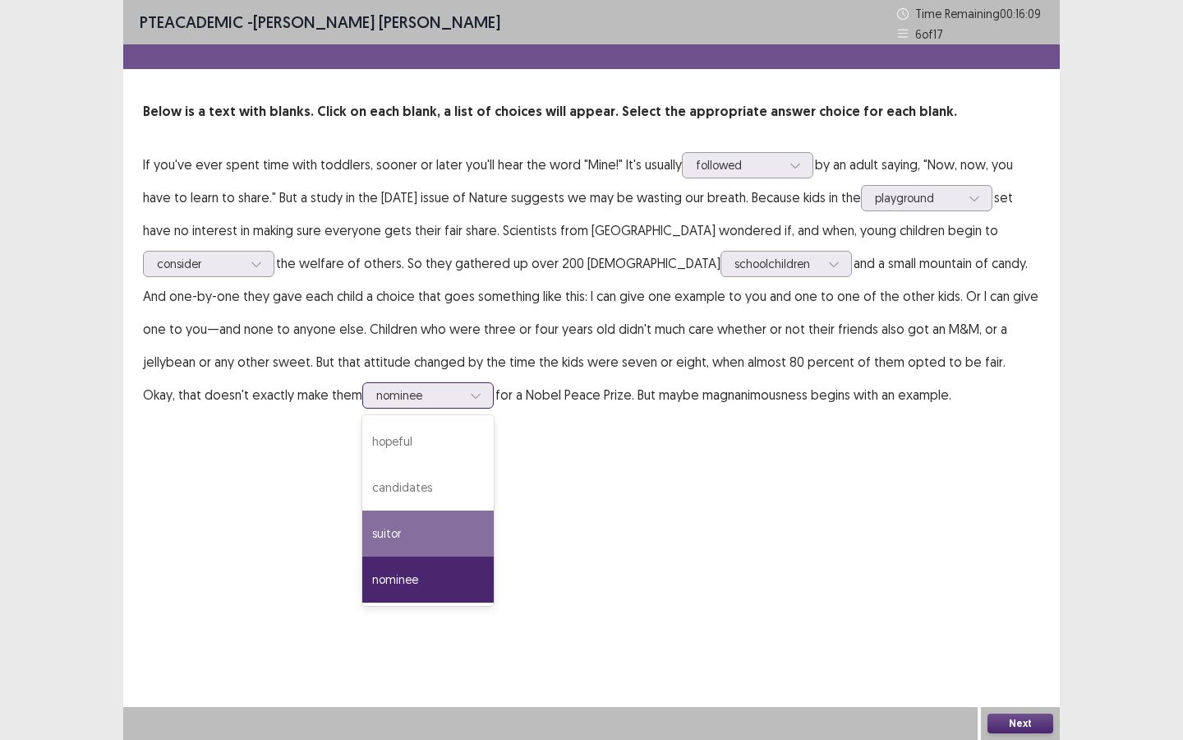
click at [362, 533] on div "suitor" at bounding box center [427, 533] width 131 height 46
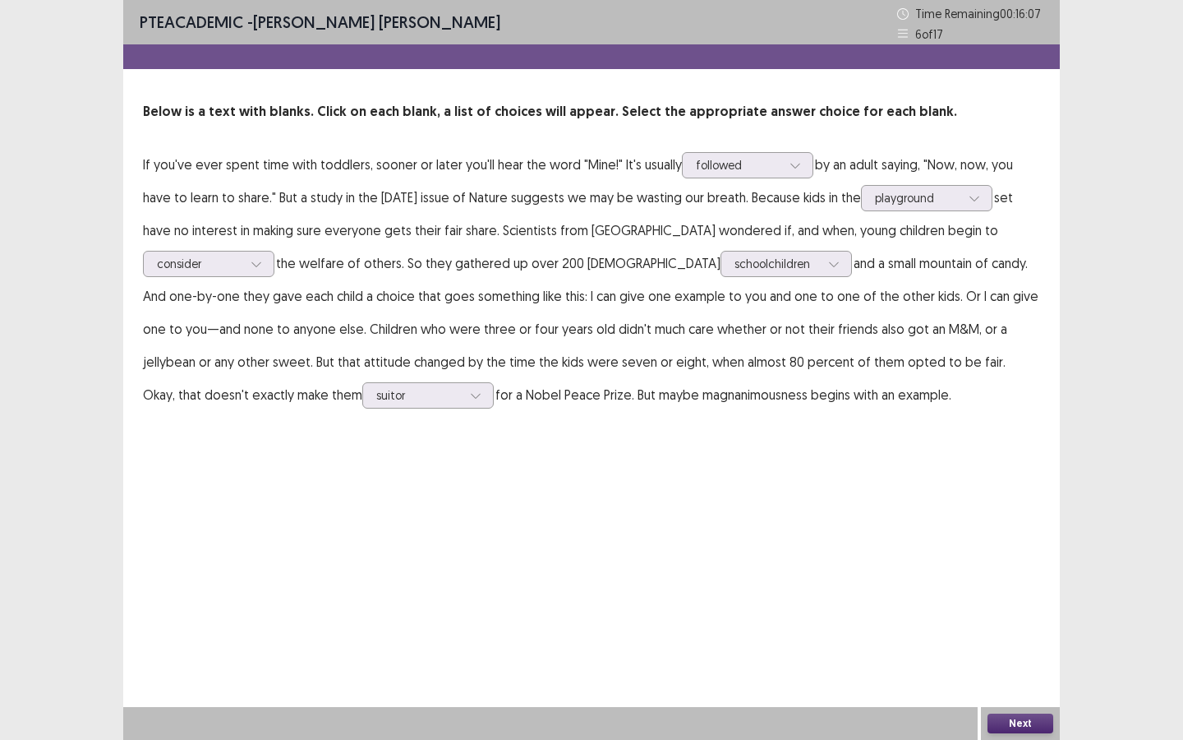
click at [970, 552] on button "Next" at bounding box center [1021, 723] width 66 height 20
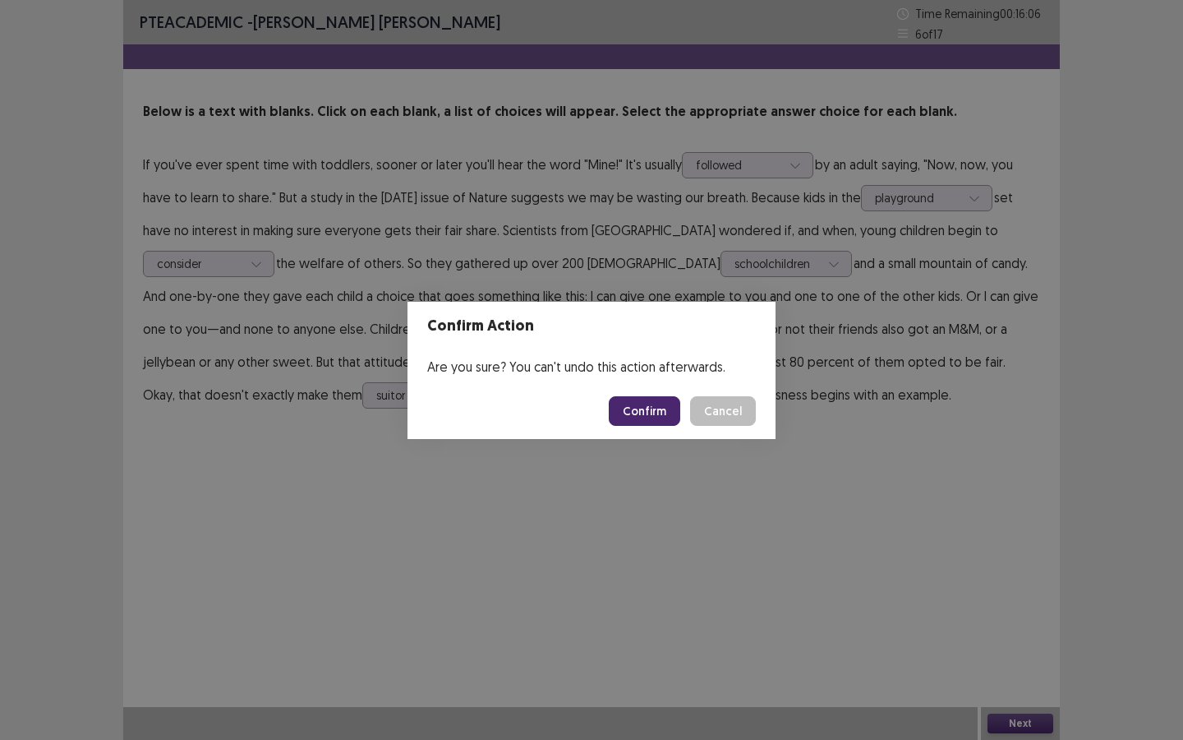
click at [640, 419] on button "Confirm" at bounding box center [644, 411] width 71 height 30
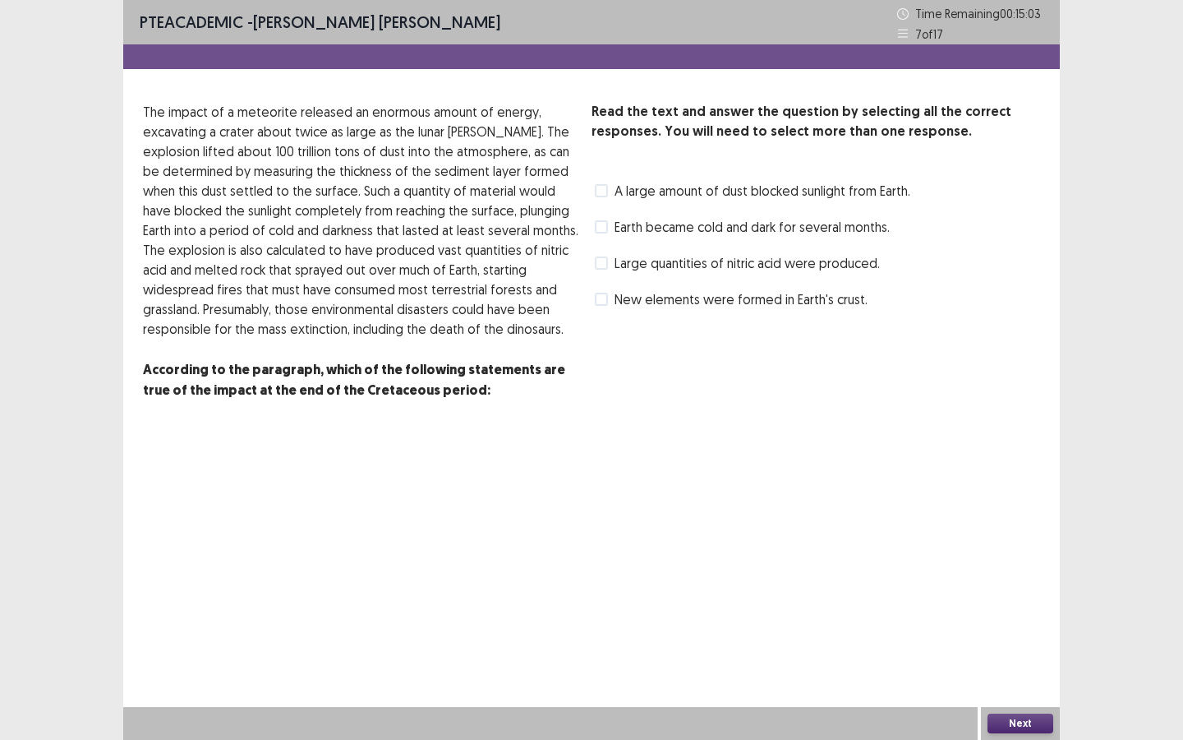
click at [607, 231] on span at bounding box center [601, 226] width 13 height 13
click at [620, 265] on span "Large quantities of nitric acid were produced." at bounding box center [747, 263] width 265 height 20
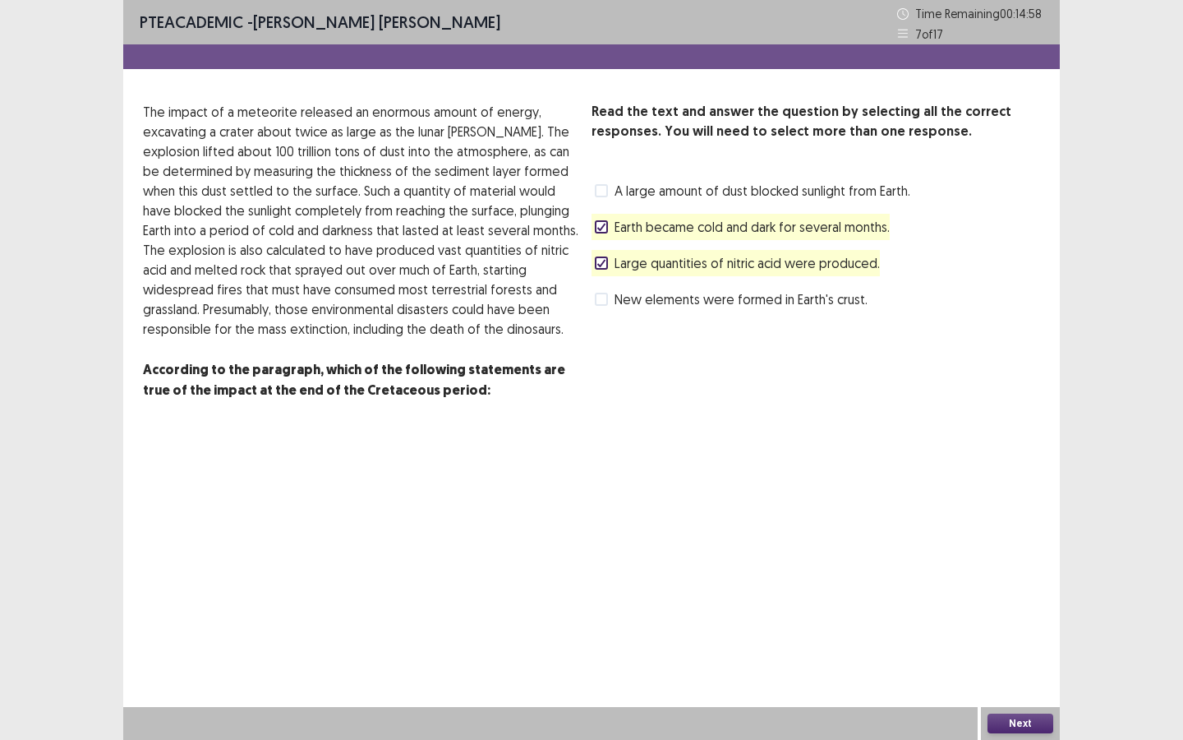
click at [970, 552] on button "Next" at bounding box center [1021, 723] width 66 height 20
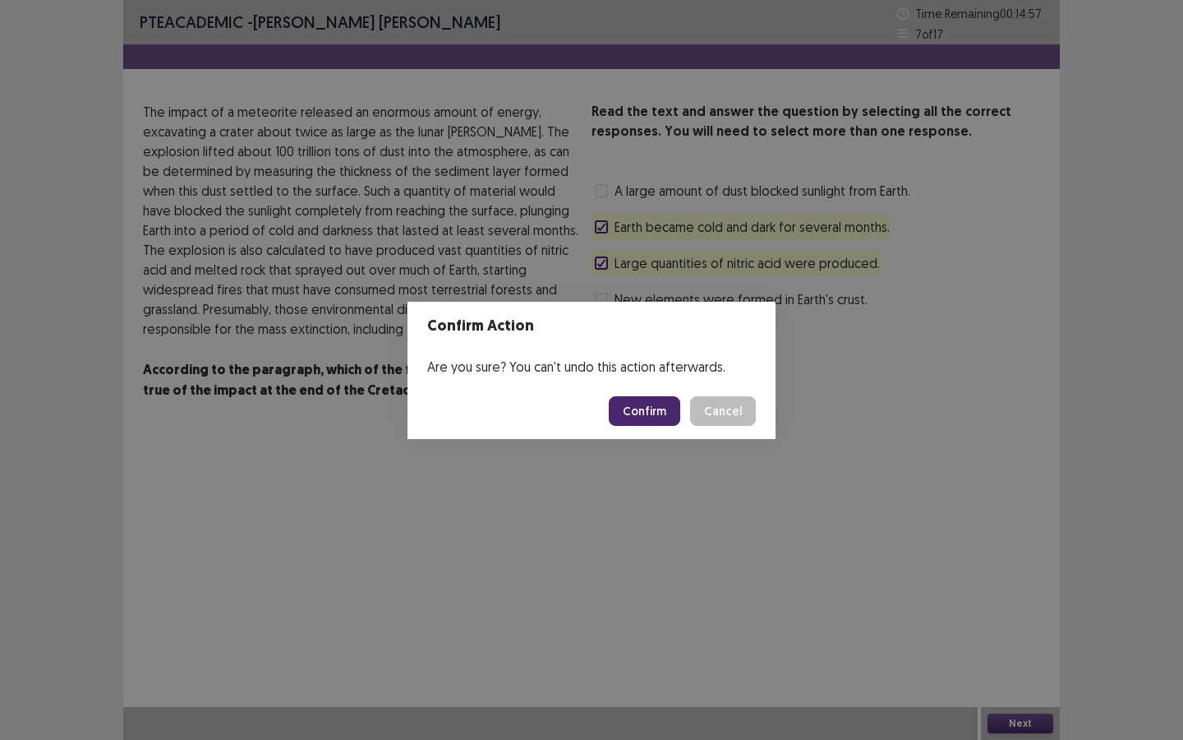
click at [648, 417] on button "Confirm" at bounding box center [644, 411] width 71 height 30
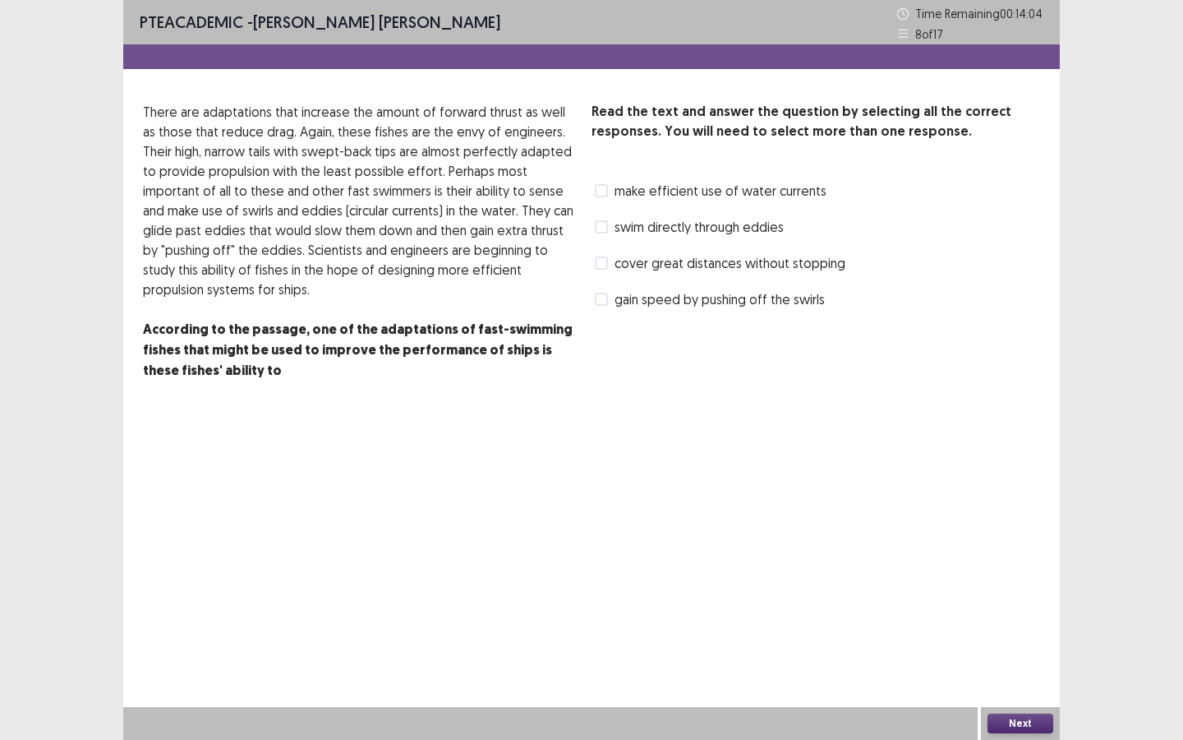
click at [607, 302] on span at bounding box center [601, 299] width 13 height 13
click at [608, 191] on label "make efficient use of water currents" at bounding box center [711, 191] width 232 height 20
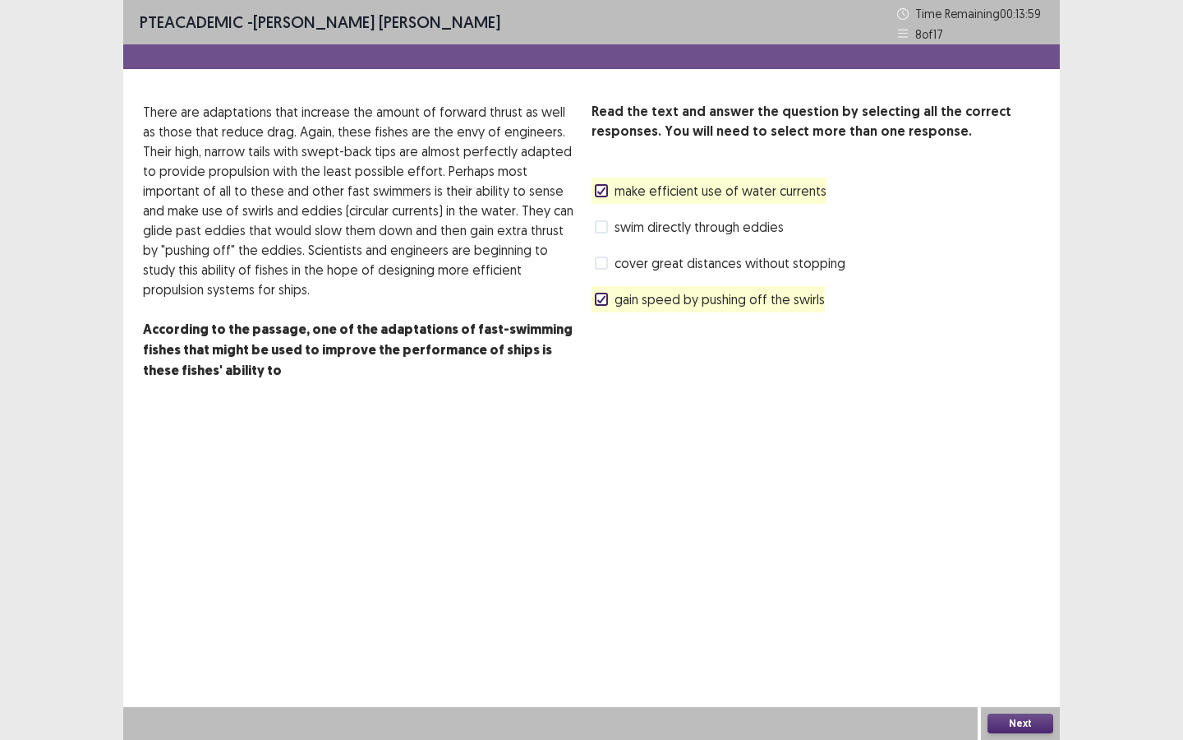
click at [970, 552] on button "Next" at bounding box center [1021, 723] width 66 height 20
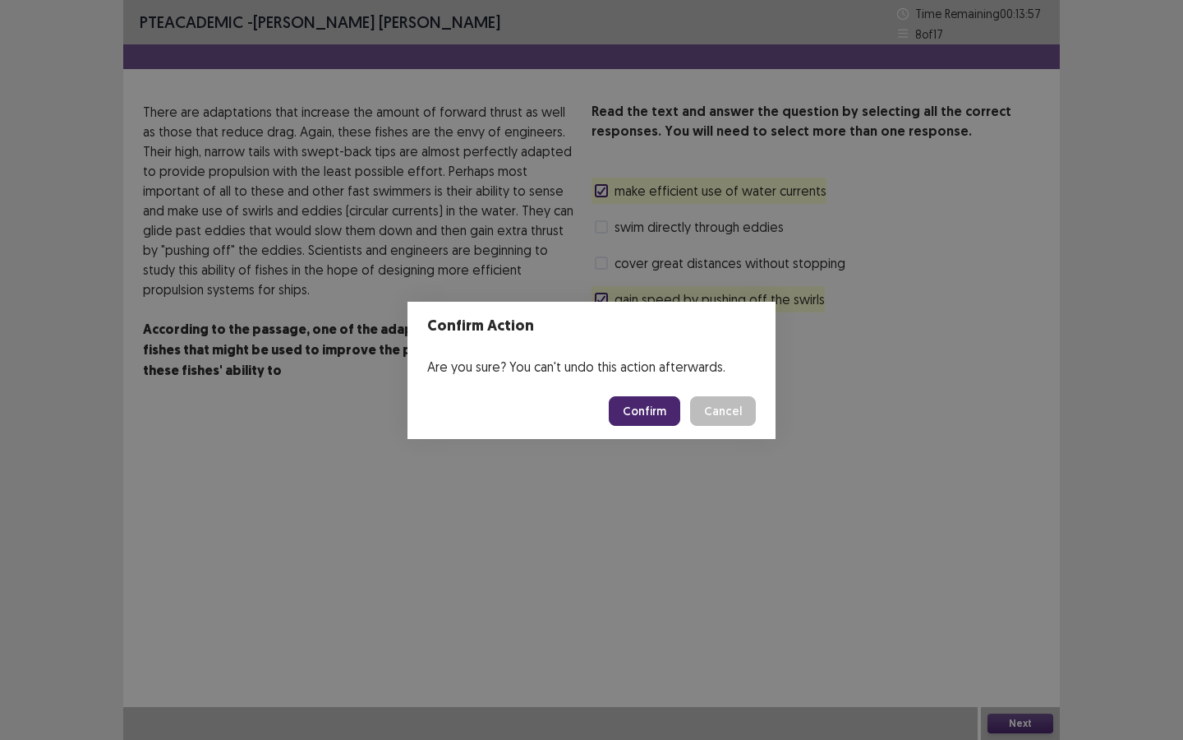
click at [639, 421] on button "Confirm" at bounding box center [644, 411] width 71 height 30
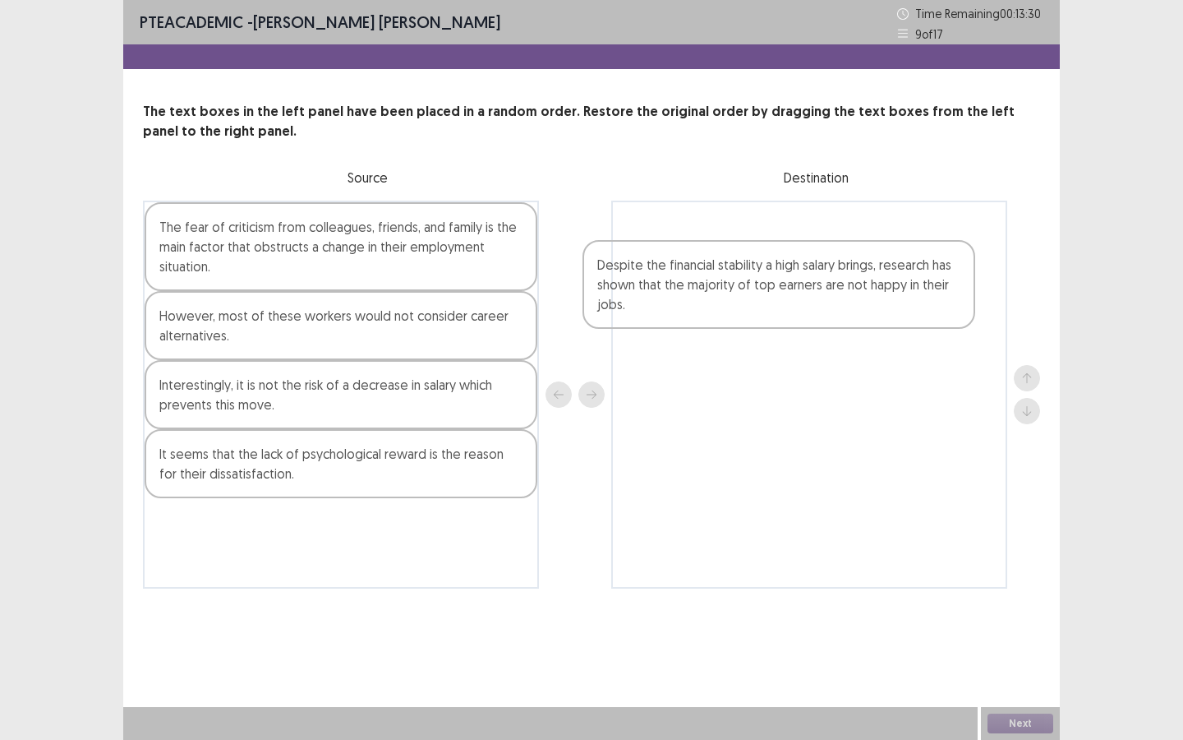
drag, startPoint x: 418, startPoint y: 332, endPoint x: 865, endPoint y: 282, distance: 449.8
click at [866, 281] on div "The fear of criticism from colleagues, friends, and family is the main factor t…" at bounding box center [591, 395] width 897 height 388
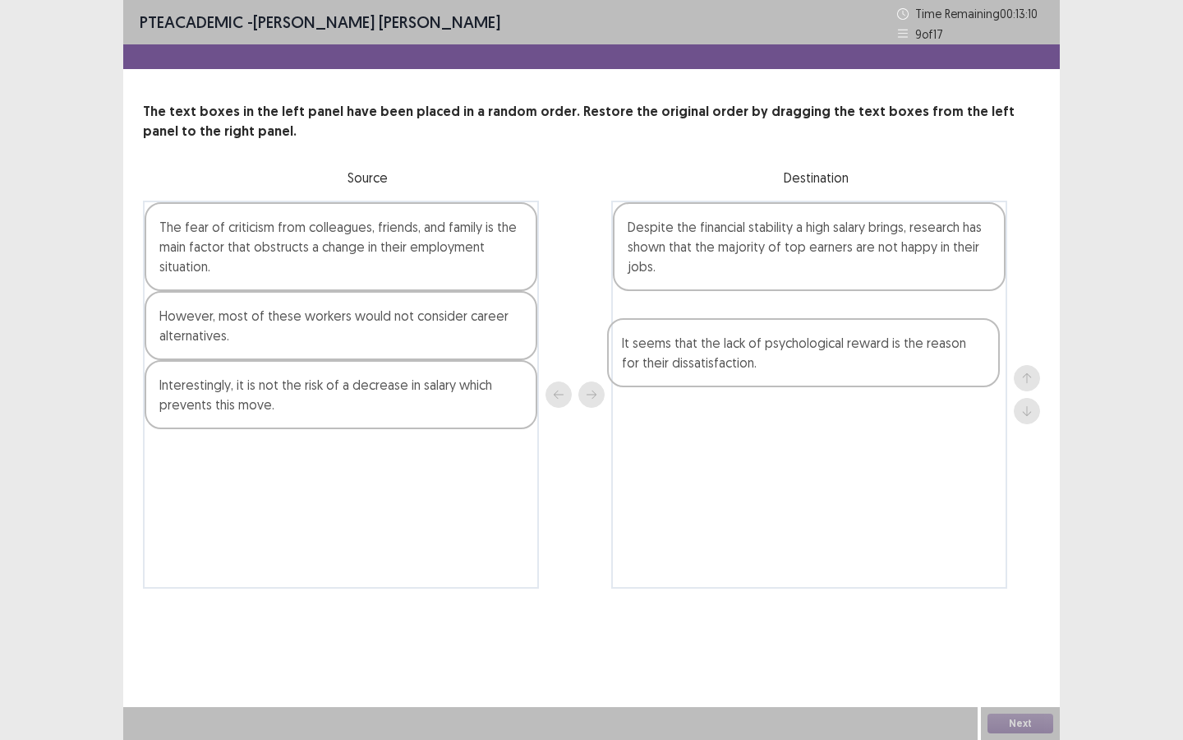
drag, startPoint x: 311, startPoint y: 481, endPoint x: 777, endPoint y: 367, distance: 480.3
click at [780, 369] on div "The fear of criticism from colleagues, friends, and family is the main factor t…" at bounding box center [591, 395] width 897 height 388
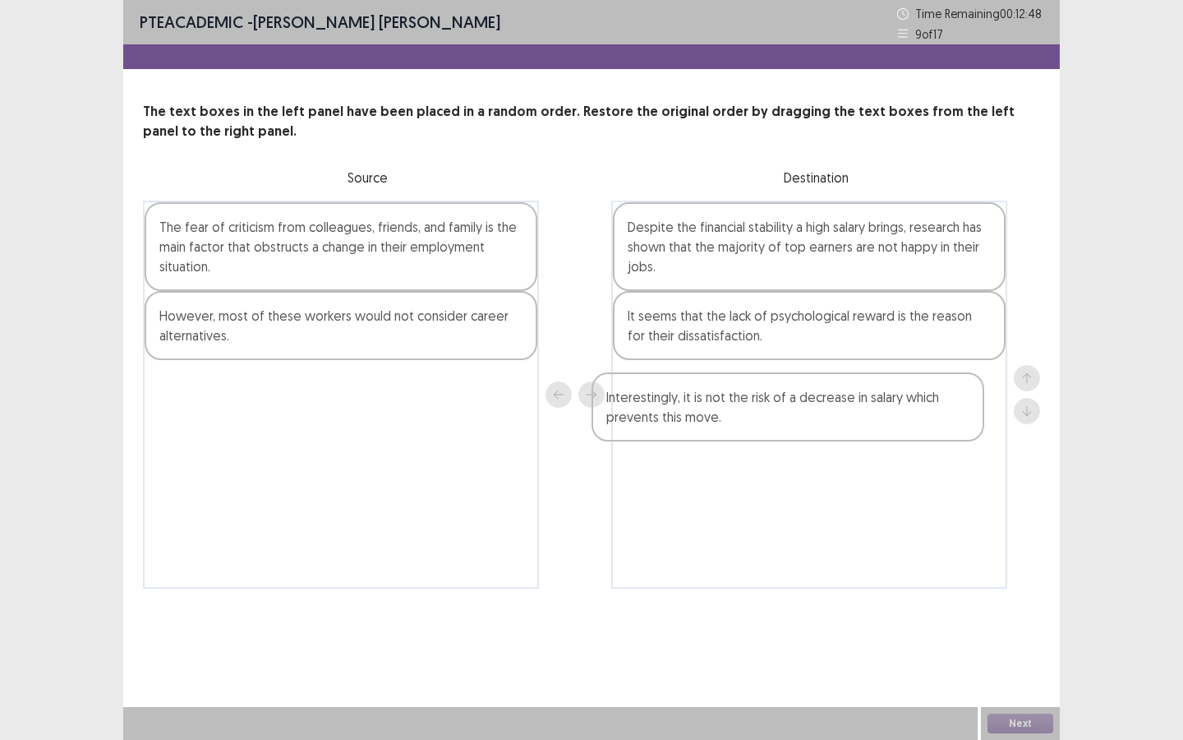
drag, startPoint x: 336, startPoint y: 413, endPoint x: 789, endPoint y: 425, distance: 452.9
click at [789, 425] on div "The fear of criticism from colleagues, friends, and family is the main factor t…" at bounding box center [591, 395] width 897 height 388
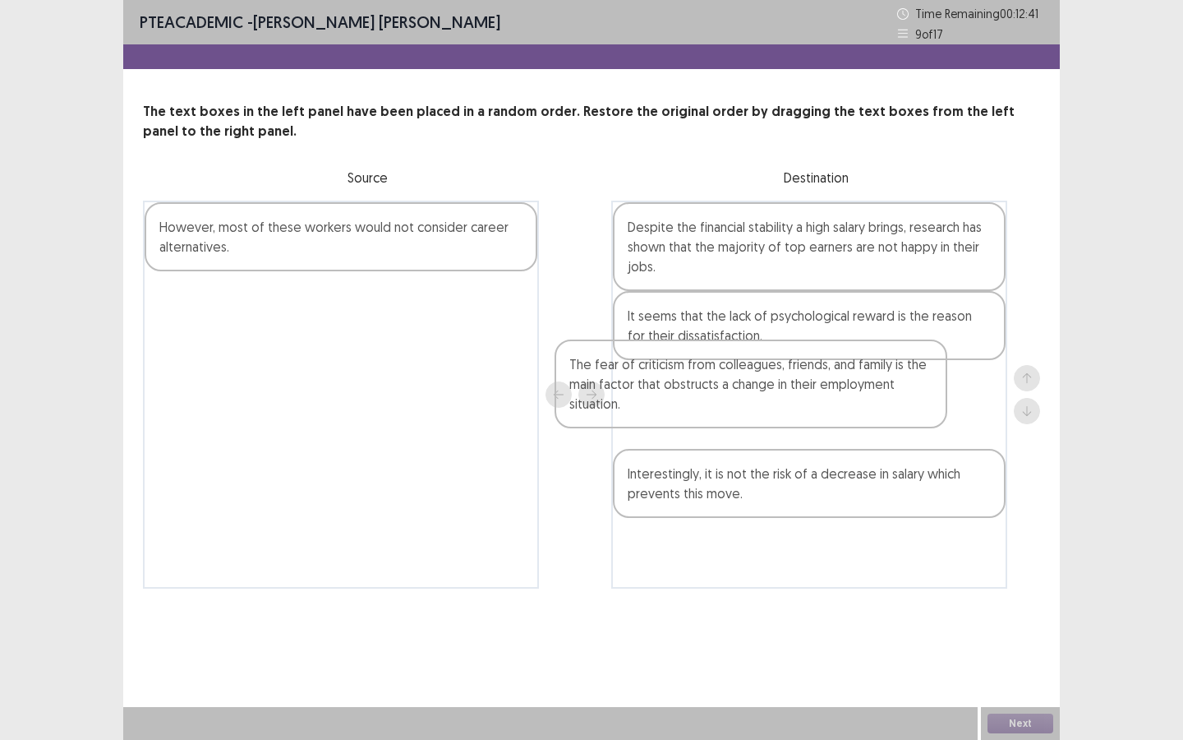
drag, startPoint x: 395, startPoint y: 274, endPoint x: 812, endPoint y: 414, distance: 439.7
click at [812, 414] on div "The fear of criticism from colleagues, friends, and family is the main factor t…" at bounding box center [591, 395] width 897 height 388
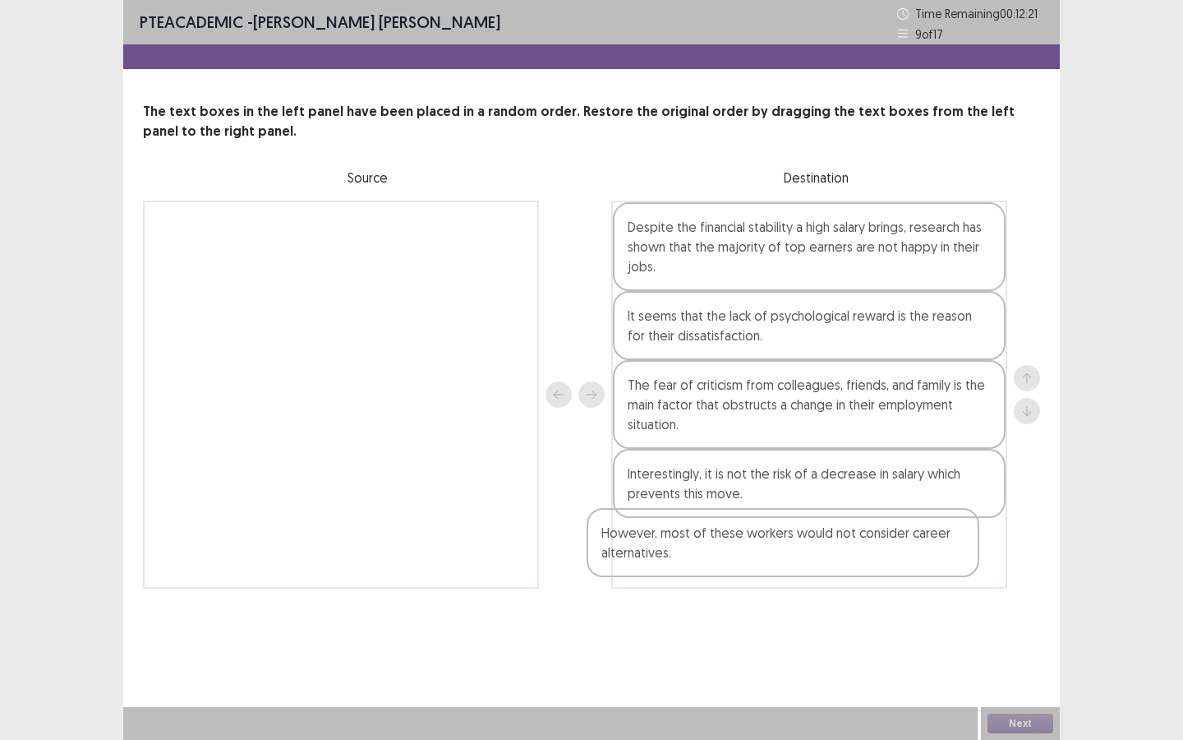
drag, startPoint x: 399, startPoint y: 259, endPoint x: 847, endPoint y: 564, distance: 541.8
click at [847, 552] on div "However, most of these workers would not consider career alternatives. Despite …" at bounding box center [591, 395] width 897 height 388
click at [970, 552] on button "Next" at bounding box center [1021, 723] width 66 height 20
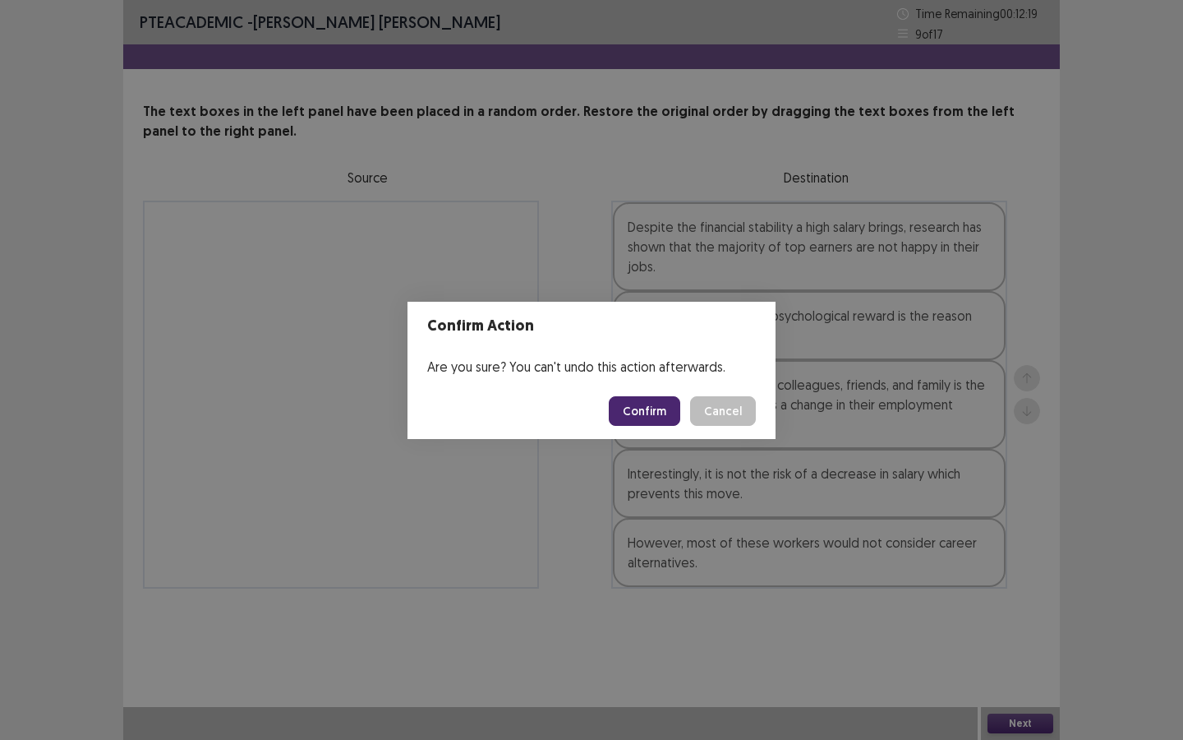
click at [629, 416] on button "Confirm" at bounding box center [644, 411] width 71 height 30
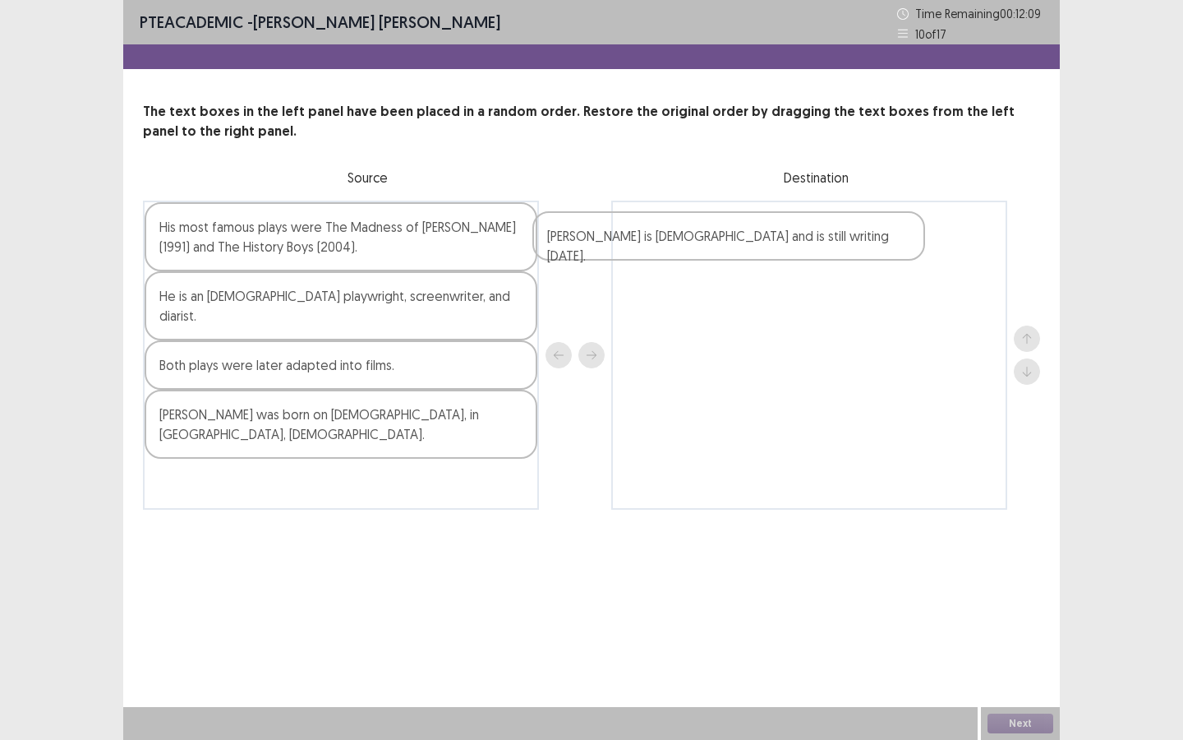
drag, startPoint x: 397, startPoint y: 298, endPoint x: 795, endPoint y: 240, distance: 402.0
click at [795, 240] on div "His most famous plays were The Madness of [PERSON_NAME] (1991) and The History …" at bounding box center [591, 355] width 897 height 309
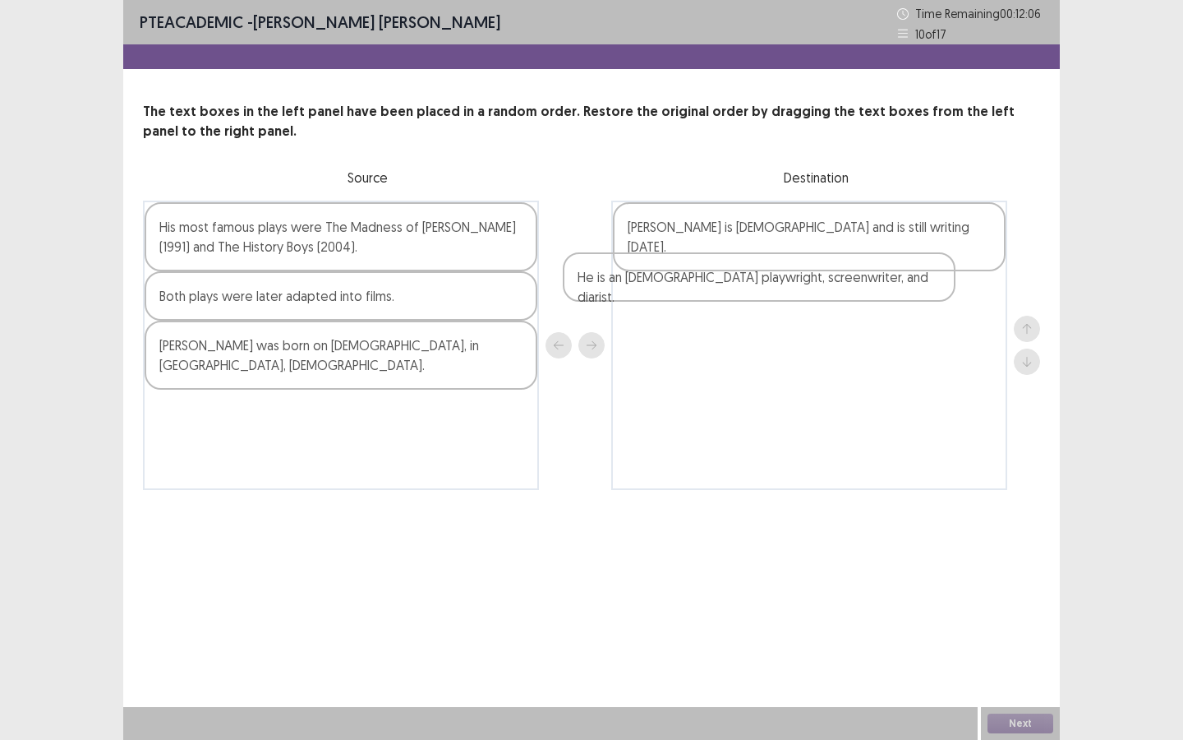
drag, startPoint x: 366, startPoint y: 306, endPoint x: 831, endPoint y: 290, distance: 465.4
click at [818, 290] on div "His most famous plays were The Madness of [PERSON_NAME] (1991) and The History …" at bounding box center [591, 345] width 897 height 289
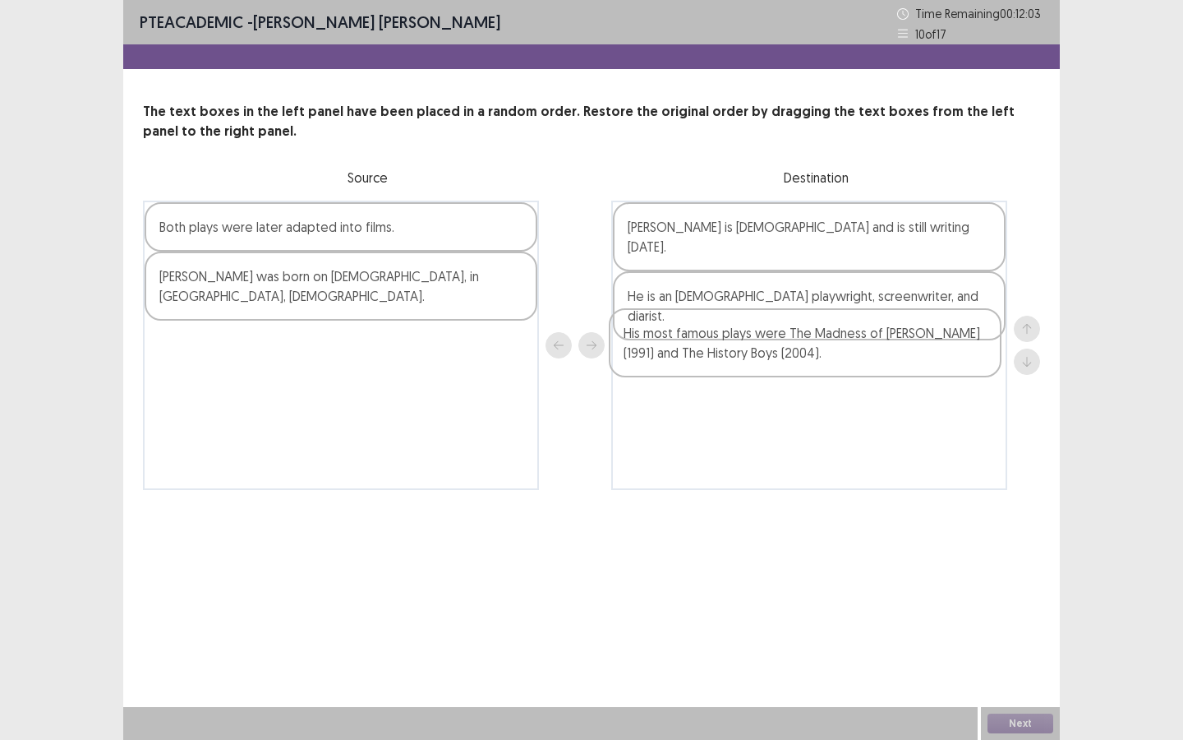
drag, startPoint x: 390, startPoint y: 239, endPoint x: 862, endPoint y: 347, distance: 483.8
click at [862, 347] on div "His most famous plays were The Madness of [PERSON_NAME] (1991) and The History …" at bounding box center [591, 345] width 897 height 289
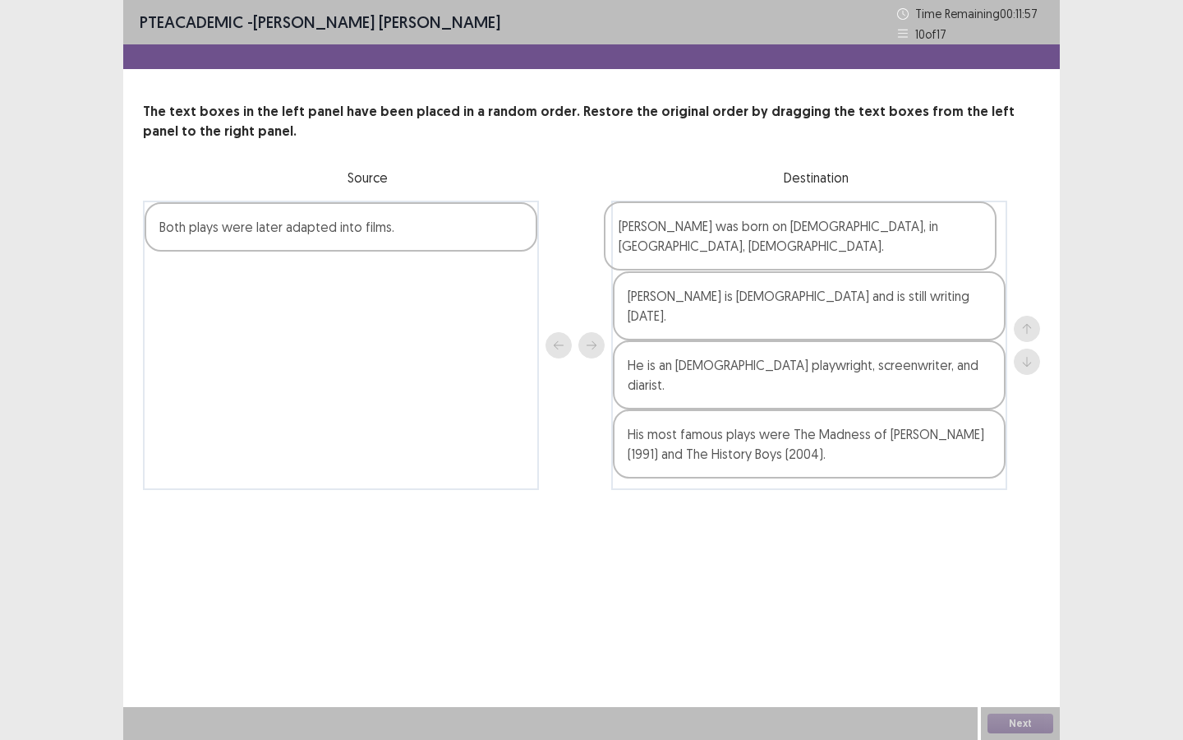
drag, startPoint x: 422, startPoint y: 278, endPoint x: 889, endPoint y: 230, distance: 469.2
click at [889, 230] on div "Both plays were later adapted into films. [PERSON_NAME] was born on [DEMOGRAPHI…" at bounding box center [591, 345] width 897 height 289
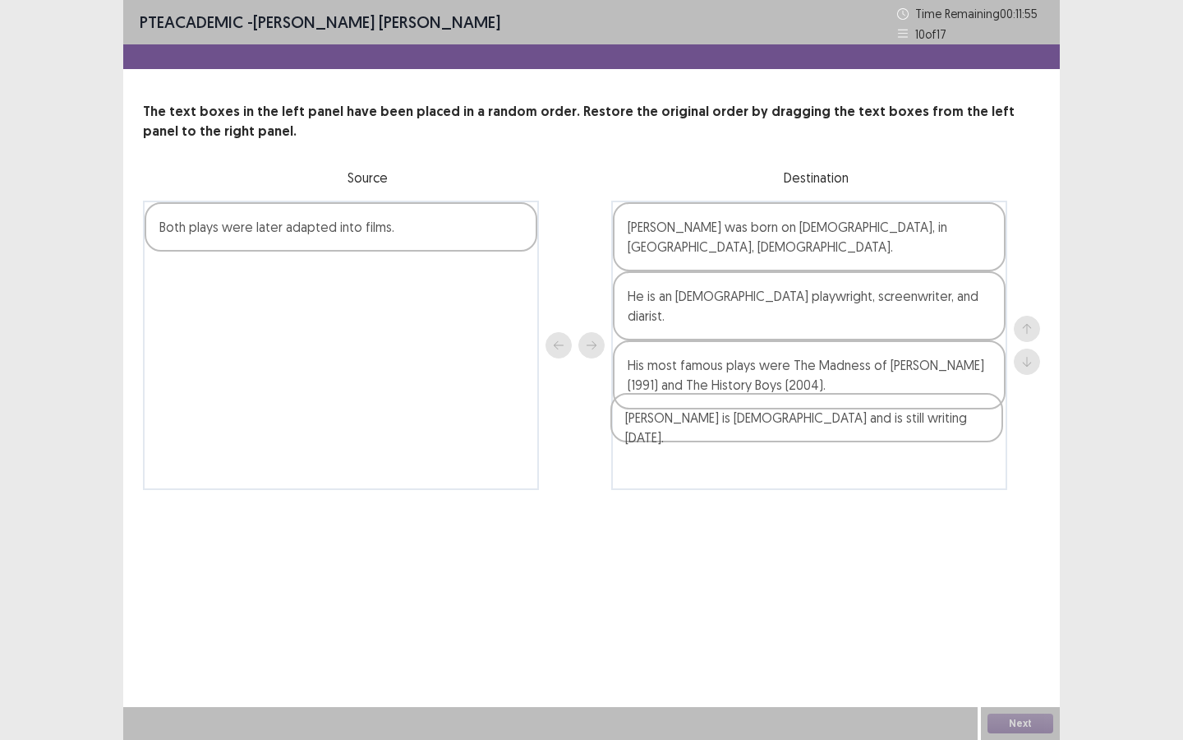
drag, startPoint x: 881, startPoint y: 297, endPoint x: 878, endPoint y: 423, distance: 125.8
click at [878, 423] on div "[PERSON_NAME] was born on [DEMOGRAPHIC_DATA], in [GEOGRAPHIC_DATA], [DEMOGRAPHI…" at bounding box center [809, 345] width 396 height 289
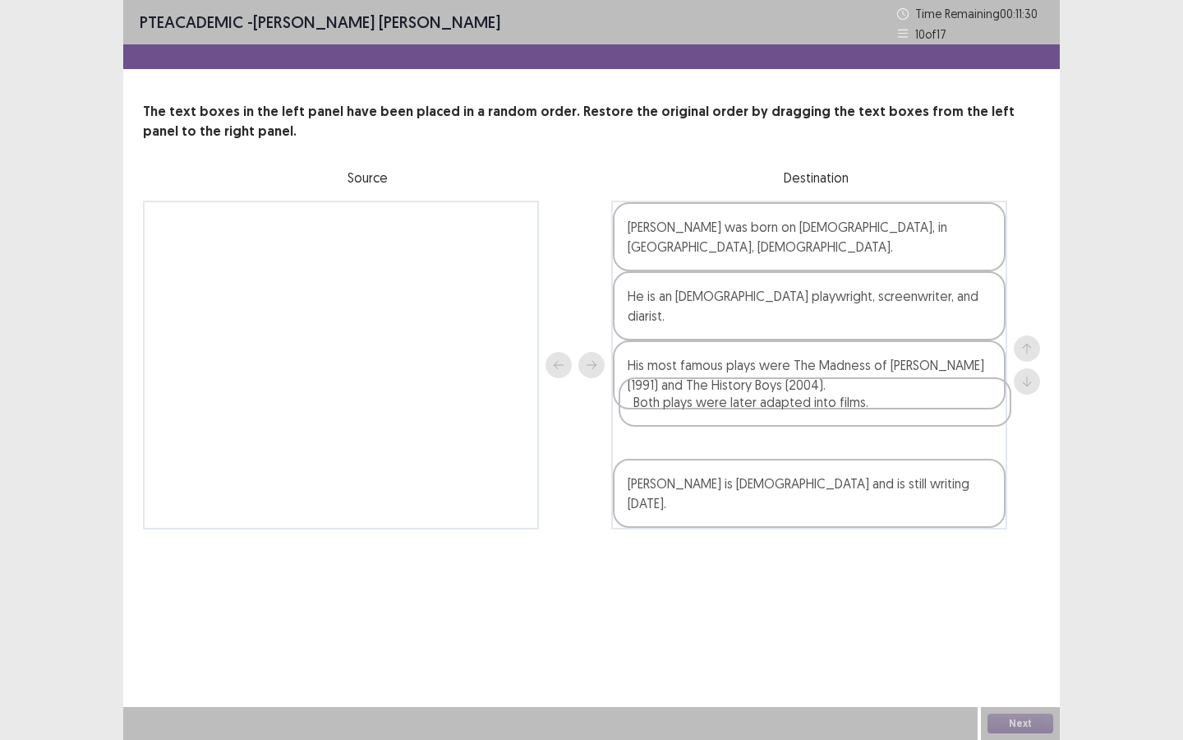
drag, startPoint x: 386, startPoint y: 241, endPoint x: 869, endPoint y: 418, distance: 514.8
click at [869, 418] on div "Both plays were later adapted into films. [PERSON_NAME] was born on [DEMOGRAPHI…" at bounding box center [591, 365] width 897 height 329
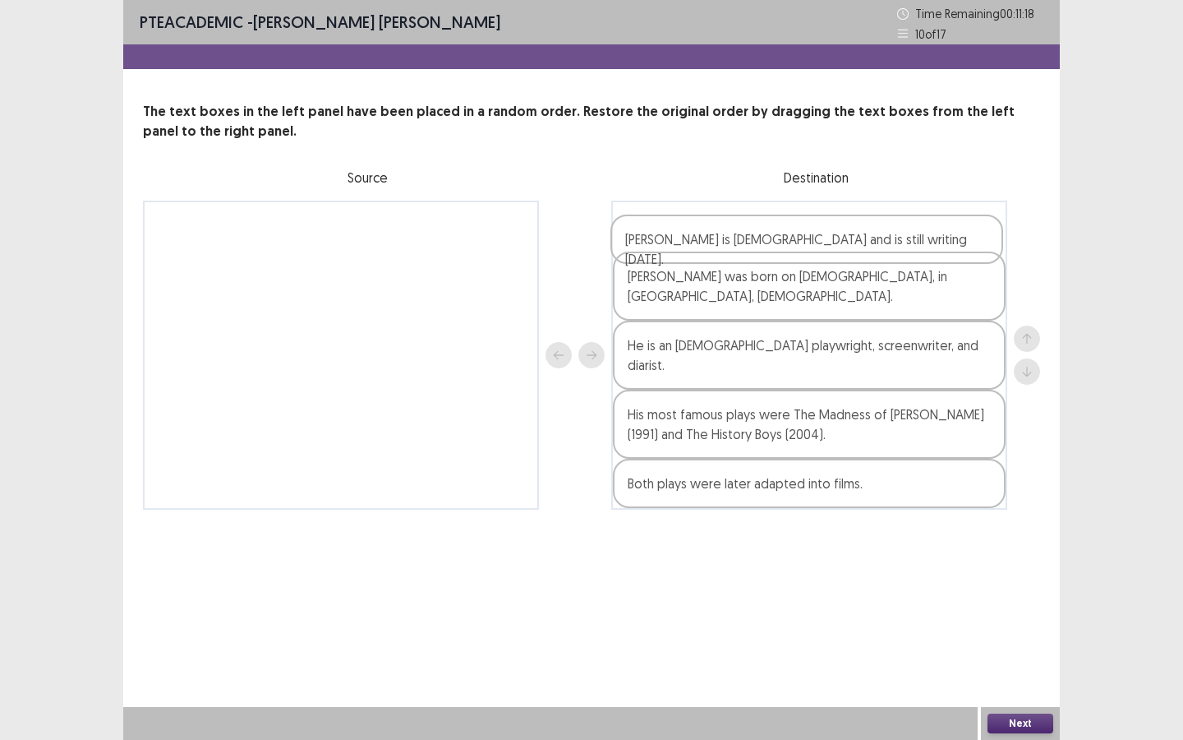
drag, startPoint x: 817, startPoint y: 475, endPoint x: 817, endPoint y: 240, distance: 235.0
click at [814, 240] on div "[PERSON_NAME] was born on [DEMOGRAPHIC_DATA], in [GEOGRAPHIC_DATA], [DEMOGRAPHI…" at bounding box center [809, 355] width 396 height 309
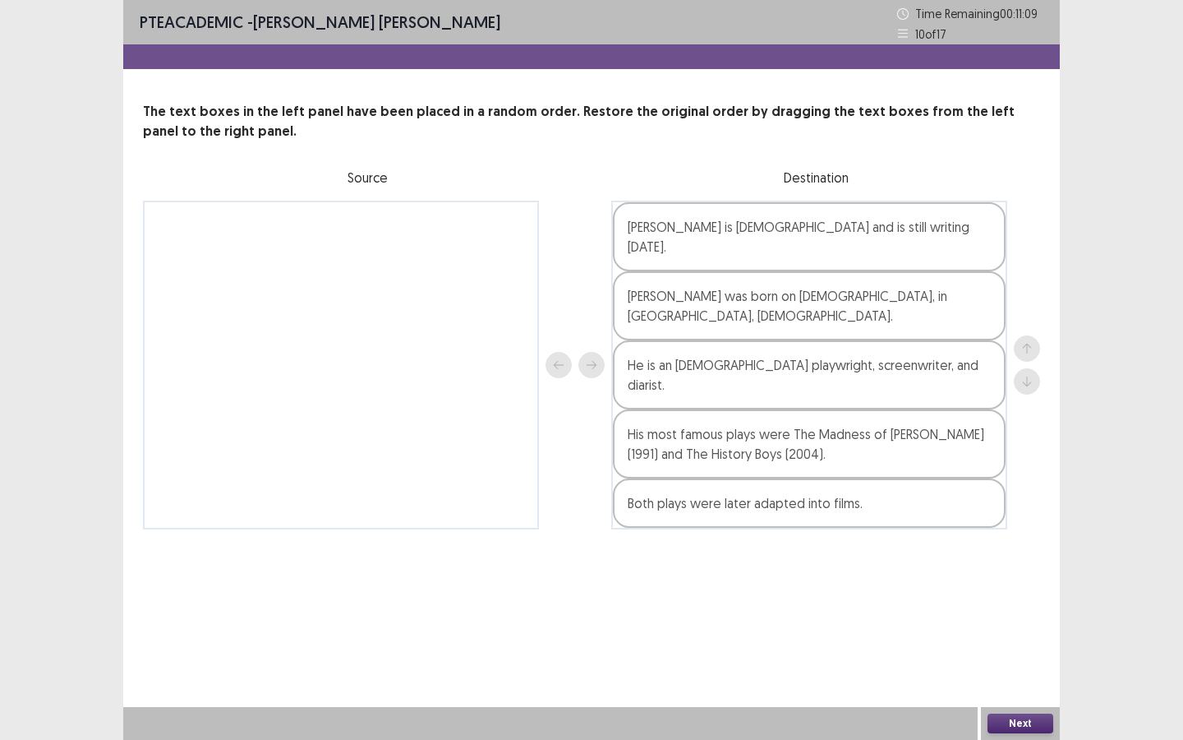
click at [970, 552] on button "Next" at bounding box center [1021, 723] width 66 height 20
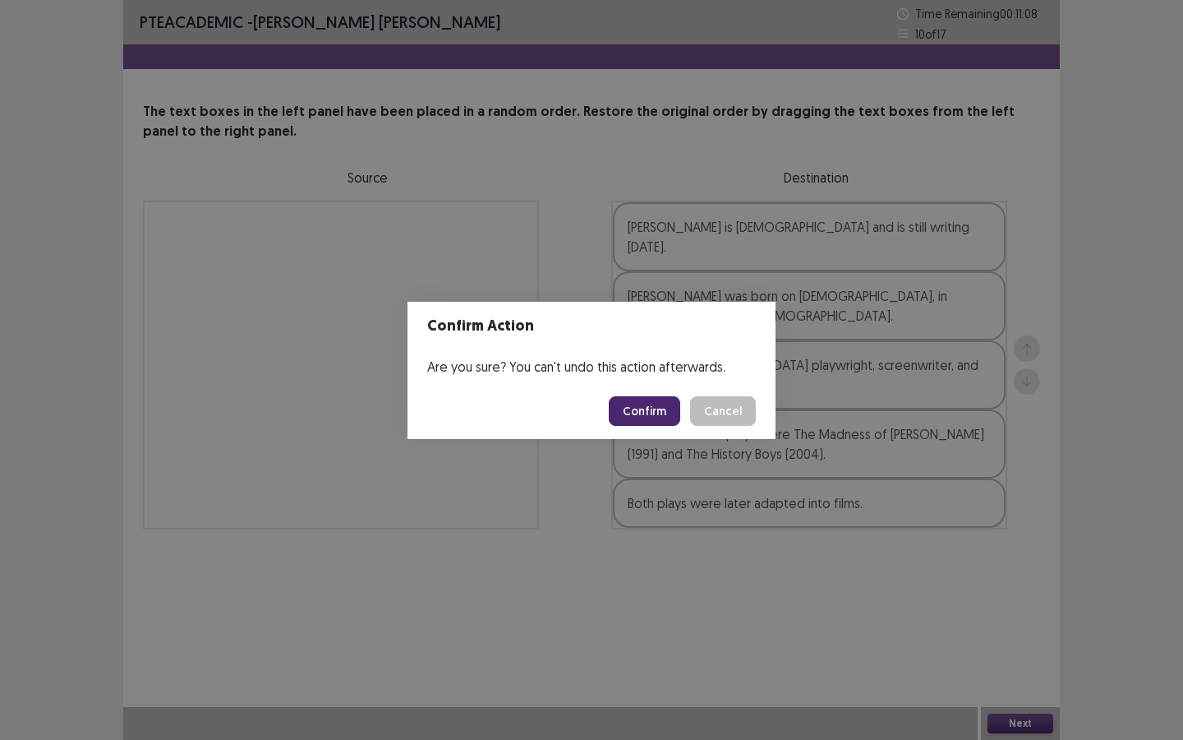
click at [652, 405] on button "Confirm" at bounding box center [644, 411] width 71 height 30
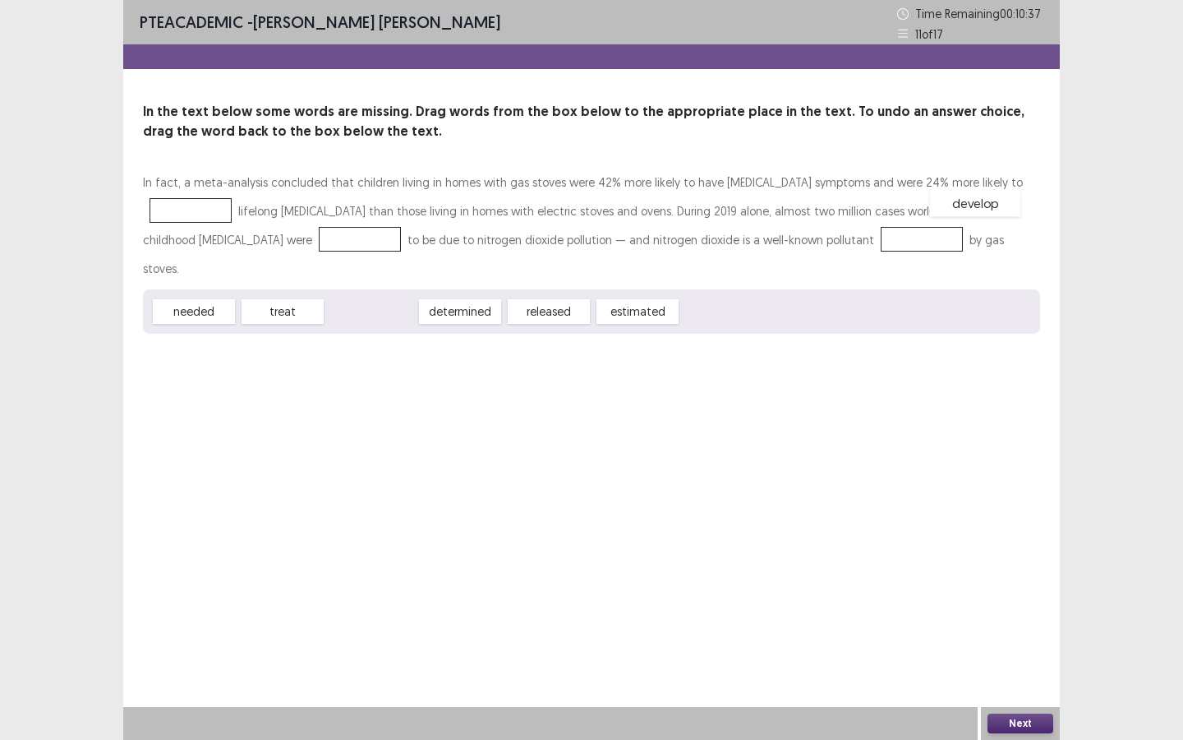
drag, startPoint x: 380, startPoint y: 292, endPoint x: 984, endPoint y: 183, distance: 614.5
click at [394, 298] on span "determined" at bounding box center [371, 311] width 90 height 27
click at [388, 295] on span "determined" at bounding box center [375, 308] width 90 height 27
drag, startPoint x: 395, startPoint y: 285, endPoint x: 207, endPoint y: 240, distance: 193.5
drag, startPoint x: 384, startPoint y: 288, endPoint x: 776, endPoint y: 233, distance: 395.8
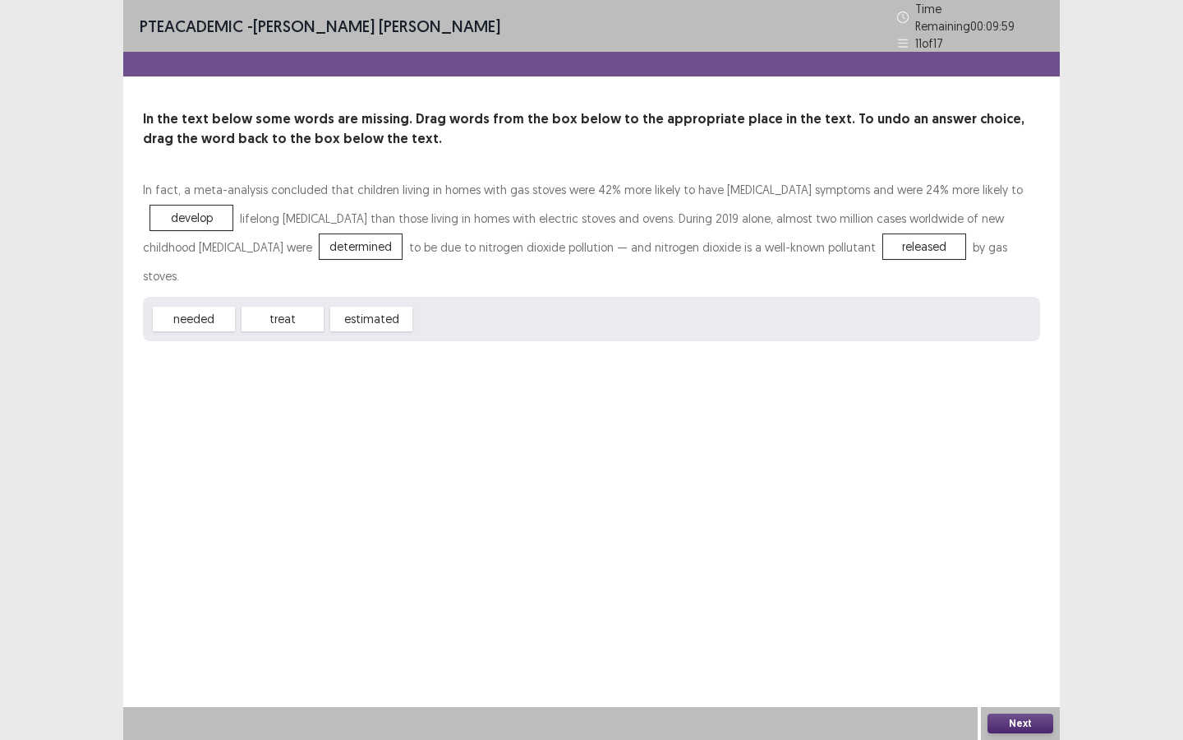
click at [970, 552] on button "Next" at bounding box center [1021, 723] width 66 height 20
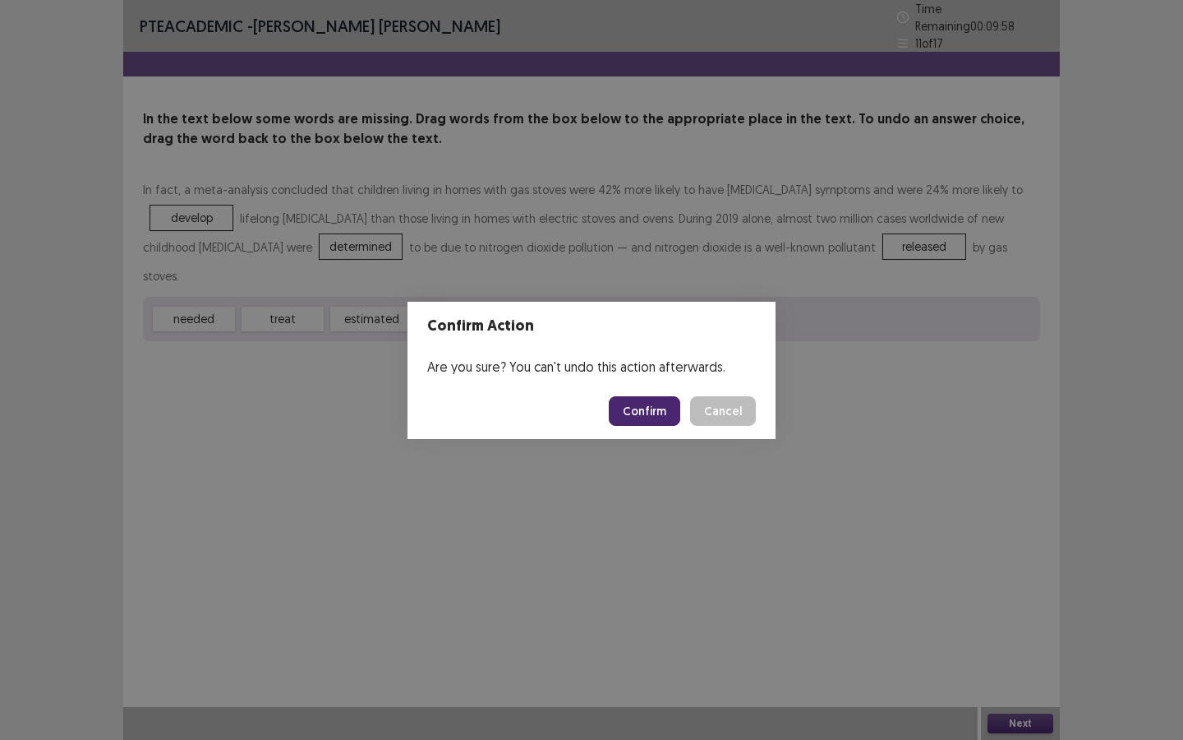
click at [646, 406] on button "Confirm" at bounding box center [644, 411] width 71 height 30
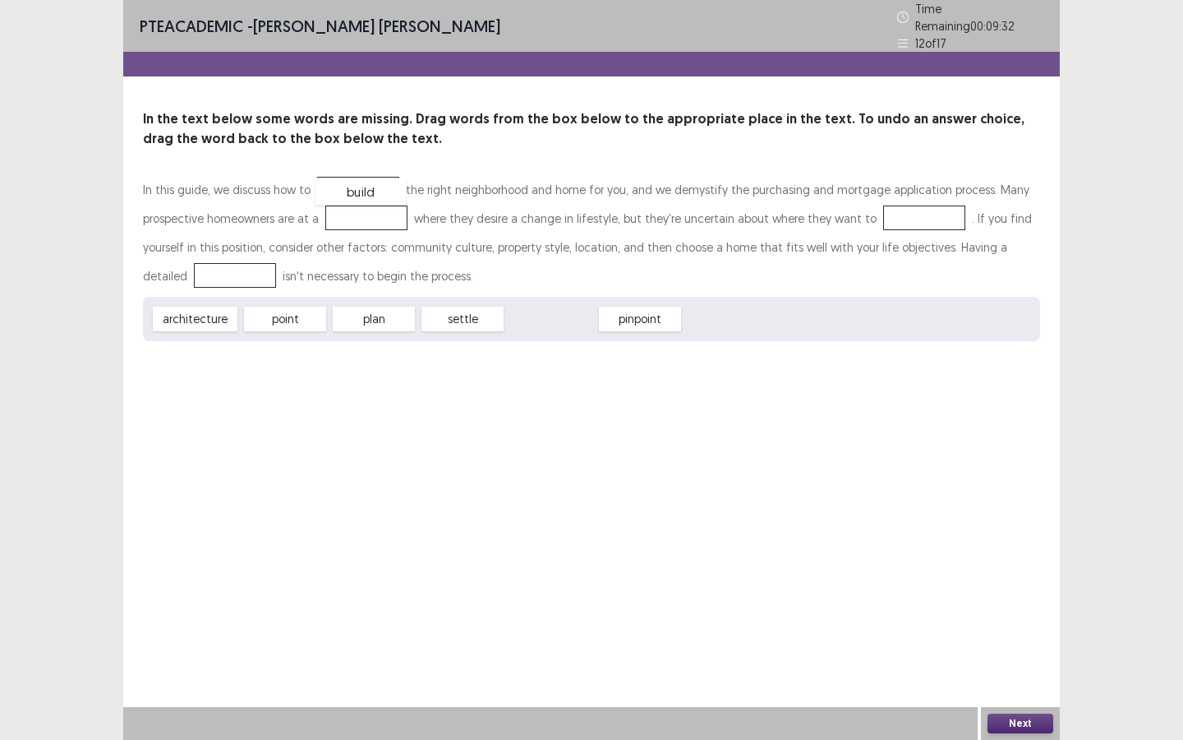
drag, startPoint x: 557, startPoint y: 311, endPoint x: 366, endPoint y: 183, distance: 229.3
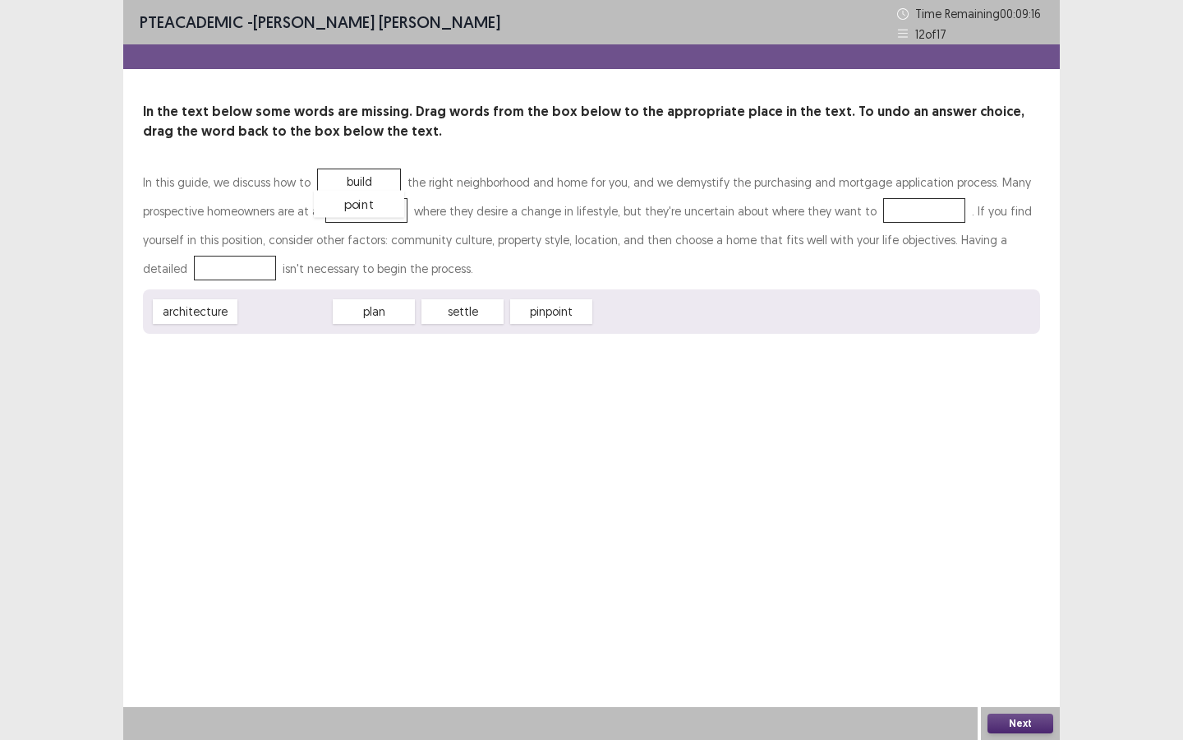
drag, startPoint x: 279, startPoint y: 307, endPoint x: 359, endPoint y: 200, distance: 133.9
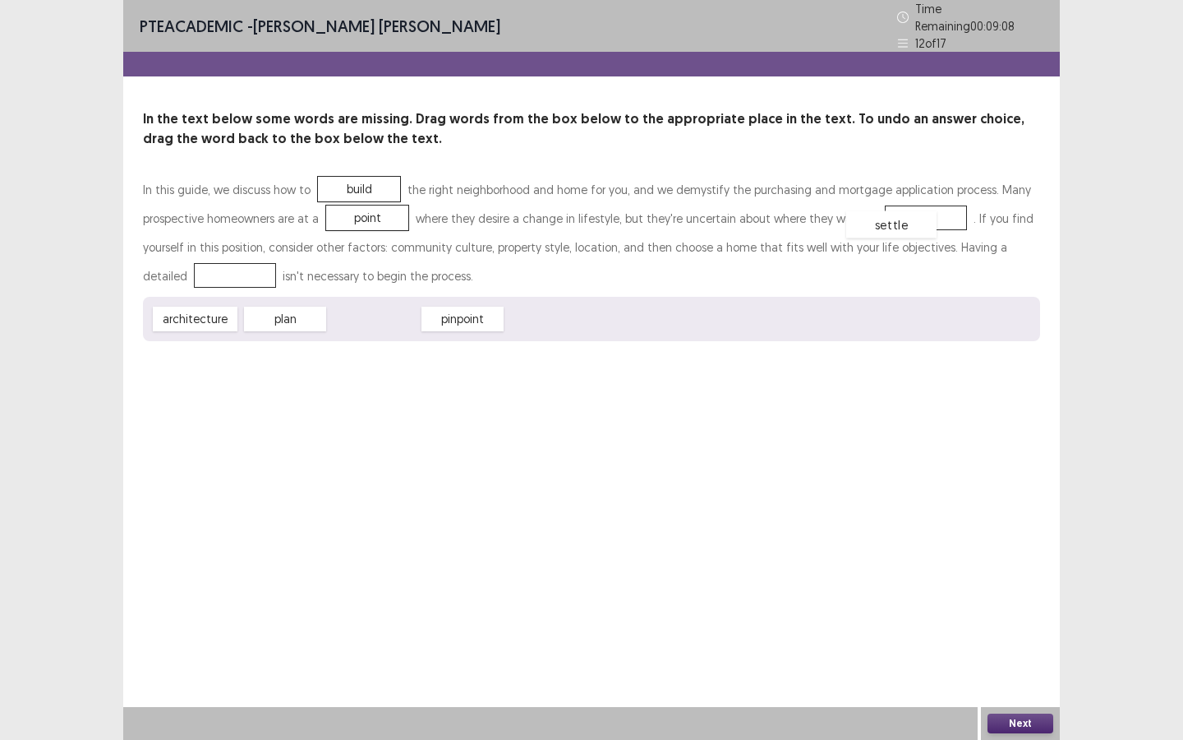
drag, startPoint x: 454, startPoint y: 302, endPoint x: 900, endPoint y: 216, distance: 454.5
drag, startPoint x: 287, startPoint y: 316, endPoint x: 198, endPoint y: 277, distance: 96.8
click at [970, 552] on button "Next" at bounding box center [1021, 723] width 66 height 20
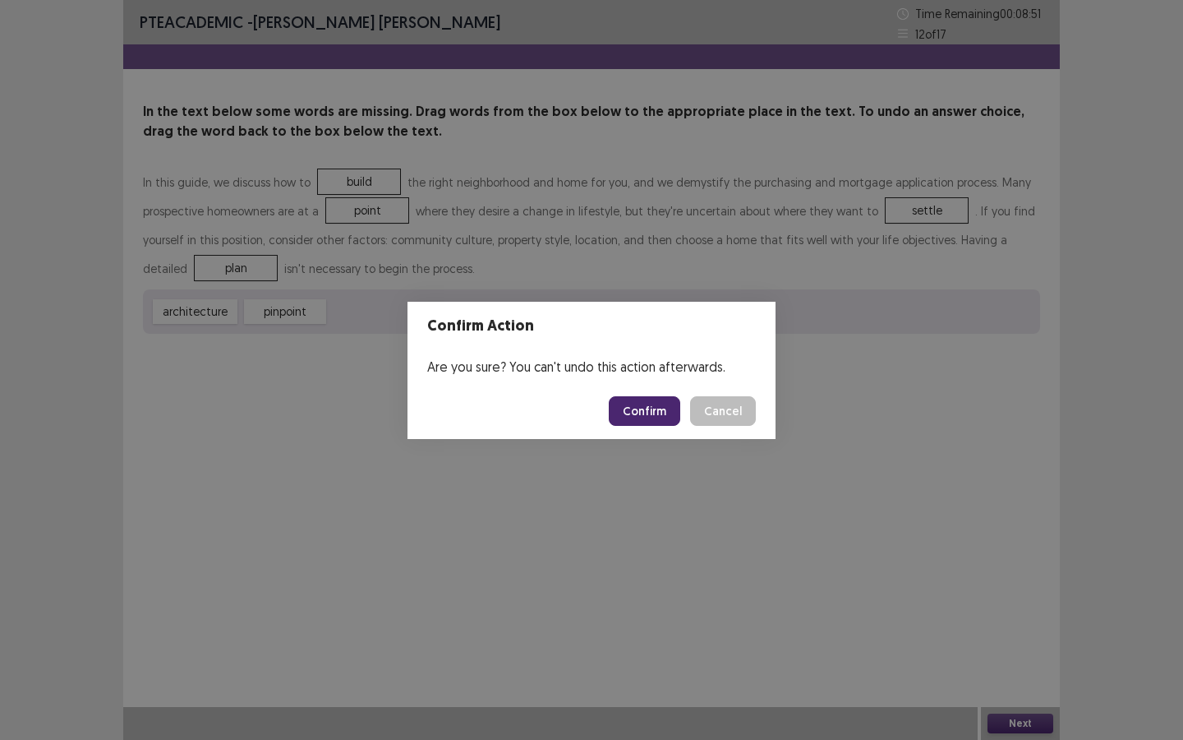
click at [657, 422] on button "Confirm" at bounding box center [644, 411] width 71 height 30
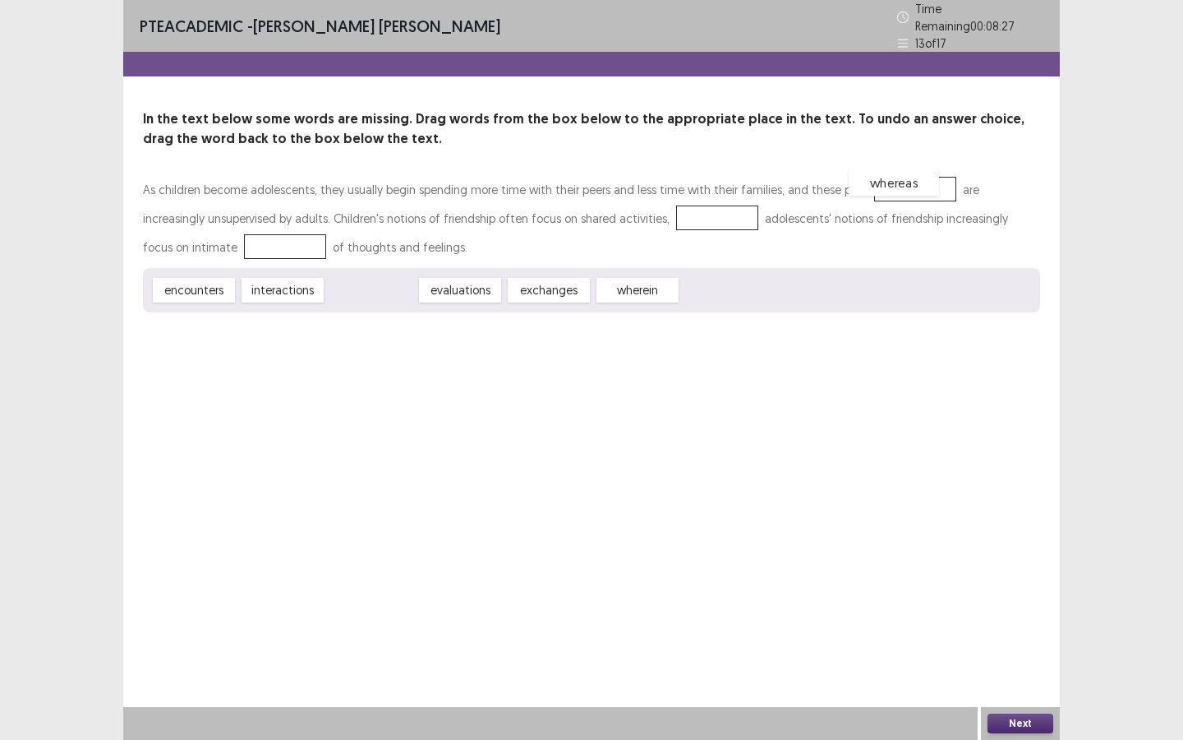
drag, startPoint x: 379, startPoint y: 285, endPoint x: 901, endPoint y: 178, distance: 532.6
drag, startPoint x: 204, startPoint y: 288, endPoint x: 655, endPoint y: 212, distance: 457.4
drag, startPoint x: 383, startPoint y: 286, endPoint x: 197, endPoint y: 241, distance: 191.1
click at [970, 552] on button "Next" at bounding box center [1021, 723] width 66 height 20
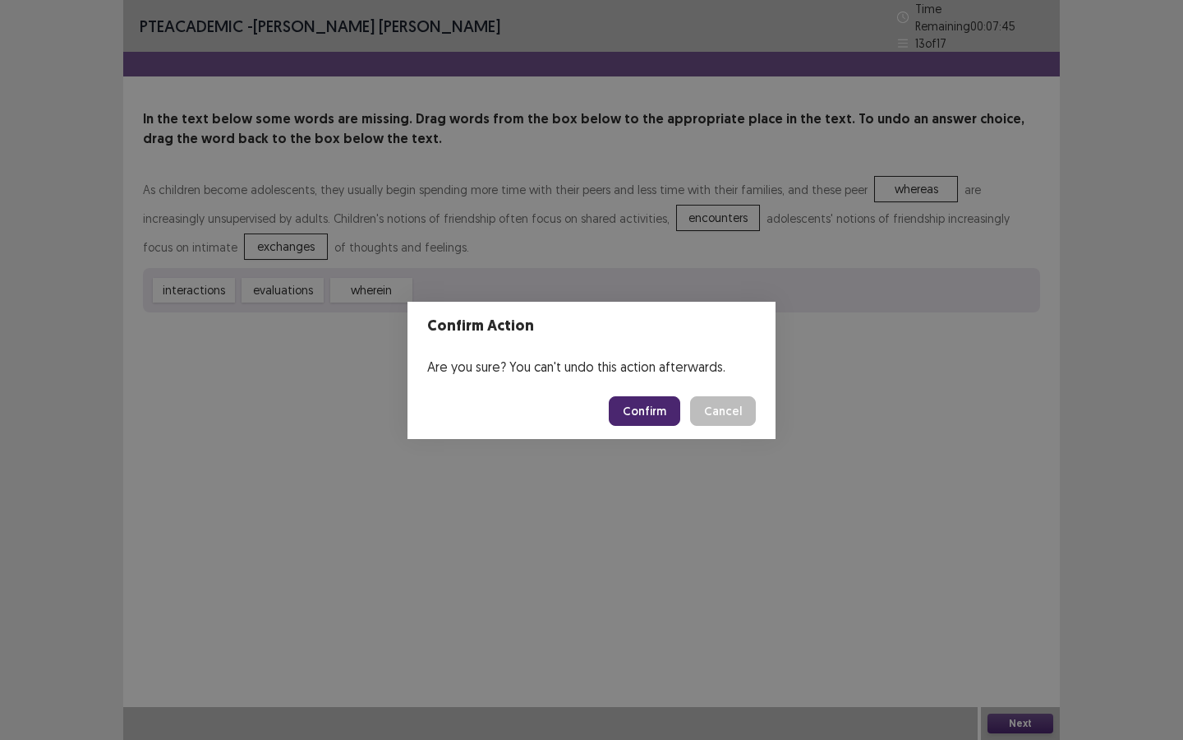
click at [659, 412] on button "Confirm" at bounding box center [644, 411] width 71 height 30
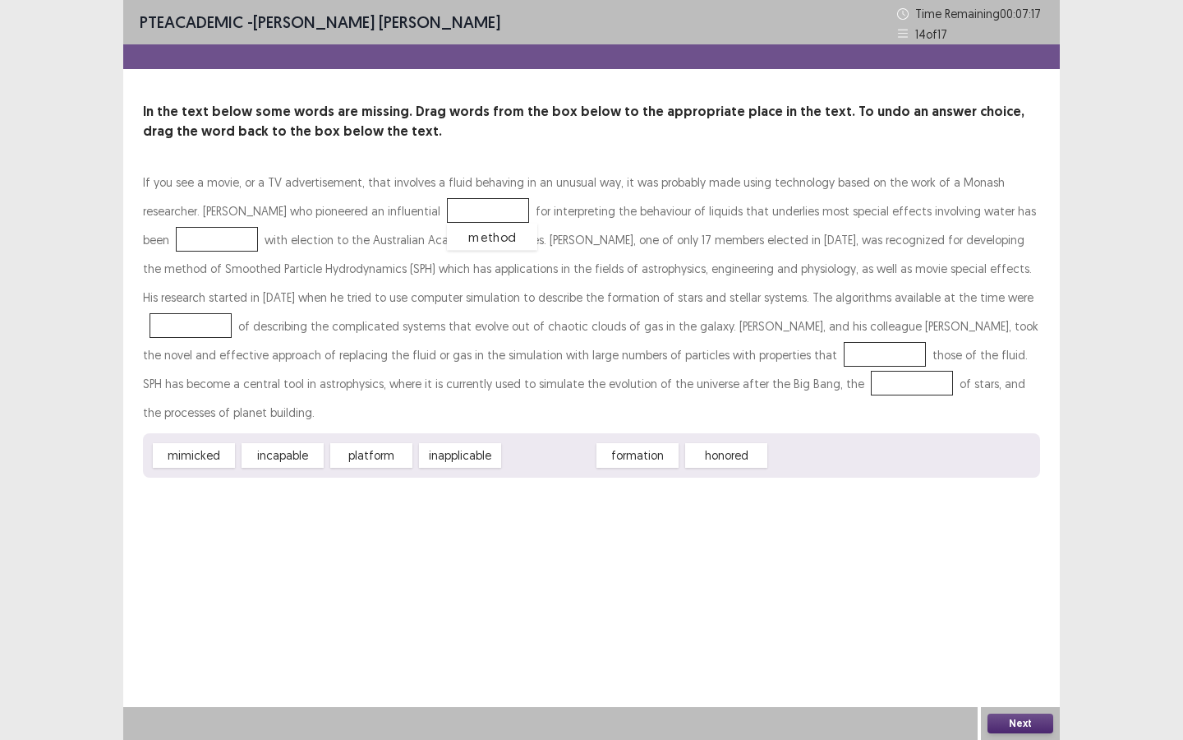
drag, startPoint x: 554, startPoint y: 428, endPoint x: 497, endPoint y: 210, distance: 225.8
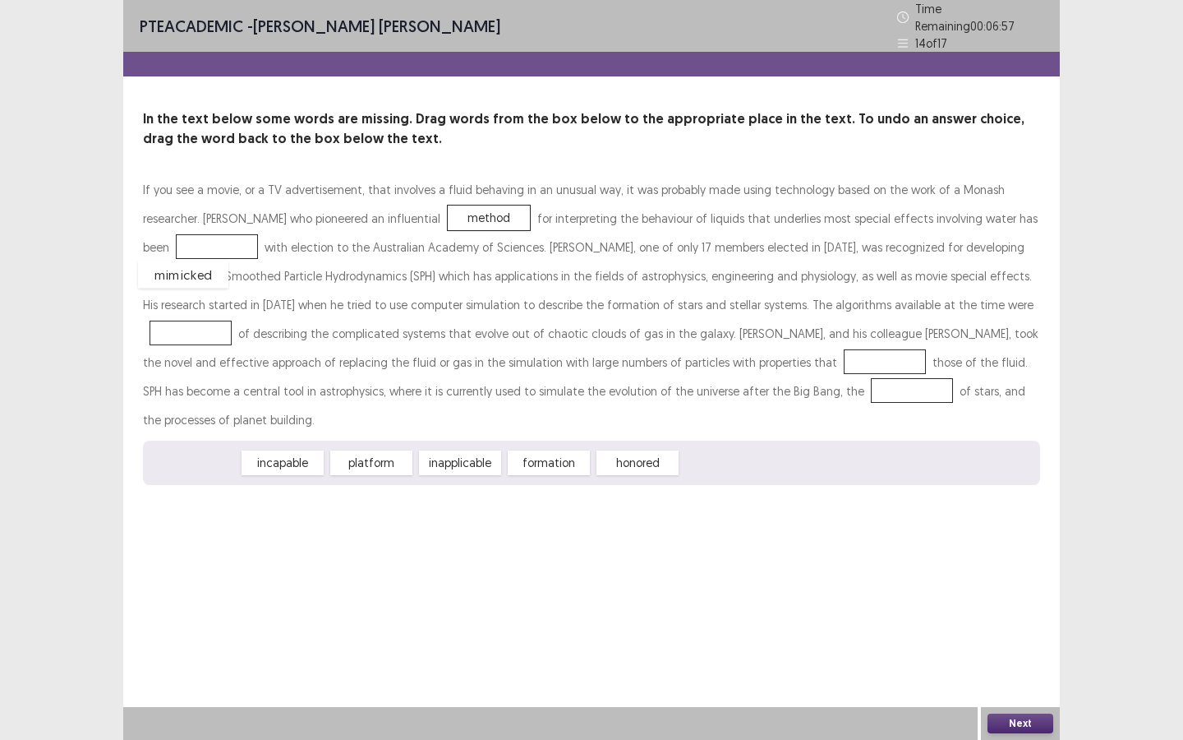
drag, startPoint x: 216, startPoint y: 431, endPoint x: 207, endPoint y: 243, distance: 188.4
drag, startPoint x: 209, startPoint y: 422, endPoint x: 934, endPoint y: 299, distance: 735.9
drag, startPoint x: 371, startPoint y: 436, endPoint x: 343, endPoint y: 451, distance: 31.3
click at [338, 459] on span "formation" at bounding box center [317, 472] width 90 height 27
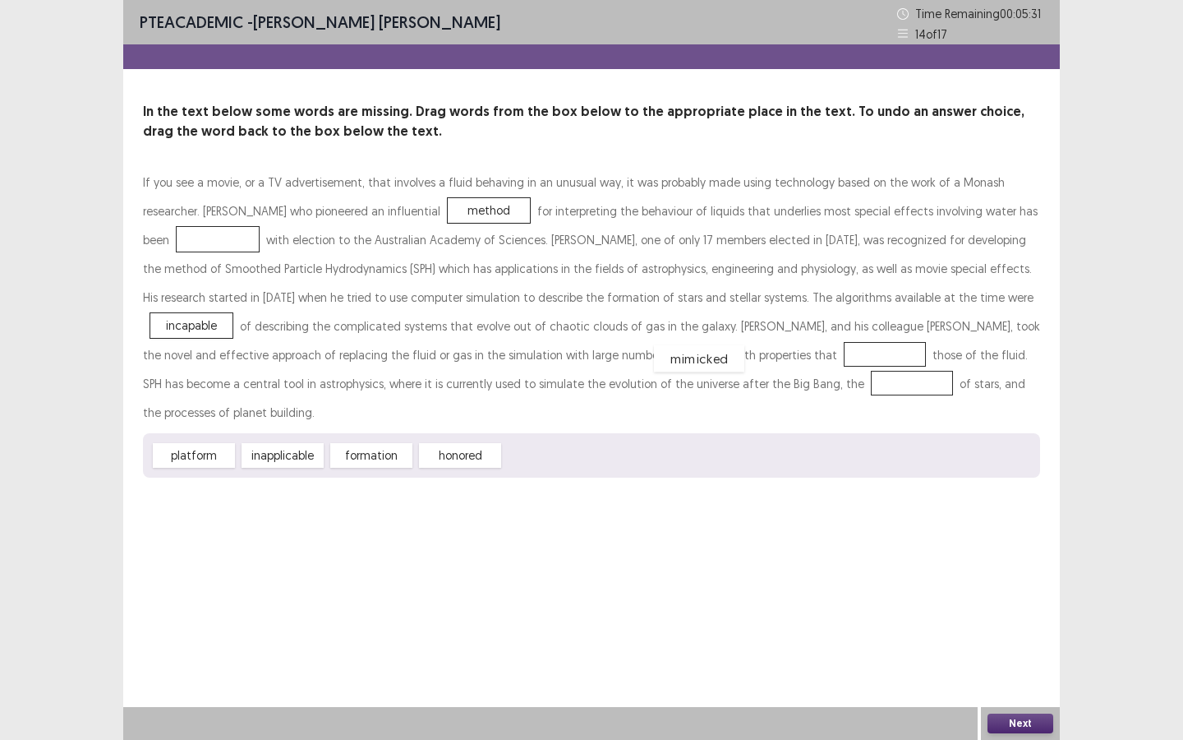
drag, startPoint x: 201, startPoint y: 240, endPoint x: 683, endPoint y: 359, distance: 496.1
drag, startPoint x: 374, startPoint y: 428, endPoint x: 643, endPoint y: 385, distance: 273.0
drag, startPoint x: 281, startPoint y: 431, endPoint x: 190, endPoint y: 241, distance: 211.3
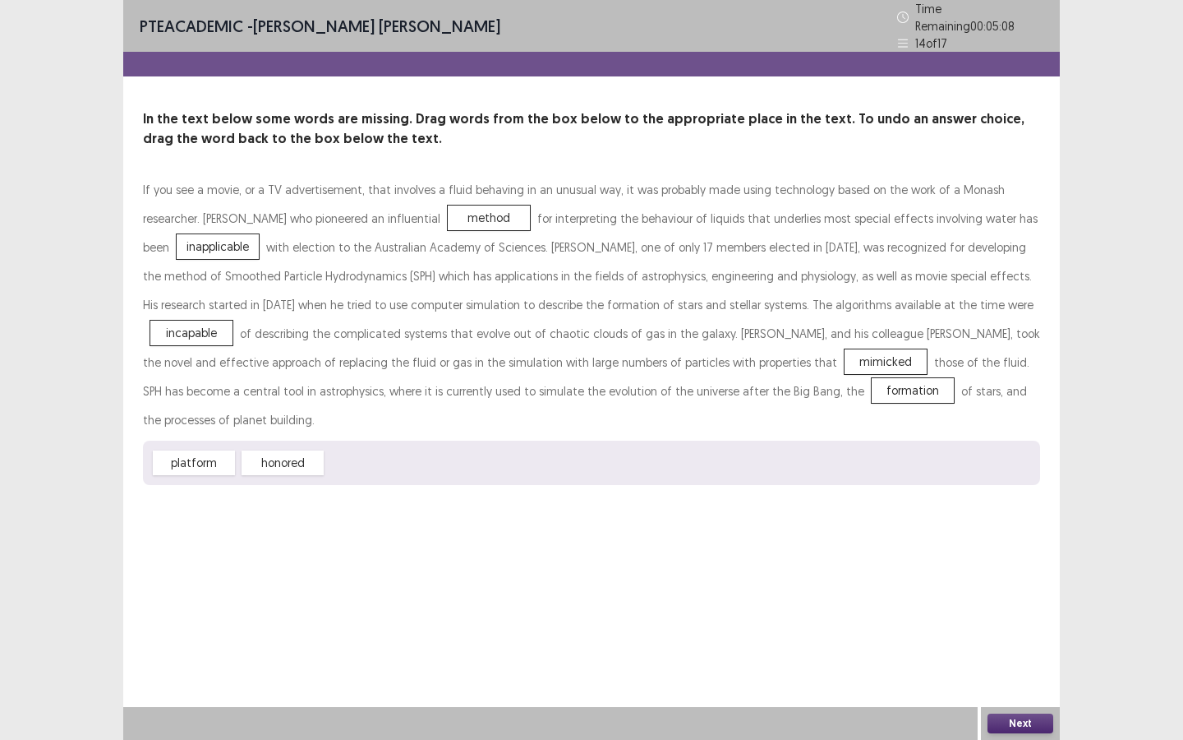
click at [970, 552] on button "Next" at bounding box center [1021, 723] width 66 height 20
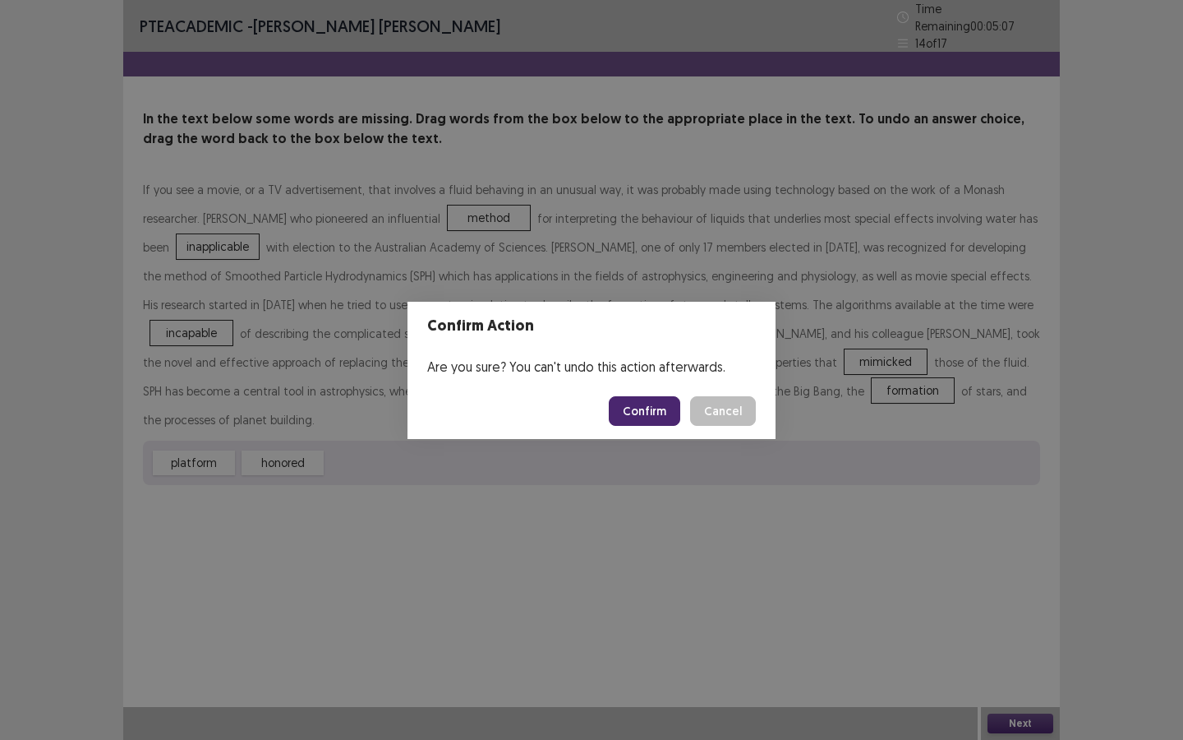
click at [666, 436] on footer "Confirm Cancel" at bounding box center [592, 411] width 368 height 56
click at [638, 415] on button "Confirm" at bounding box center [644, 411] width 71 height 30
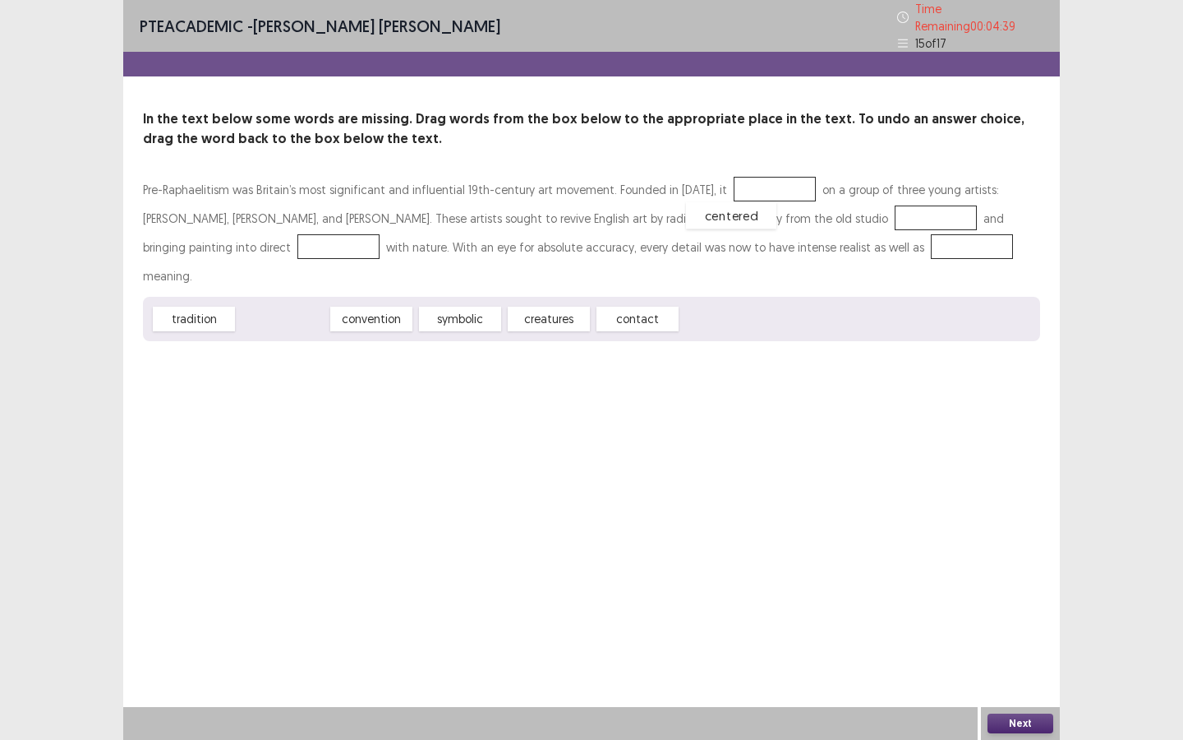
drag, startPoint x: 274, startPoint y: 291, endPoint x: 722, endPoint y: 188, distance: 459.5
drag, startPoint x: 293, startPoint y: 279, endPoint x: 247, endPoint y: 270, distance: 47.7
drag, startPoint x: 196, startPoint y: 282, endPoint x: 887, endPoint y: 205, distance: 695.4
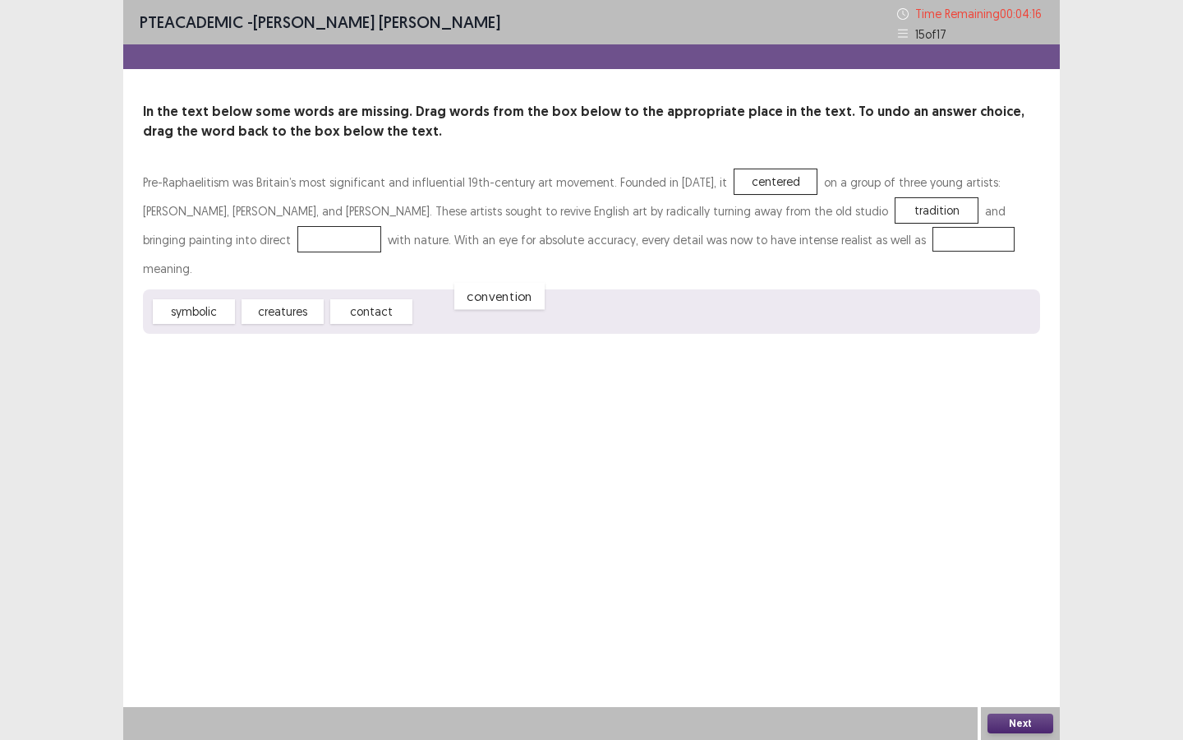
drag, startPoint x: 293, startPoint y: 241, endPoint x: 454, endPoint y: 297, distance: 170.0
drag, startPoint x: 380, startPoint y: 280, endPoint x: 293, endPoint y: 224, distance: 103.9
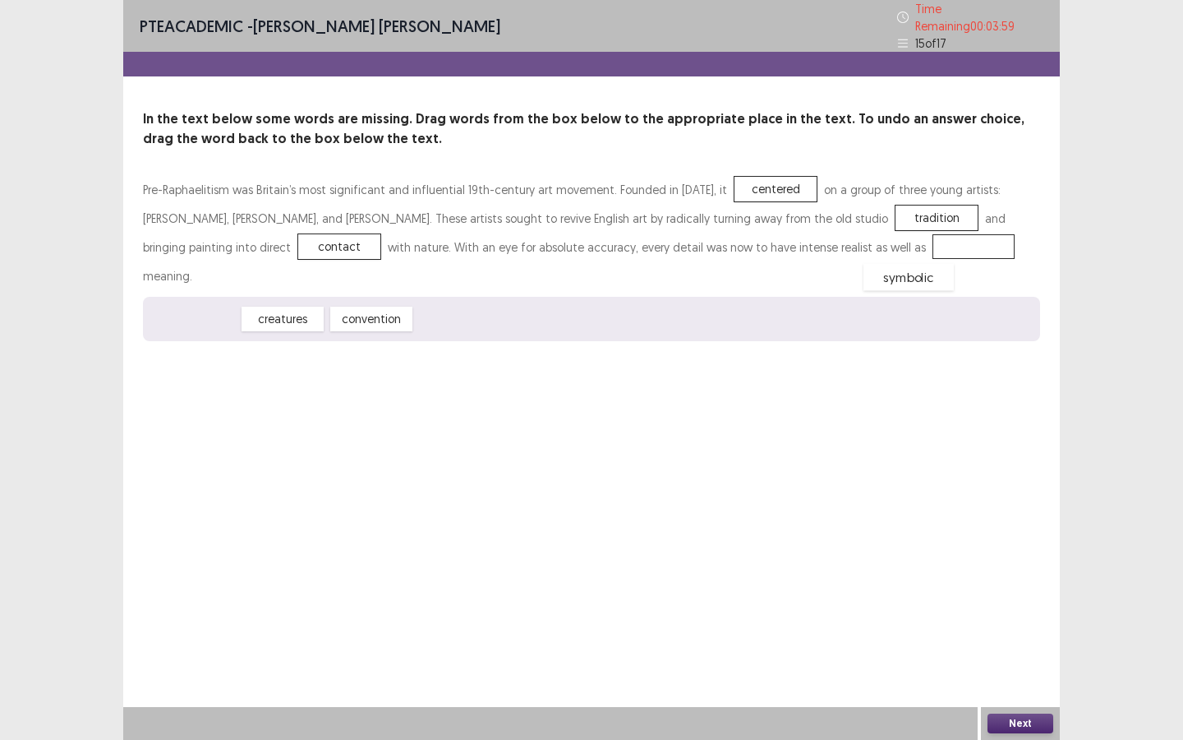
drag, startPoint x: 201, startPoint y: 285, endPoint x: 915, endPoint y: 243, distance: 716.1
click at [970, 552] on button "Next" at bounding box center [1021, 723] width 66 height 20
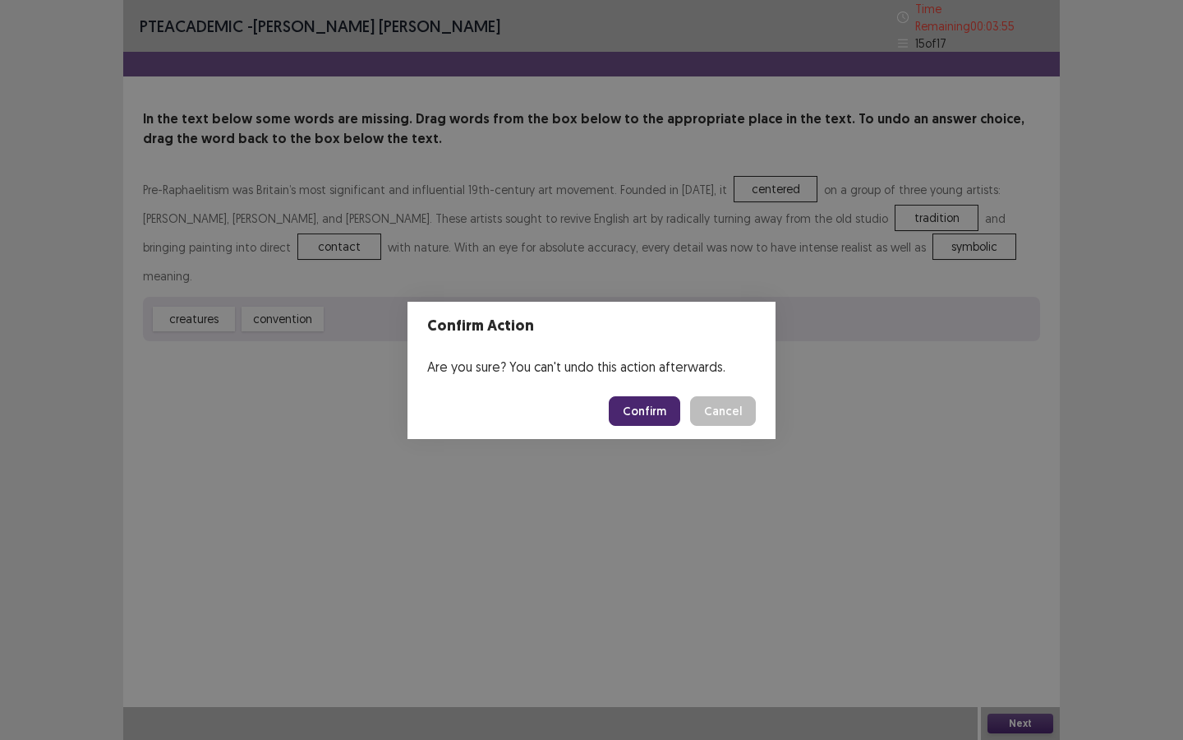
click at [633, 409] on button "Confirm" at bounding box center [644, 411] width 71 height 30
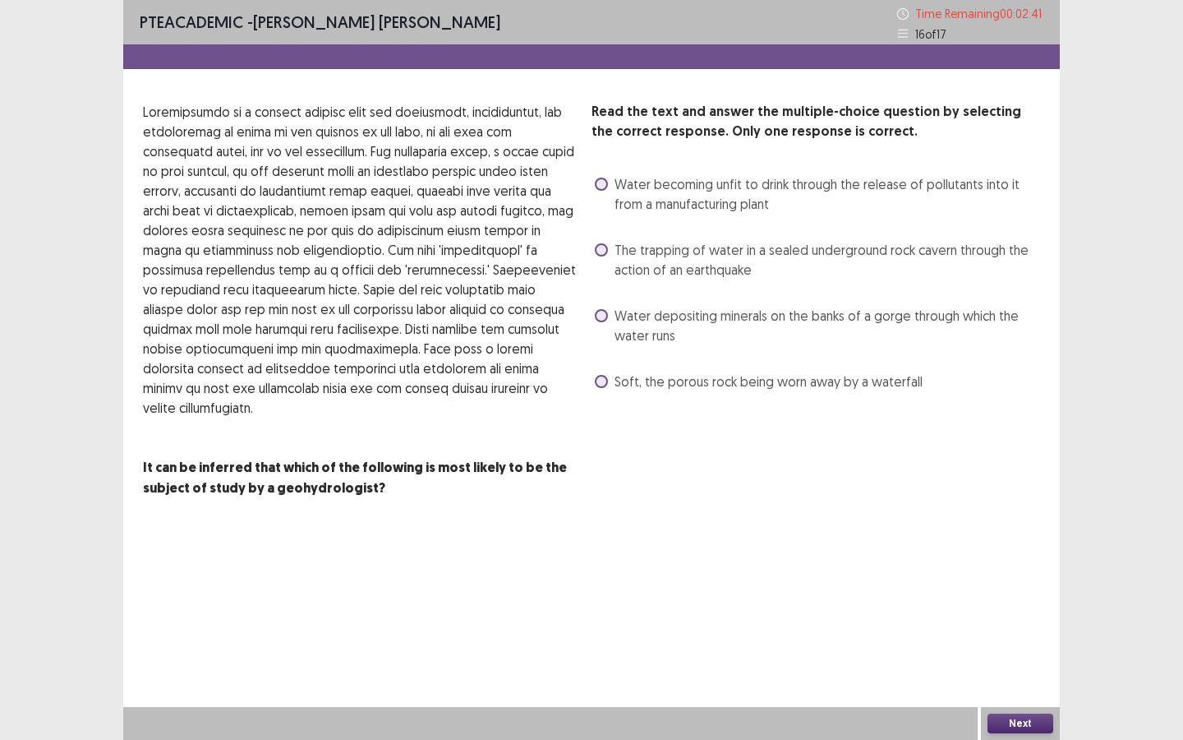
click at [608, 316] on label "Water depositing minerals on the banks of a gorge through which the water runs" at bounding box center [817, 325] width 445 height 39
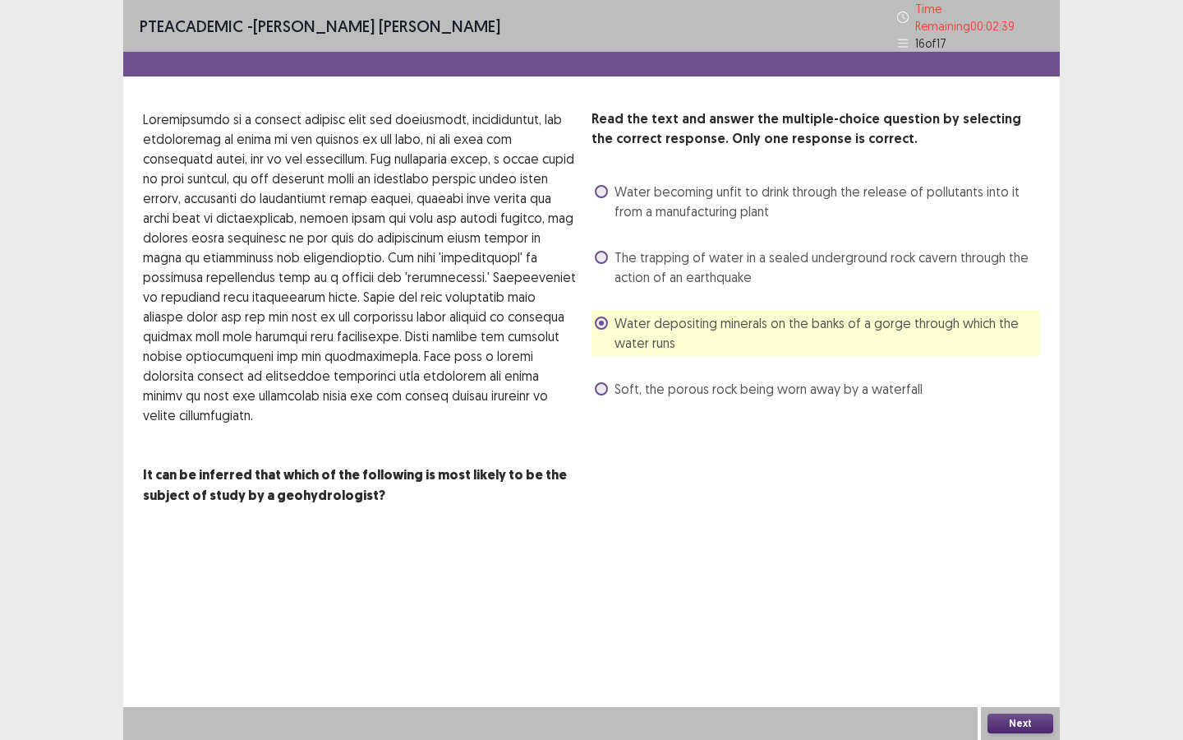
click at [970, 552] on button "Next" at bounding box center [1021, 723] width 66 height 20
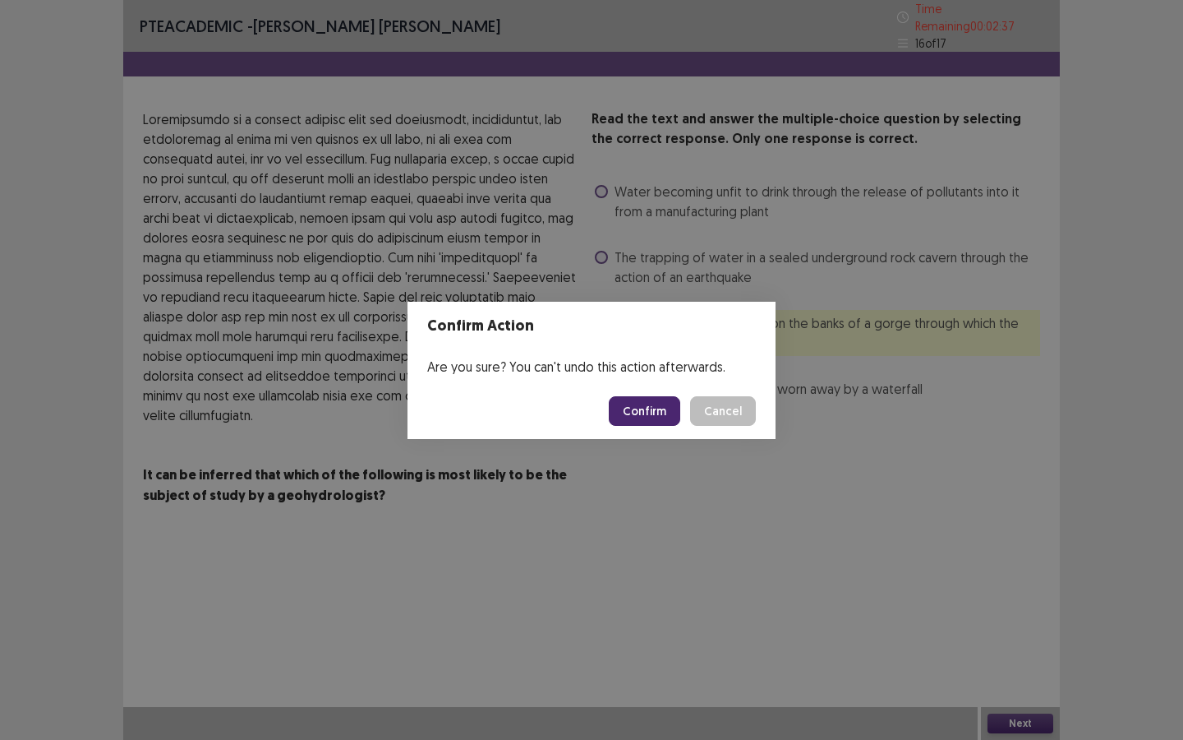
click at [637, 417] on button "Confirm" at bounding box center [644, 411] width 71 height 30
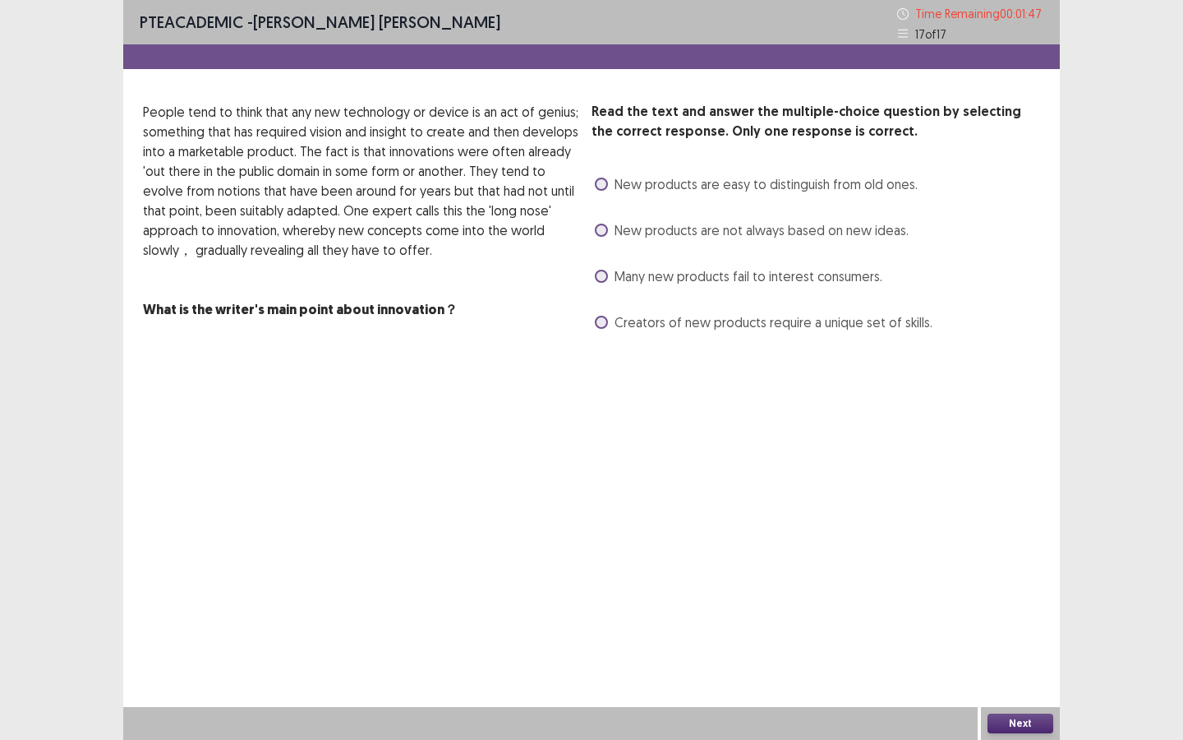
click at [599, 226] on span at bounding box center [601, 230] width 13 height 13
click at [970, 552] on button "Next" at bounding box center [1021, 723] width 66 height 20
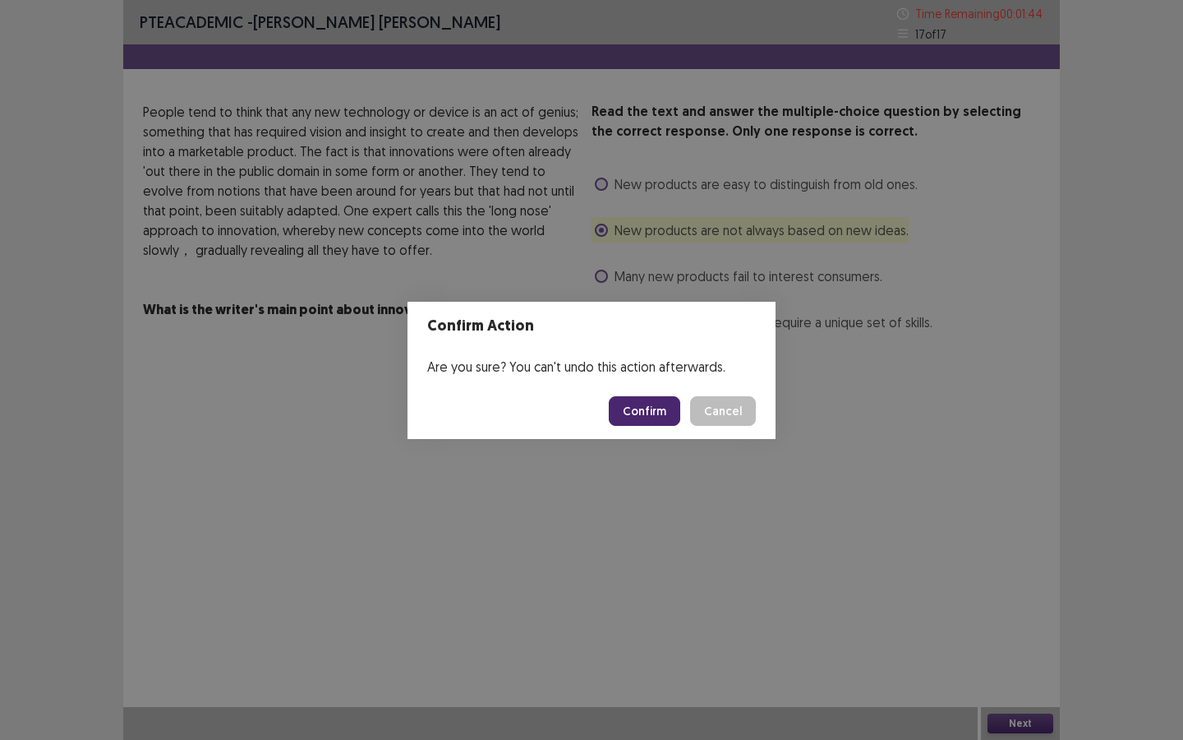
click at [644, 424] on button "Confirm" at bounding box center [644, 411] width 71 height 30
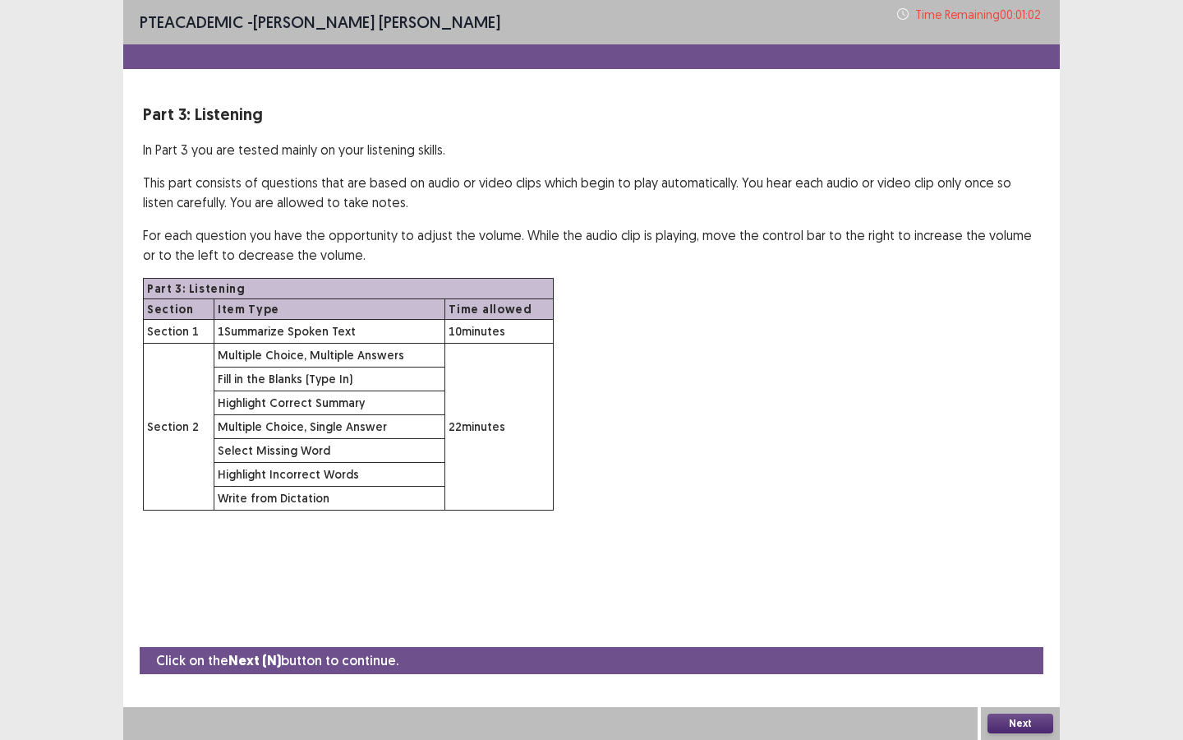
click at [970, 552] on button "Next" at bounding box center [1021, 723] width 66 height 20
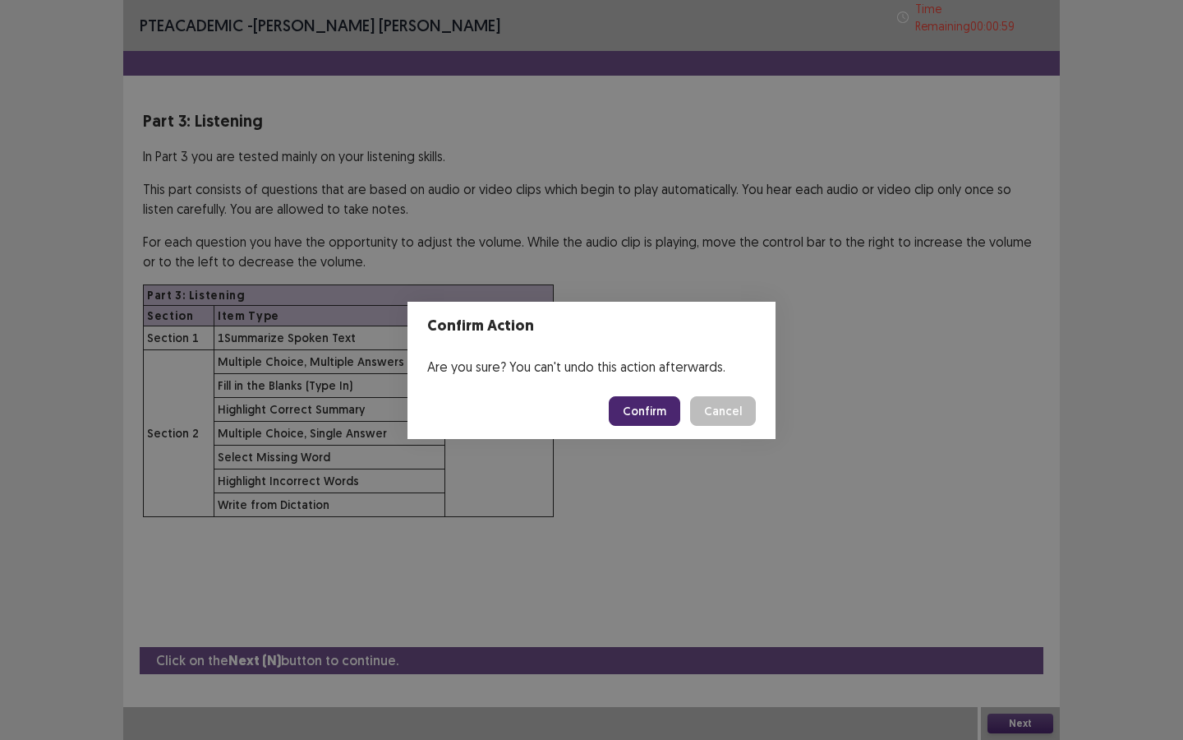
click at [626, 411] on button "Confirm" at bounding box center [644, 411] width 71 height 30
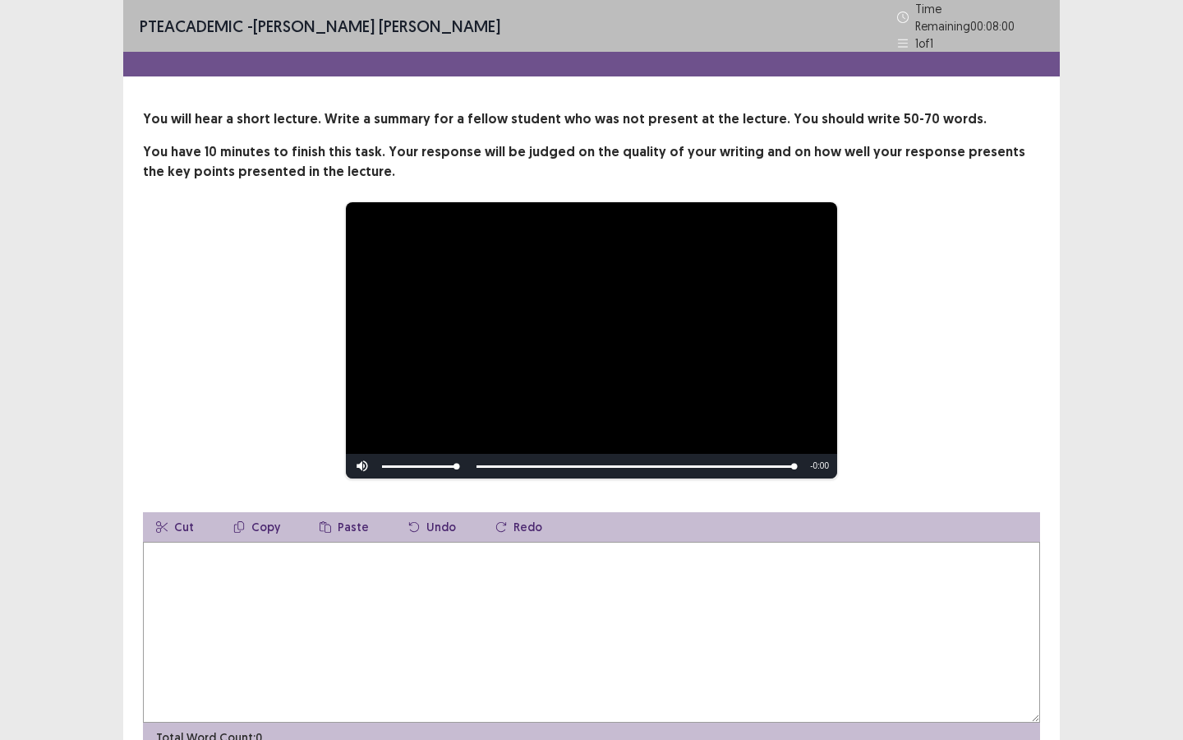
click at [629, 552] on textarea at bounding box center [591, 632] width 897 height 181
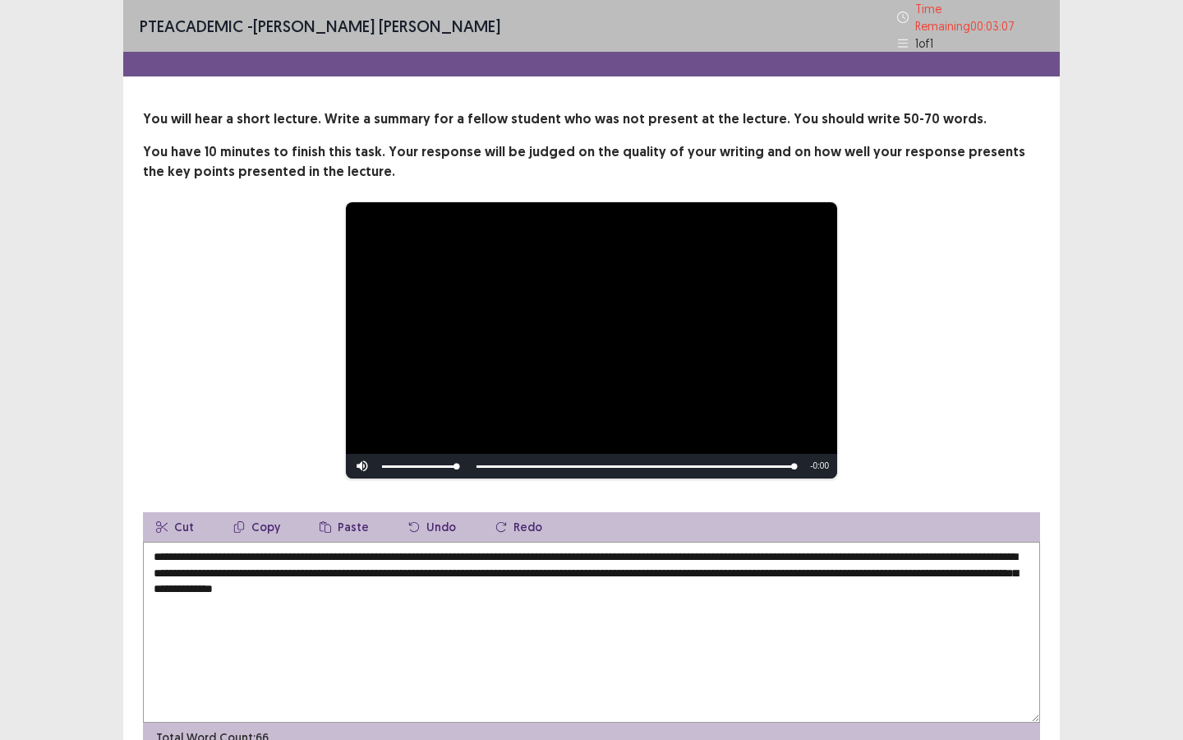
click at [379, 552] on textarea "**********" at bounding box center [591, 632] width 897 height 181
click at [655, 552] on textarea "**********" at bounding box center [591, 632] width 897 height 181
drag, startPoint x: 587, startPoint y: 581, endPoint x: 638, endPoint y: 583, distance: 51.8
click at [637, 552] on textarea "**********" at bounding box center [591, 632] width 897 height 181
click at [591, 551] on textarea "**********" at bounding box center [591, 632] width 897 height 181
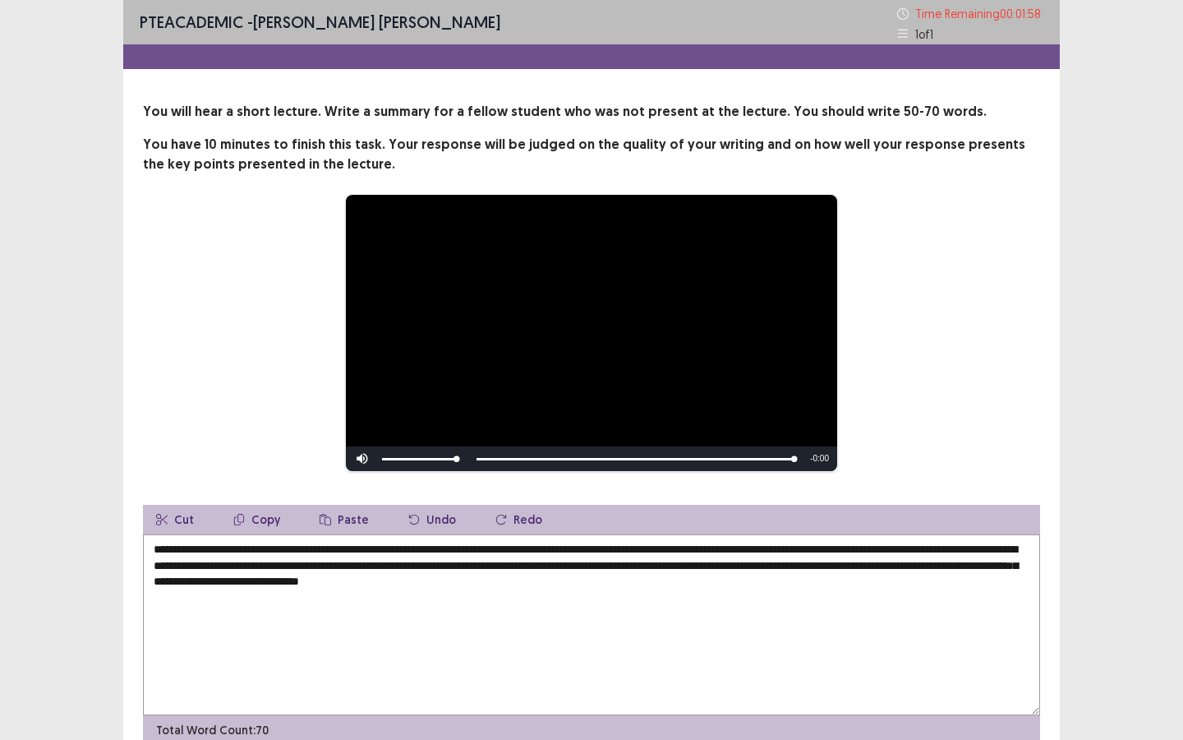
click at [413, 552] on textarea "**********" at bounding box center [591, 624] width 897 height 181
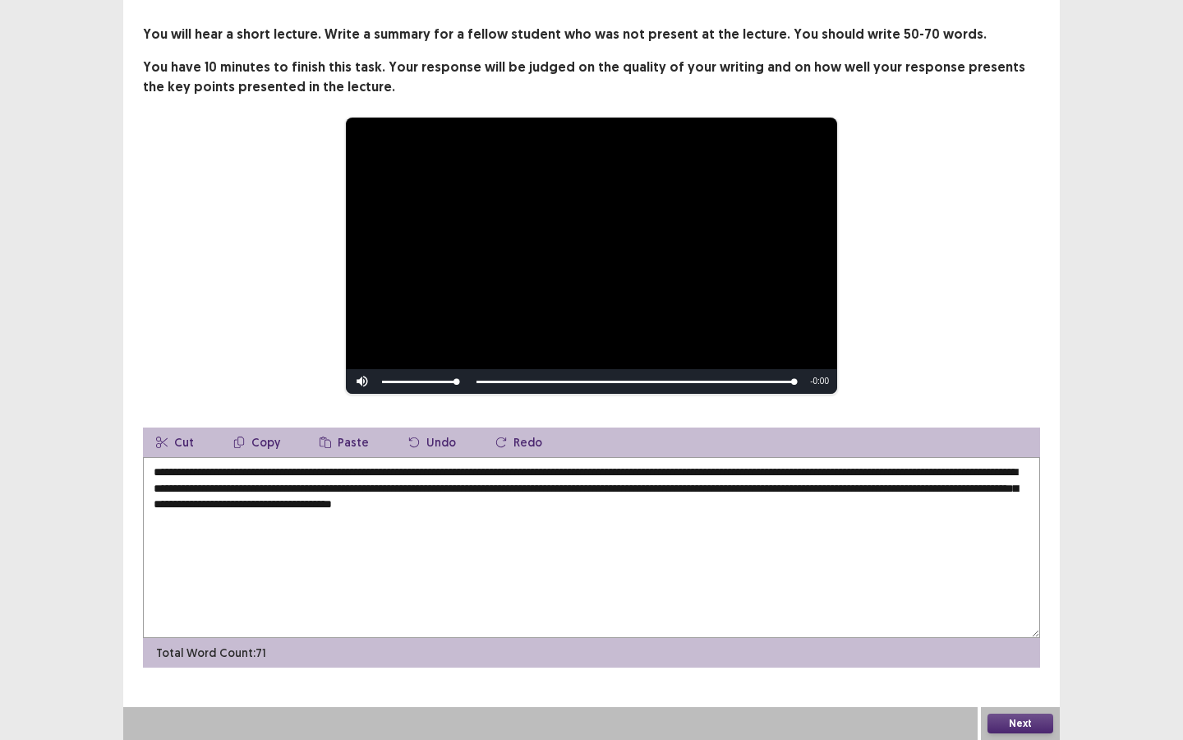
type textarea "**********"
click at [970, 552] on button "Next" at bounding box center [1021, 723] width 66 height 20
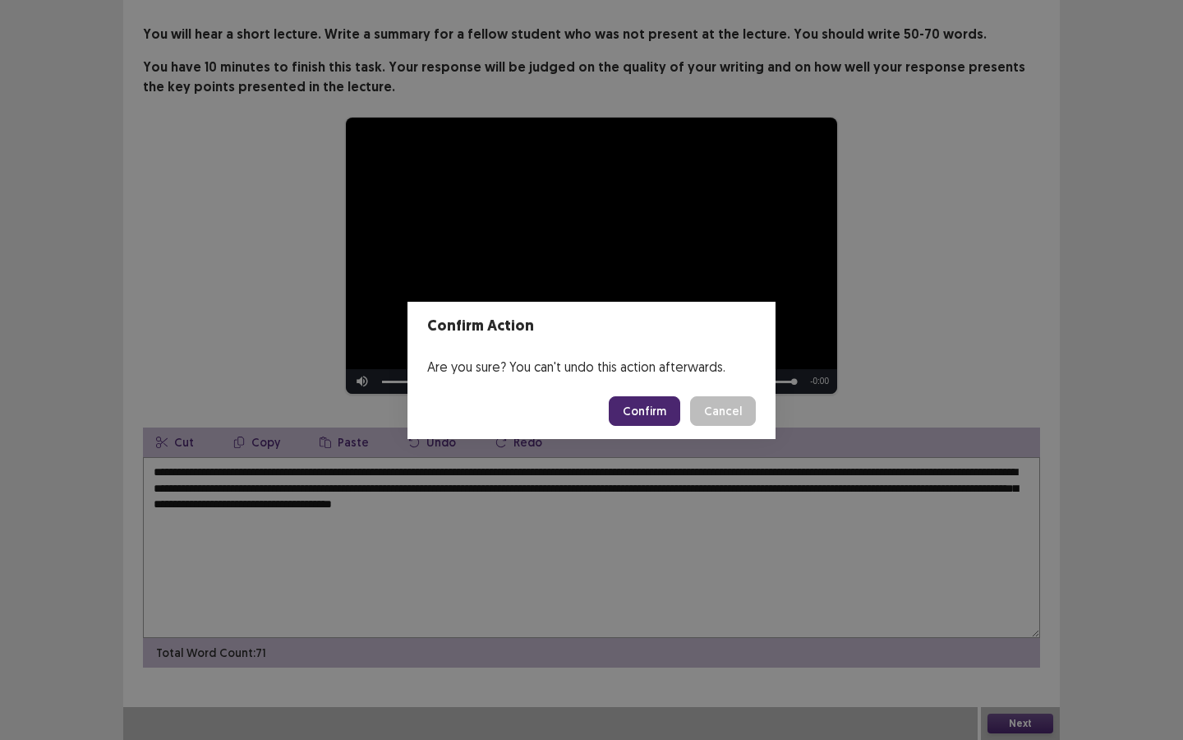
click at [658, 417] on button "Confirm" at bounding box center [644, 411] width 71 height 30
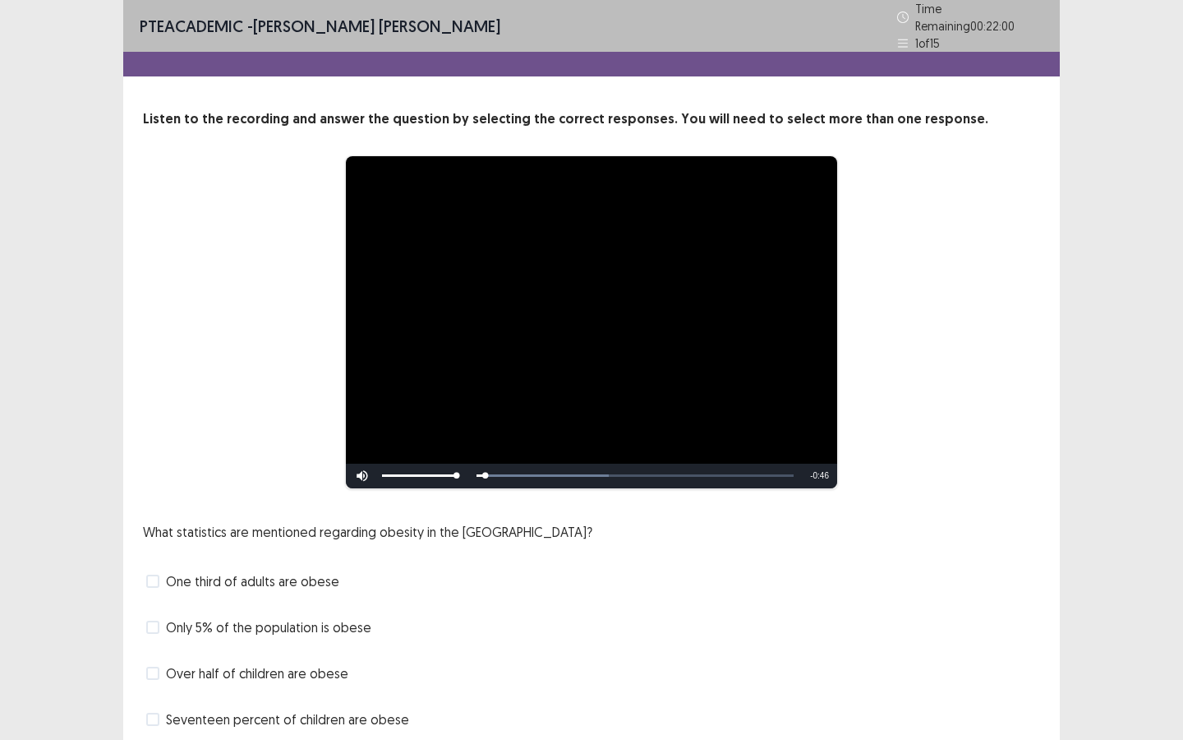
scroll to position [37, 0]
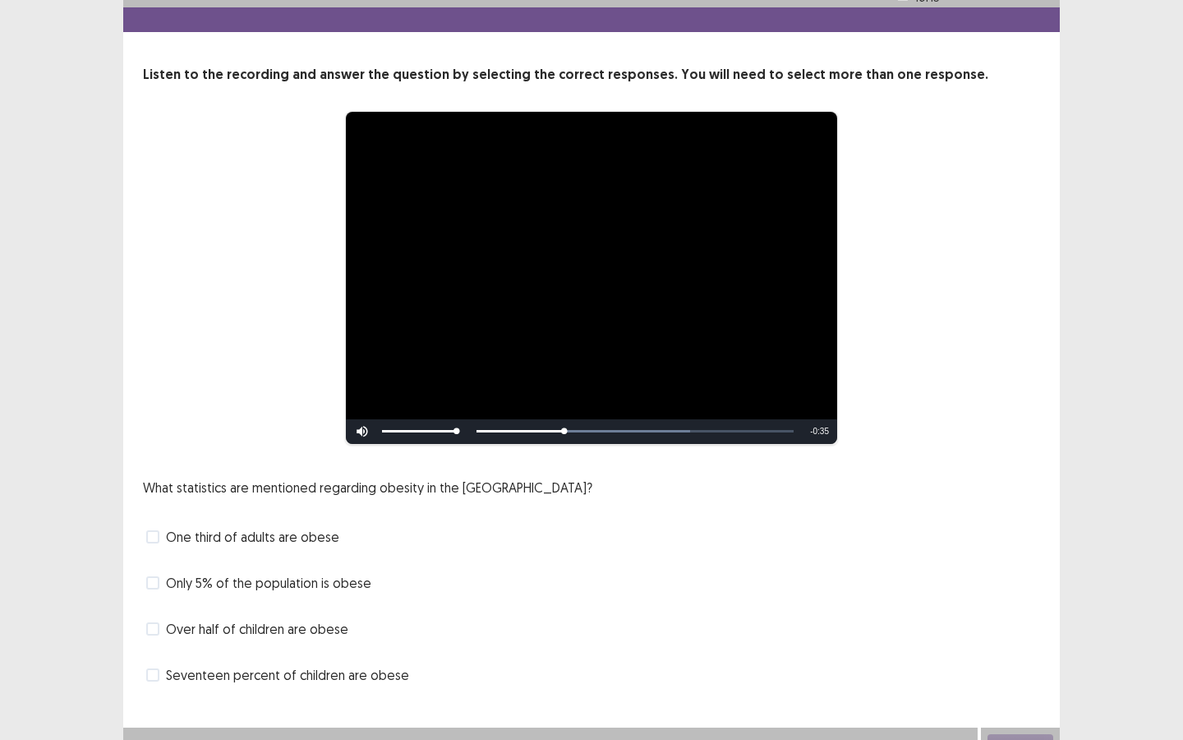
click at [179, 537] on span "One third of adults are obese" at bounding box center [252, 537] width 173 height 20
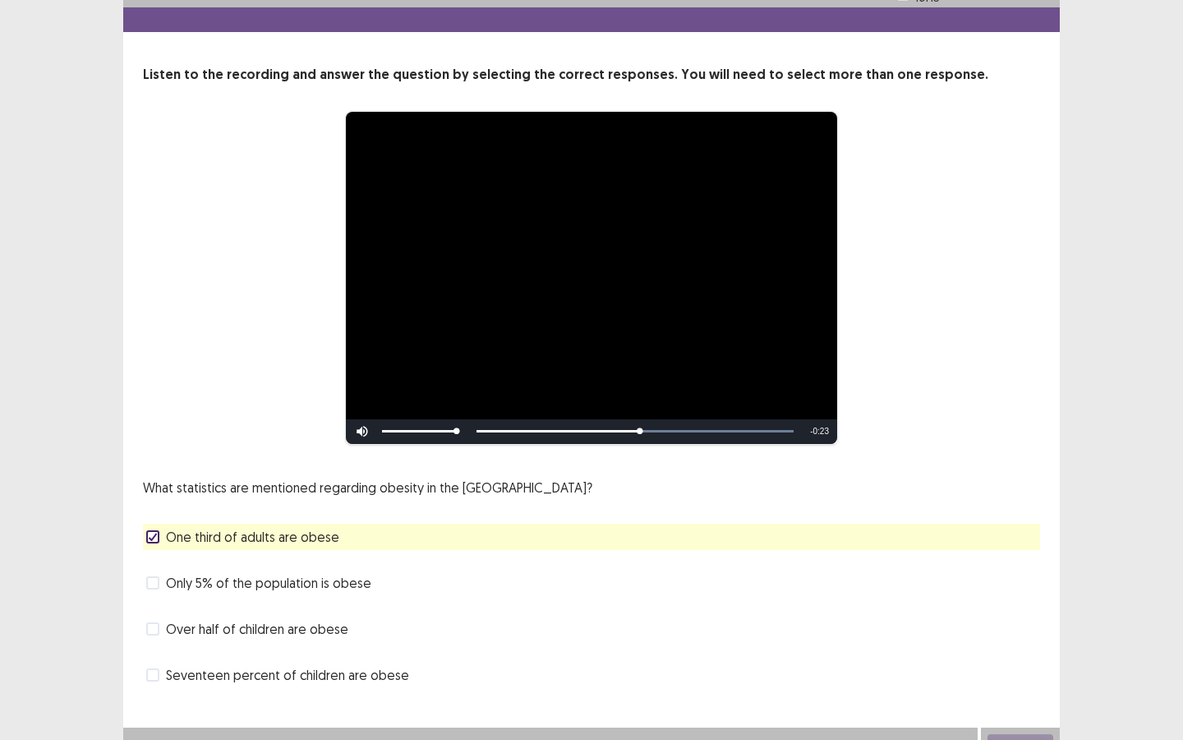
click at [246, 552] on span "Seventeen percent of children are obese" at bounding box center [287, 675] width 243 height 20
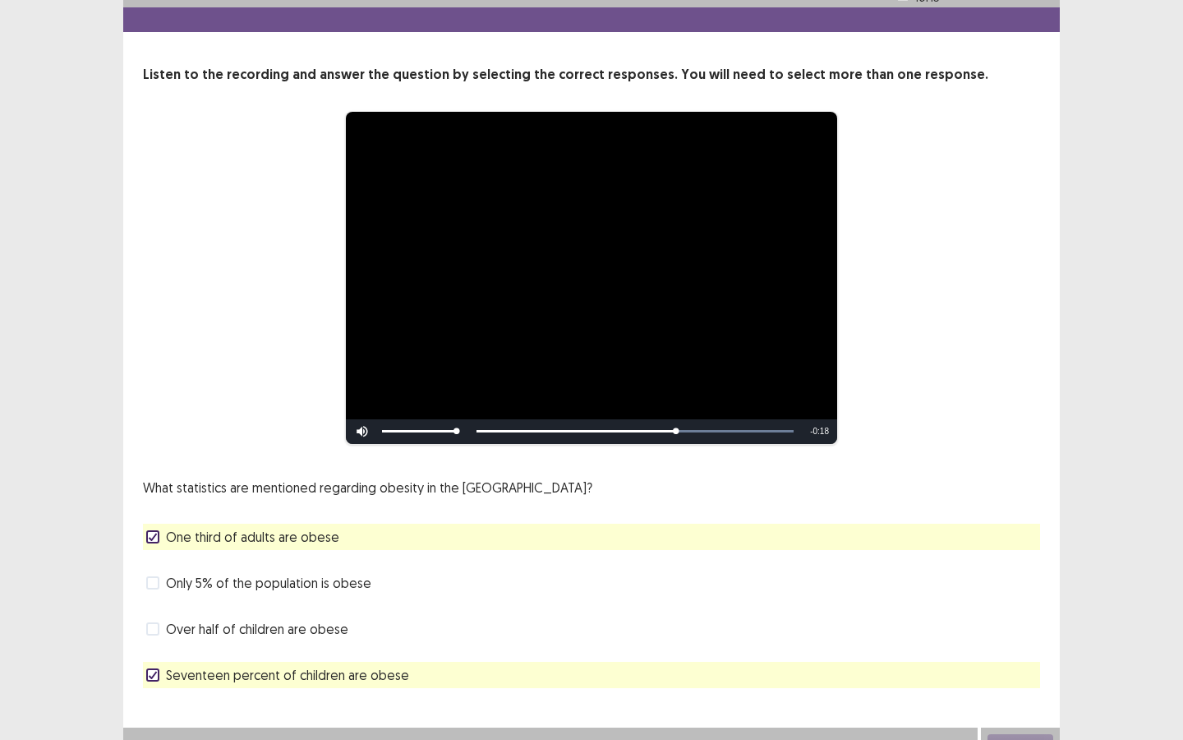
scroll to position [58, 0]
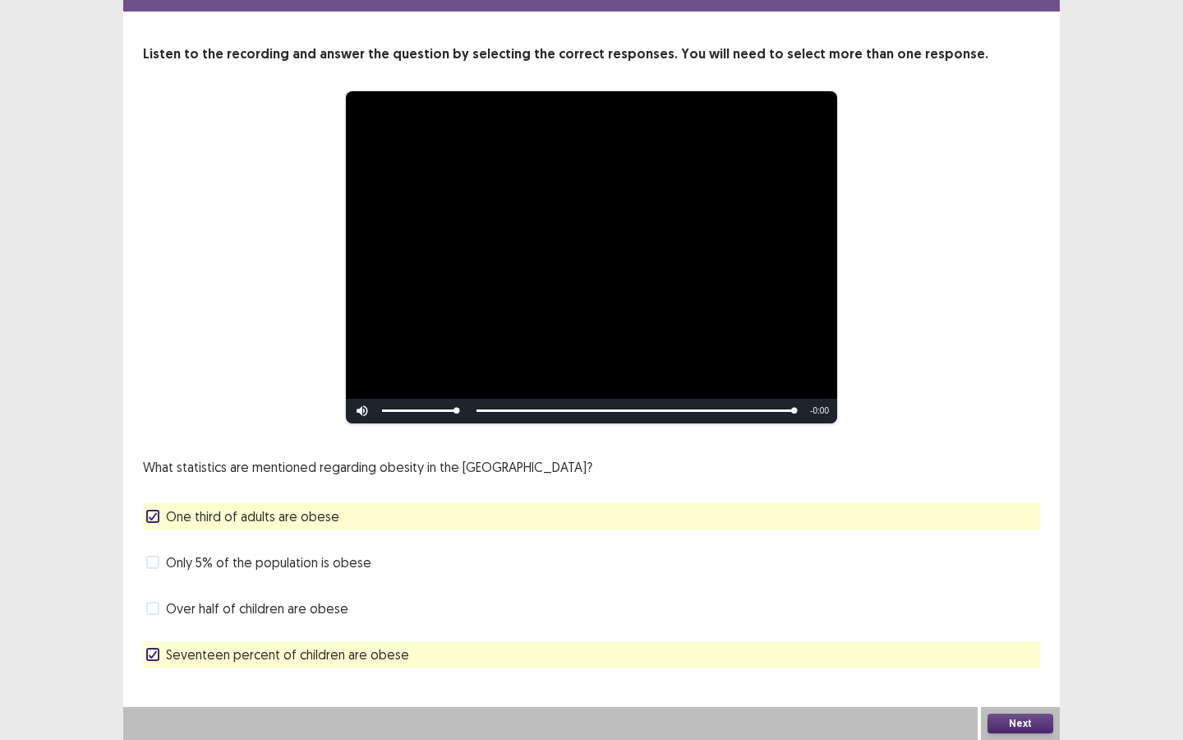
click at [970, 552] on button "Next" at bounding box center [1021, 723] width 66 height 20
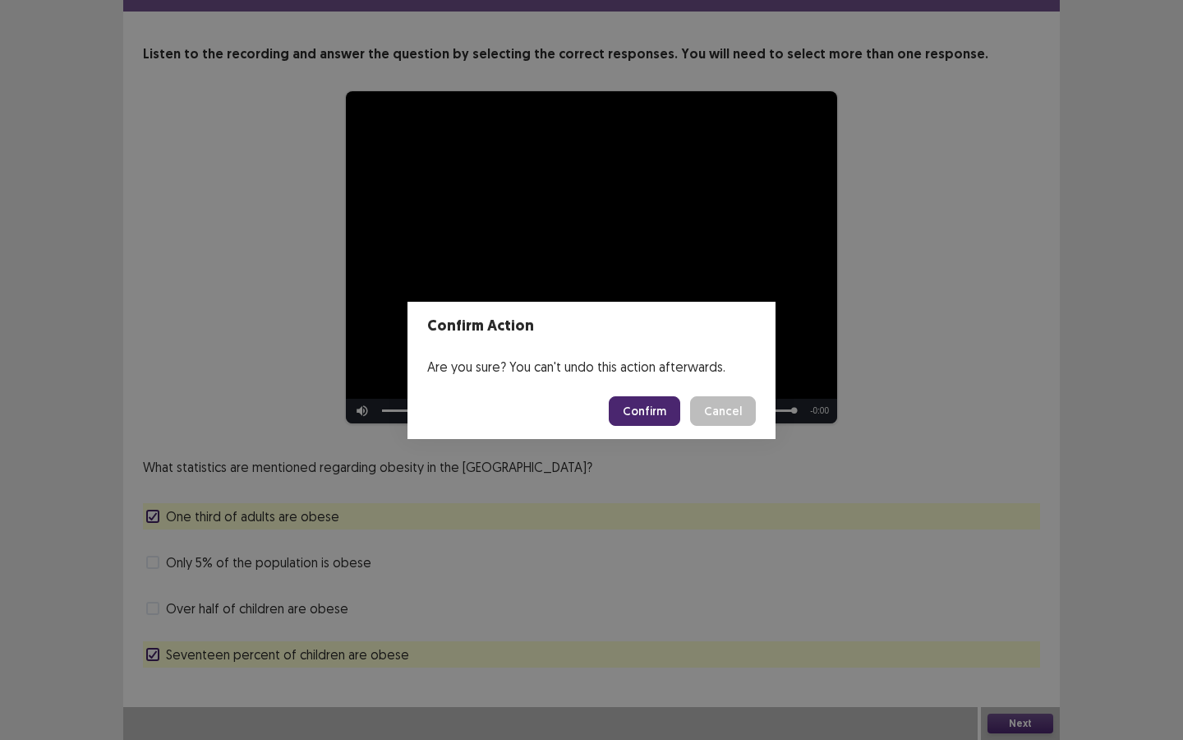
click at [646, 417] on button "Confirm" at bounding box center [644, 411] width 71 height 30
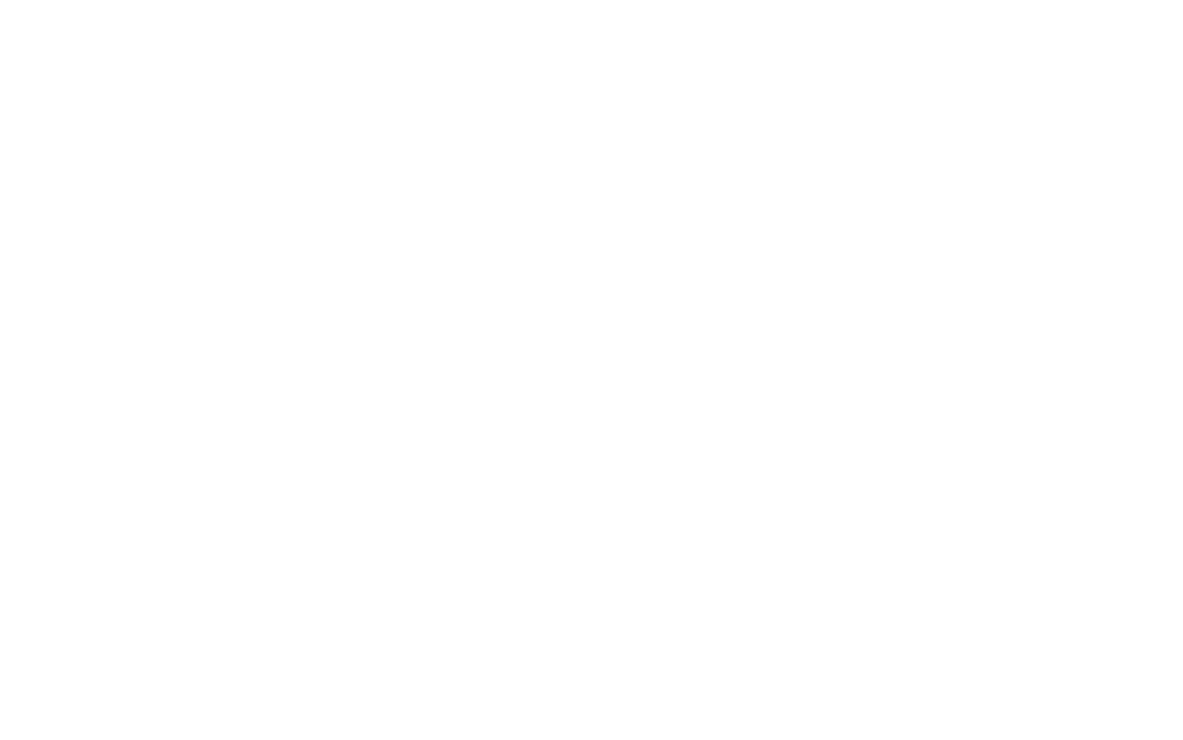
scroll to position [0, 0]
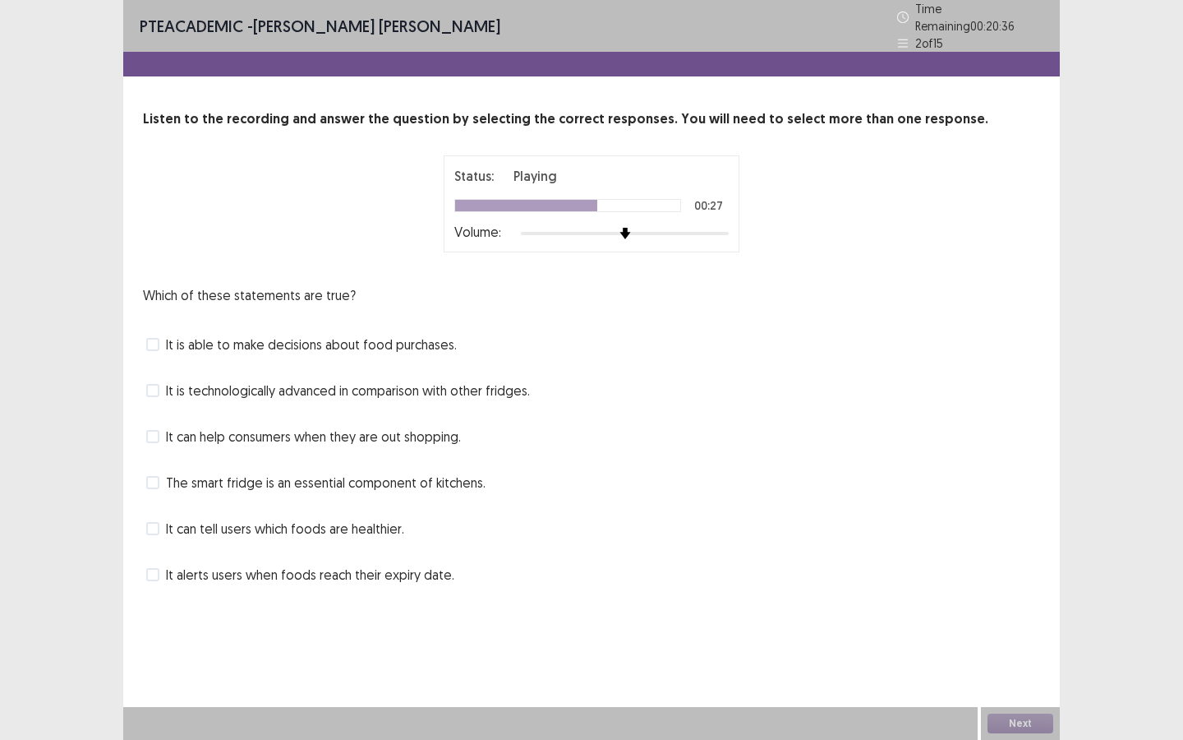
click at [311, 552] on span "It alerts users when foods reach their expiry date." at bounding box center [310, 575] width 288 height 20
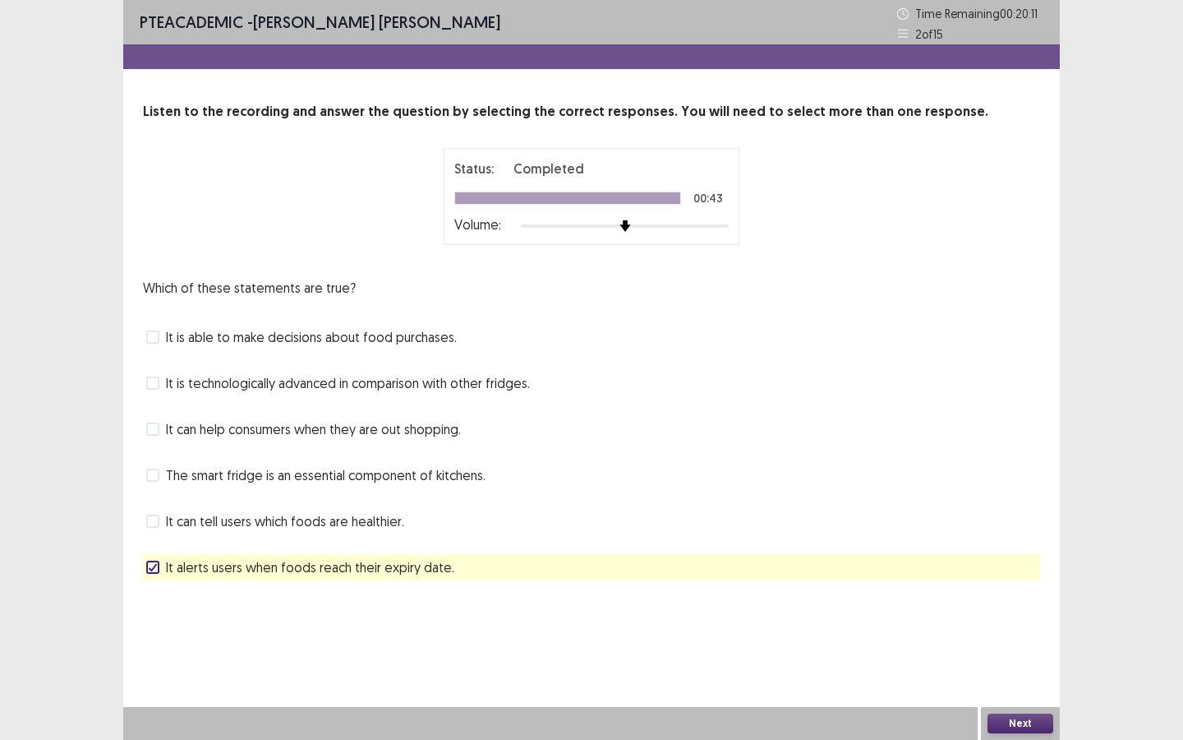
click at [278, 341] on span "It is able to make decisions about food purchases." at bounding box center [311, 337] width 291 height 20
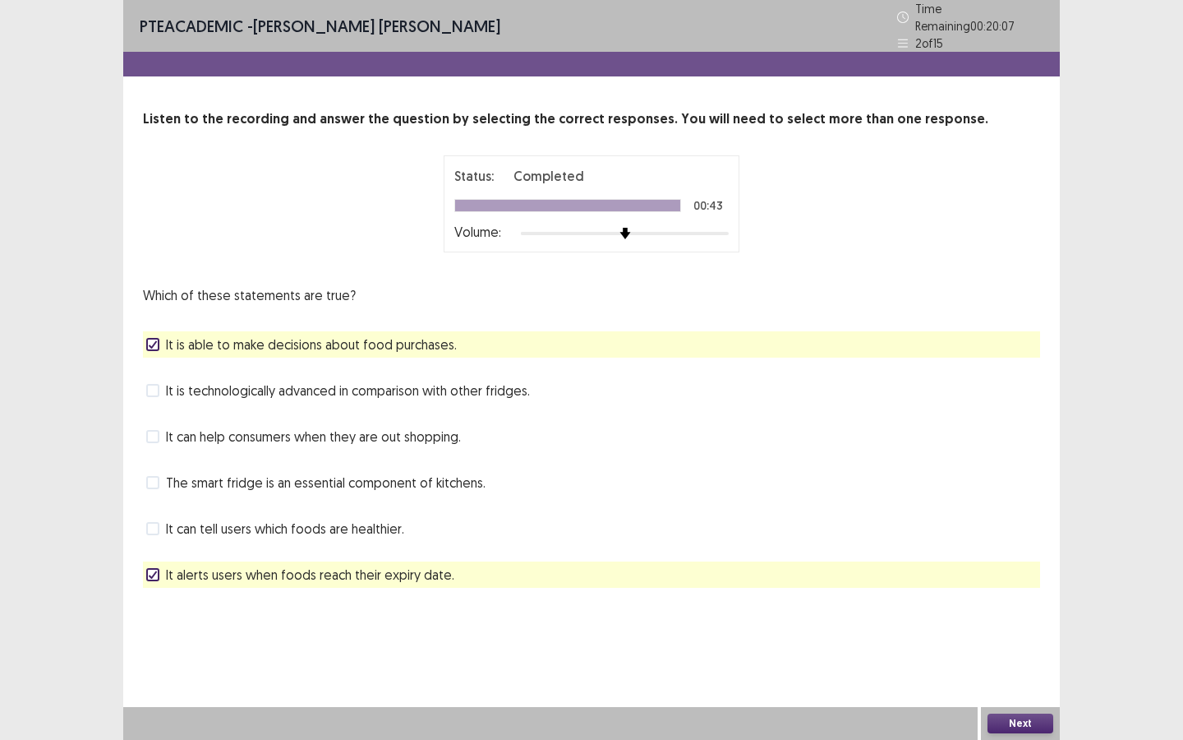
click at [154, 384] on span at bounding box center [152, 390] width 13 height 13
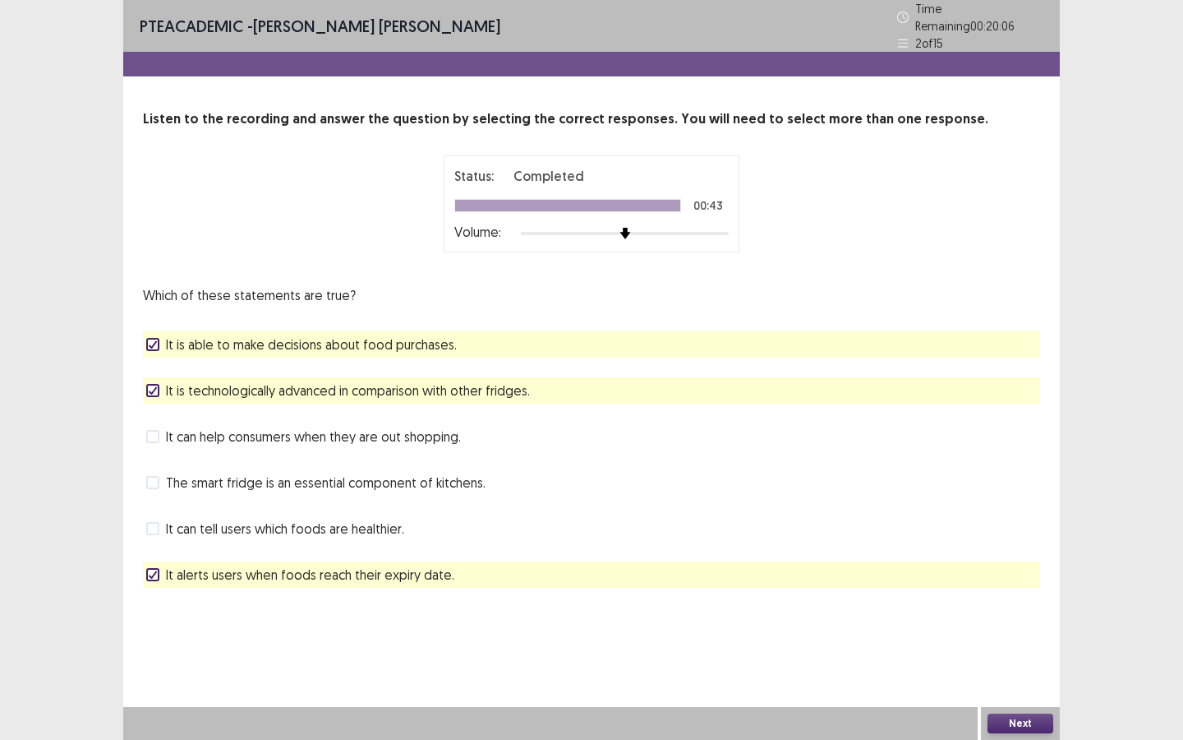
click at [154, 340] on icon at bounding box center [153, 344] width 10 height 8
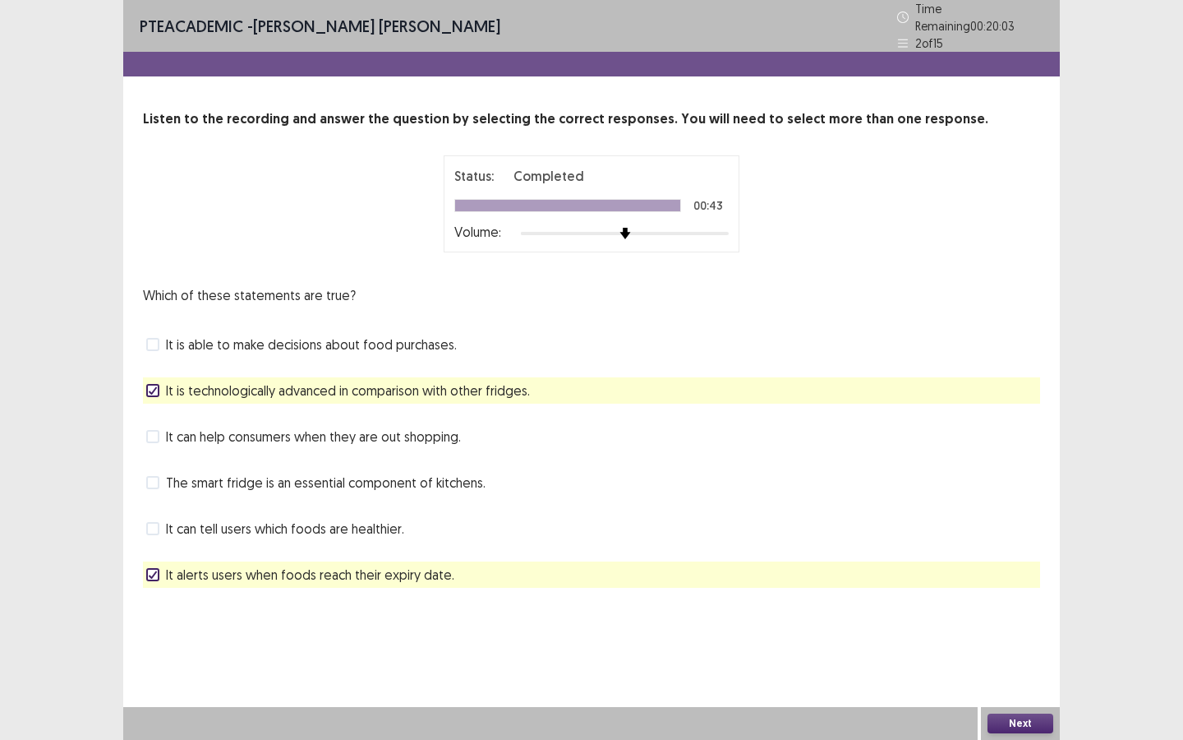
click at [213, 380] on span "It is technologically advanced in comparison with other fridges." at bounding box center [348, 390] width 364 height 20
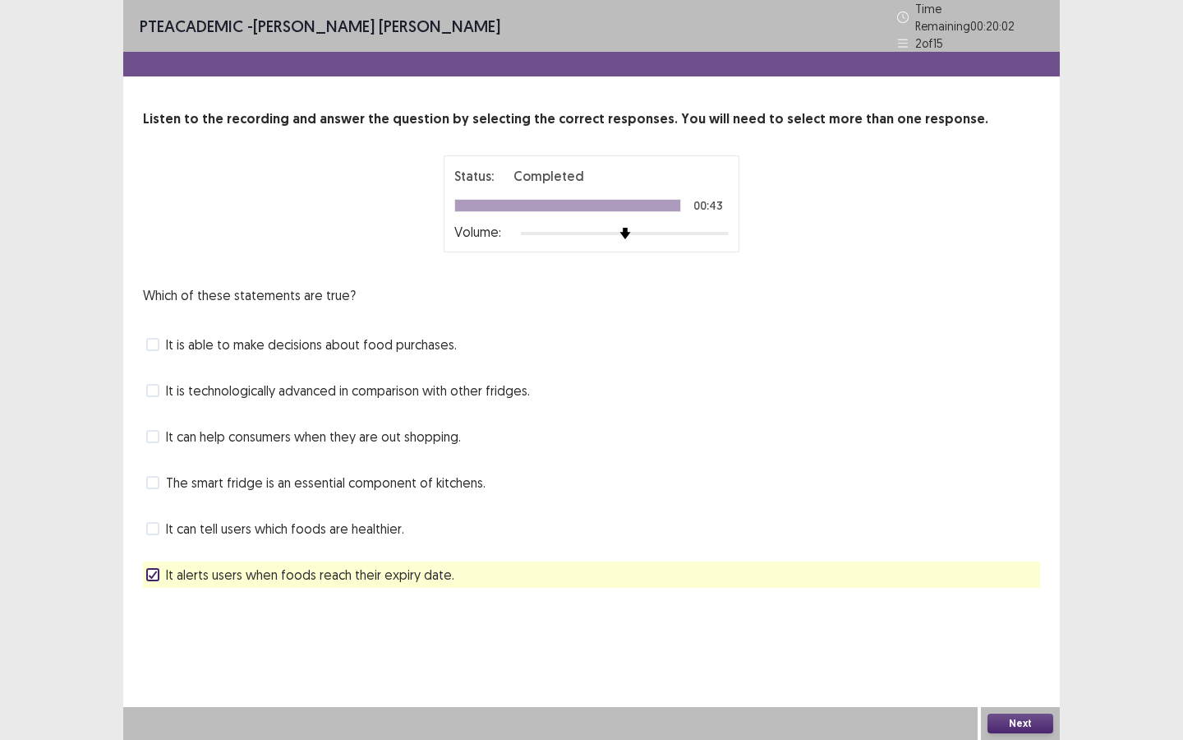
click at [970, 552] on button "Next" at bounding box center [1021, 723] width 66 height 20
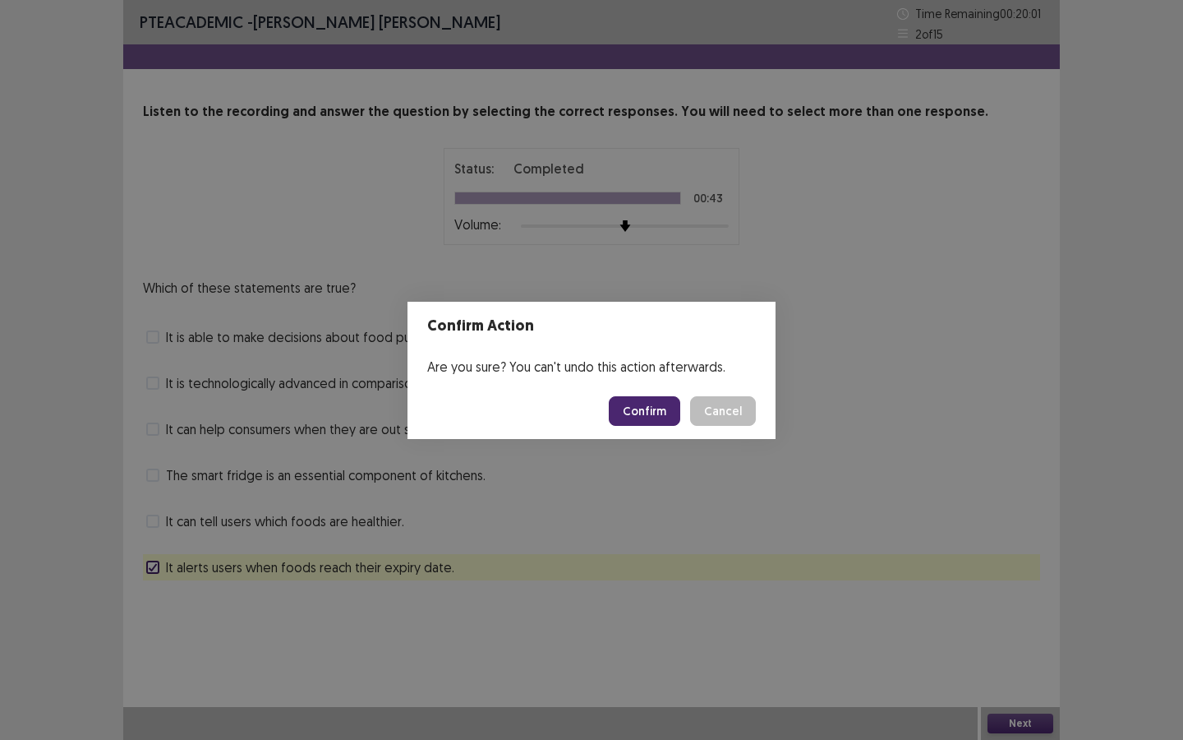
click at [652, 418] on button "Confirm" at bounding box center [644, 411] width 71 height 30
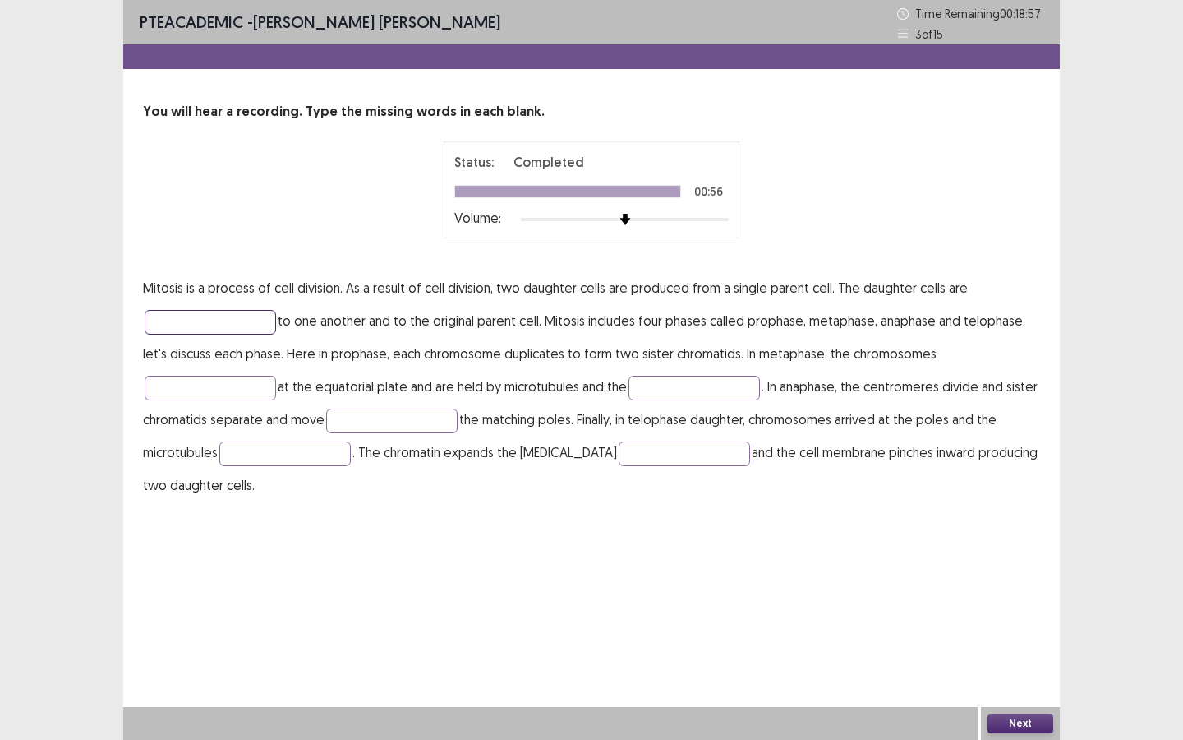
click at [173, 314] on input "text" at bounding box center [210, 322] width 131 height 25
type input "*********"
click at [242, 381] on input "text" at bounding box center [210, 388] width 131 height 25
type input "****"
click at [683, 390] on input "text" at bounding box center [694, 388] width 131 height 25
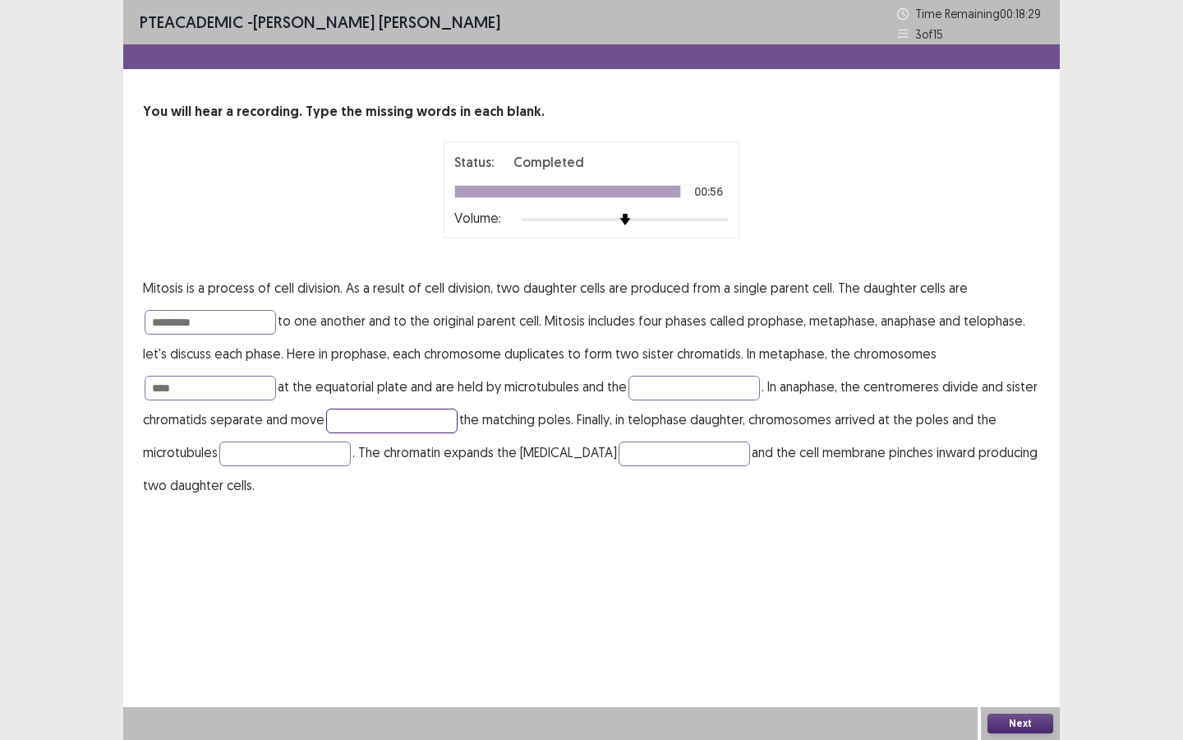
click at [425, 425] on input "text" at bounding box center [391, 420] width 131 height 25
click at [312, 455] on input "text" at bounding box center [284, 453] width 131 height 25
type input "*********"
click at [653, 459] on input "text" at bounding box center [684, 453] width 131 height 25
type input "*******"
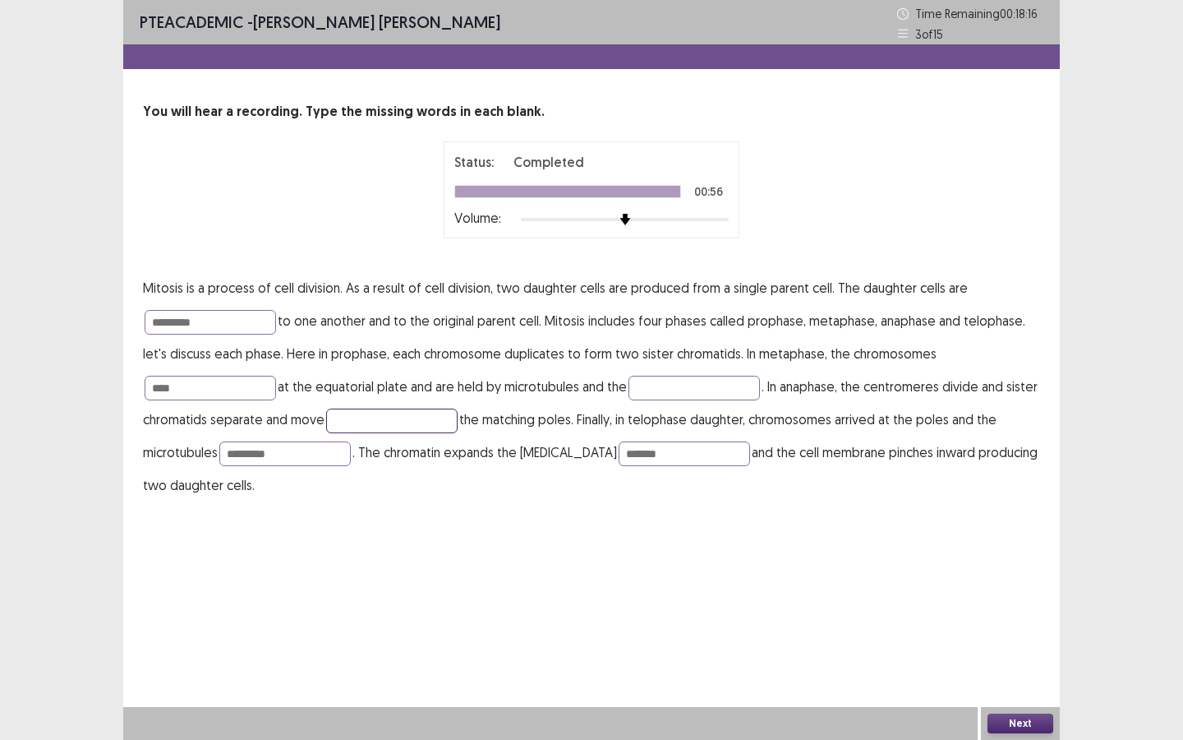
click at [437, 423] on input "text" at bounding box center [391, 420] width 131 height 25
click at [423, 426] on input "text" at bounding box center [391, 420] width 131 height 25
click at [970, 552] on button "Next" at bounding box center [1021, 723] width 66 height 20
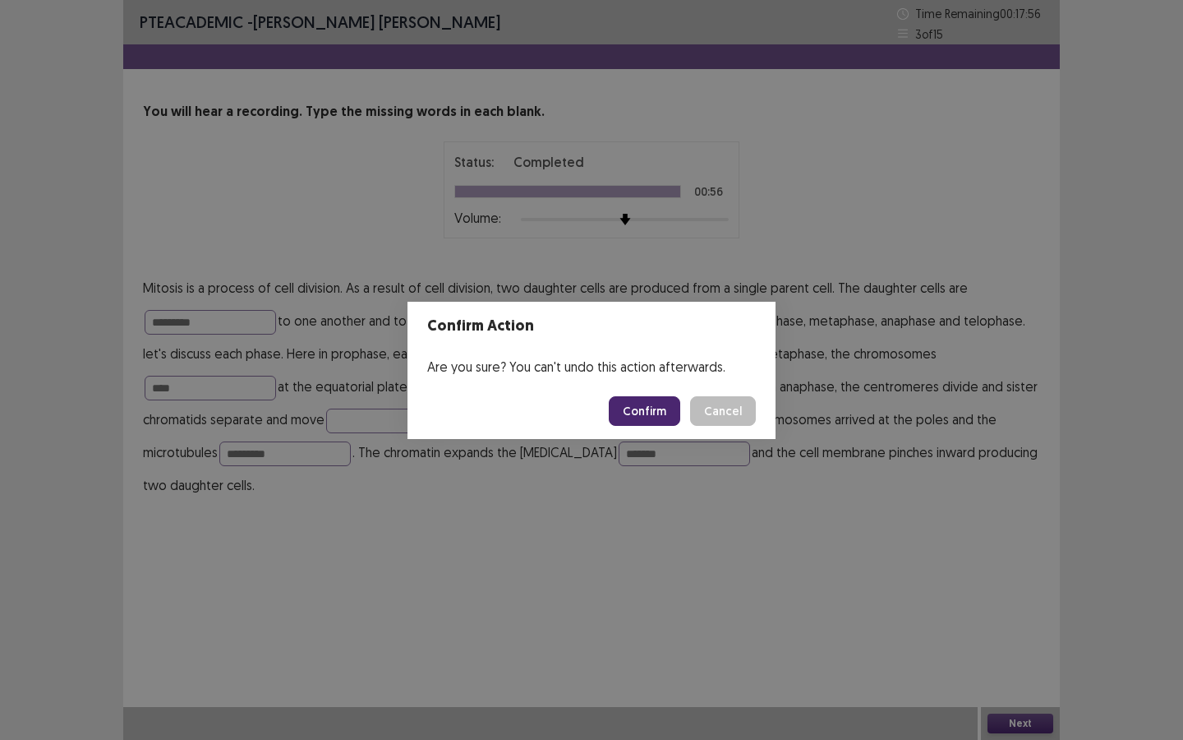
click at [654, 417] on button "Confirm" at bounding box center [644, 411] width 71 height 30
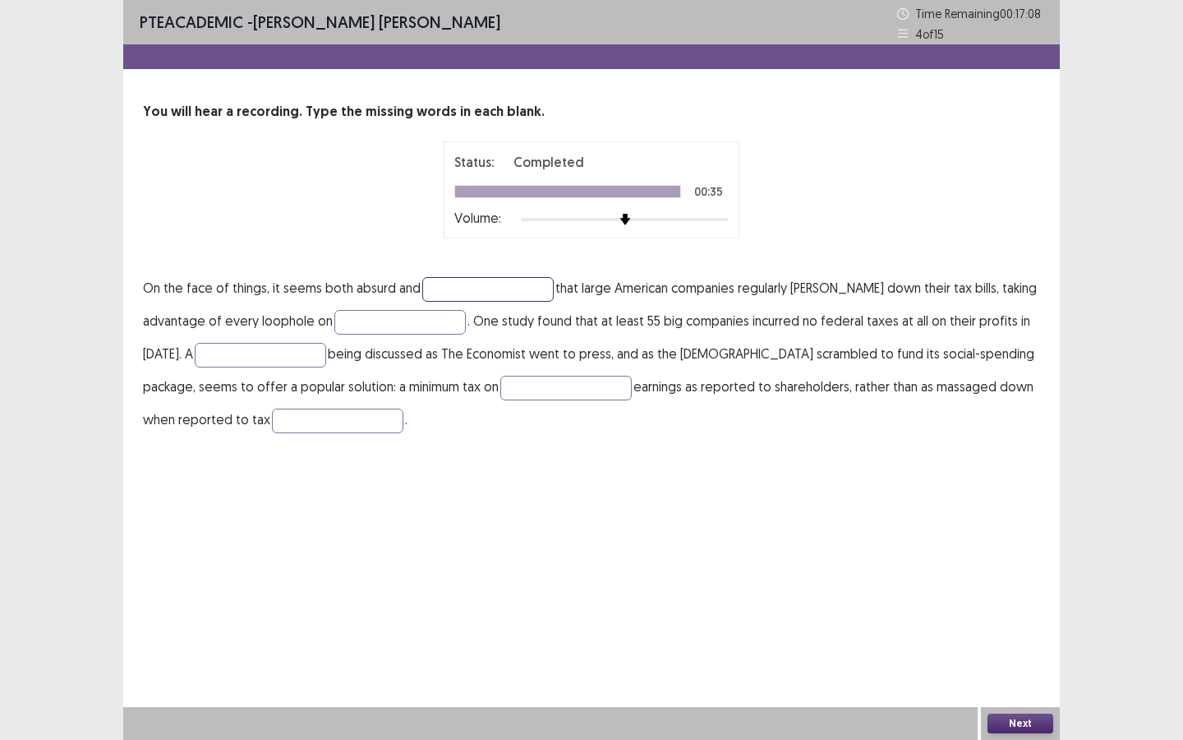
click at [469, 283] on input "text" at bounding box center [487, 289] width 131 height 25
type input "******"
click at [364, 328] on input "text" at bounding box center [399, 322] width 131 height 25
type input "*****"
click at [292, 352] on input "text" at bounding box center [260, 355] width 131 height 25
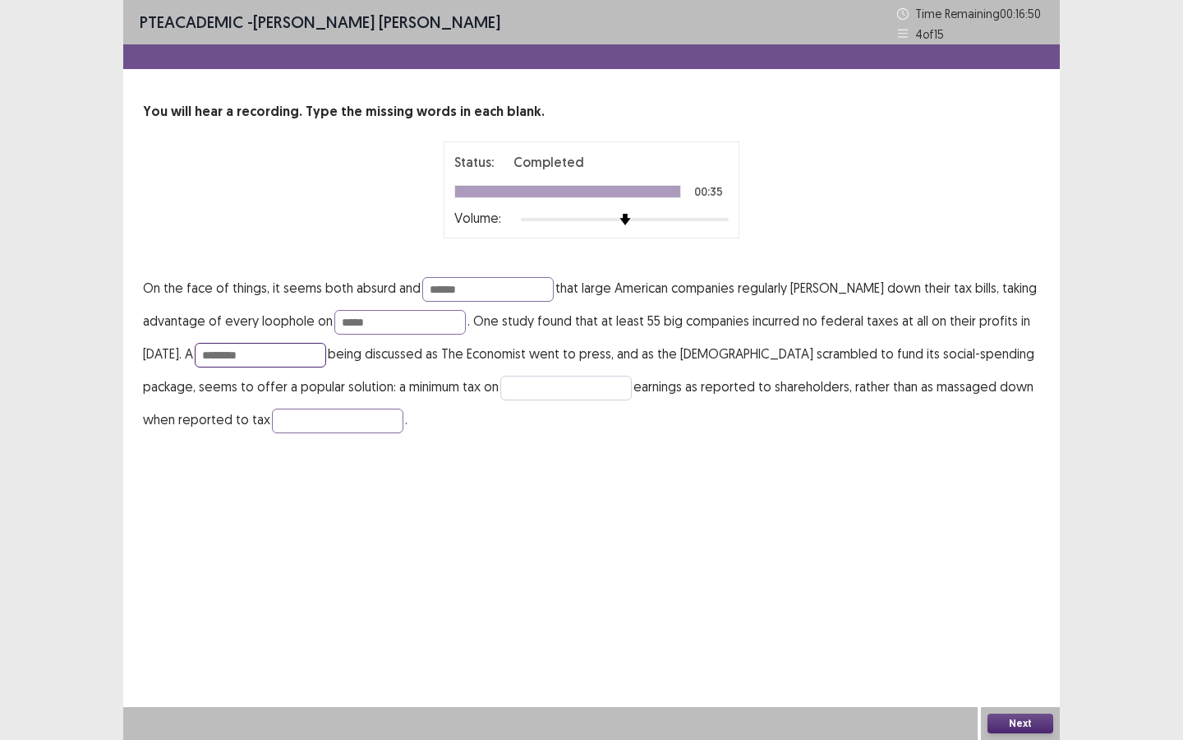
type input "********"
click at [558, 381] on input "text" at bounding box center [565, 388] width 131 height 25
type input "*********"
click at [359, 404] on p "On the face of things, it seems both absurd and ****** that large American comp…" at bounding box center [591, 353] width 897 height 164
click at [362, 422] on input "text" at bounding box center [337, 420] width 131 height 25
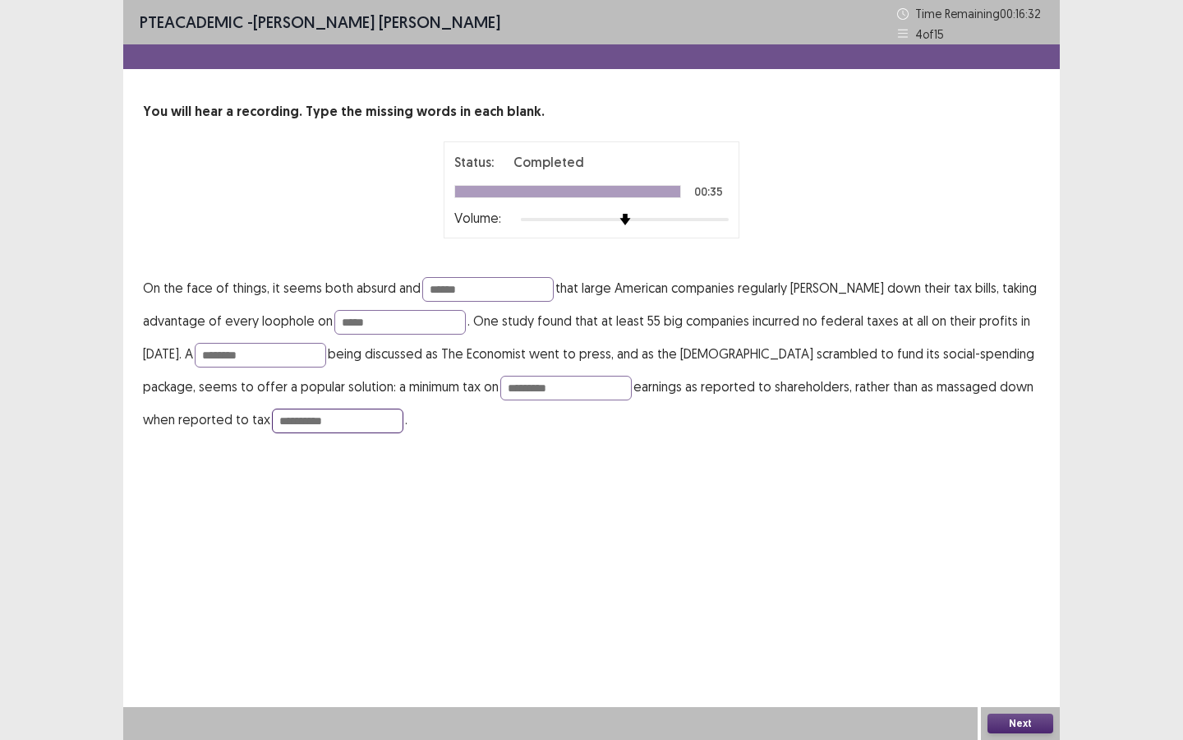
type input "**********"
click at [970, 552] on button "Next" at bounding box center [1021, 723] width 66 height 20
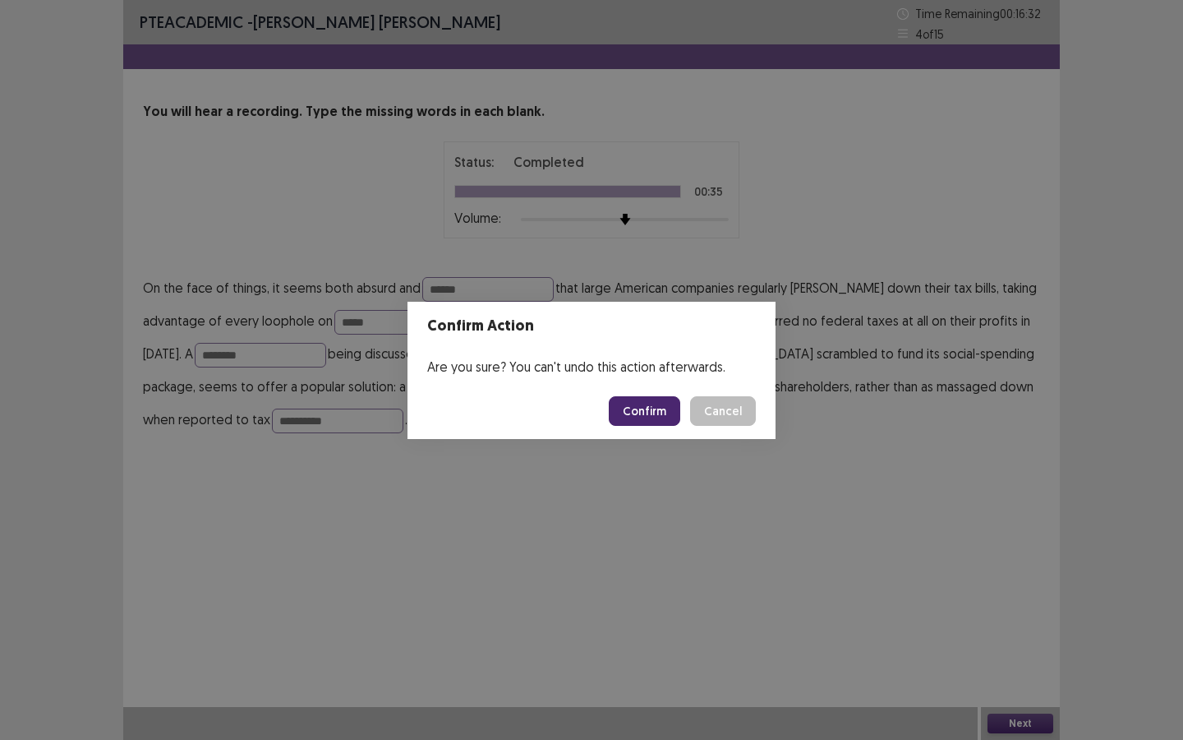
click at [642, 413] on button "Confirm" at bounding box center [644, 411] width 71 height 30
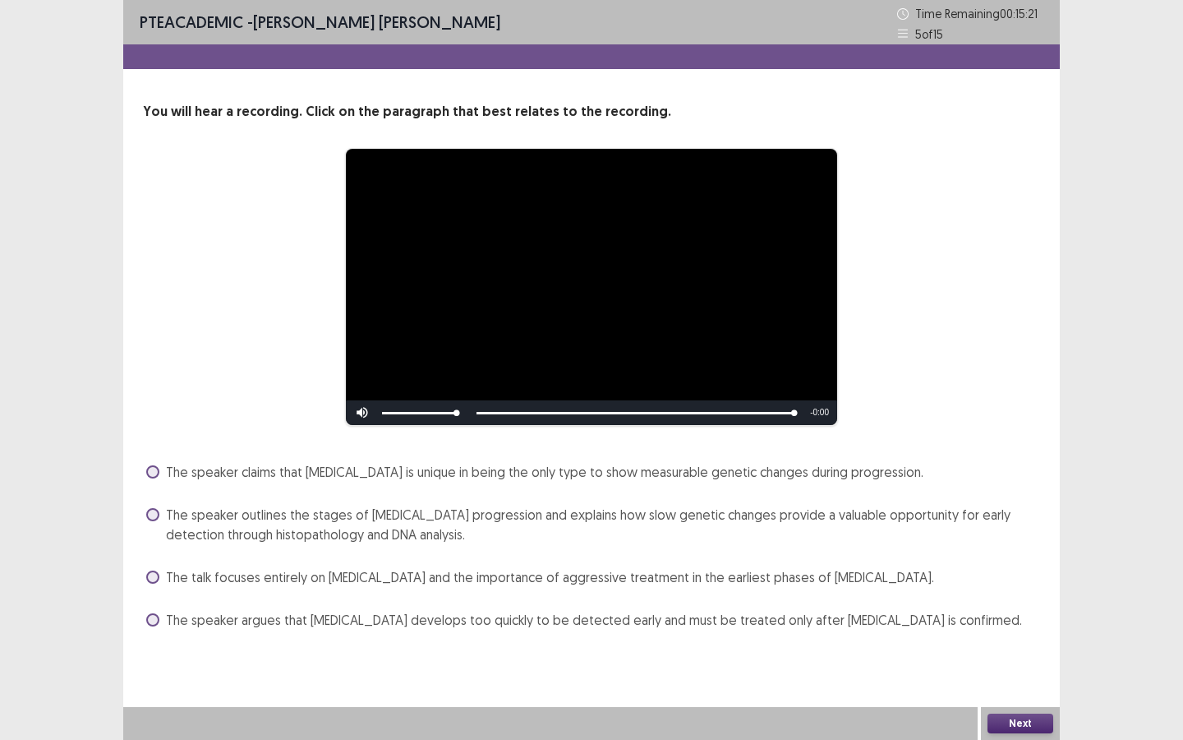
click at [371, 529] on span "The speaker outlines the stages of [MEDICAL_DATA] progression and explains how …" at bounding box center [603, 524] width 874 height 39
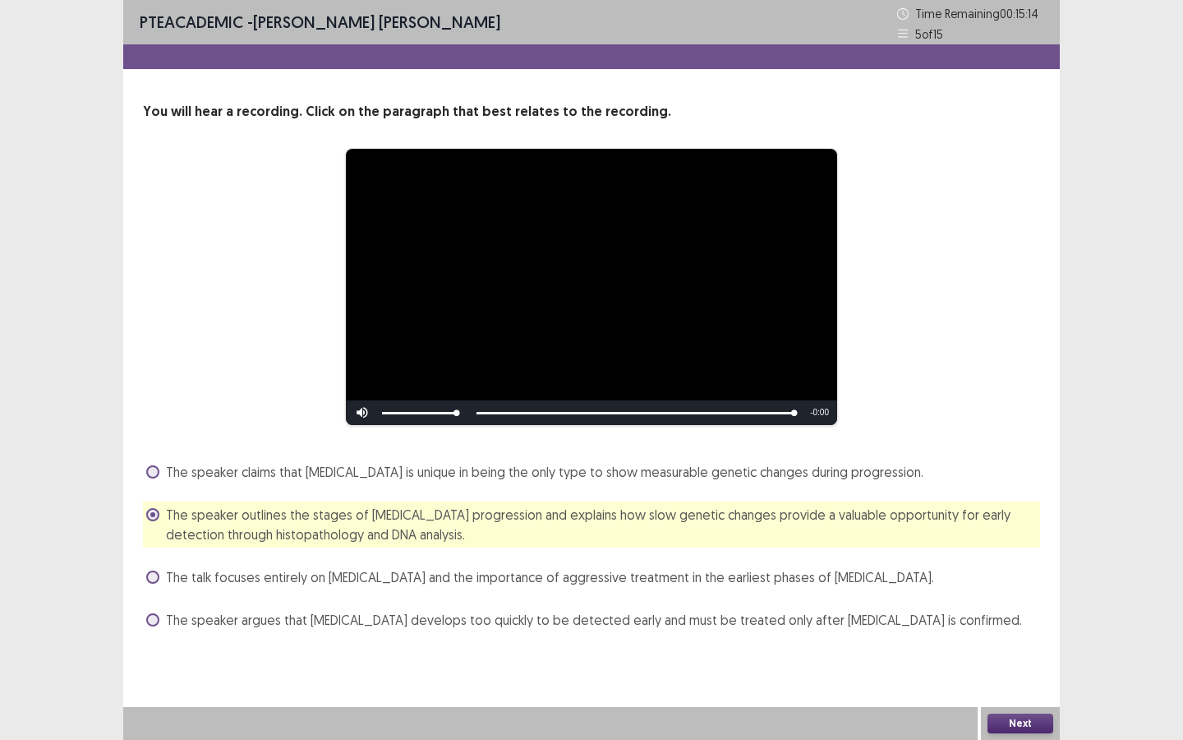
click at [970, 552] on button "Next" at bounding box center [1021, 723] width 66 height 20
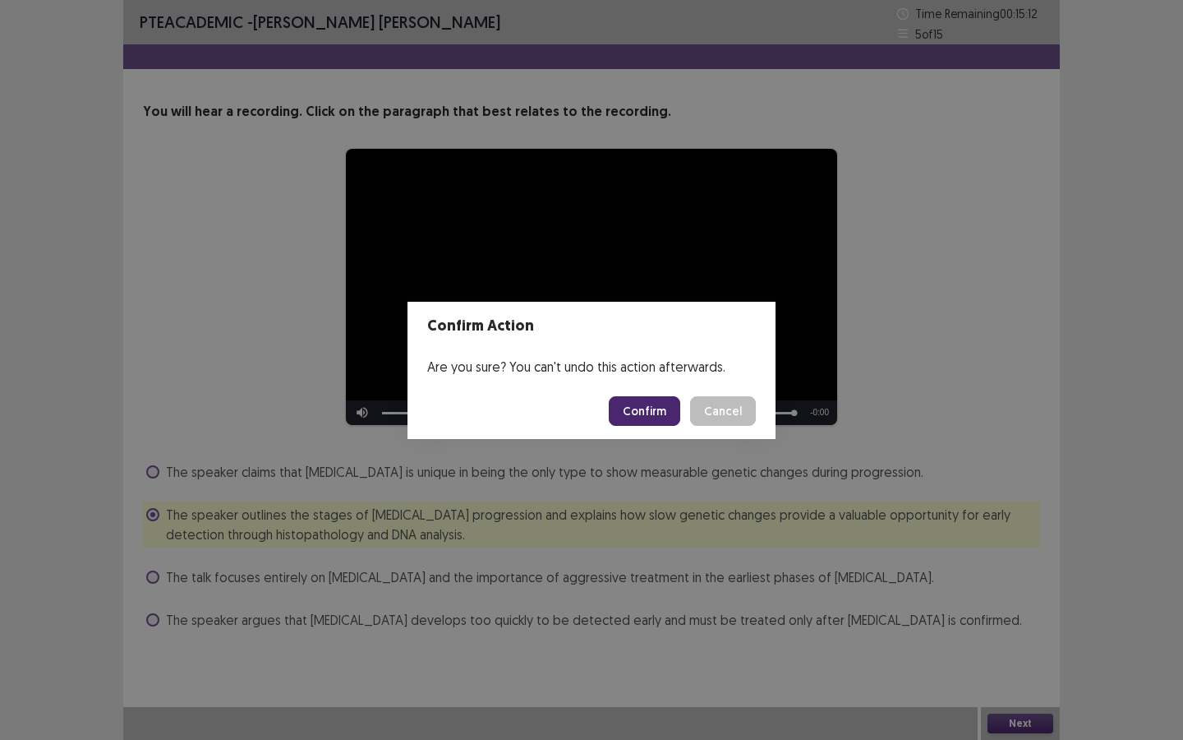
click at [642, 413] on button "Confirm" at bounding box center [644, 411] width 71 height 30
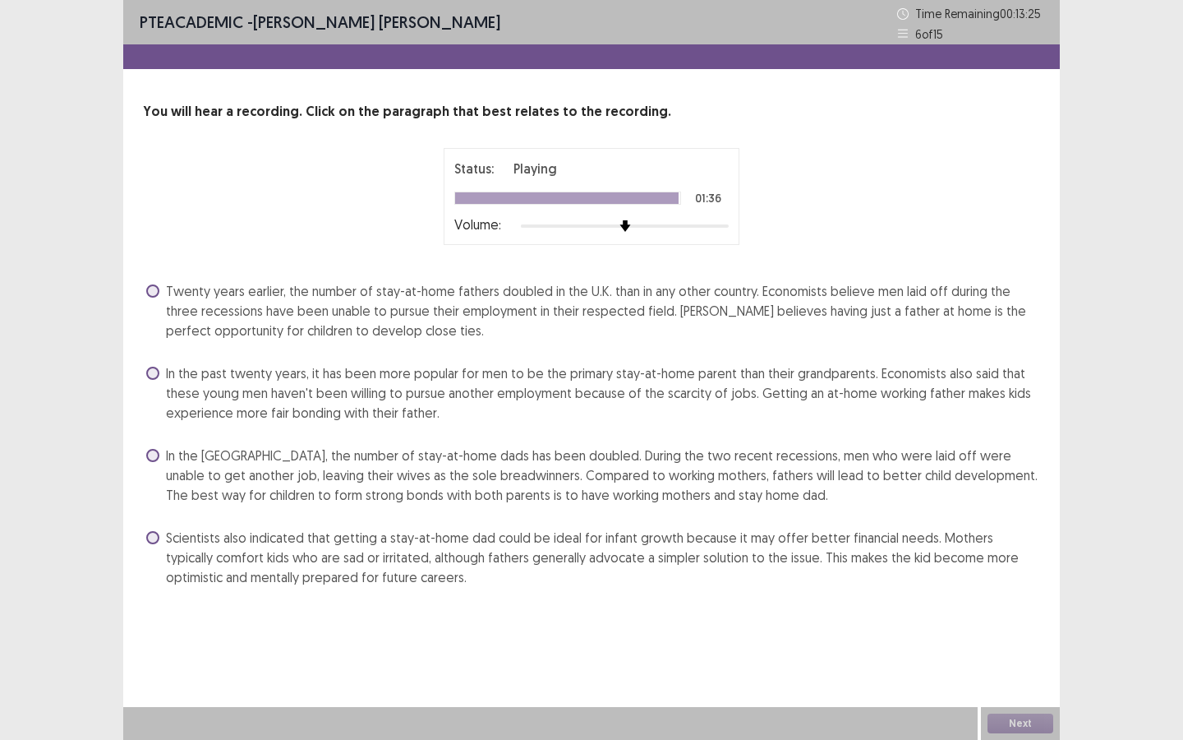
click at [496, 443] on div "In the [GEOGRAPHIC_DATA], the number of stay-at-home dads has been doubled. Dur…" at bounding box center [591, 475] width 897 height 66
click at [427, 478] on span "In the [GEOGRAPHIC_DATA], the number of stay-at-home dads has been doubled. Dur…" at bounding box center [603, 474] width 874 height 59
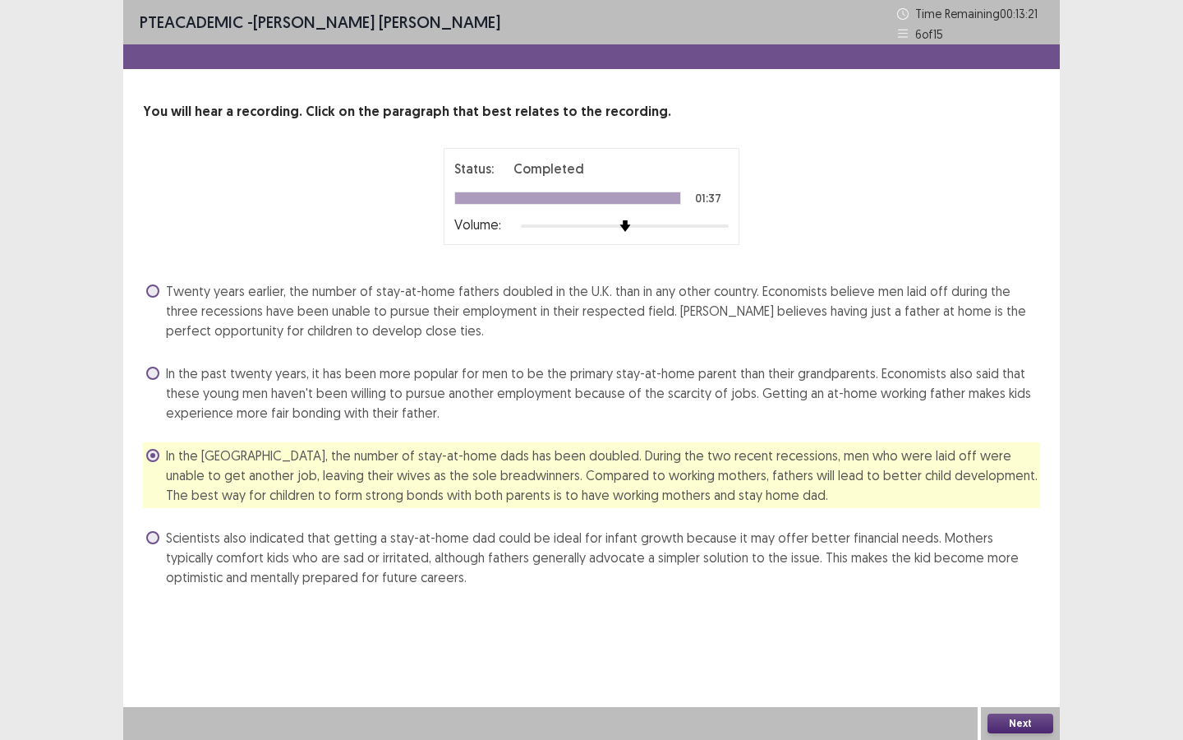
click at [970, 552] on button "Next" at bounding box center [1021, 723] width 66 height 20
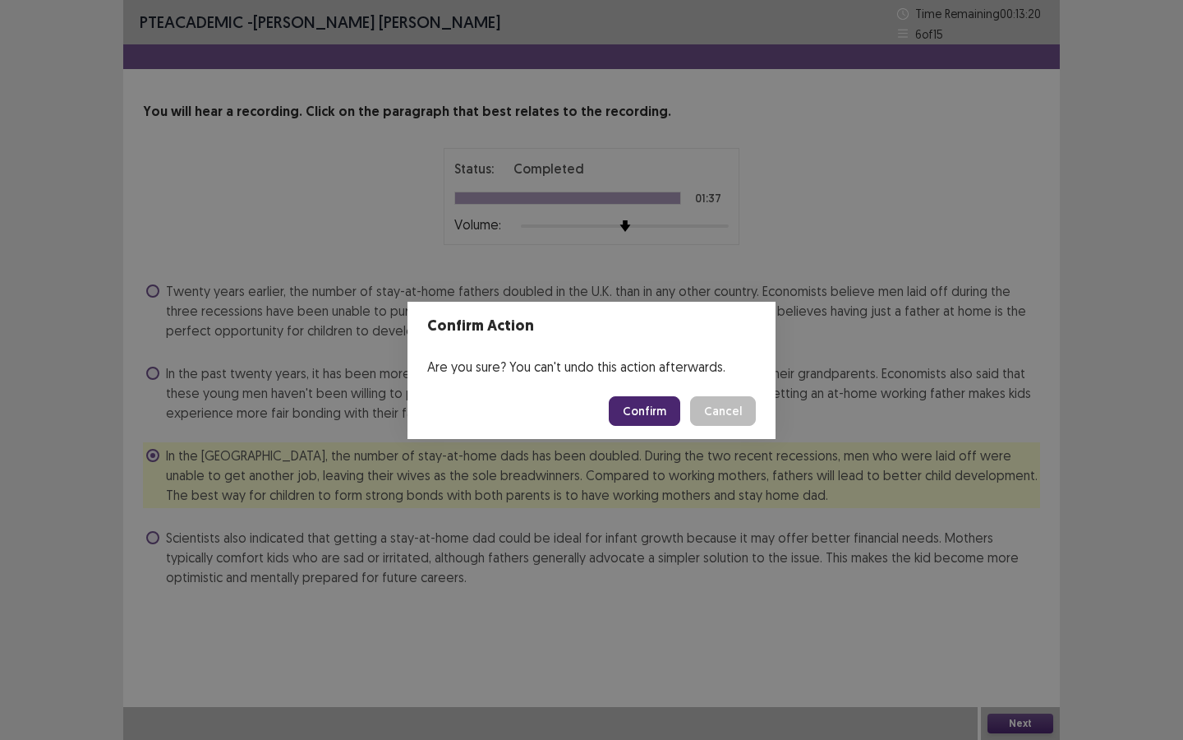
click at [643, 411] on button "Confirm" at bounding box center [644, 411] width 71 height 30
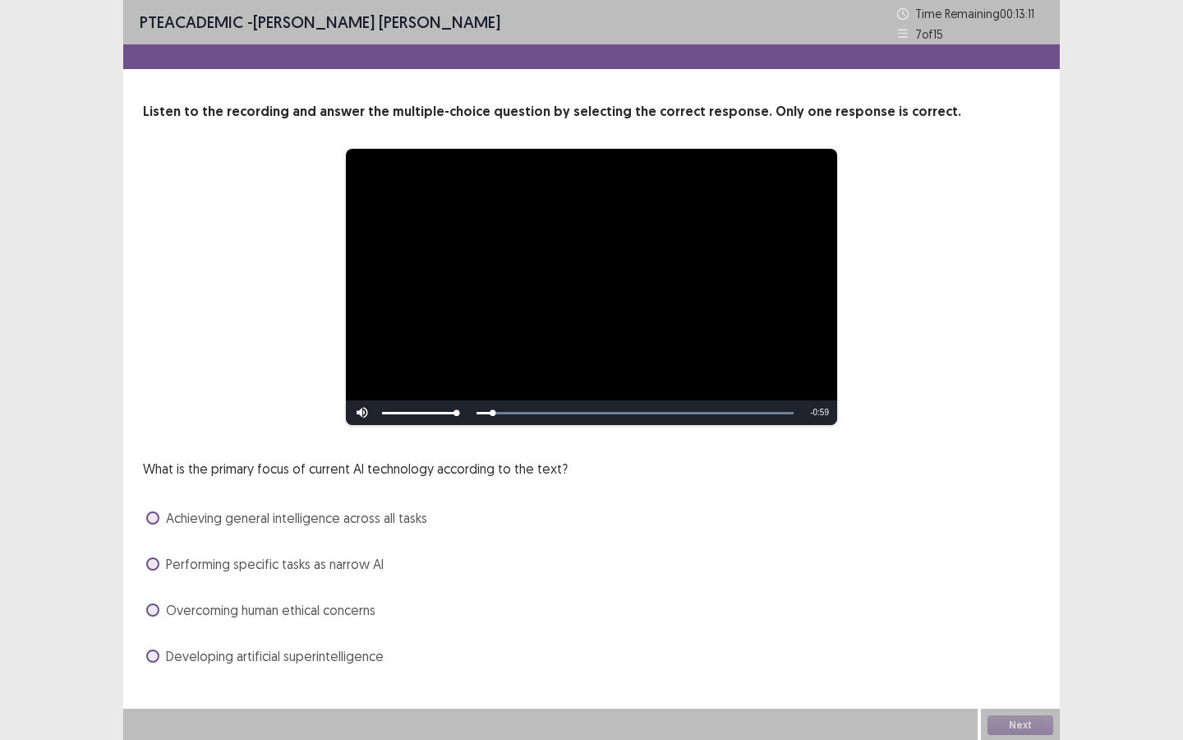
scroll to position [2, 0]
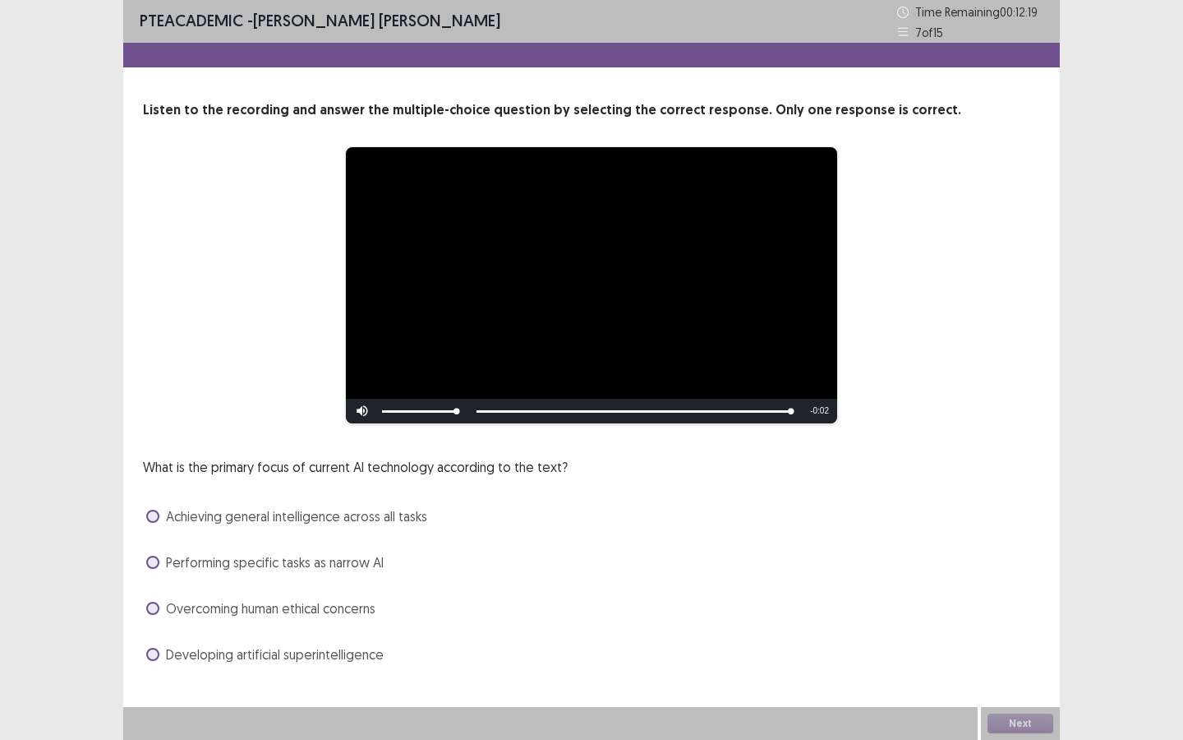
click at [154, 552] on span at bounding box center [152, 561] width 13 height 13
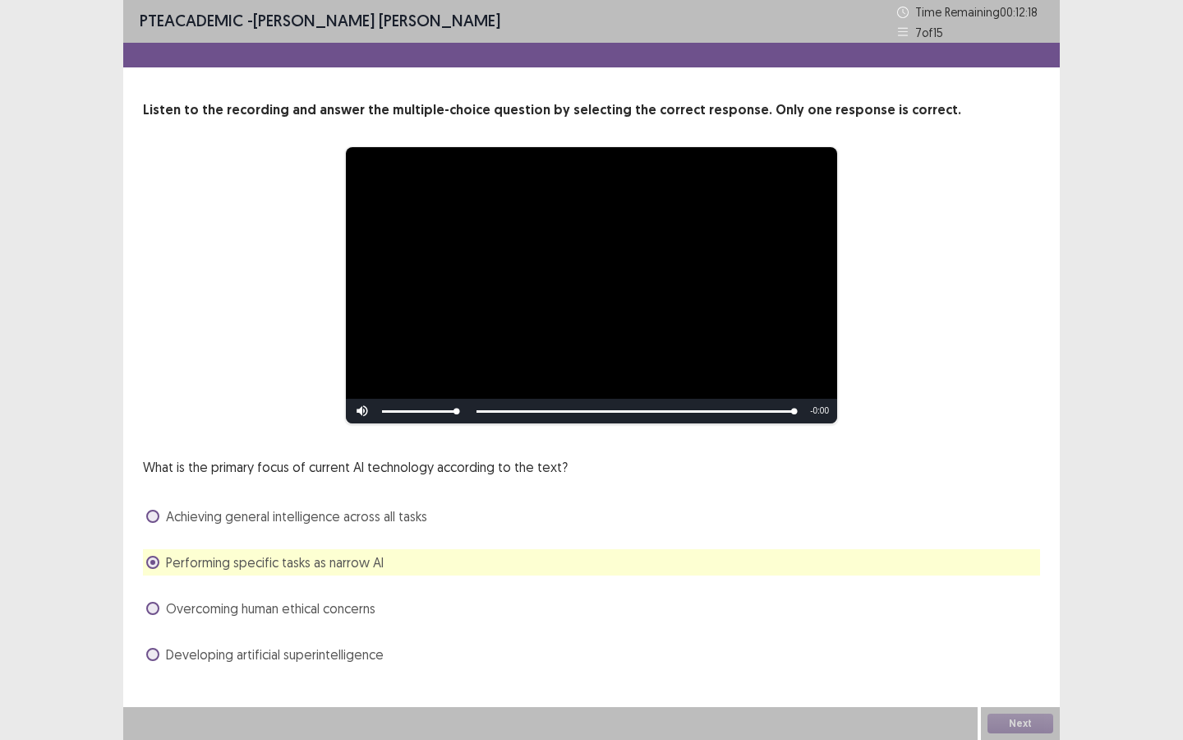
click at [352, 528] on div "Achieving general intelligence across all tasks" at bounding box center [591, 516] width 897 height 26
click at [348, 519] on span "Achieving general intelligence across all tasks" at bounding box center [296, 516] width 261 height 20
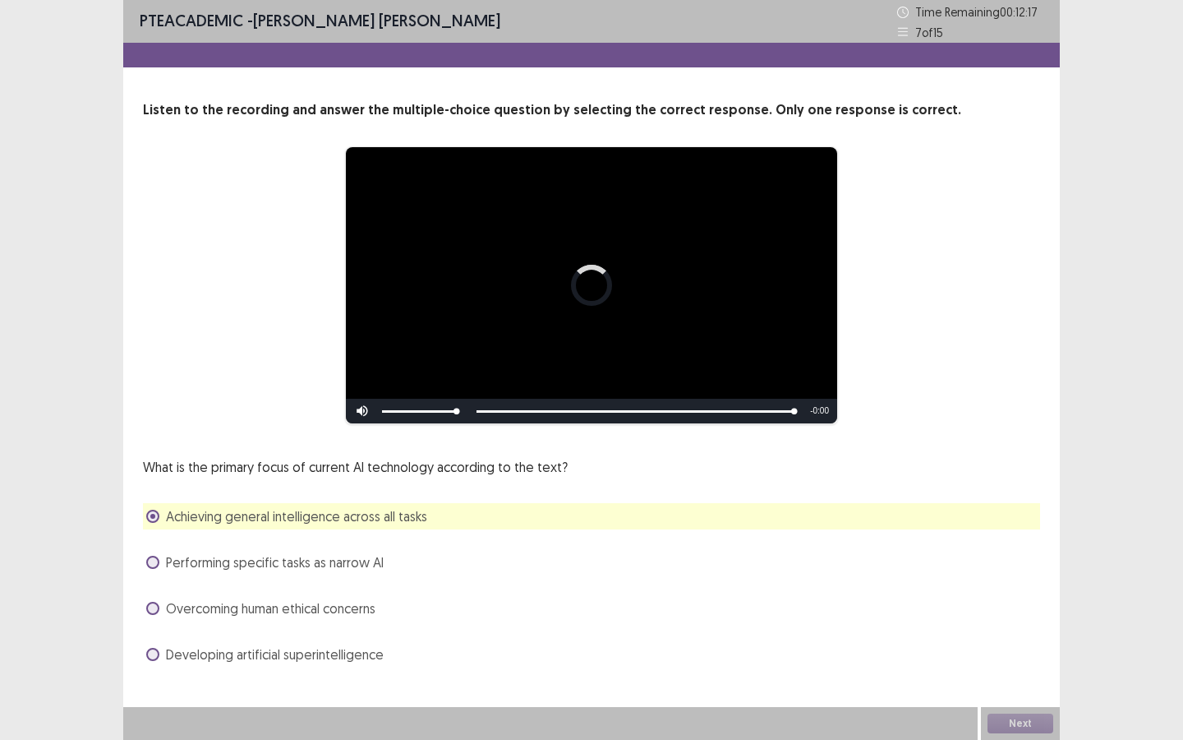
click at [486, 552] on div "Performing specific tasks as narrow AI" at bounding box center [591, 562] width 897 height 26
click at [970, 552] on button "Next" at bounding box center [1021, 723] width 66 height 20
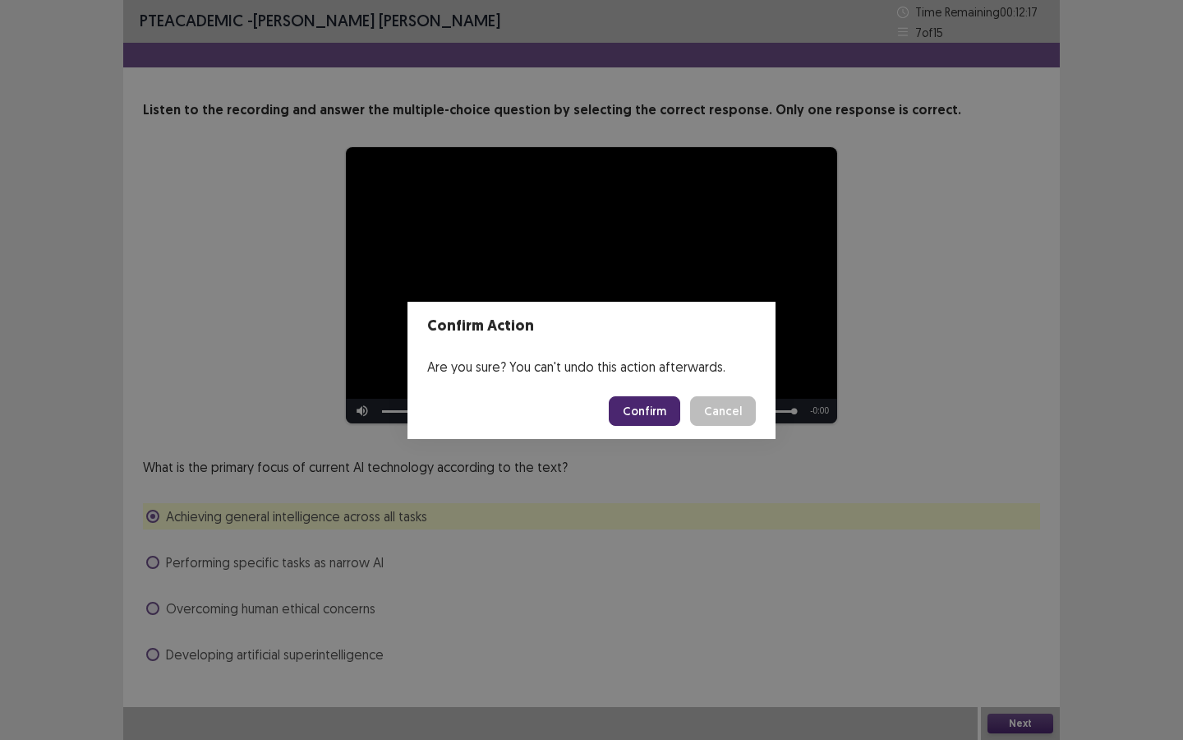
click at [637, 403] on button "Confirm" at bounding box center [644, 411] width 71 height 30
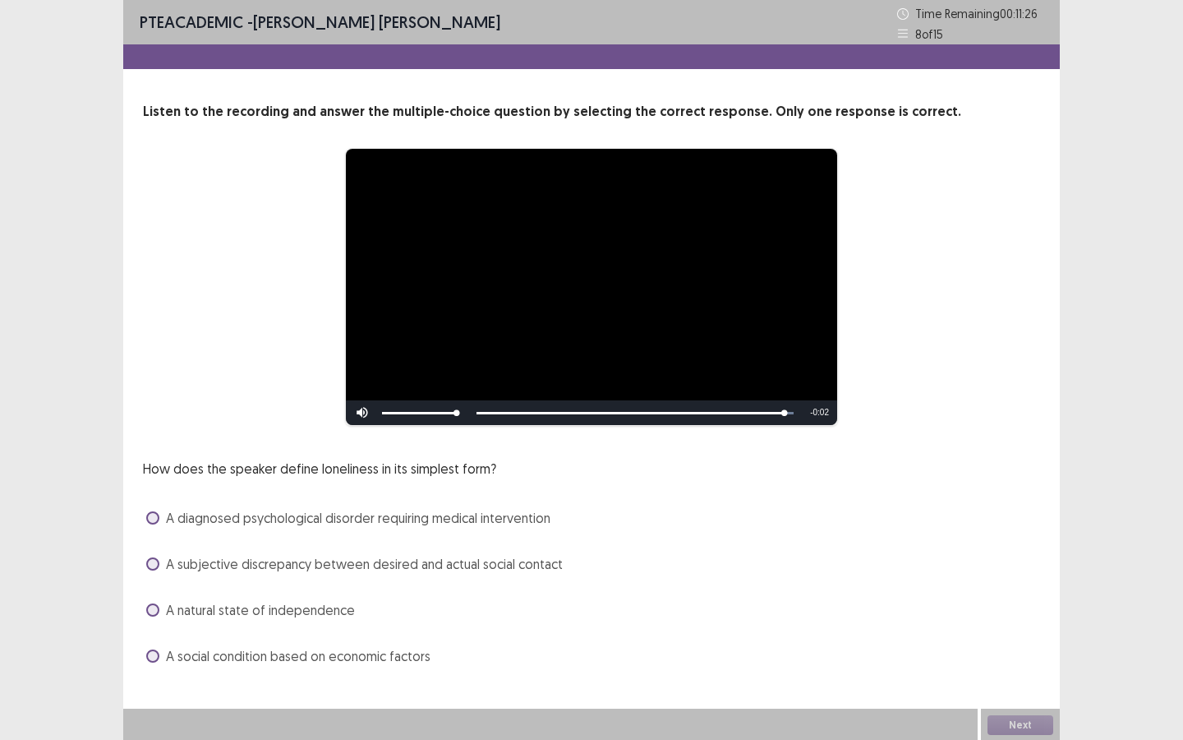
click at [162, 559] on label "A subjective discrepancy between desired and actual social contact" at bounding box center [354, 564] width 417 height 20
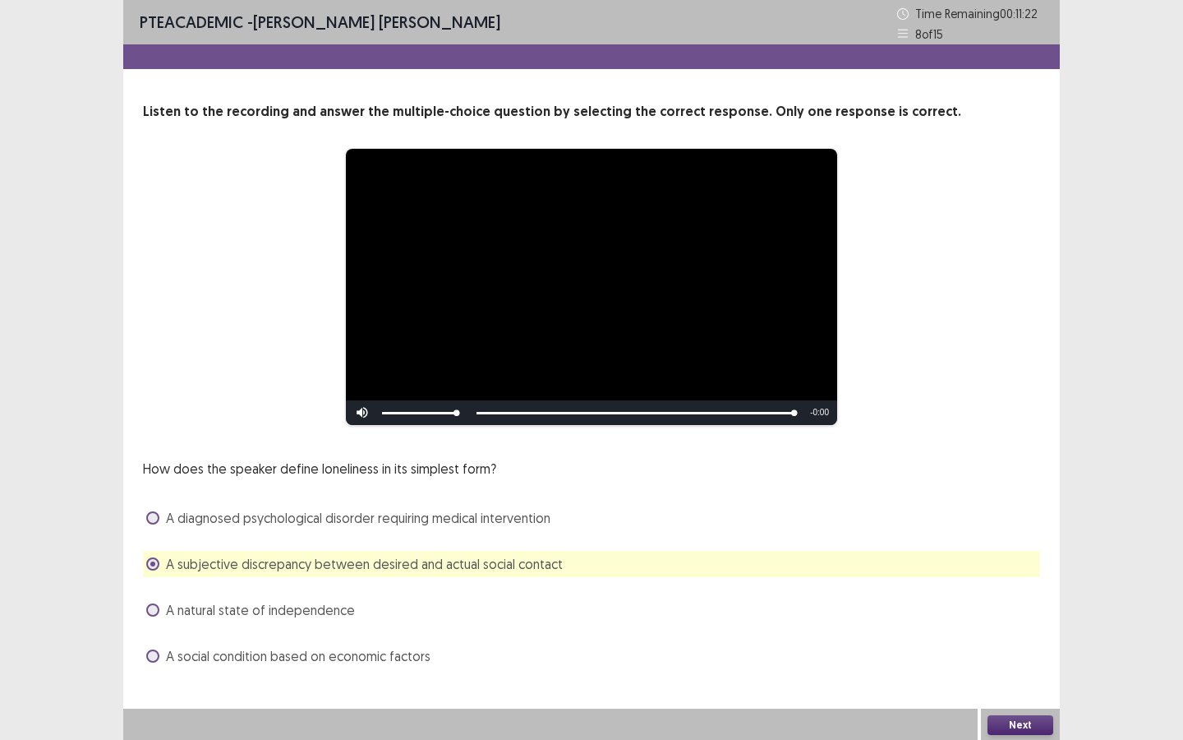
click at [1000, 731] on button "Next" at bounding box center [1021, 725] width 66 height 20
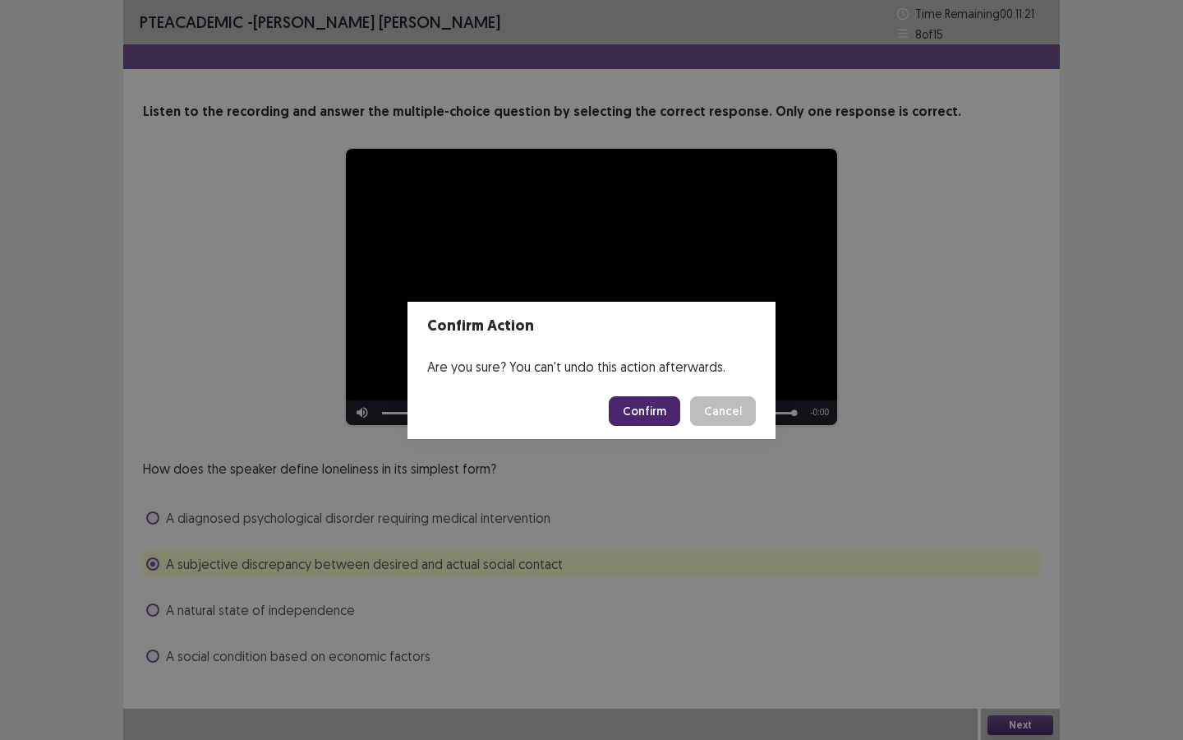
click at [637, 419] on button "Confirm" at bounding box center [644, 411] width 71 height 30
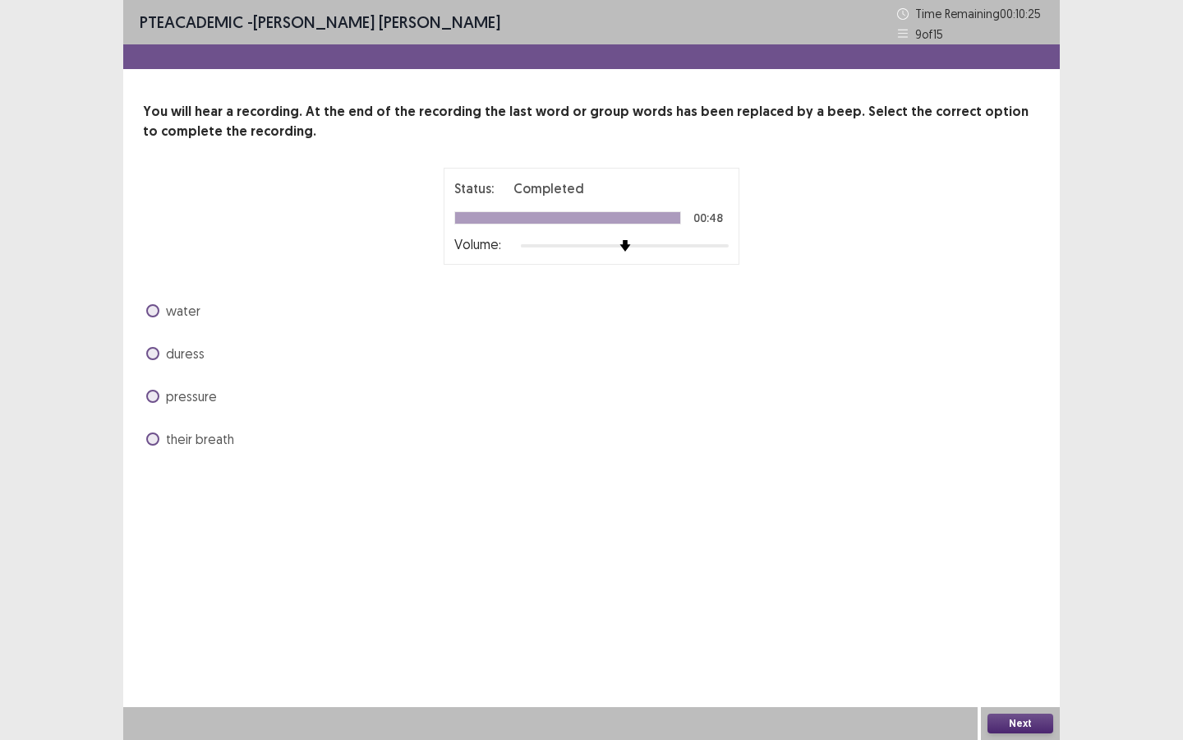
click at [173, 403] on span "pressure" at bounding box center [191, 396] width 51 height 20
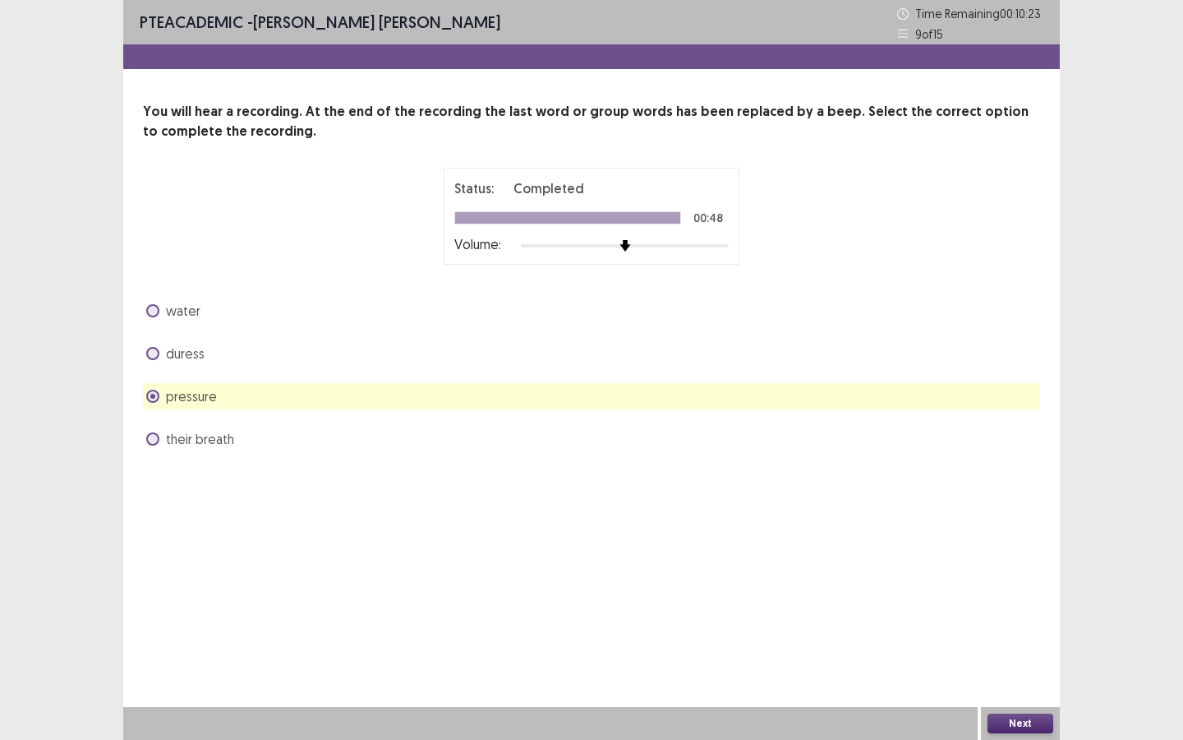
click at [1028, 724] on button "Next" at bounding box center [1021, 723] width 66 height 20
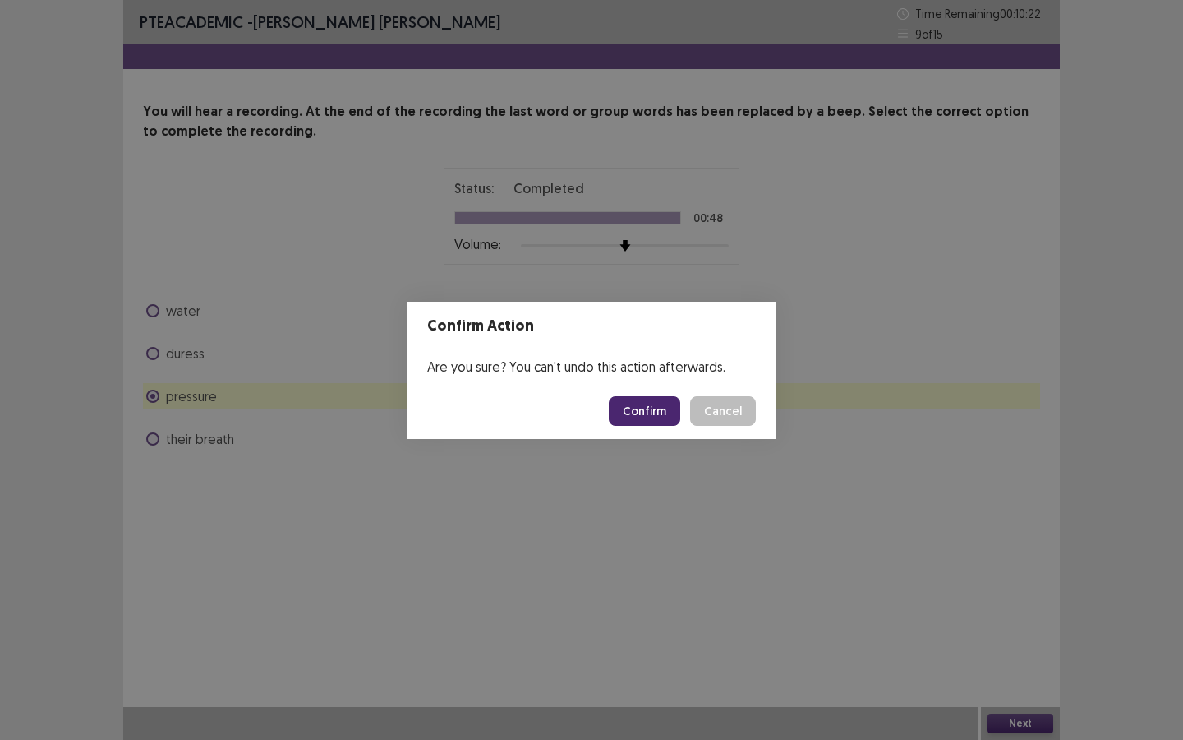
click at [641, 409] on button "Confirm" at bounding box center [644, 411] width 71 height 30
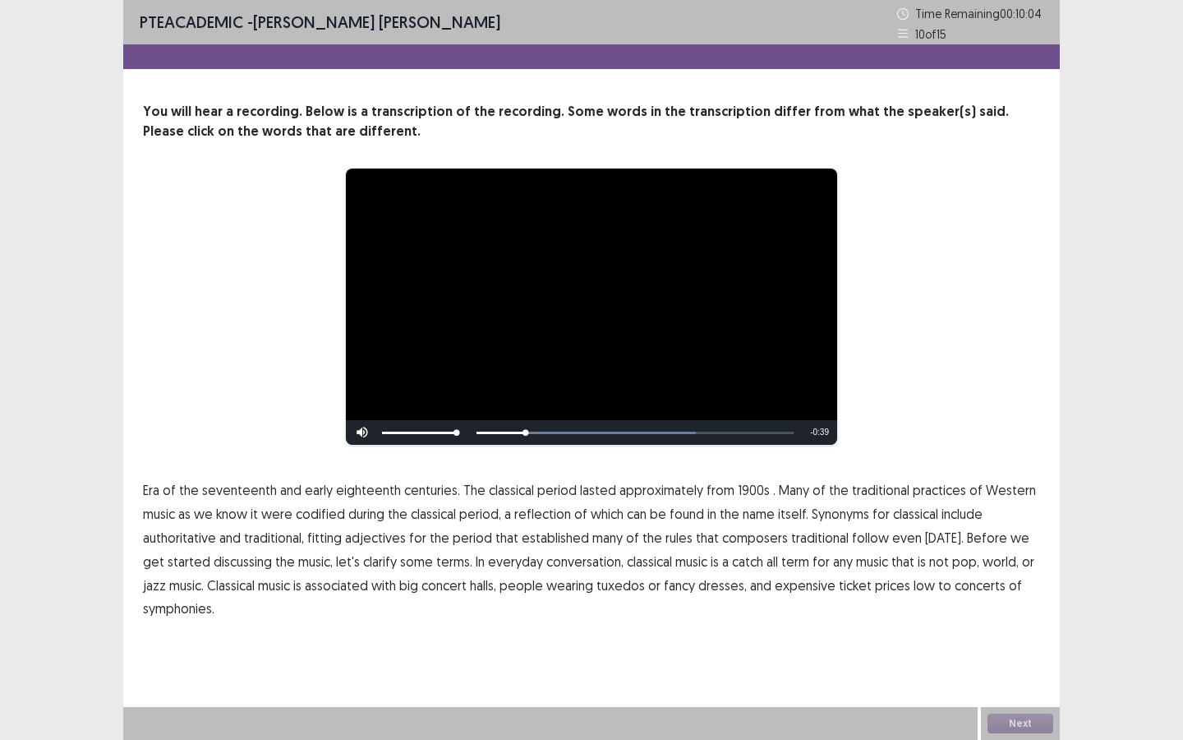
click at [744, 495] on span "1900s" at bounding box center [754, 490] width 32 height 20
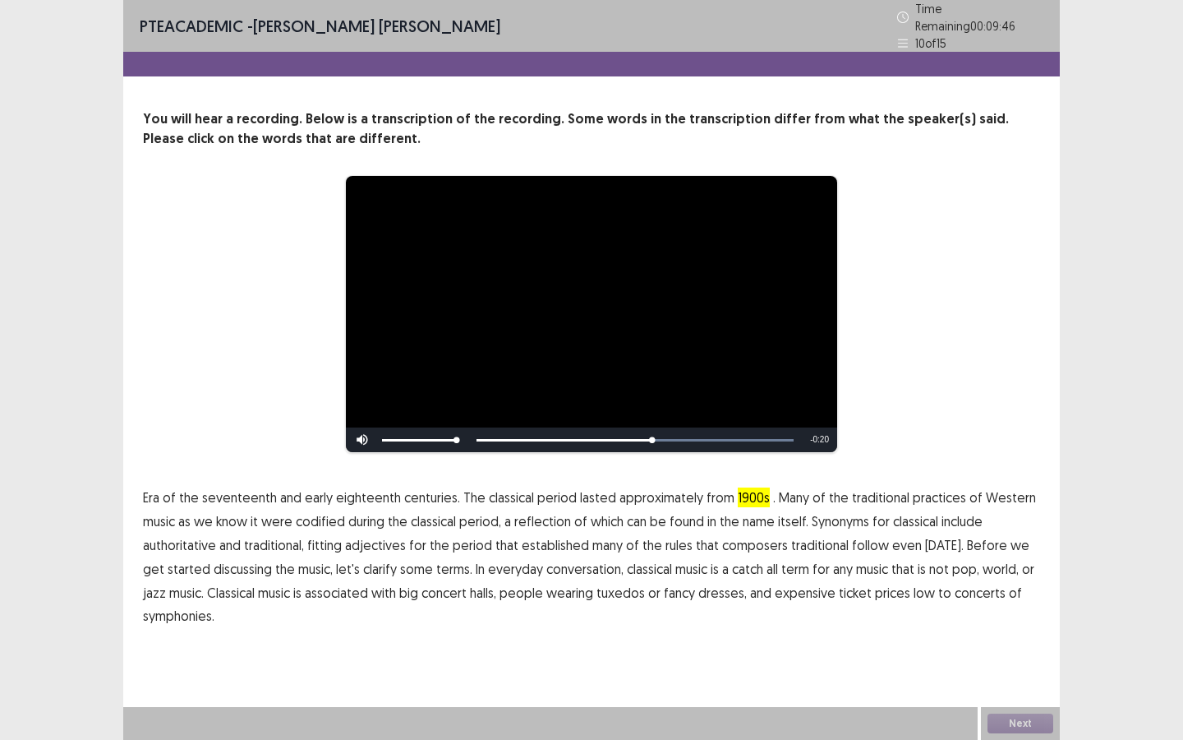
click at [804, 537] on span "traditional" at bounding box center [820, 545] width 58 height 20
click at [914, 588] on span "low" at bounding box center [924, 593] width 21 height 20
click at [1016, 721] on button "Next" at bounding box center [1021, 723] width 66 height 20
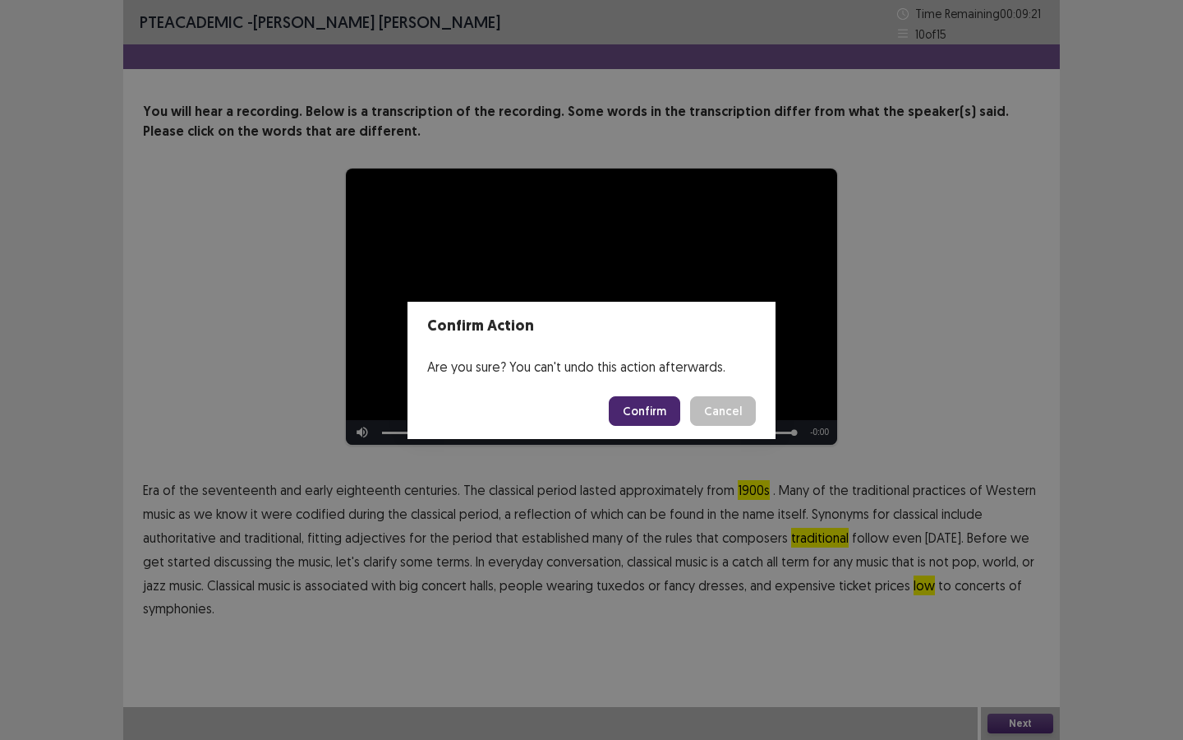
click at [630, 400] on button "Confirm" at bounding box center [644, 411] width 71 height 30
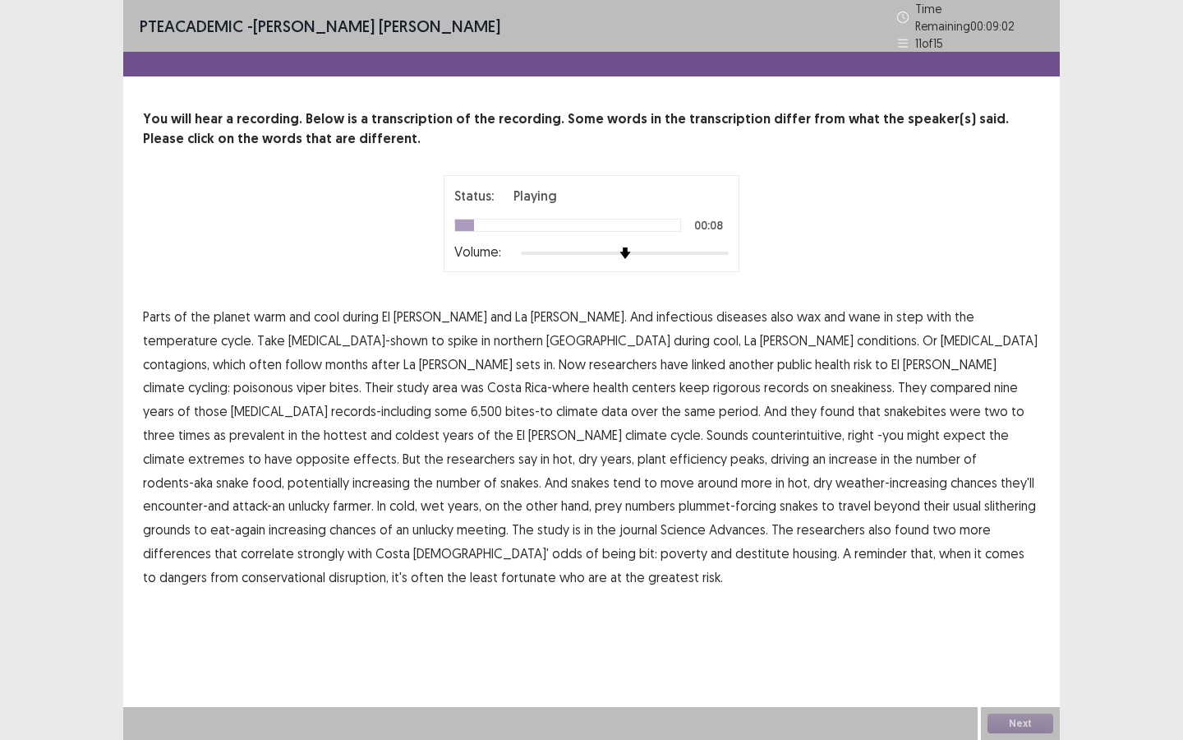
click at [218, 330] on span "temperature" at bounding box center [180, 340] width 75 height 20
click at [210, 354] on span "contagions," at bounding box center [176, 364] width 67 height 20
click at [831, 385] on span "sneakiness." at bounding box center [863, 387] width 64 height 20
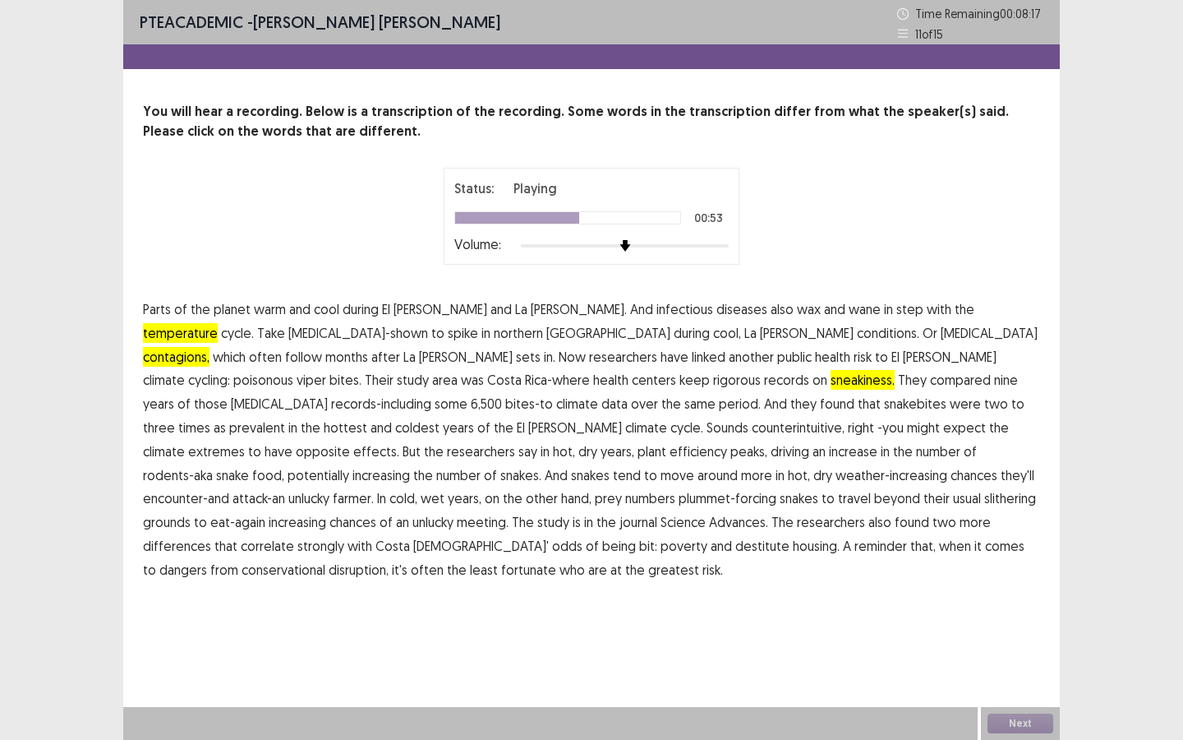
click at [727, 441] on span "efficiency" at bounding box center [699, 451] width 58 height 20
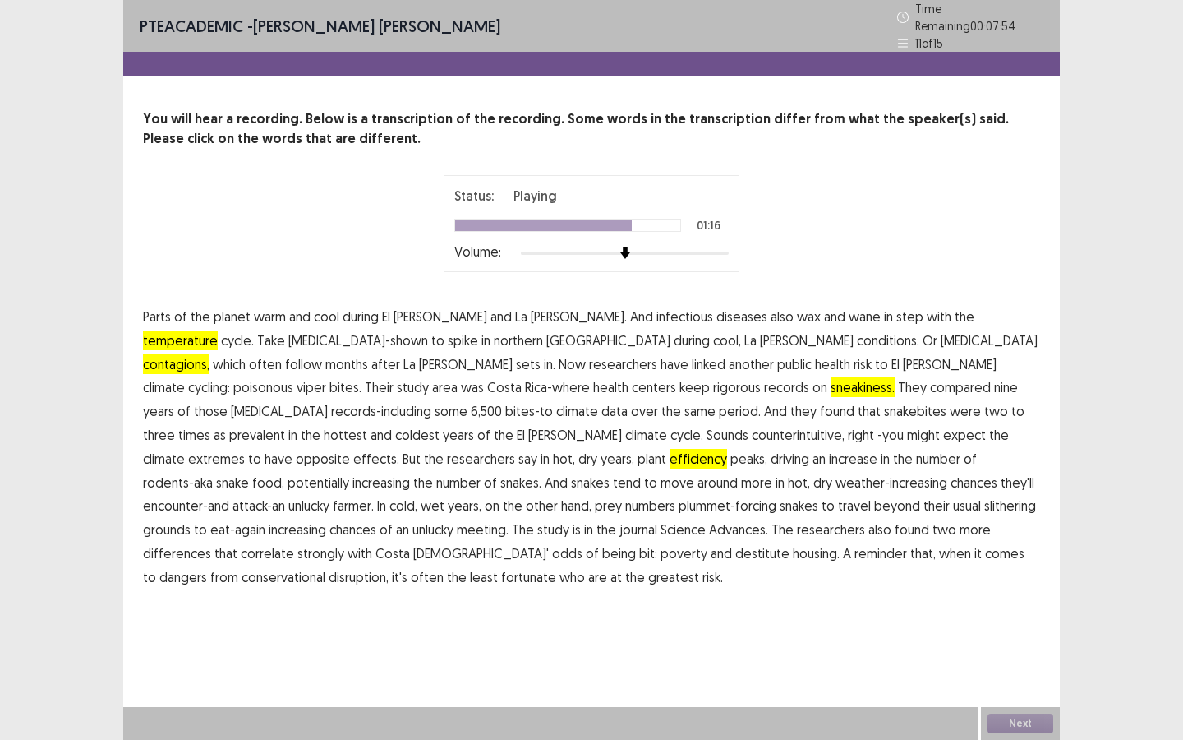
click at [326, 519] on span "increasing" at bounding box center [298, 529] width 58 height 20
click at [211, 543] on span "differences" at bounding box center [177, 553] width 68 height 20
click at [325, 567] on span "conservational" at bounding box center [284, 577] width 84 height 20
click at [1016, 727] on button "Next" at bounding box center [1021, 723] width 66 height 20
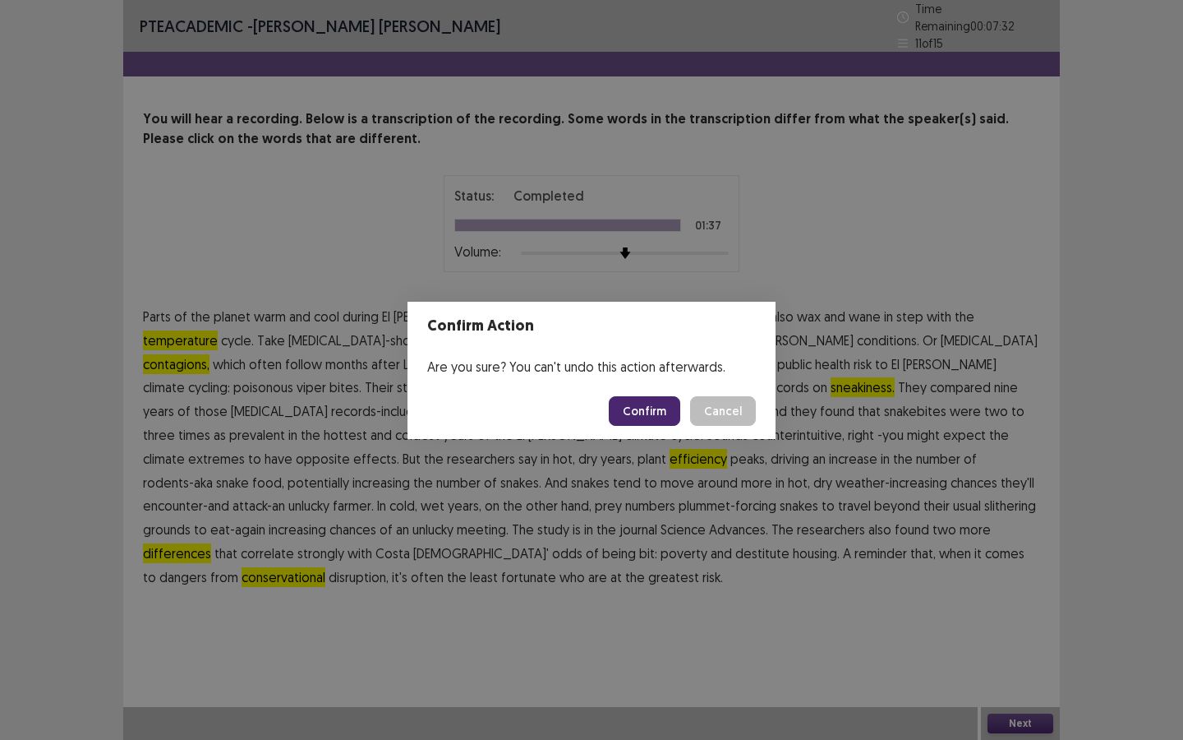
click at [659, 410] on button "Confirm" at bounding box center [644, 411] width 71 height 30
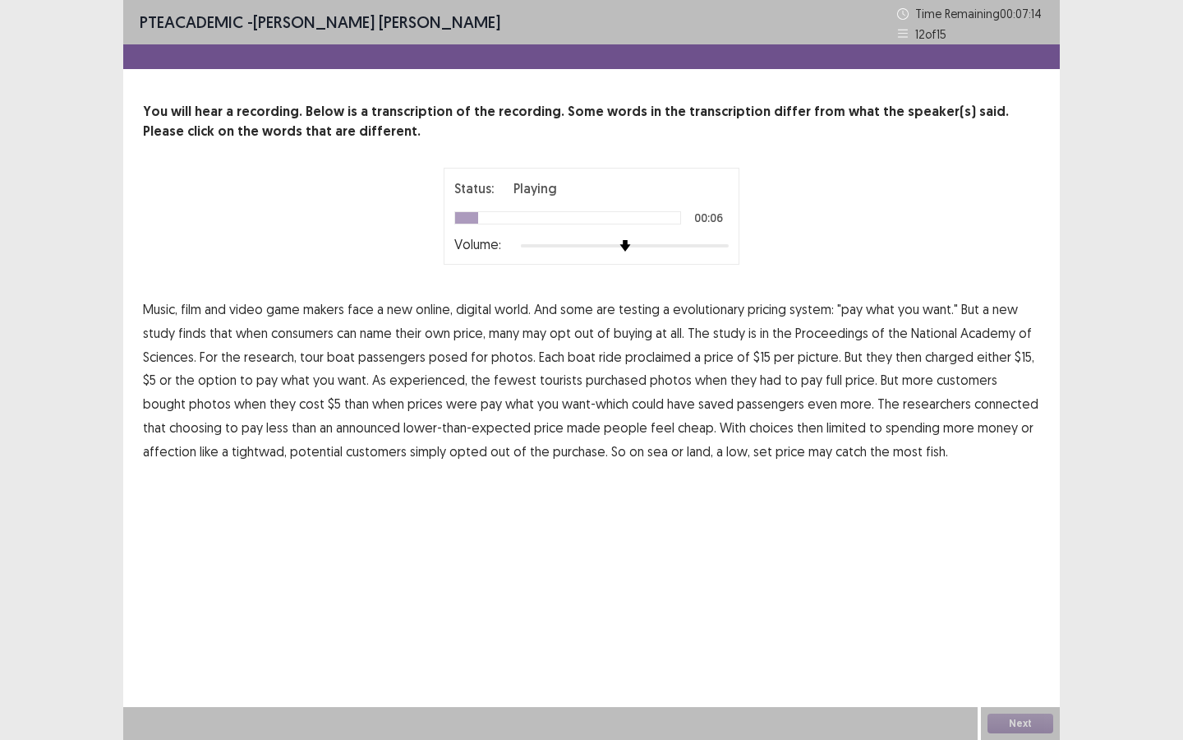
click at [699, 309] on span "evolutionary" at bounding box center [708, 309] width 71 height 20
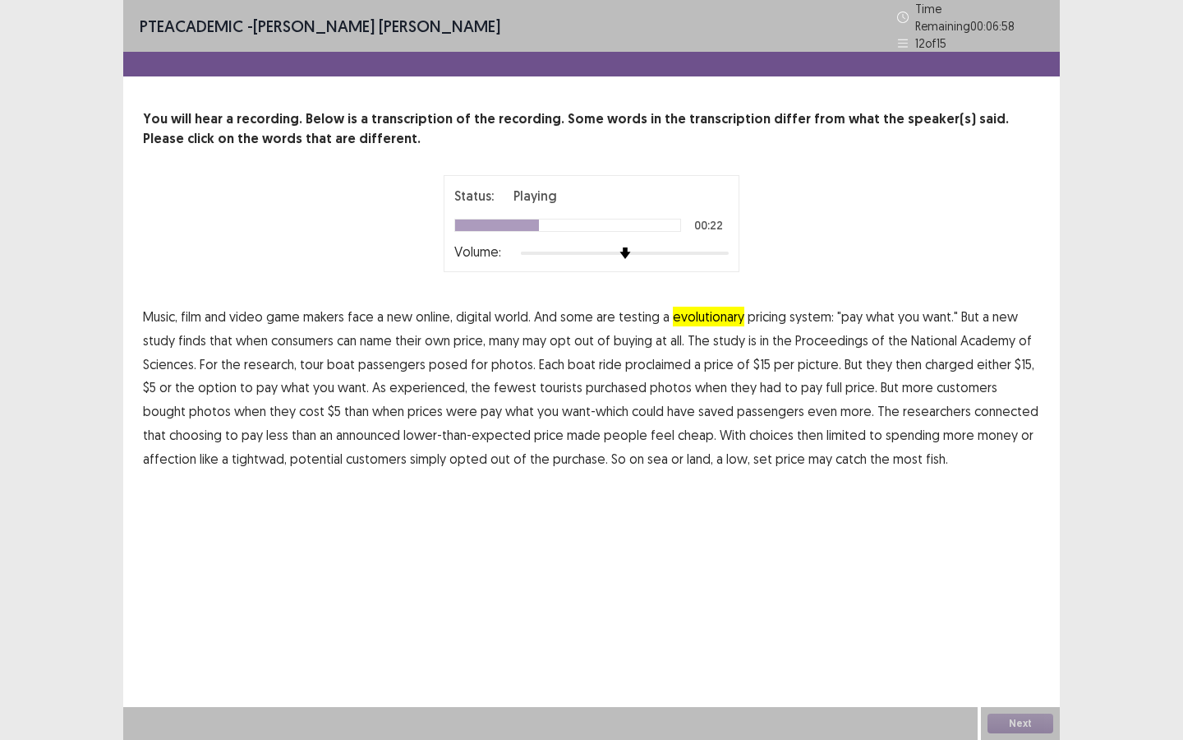
click at [641, 357] on span "proclaimed" at bounding box center [658, 364] width 66 height 20
click at [414, 380] on span "experienced," at bounding box center [429, 387] width 78 height 20
click at [975, 406] on span "connected" at bounding box center [1007, 411] width 64 height 20
click at [175, 452] on span "affection" at bounding box center [169, 459] width 53 height 20
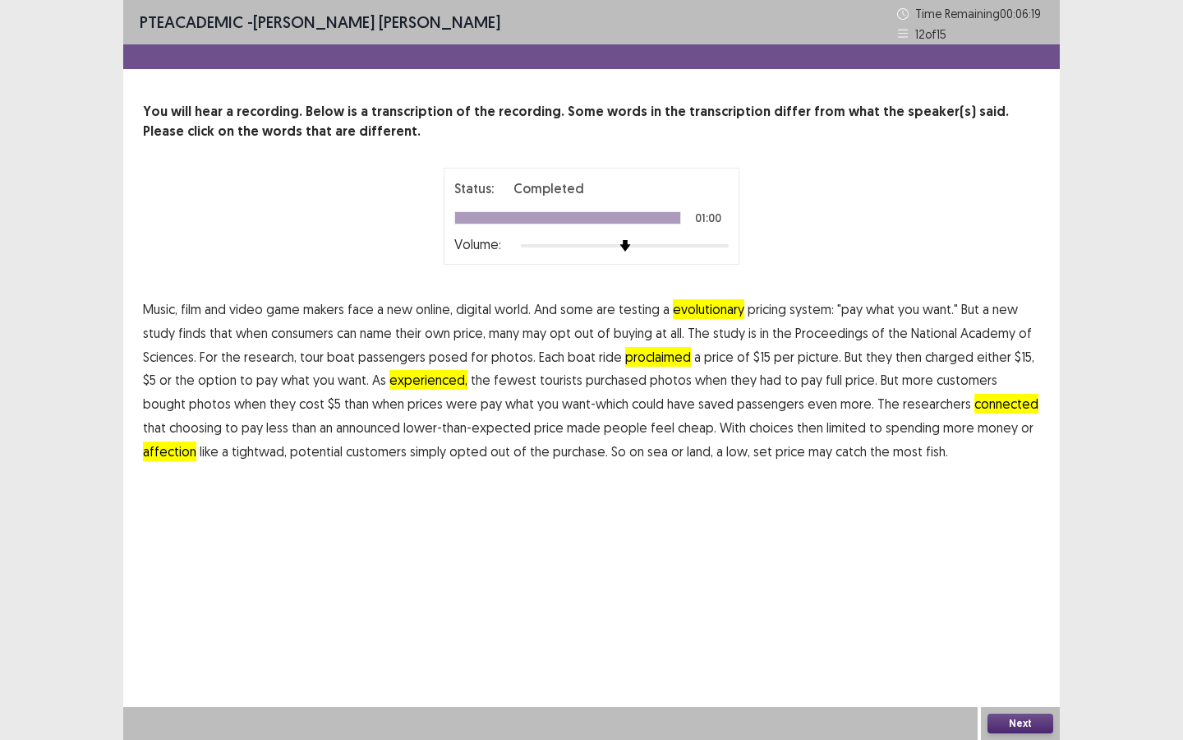
click at [1018, 725] on button "Next" at bounding box center [1021, 723] width 66 height 20
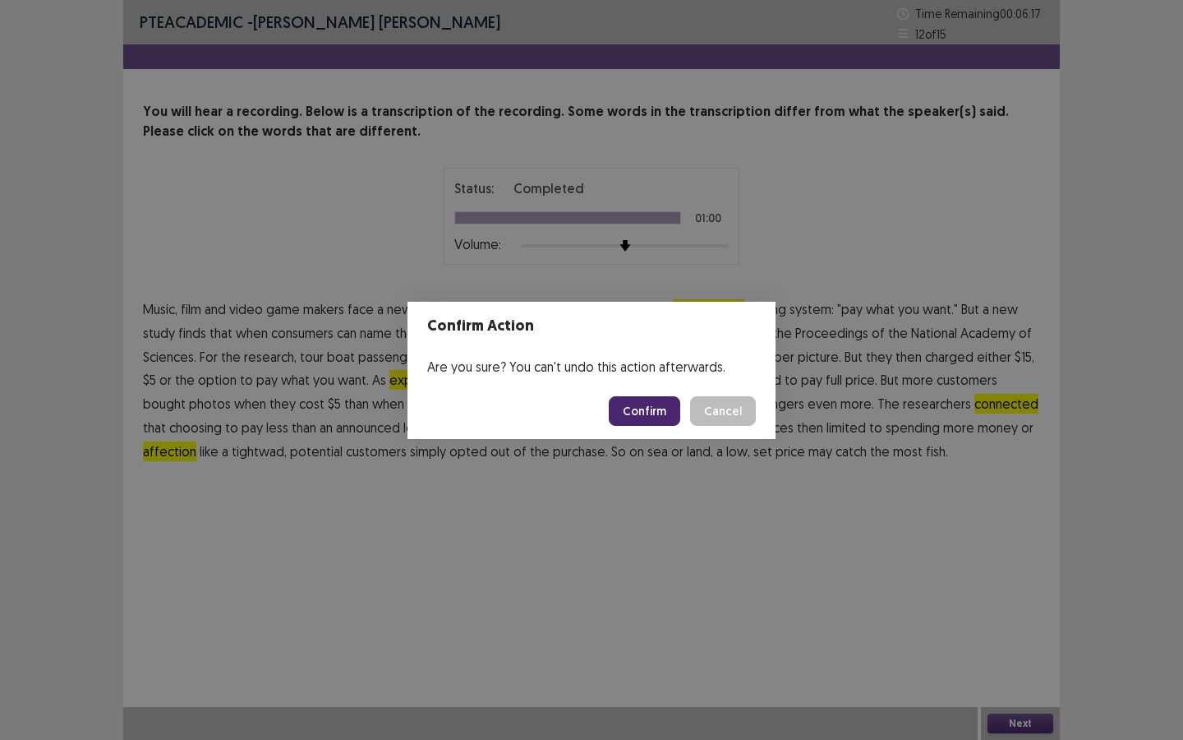
click at [648, 413] on button "Confirm" at bounding box center [644, 411] width 71 height 30
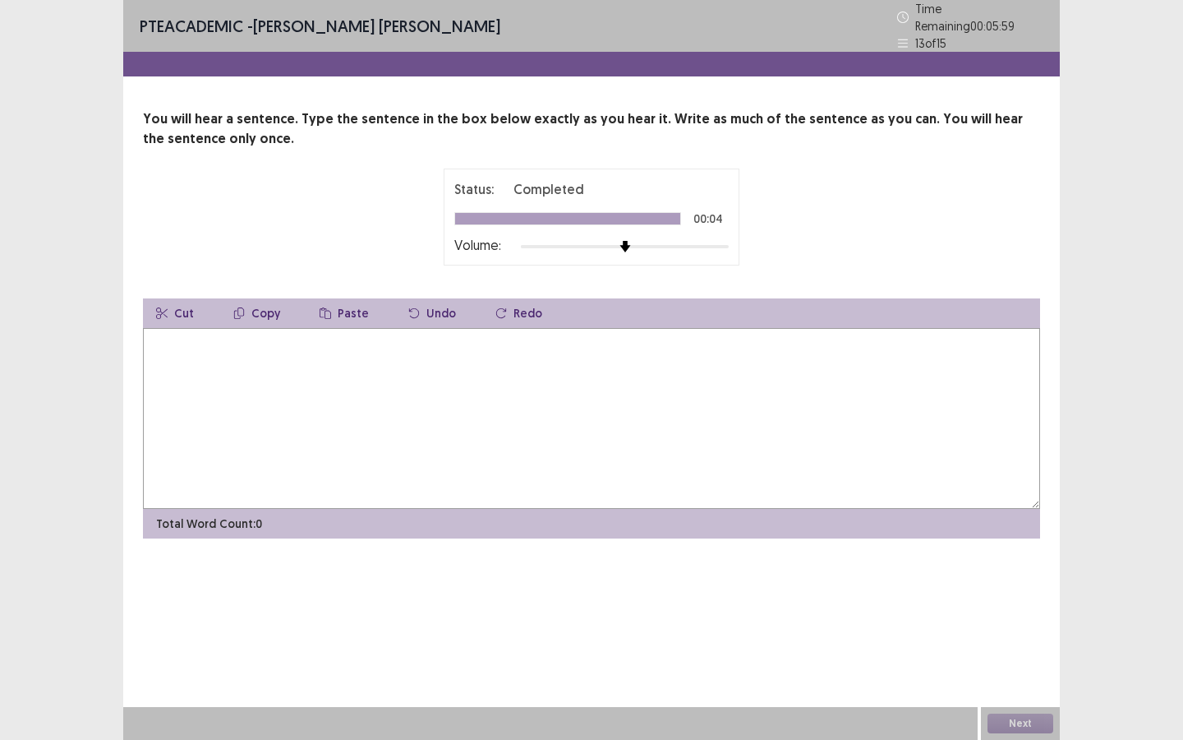
click at [573, 377] on textarea at bounding box center [591, 418] width 897 height 181
type textarea "*"
type textarea "**********"
click at [1018, 721] on button "Next" at bounding box center [1021, 723] width 66 height 20
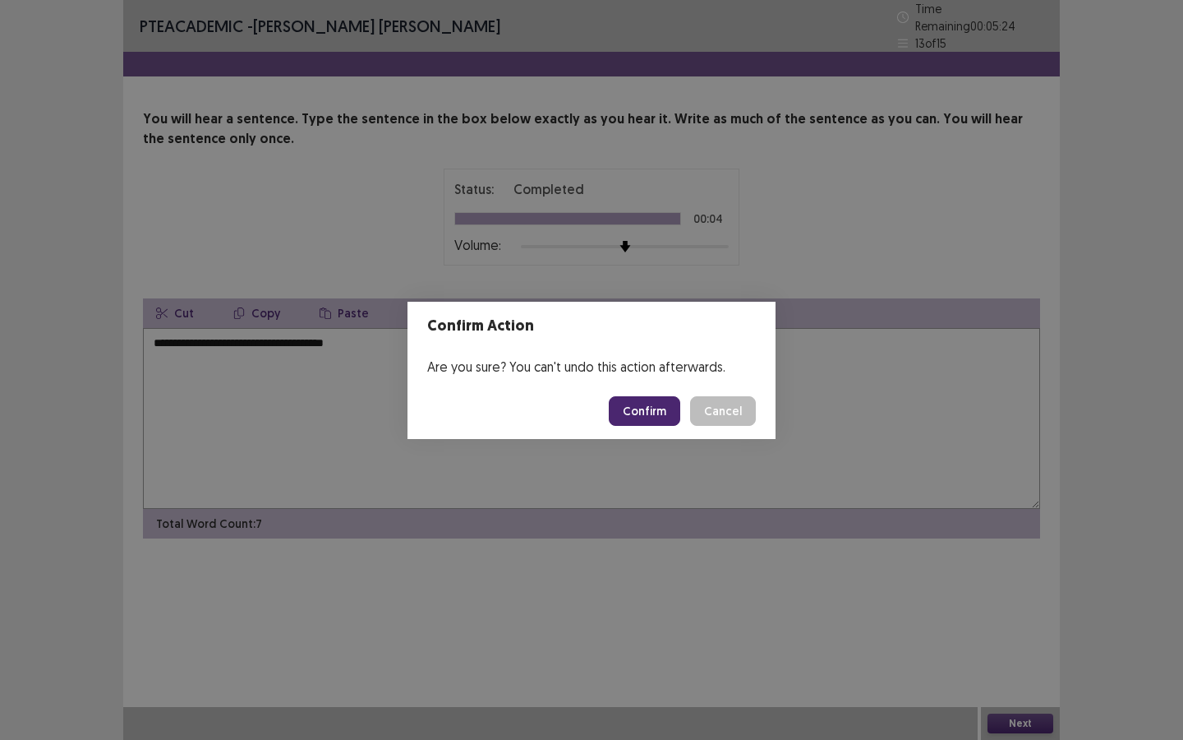
click at [663, 403] on button "Confirm" at bounding box center [644, 411] width 71 height 30
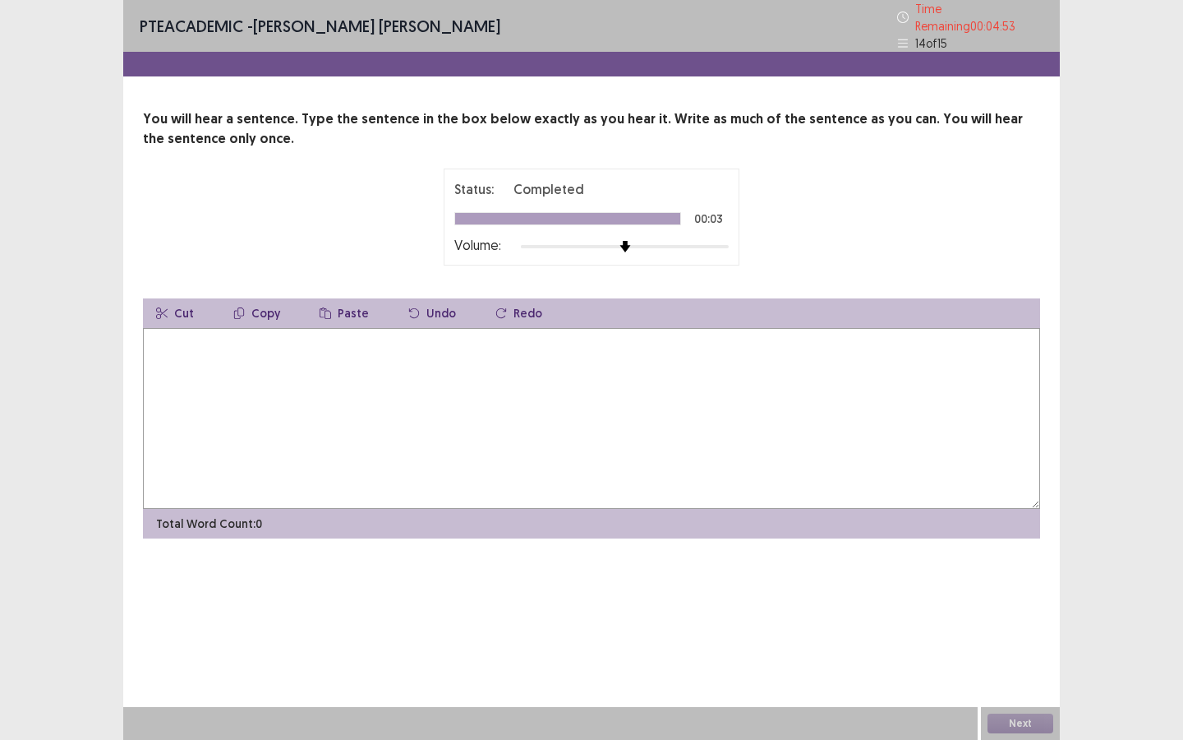
click at [573, 409] on textarea at bounding box center [591, 418] width 897 height 181
type textarea "**********"
click at [1008, 725] on button "Next" at bounding box center [1021, 723] width 66 height 20
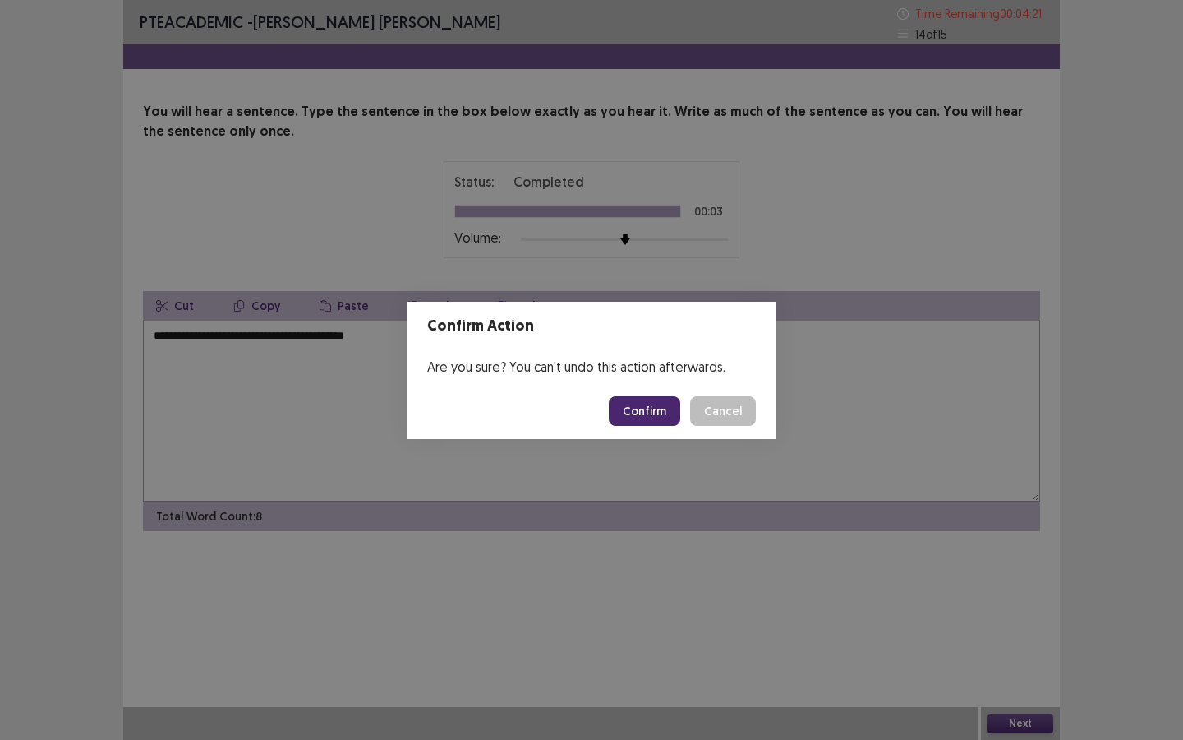
click at [654, 417] on button "Confirm" at bounding box center [644, 411] width 71 height 30
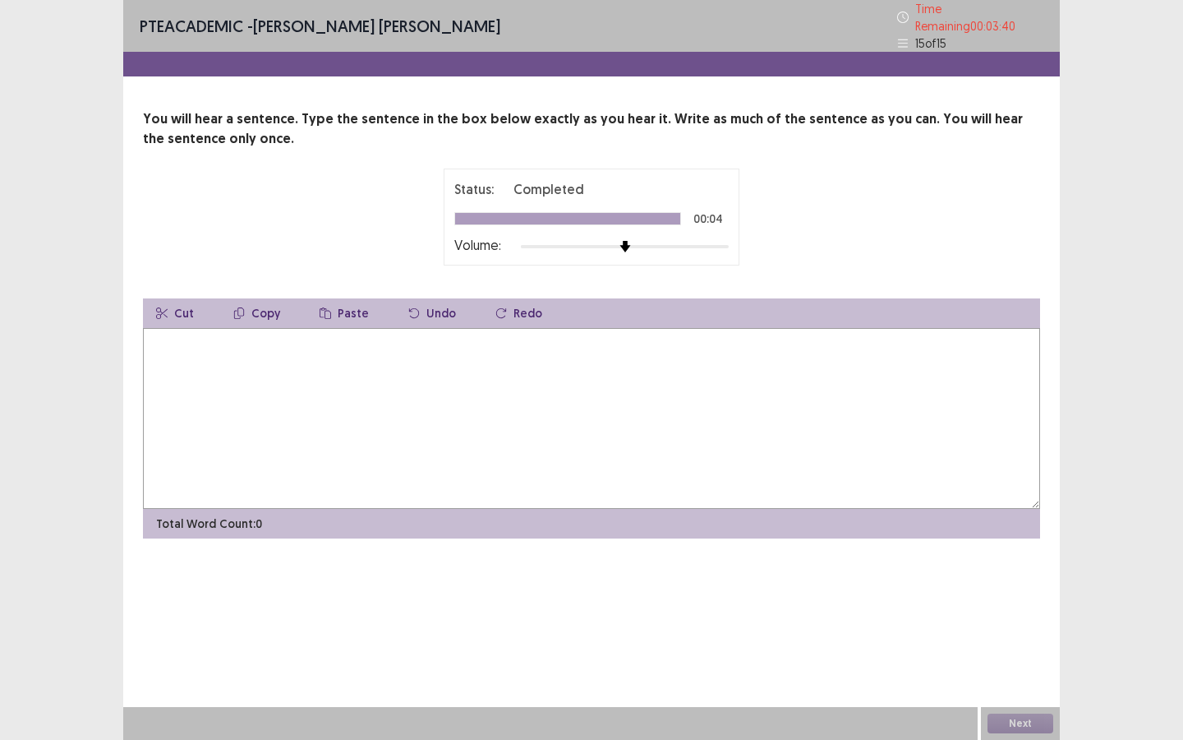
click at [579, 368] on textarea at bounding box center [591, 418] width 897 height 181
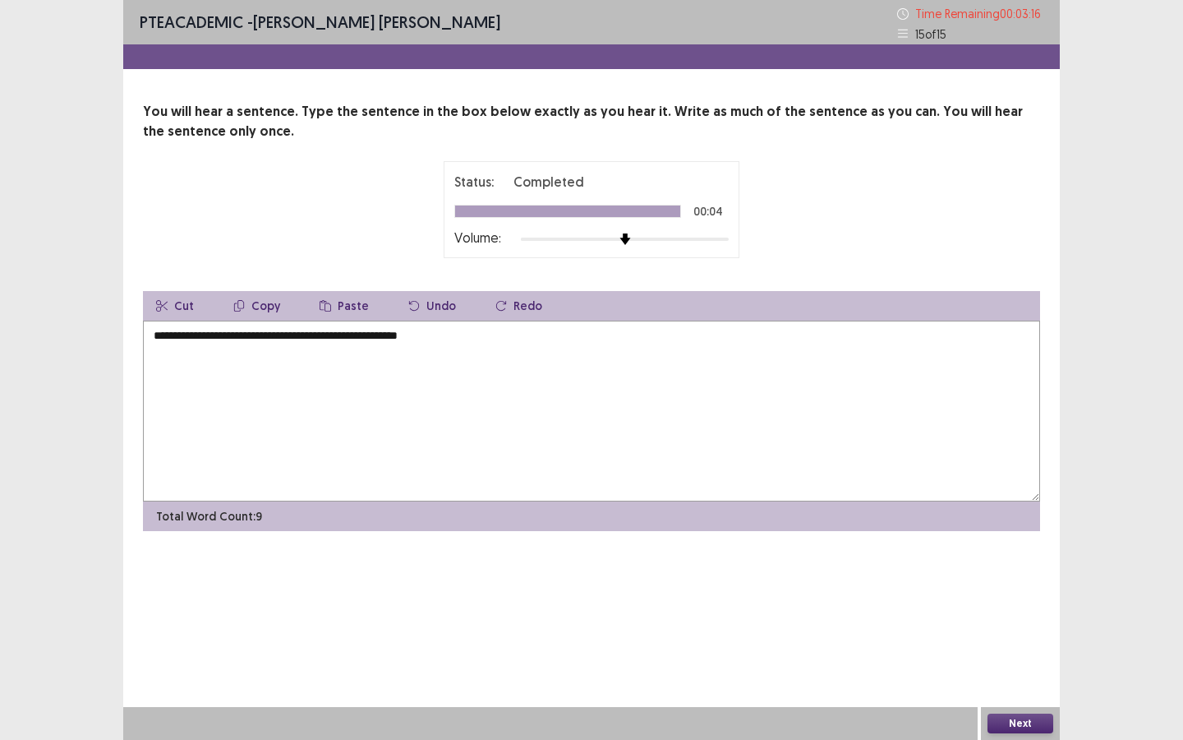
type textarea "**********"
click at [1016, 717] on button "Next" at bounding box center [1021, 723] width 66 height 20
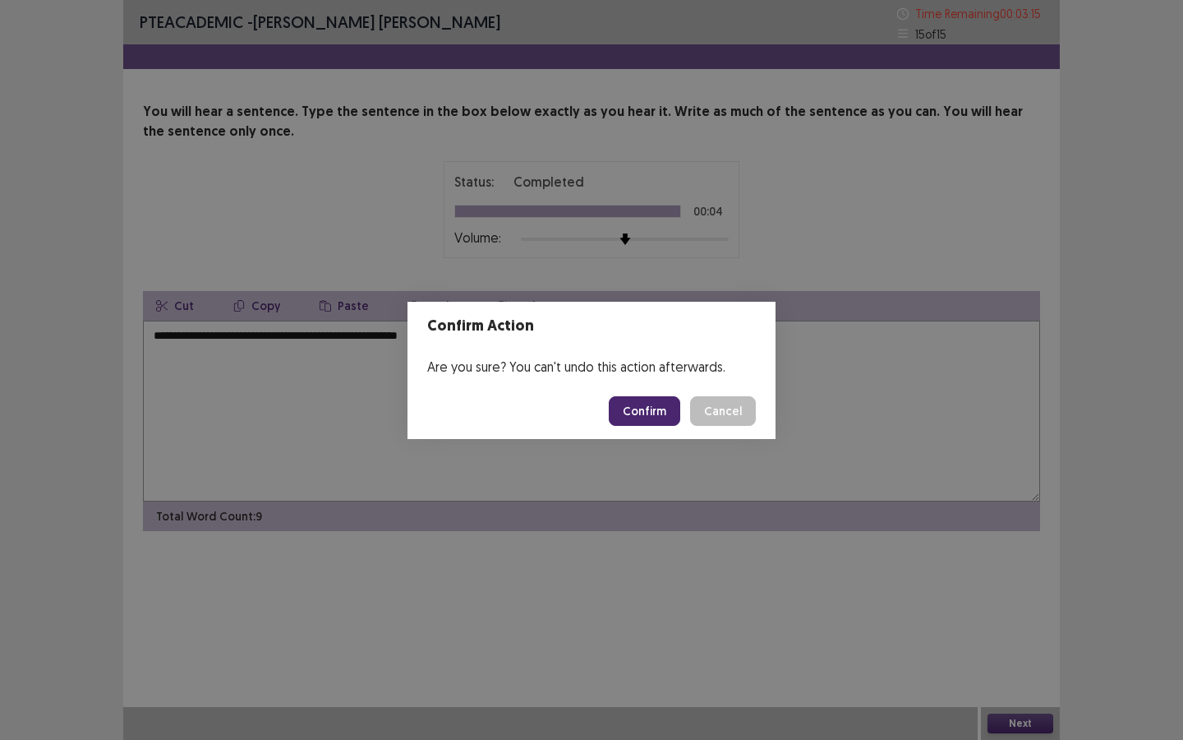
click at [654, 406] on button "Confirm" at bounding box center [644, 411] width 71 height 30
